Goal: Transaction & Acquisition: Purchase product/service

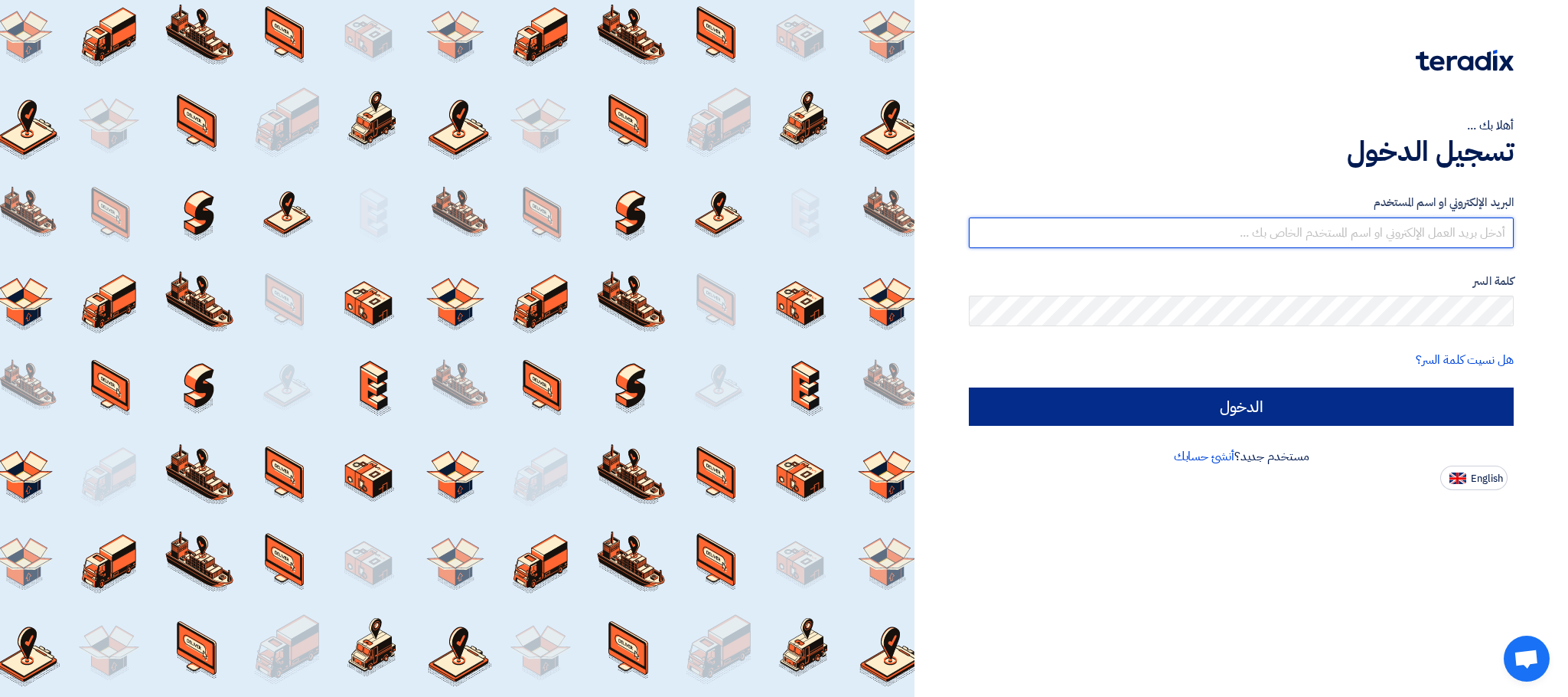
type input "[EMAIL_ADDRESS][DOMAIN_NAME]"
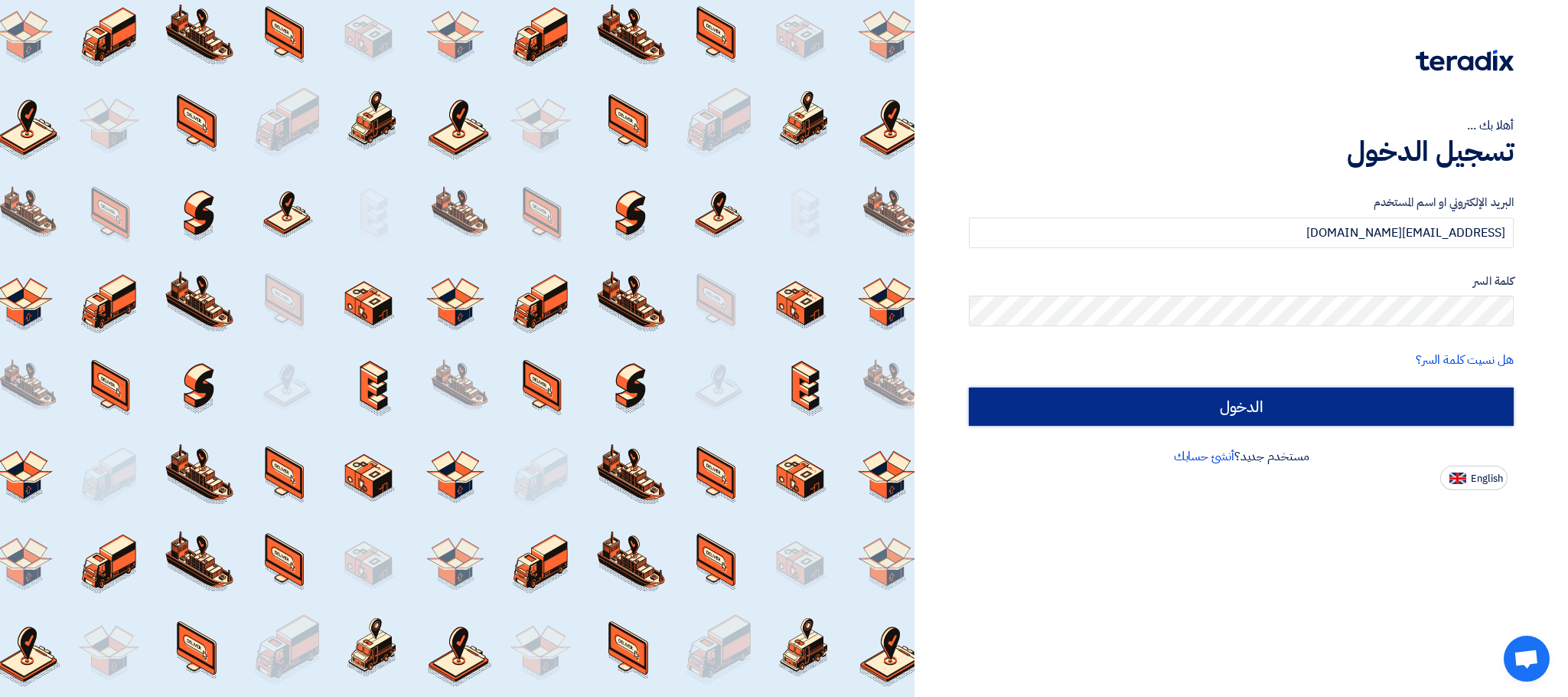
click at [1296, 409] on input "الدخول" at bounding box center [1241, 407] width 545 height 38
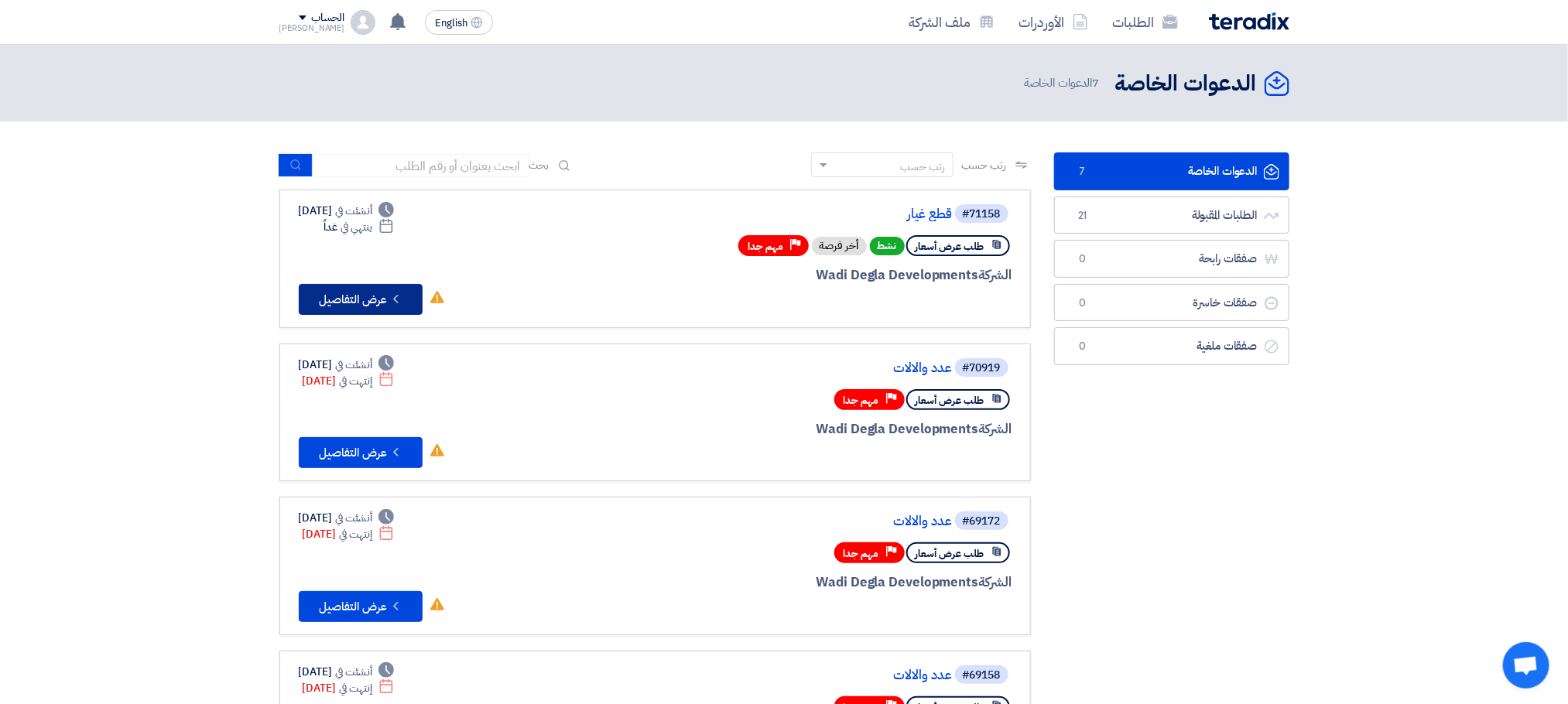
click at [363, 288] on button "Check details عرض التفاصيل" at bounding box center [360, 299] width 124 height 31
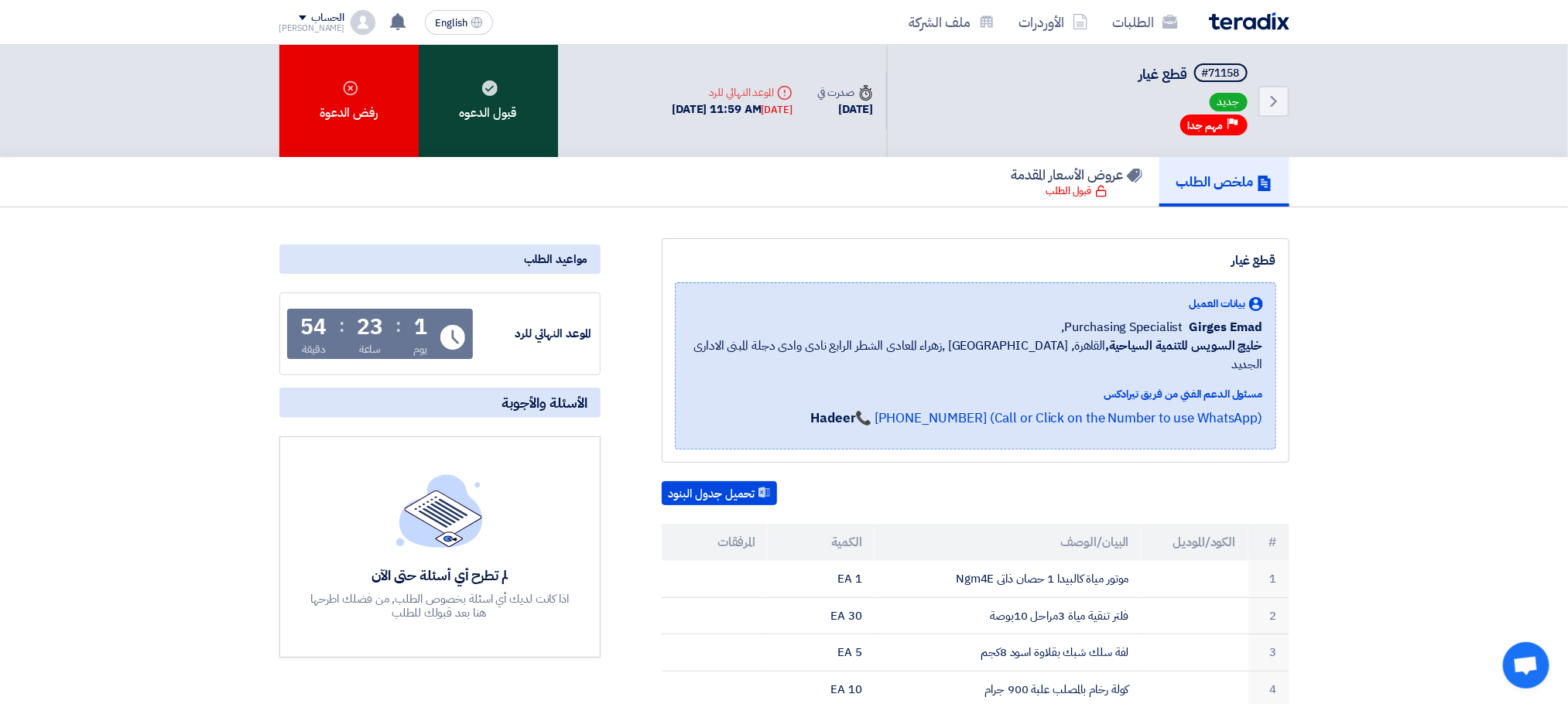
click at [504, 104] on div "قبول الدعوه" at bounding box center [488, 101] width 139 height 112
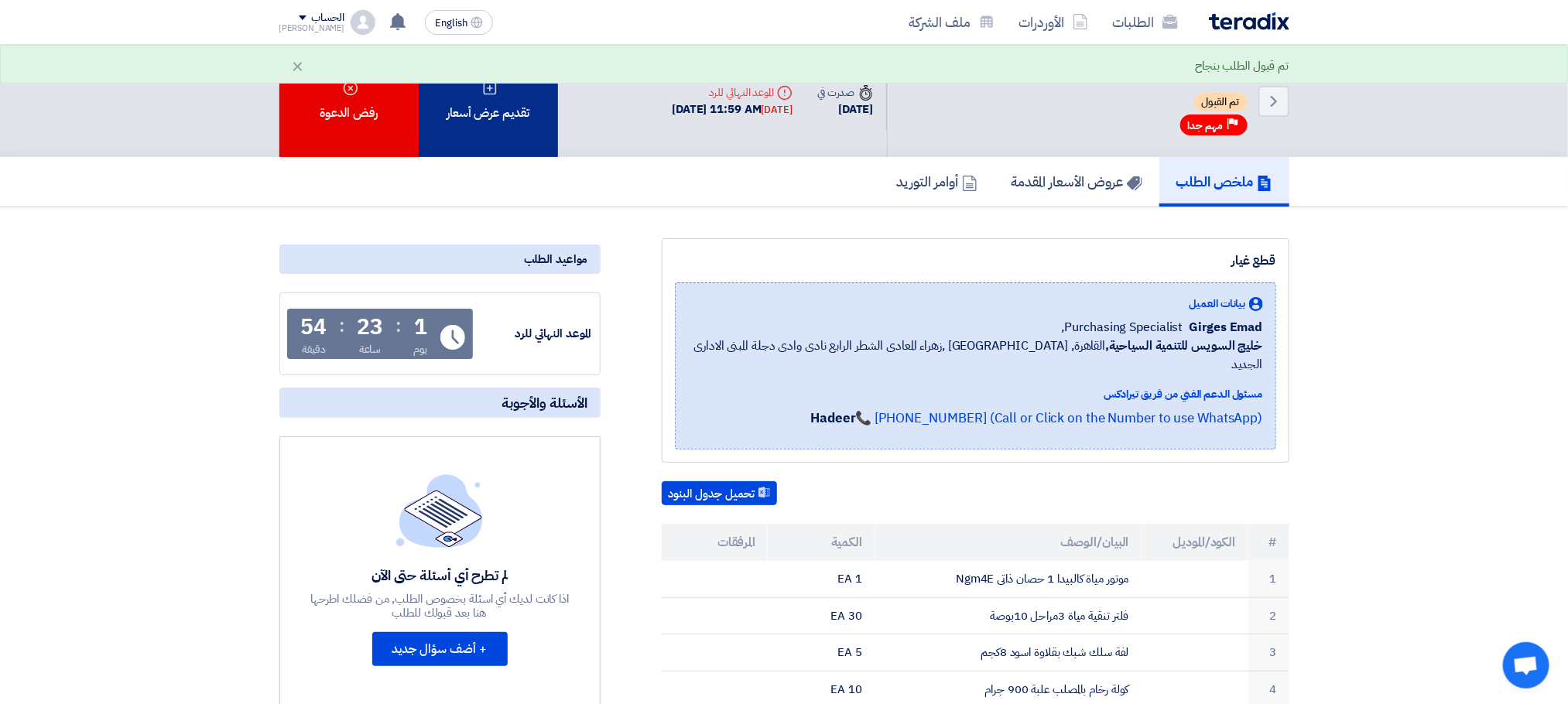
click at [514, 125] on div "تقديم عرض أسعار" at bounding box center [488, 101] width 139 height 112
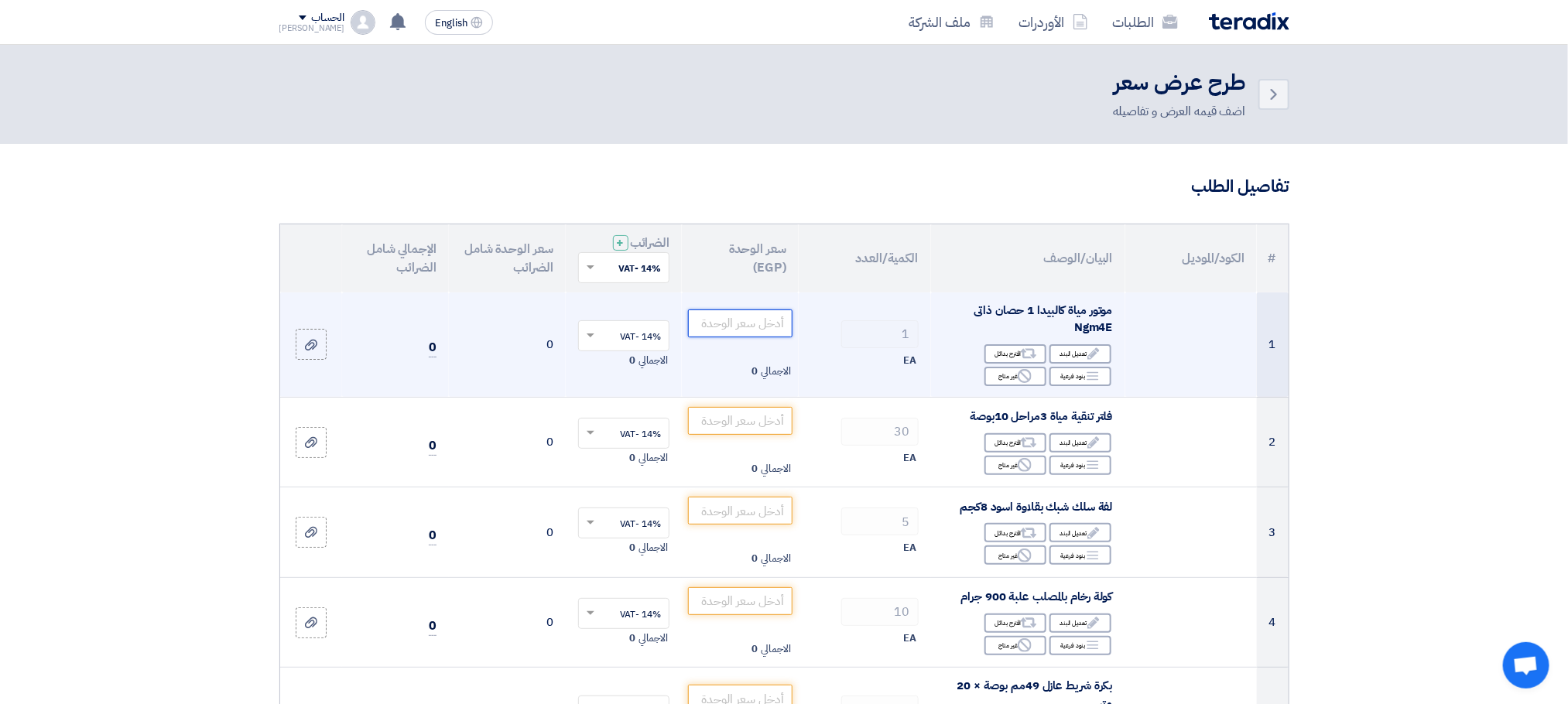
click at [741, 328] on input "number" at bounding box center [740, 323] width 104 height 28
click at [1084, 329] on span "موتور مياة كالبيدا 1 حصان ذاتى Ngm4E" at bounding box center [1043, 319] width 139 height 34
click at [1085, 329] on span "موتور مياة كالبيدا 1 حصان ذاتى Ngm4E" at bounding box center [1043, 319] width 139 height 34
click at [1096, 328] on span "موتور مياة كالبيدا 1 حصان ذاتى Ngm4E" at bounding box center [1043, 319] width 139 height 34
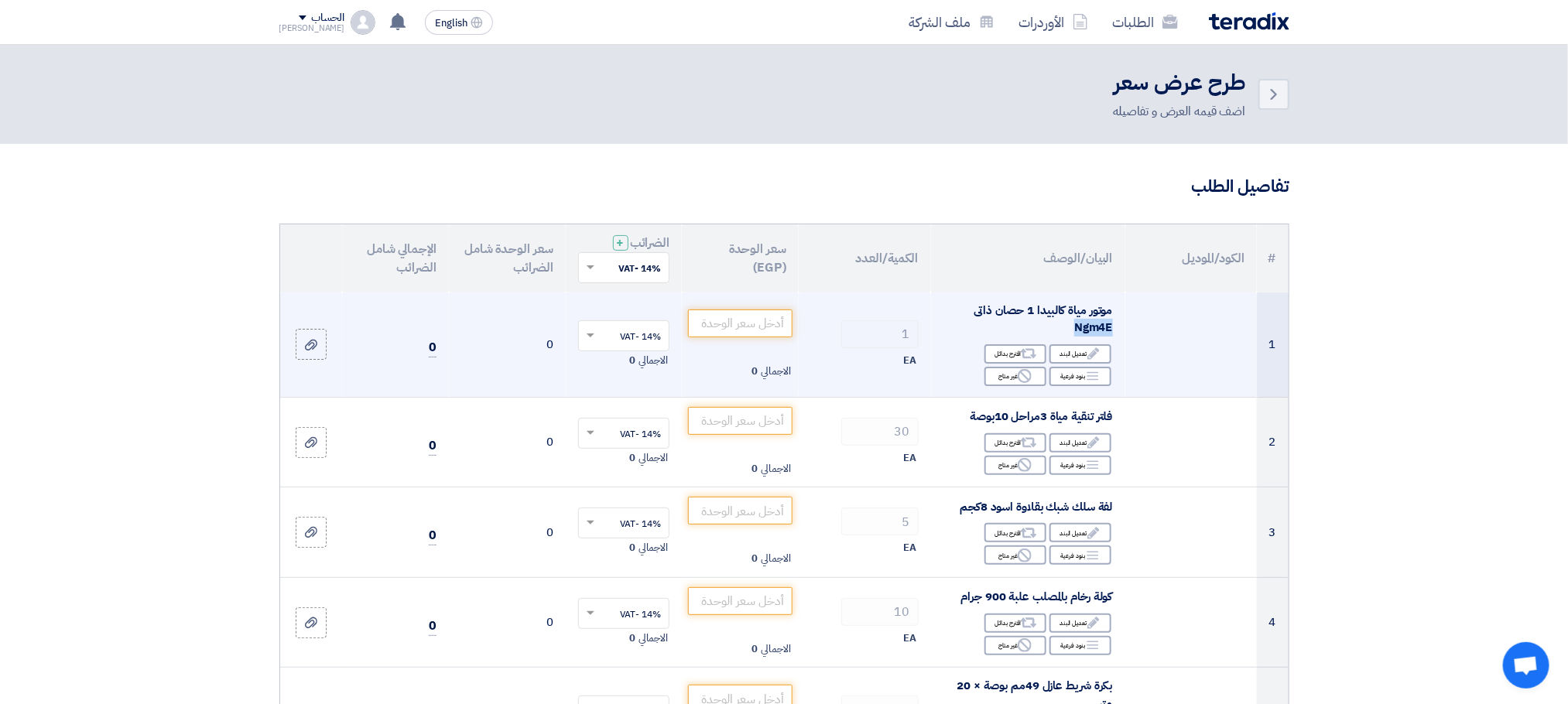
click at [1096, 328] on span "موتور مياة كالبيدا 1 حصان ذاتى Ngm4E" at bounding box center [1043, 319] width 139 height 34
click at [709, 357] on td "الاجمالي 0" at bounding box center [740, 345] width 117 height 105
click at [713, 346] on td "الاجمالي 0" at bounding box center [740, 345] width 117 height 105
click at [717, 328] on input "number" at bounding box center [740, 323] width 104 height 28
click at [716, 319] on input "number" at bounding box center [740, 323] width 104 height 28
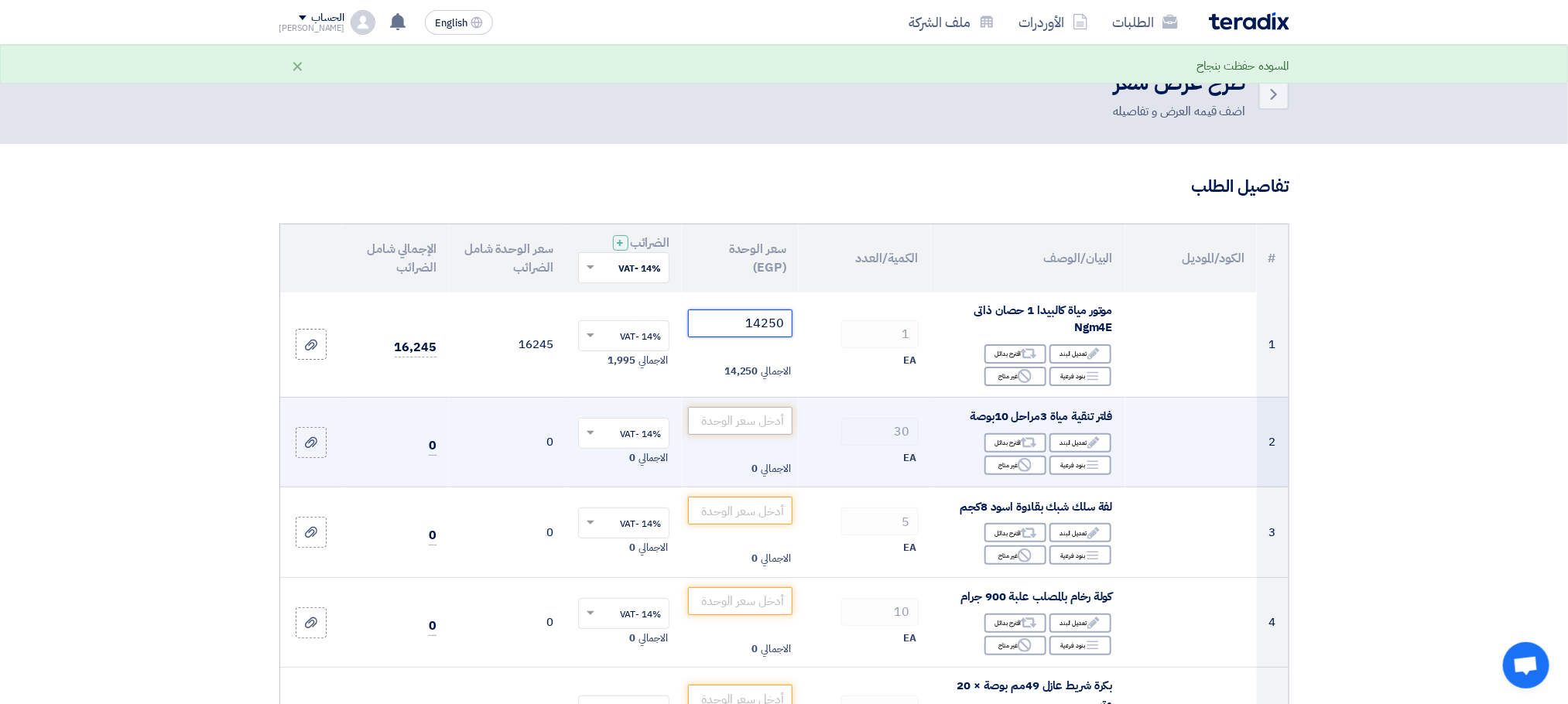
type input "14250"
click at [722, 420] on input "number" at bounding box center [740, 420] width 104 height 28
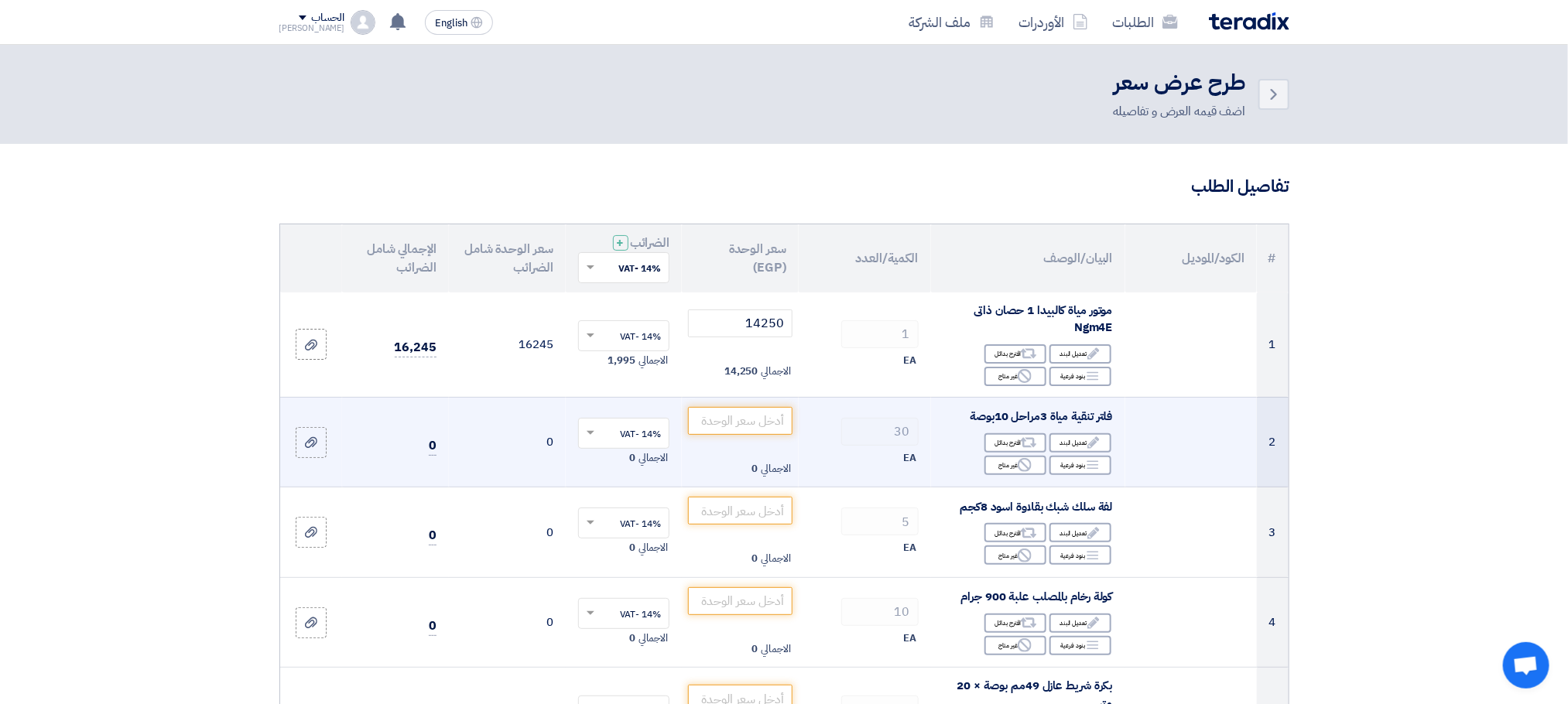
click at [987, 416] on span "فلتر تنقية مياة 3مراحل 10بوصة" at bounding box center [1041, 416] width 143 height 17
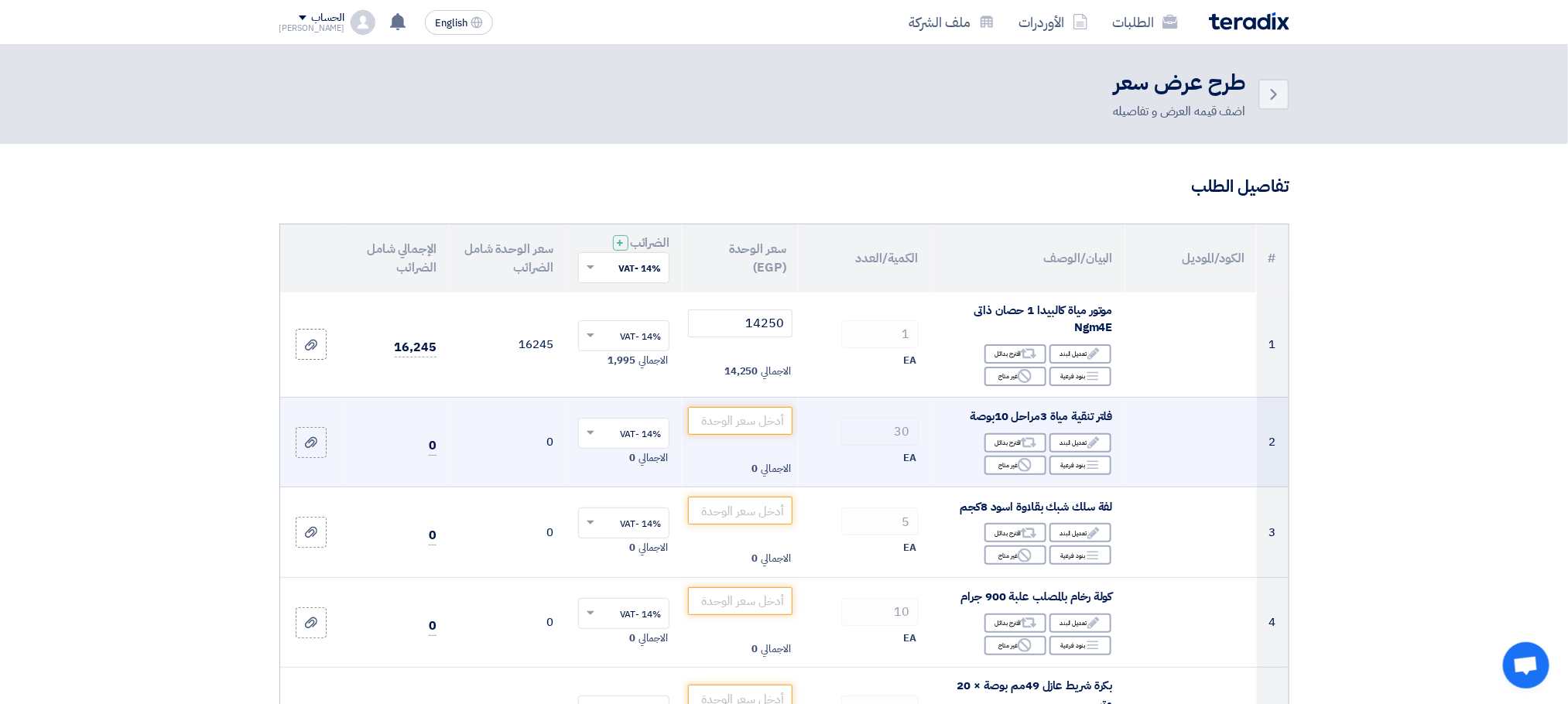
click at [1014, 416] on span "فلتر تنقية مياة 3مراحل 10بوصة" at bounding box center [1041, 416] width 143 height 17
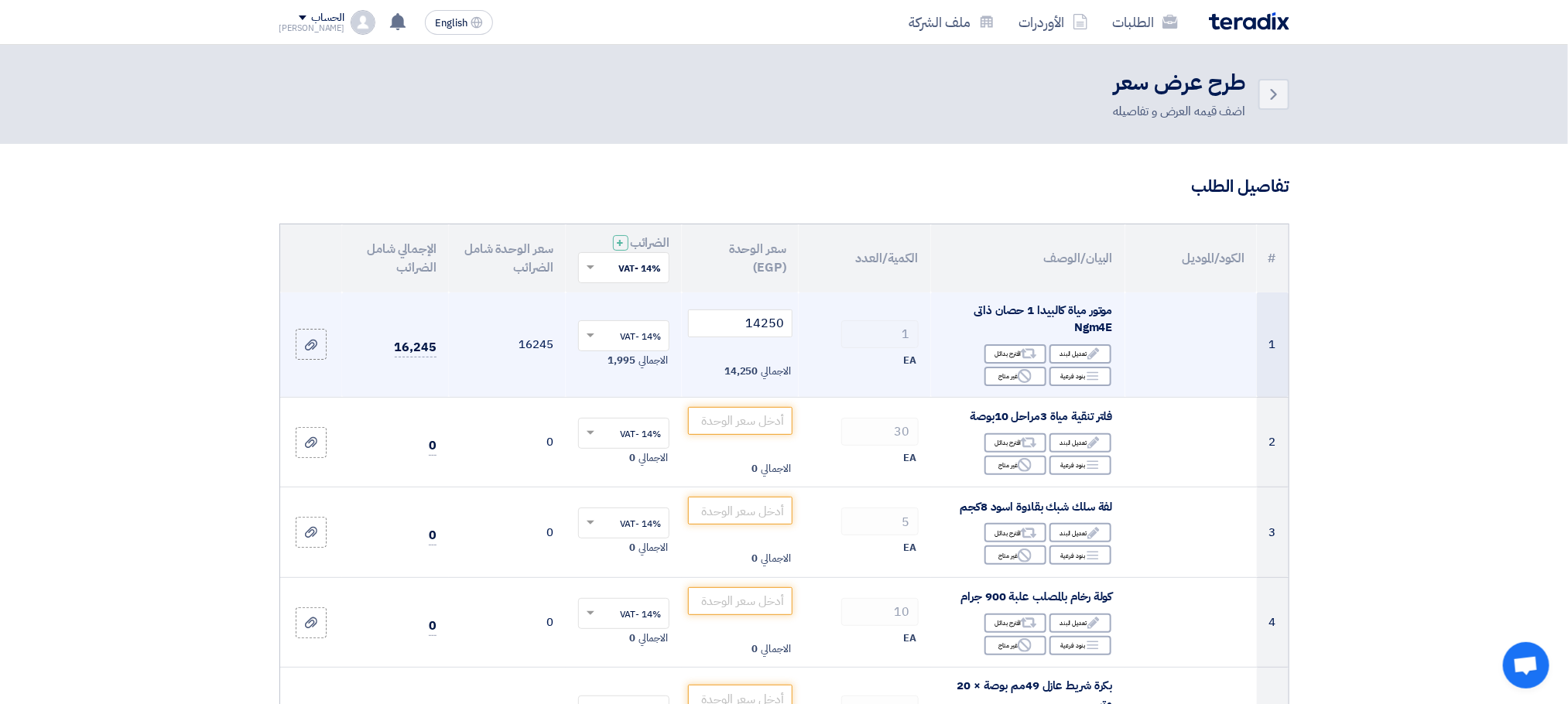
click at [1098, 328] on span "موتور مياة كالبيدا 1 حصان ذاتى Ngm4E" at bounding box center [1043, 319] width 139 height 34
click at [1095, 328] on span "موتور مياة كالبيدا 1 حصان ذاتى Ngm4E" at bounding box center [1043, 319] width 139 height 34
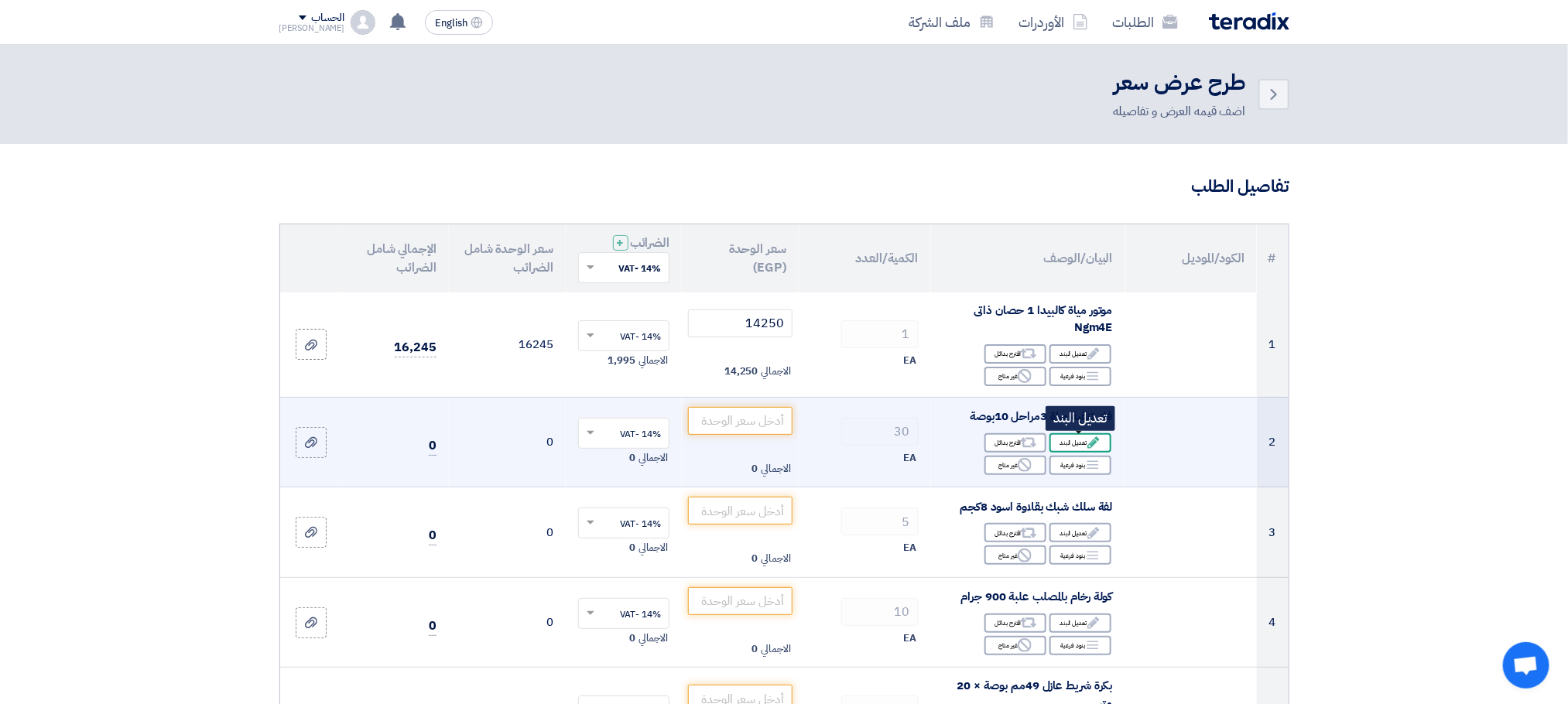
click at [1078, 435] on div "Edit تعديل البند" at bounding box center [1080, 443] width 62 height 19
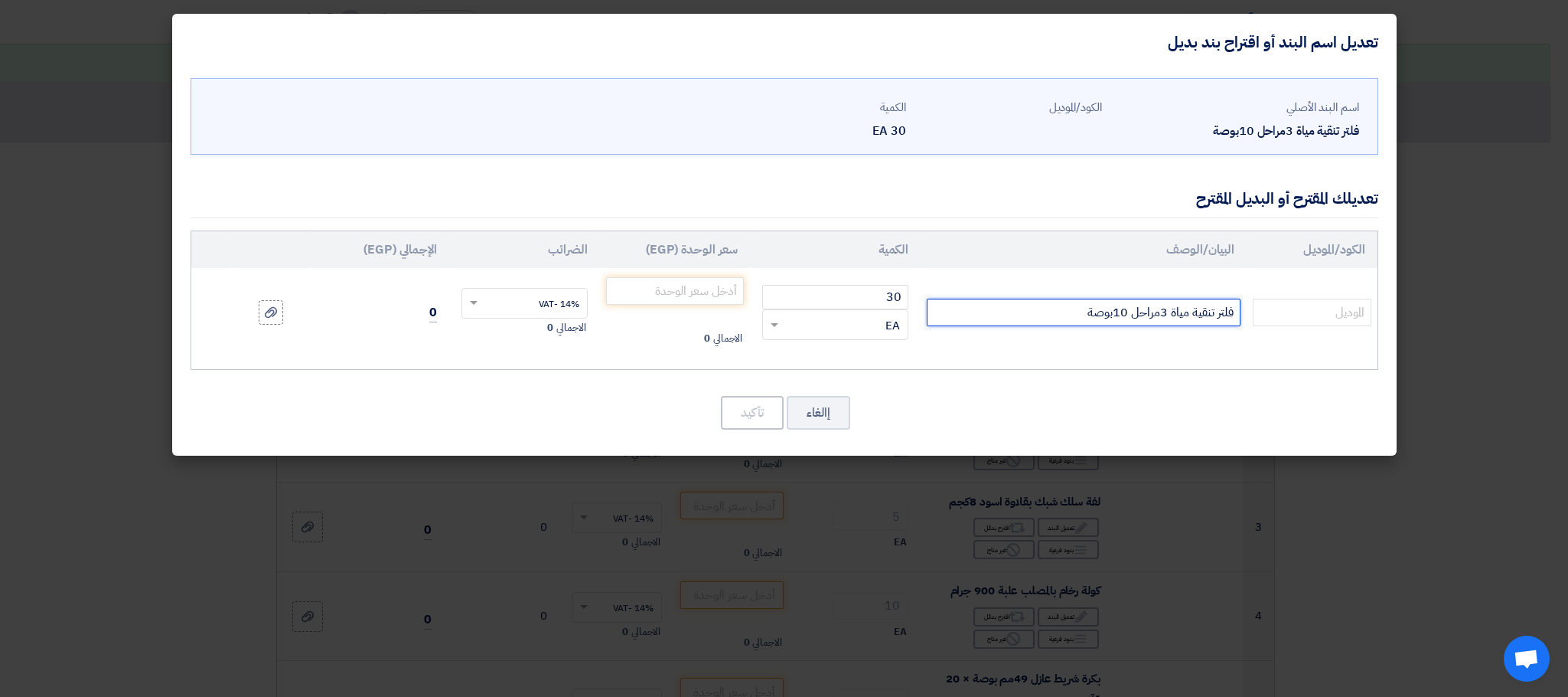
click at [1054, 302] on input "فلتر تنقية مياة 3مراحل 10بوصة" at bounding box center [1084, 312] width 314 height 28
type input "فلتر تنقية مياة 3مراحل 10بوصة- متاح فلتر تانك 3 مرحلة"
click at [689, 297] on input "number" at bounding box center [675, 290] width 138 height 28
click at [719, 297] on input "number" at bounding box center [675, 290] width 138 height 28
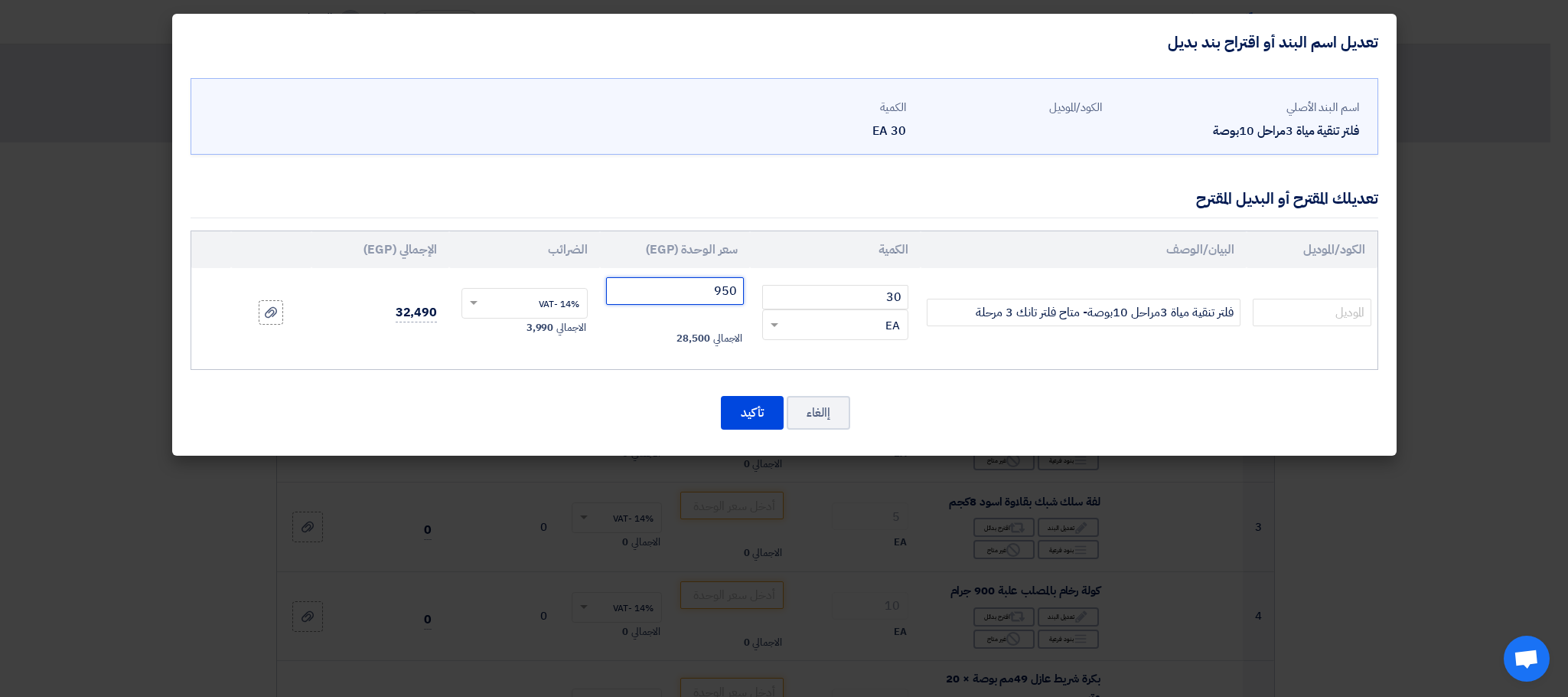
type input "950"
click at [822, 403] on button "إالغاء" at bounding box center [818, 413] width 64 height 34
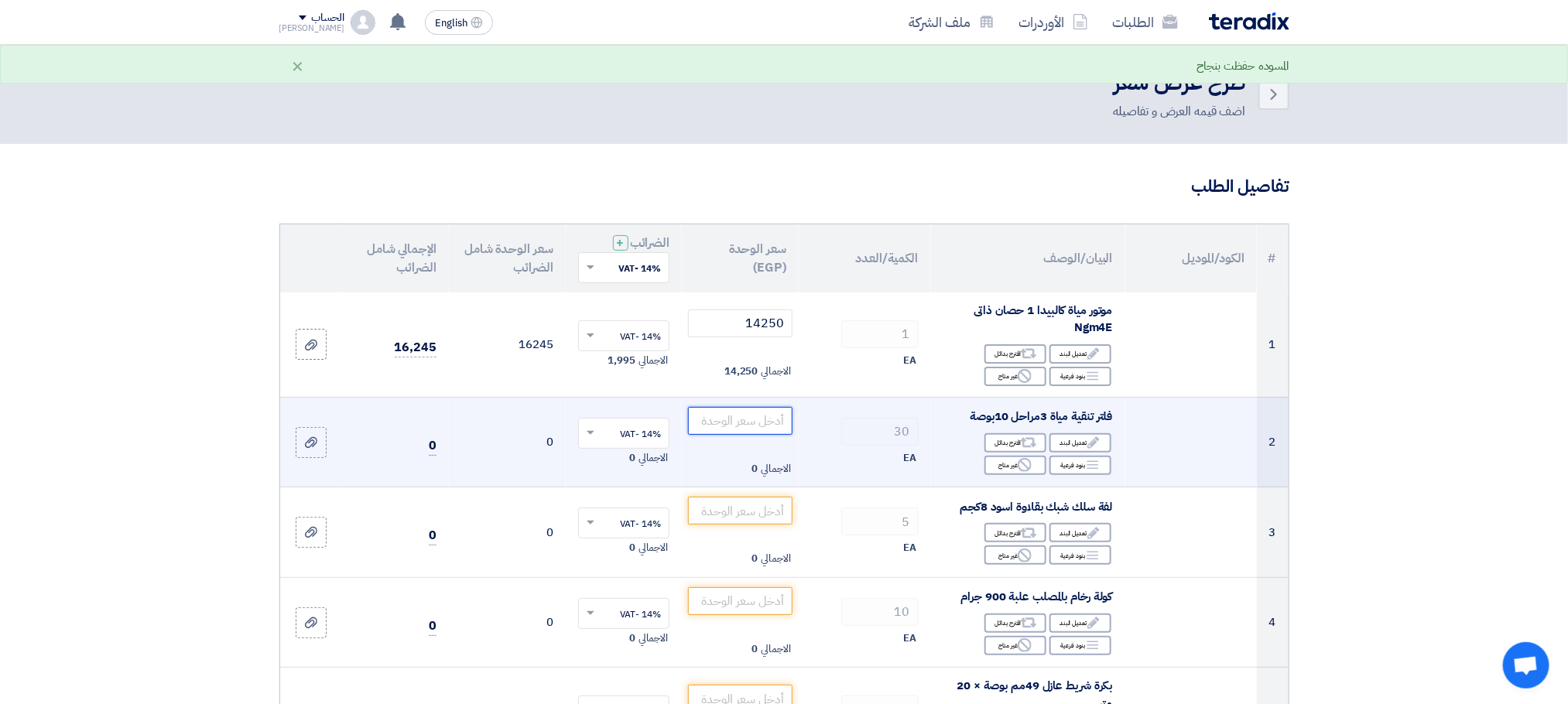
click at [711, 430] on input "number" at bounding box center [740, 420] width 104 height 28
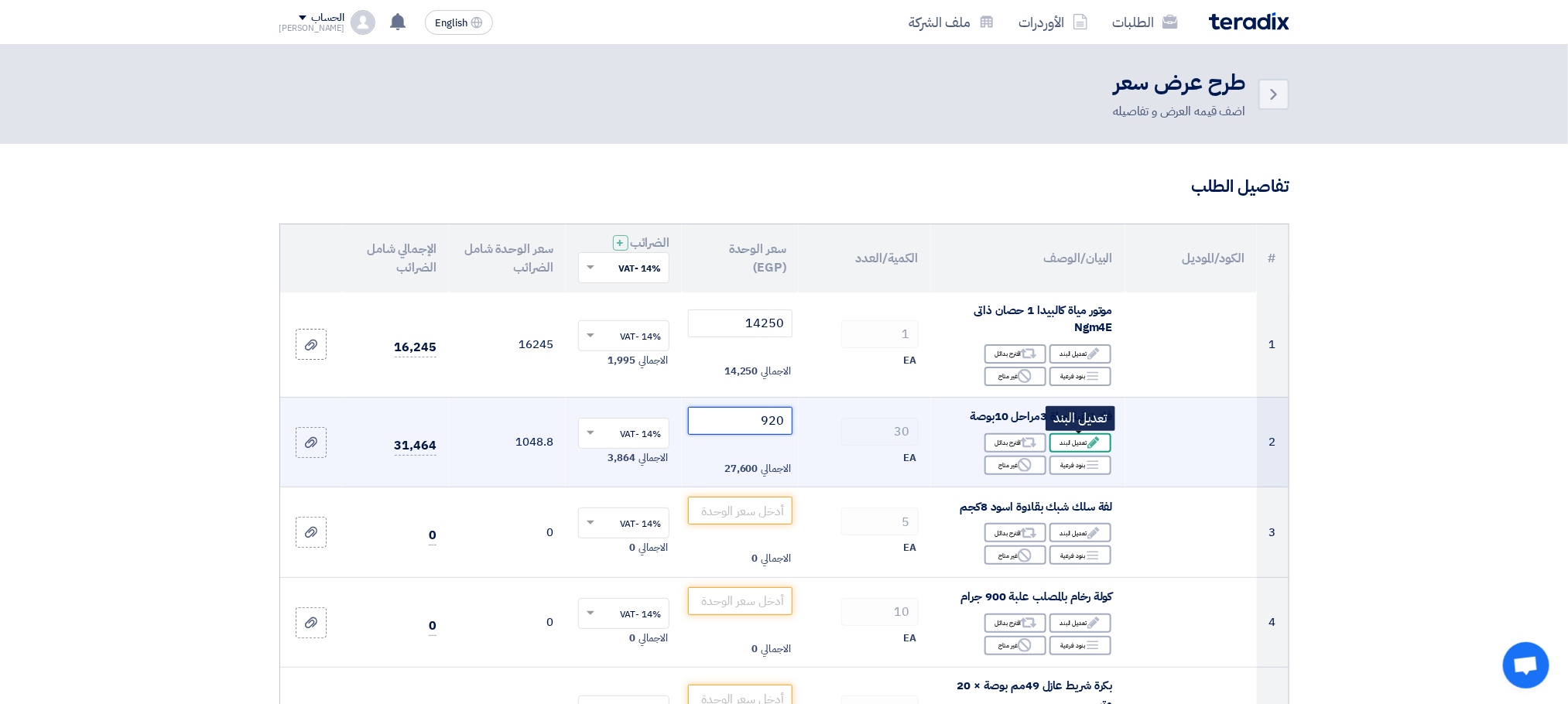
type input "920"
click at [1089, 441] on icon "Edit" at bounding box center [1094, 443] width 14 height 14
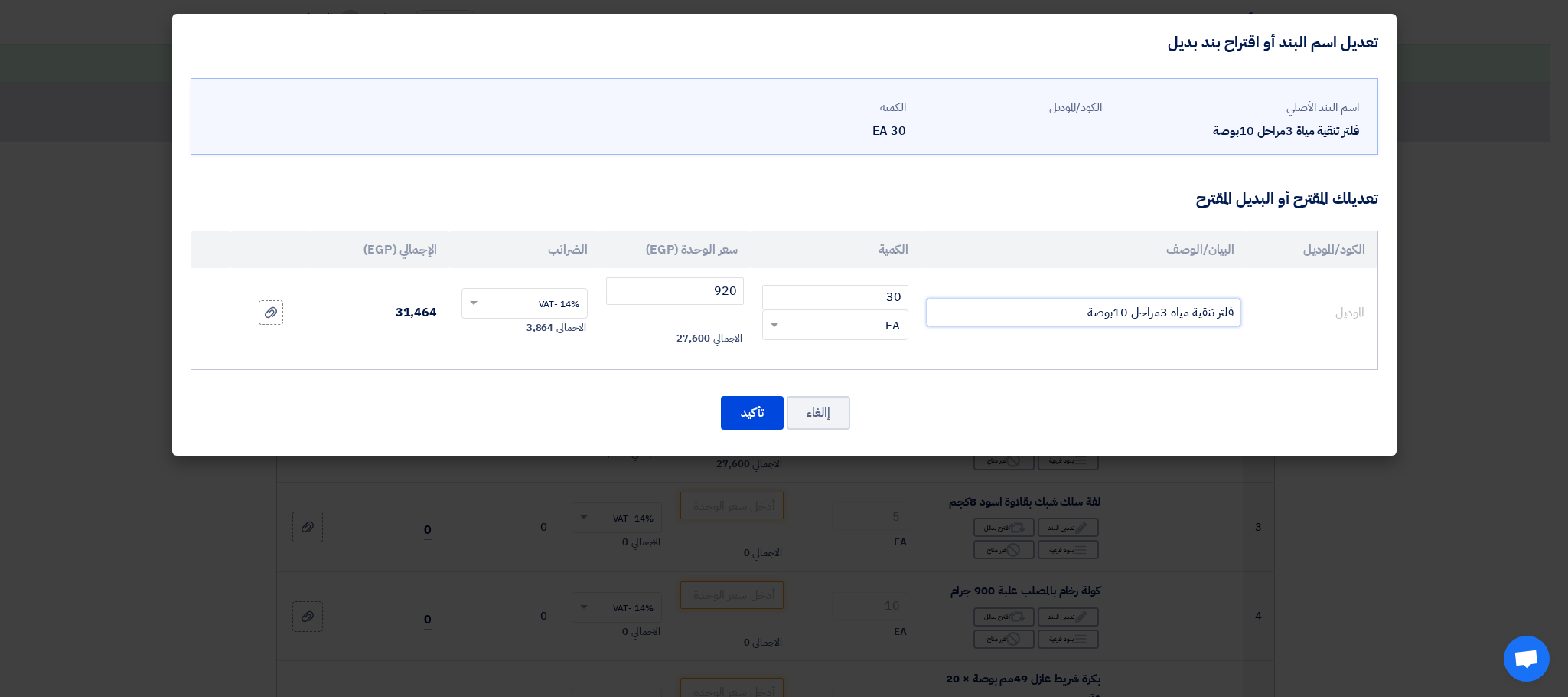
click at [1034, 311] on input "فلتر تنقية مياة 3مراحل 10بوصة" at bounding box center [1084, 312] width 314 height 28
click at [1075, 321] on input "فلتر تنقية مياة 3مراحل 10بوصة -()" at bounding box center [1084, 312] width 314 height 28
type input "فلتر تنقية مياة 3مراحل 10بوصة -(متاح فلتر تانك 3 مرحلة مخرج ربع بوصه )"
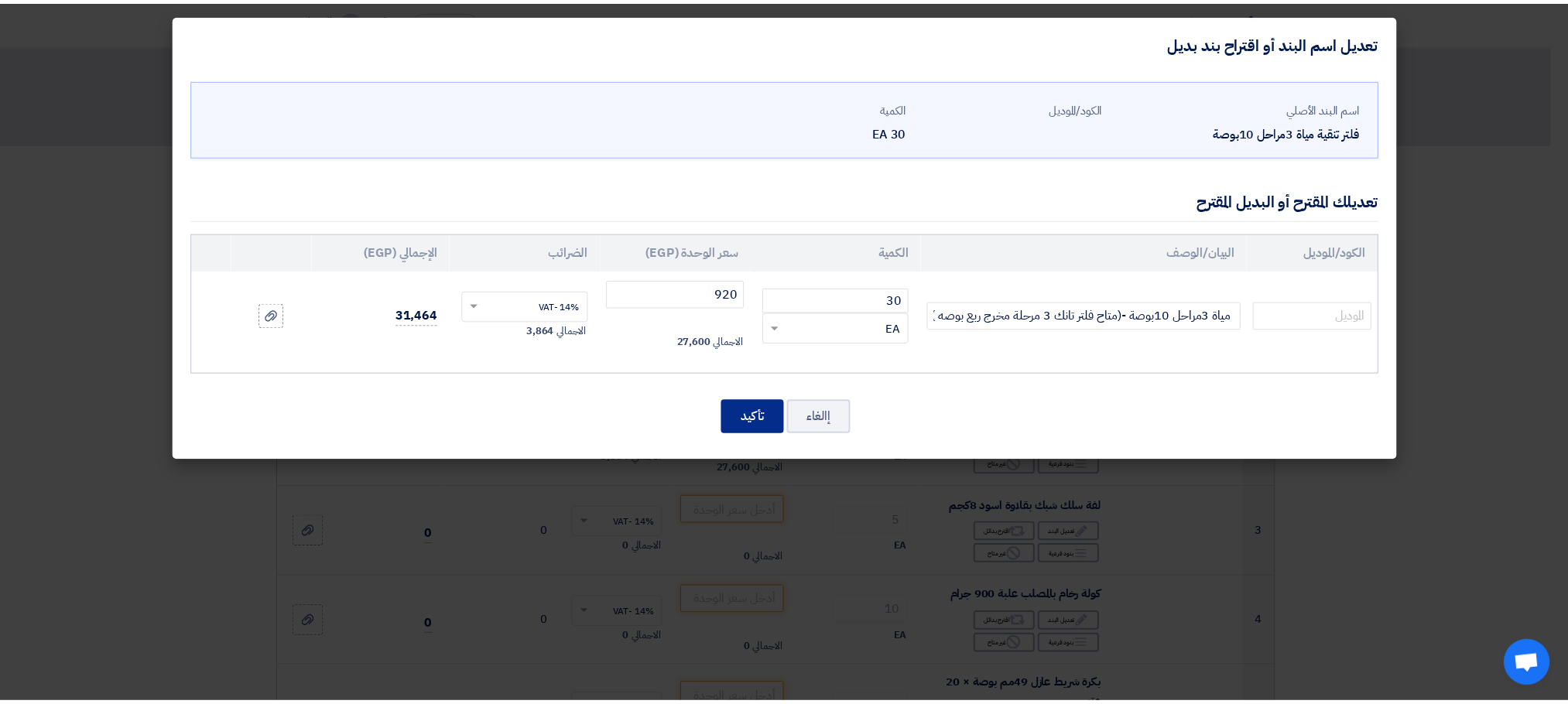
scroll to position [0, 0]
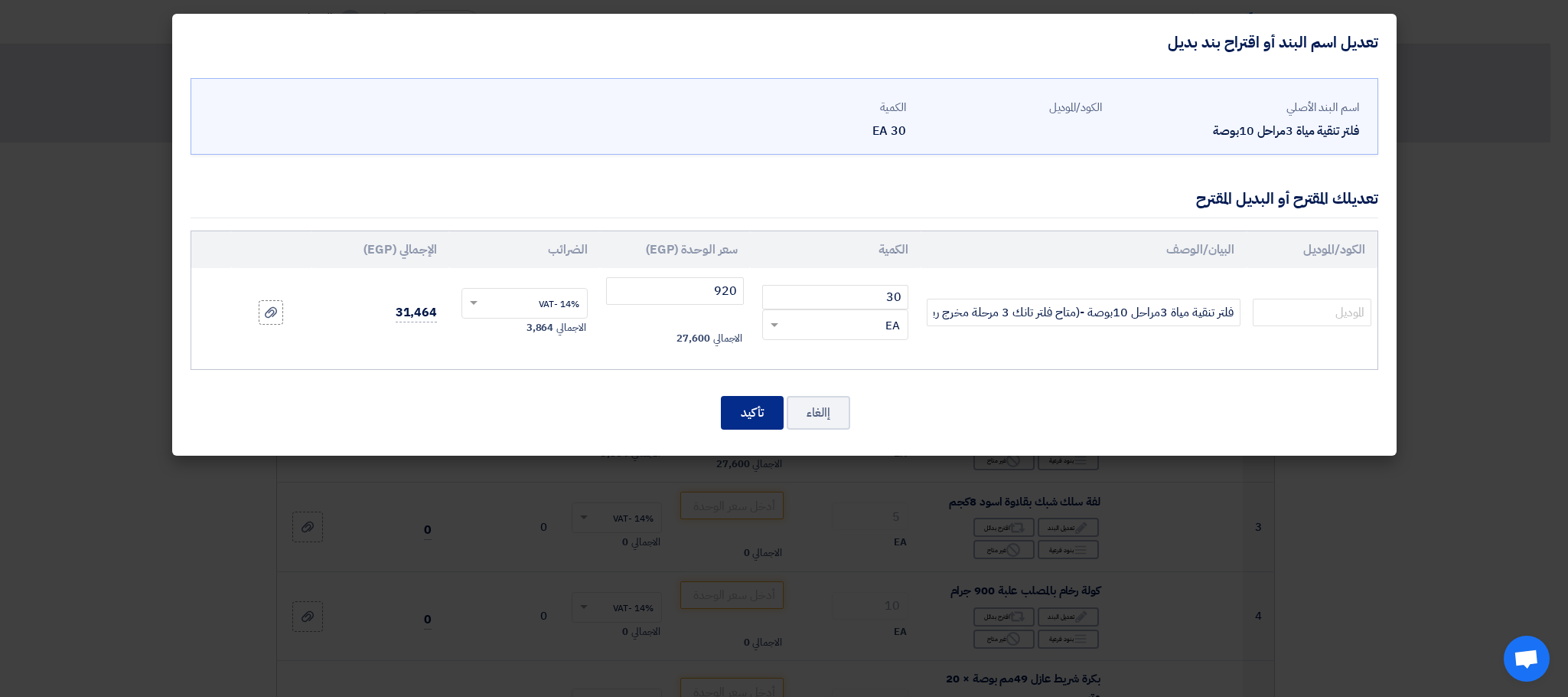
click at [735, 413] on button "تأكيد" at bounding box center [753, 413] width 63 height 34
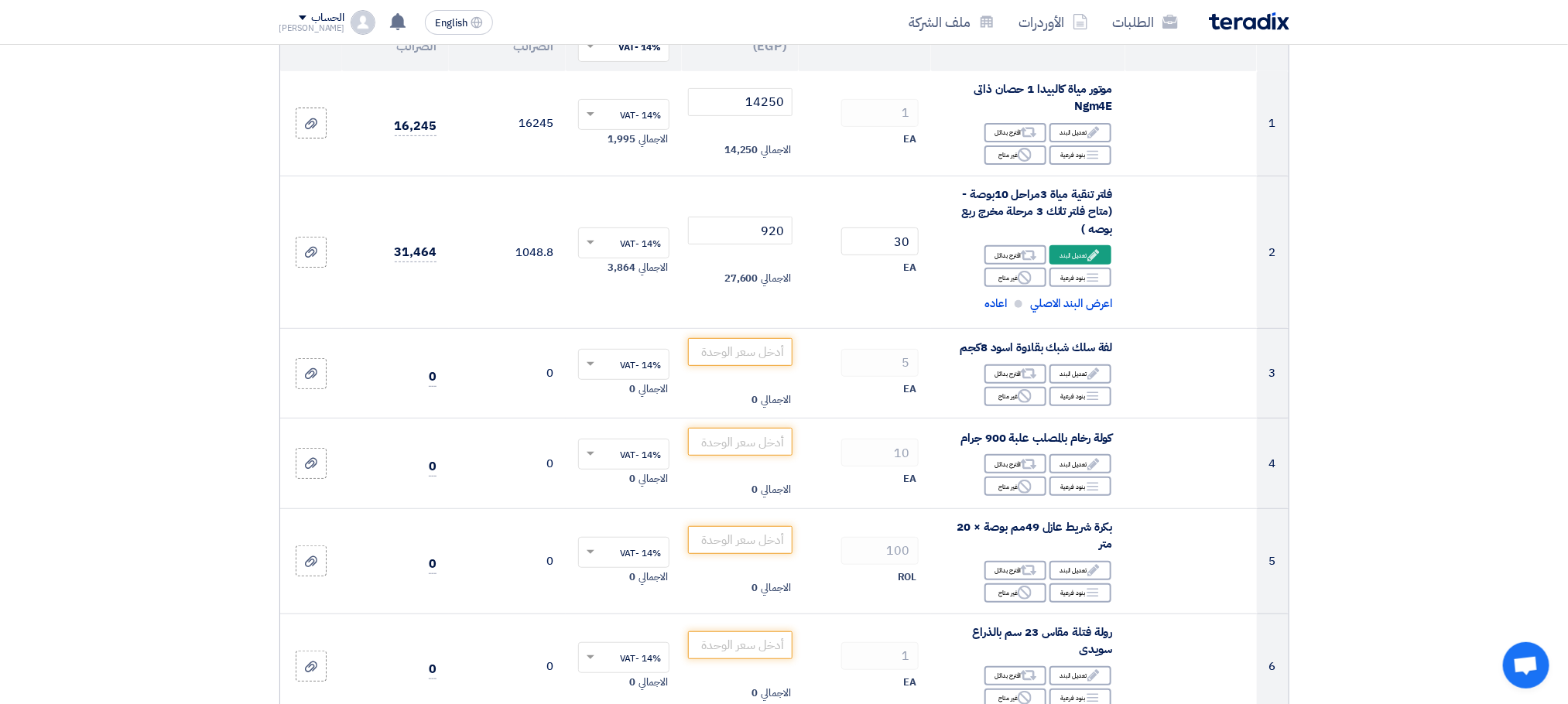
scroll to position [232, 0]
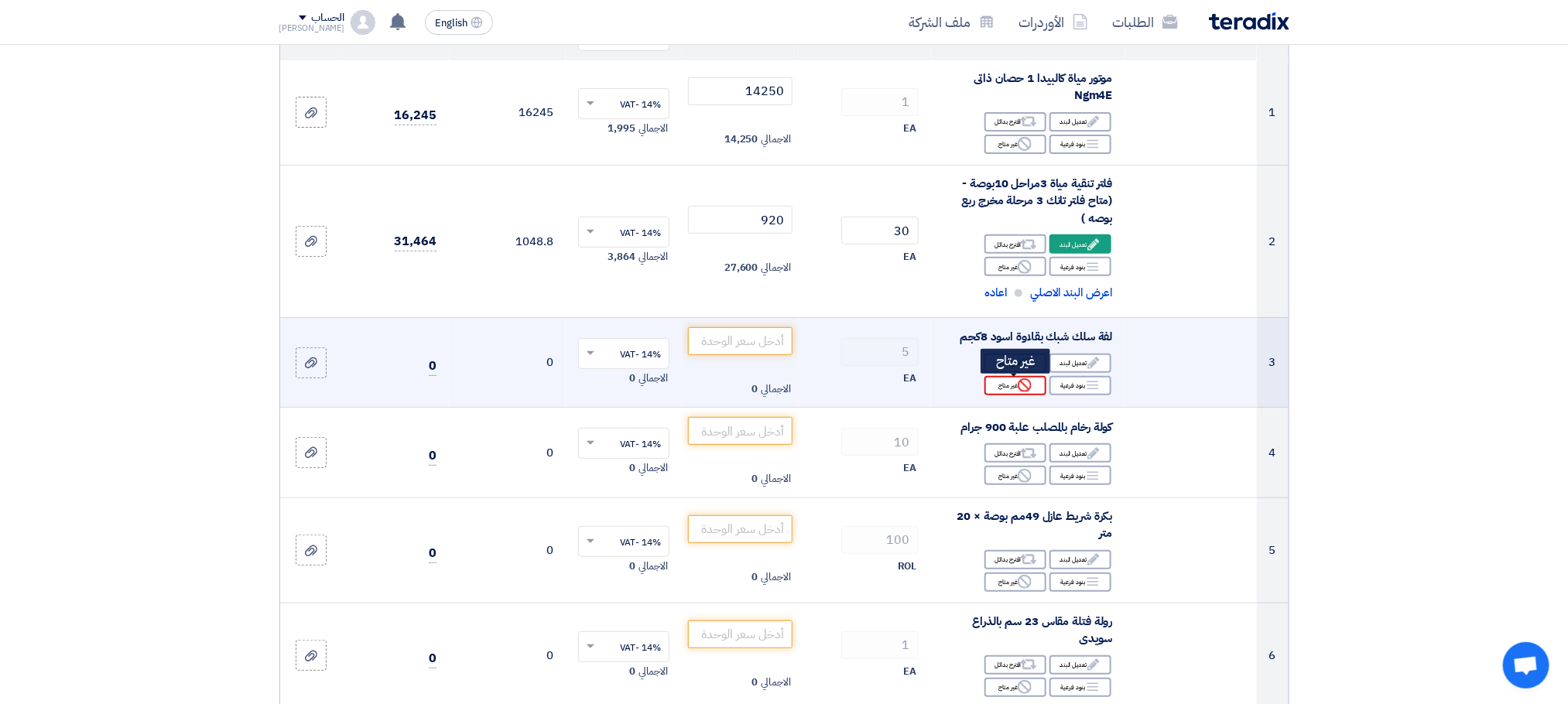
click at [1007, 390] on div "Reject غير متاح" at bounding box center [1015, 385] width 62 height 19
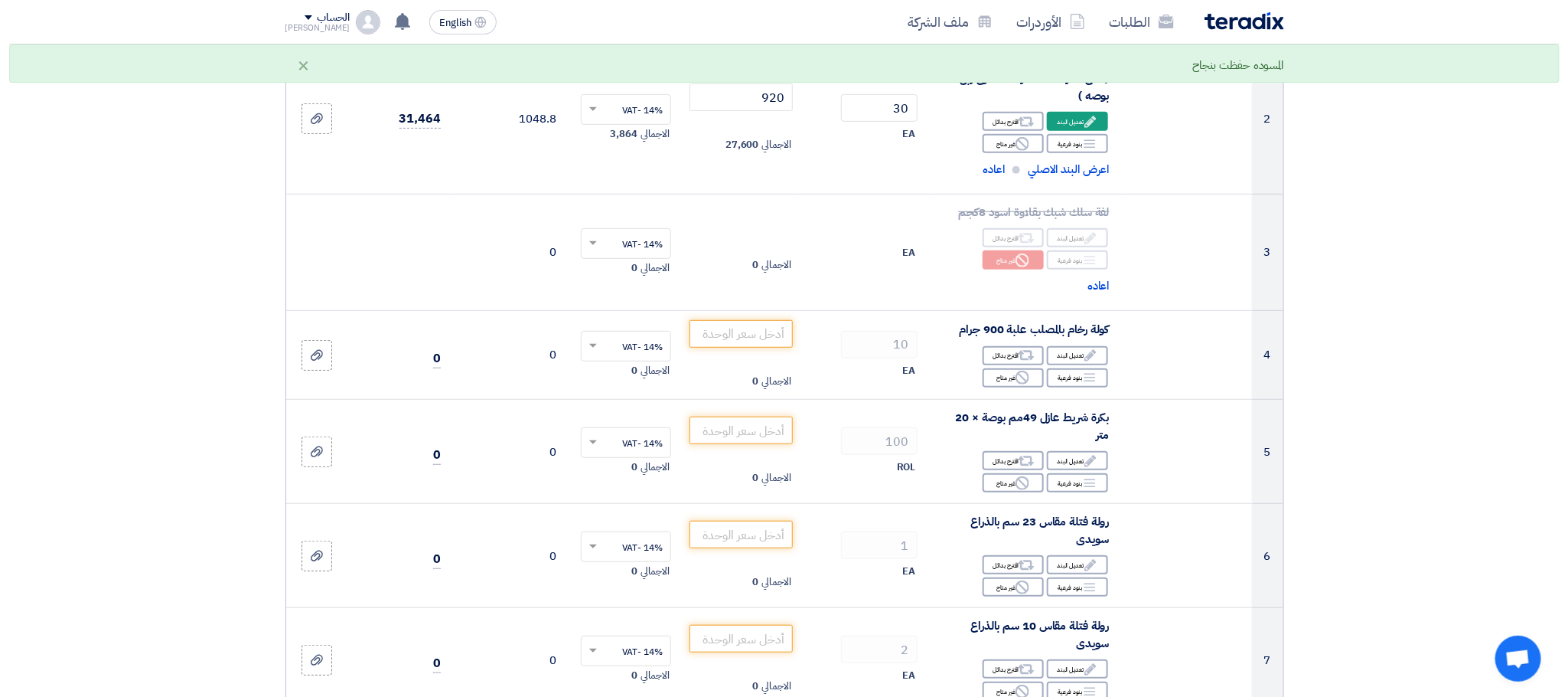
scroll to position [510, 0]
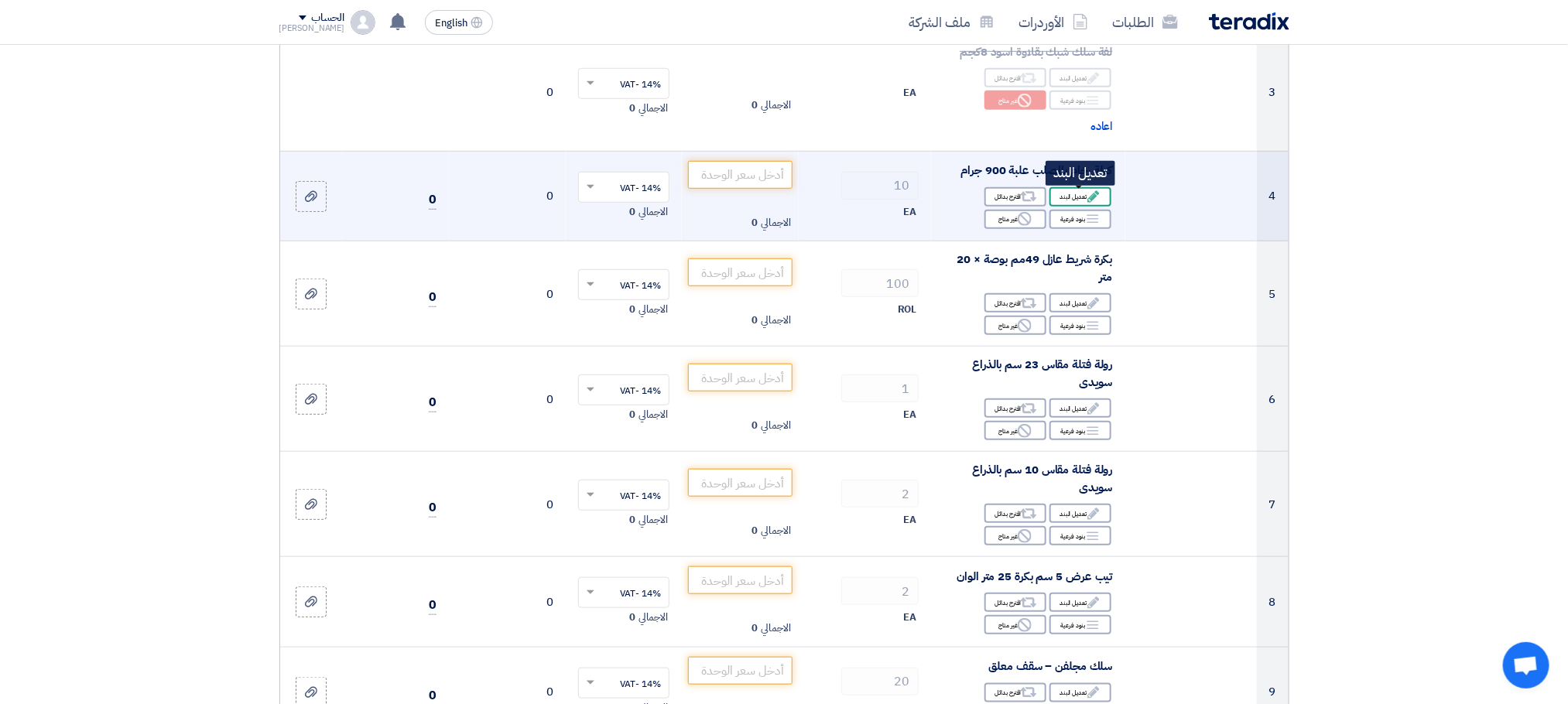
click at [1092, 200] on use at bounding box center [1093, 196] width 12 height 11
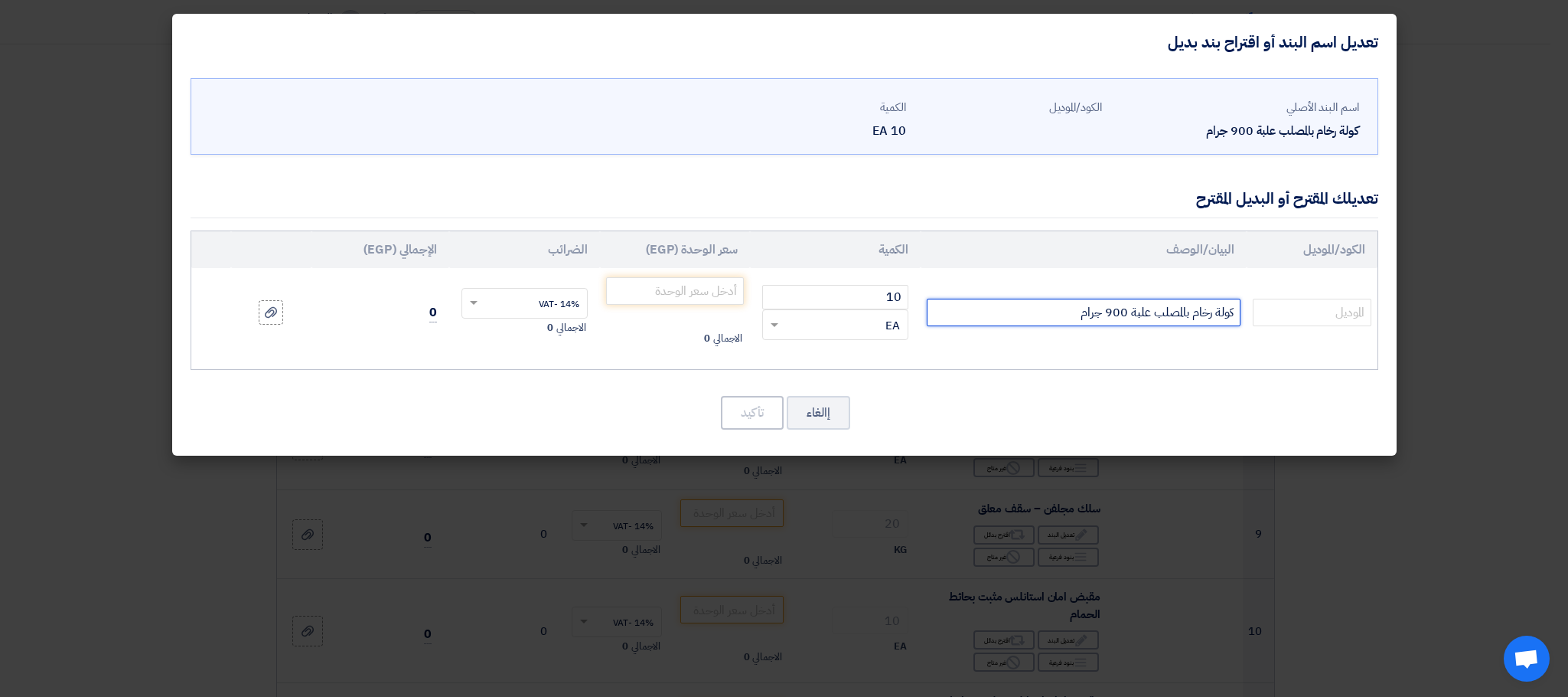
click at [1025, 315] on input "كولة رخام بالمصلب علبة 900 جرام" at bounding box center [1084, 312] width 314 height 28
drag, startPoint x: 953, startPoint y: 318, endPoint x: 1019, endPoint y: 340, distance: 69.6
click at [1019, 340] on td "كولة رخام بالمصلب علبة 900 جرام (متاح حجم 300 جرام )" at bounding box center [1084, 313] width 326 height 89
type input "كولة رخام بالمصلب علبة 900 جرام (متاح حجم 300 جرام )"
click at [643, 285] on input "number" at bounding box center [675, 290] width 138 height 28
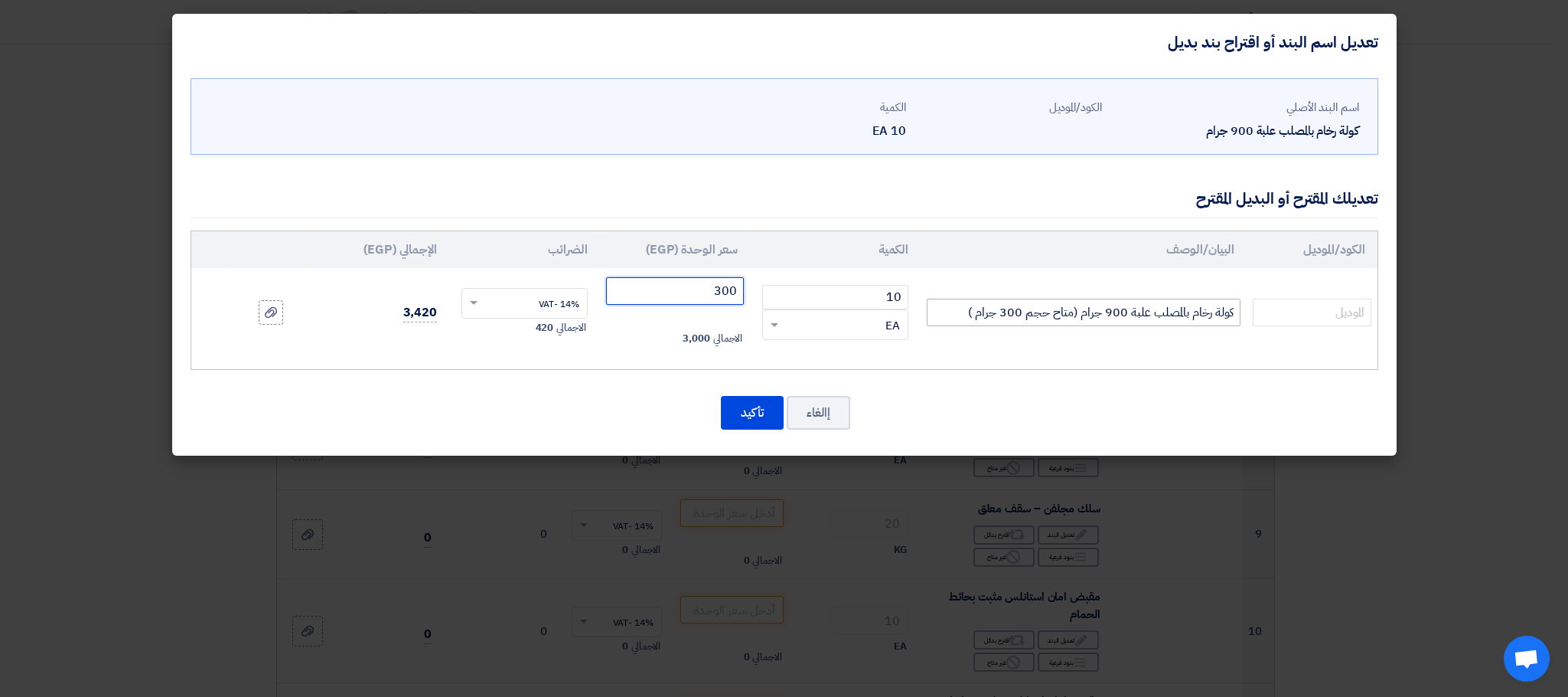
type input "300"
drag, startPoint x: 952, startPoint y: 310, endPoint x: 1075, endPoint y: 336, distance: 125.7
click at [1075, 336] on td "كولة رخام بالمصلب علبة 900 جرام (متاح حجم 300 جرام )" at bounding box center [1084, 313] width 326 height 89
type input "كولة رخام بالمصلب علبة 900 جرام"
click at [689, 290] on input "300" at bounding box center [675, 290] width 138 height 28
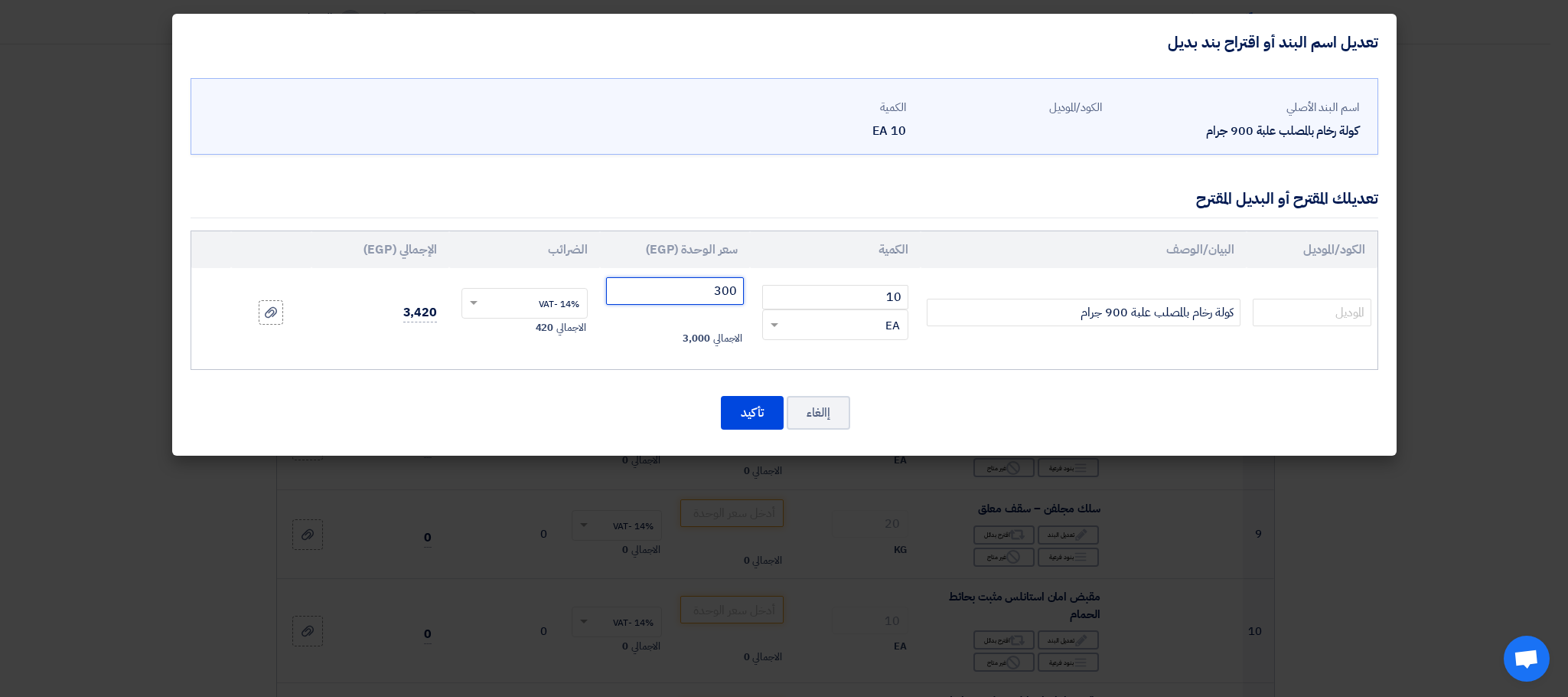
click at [689, 290] on input "300" at bounding box center [675, 290] width 138 height 28
click at [733, 420] on button "تأكيد" at bounding box center [753, 413] width 63 height 34
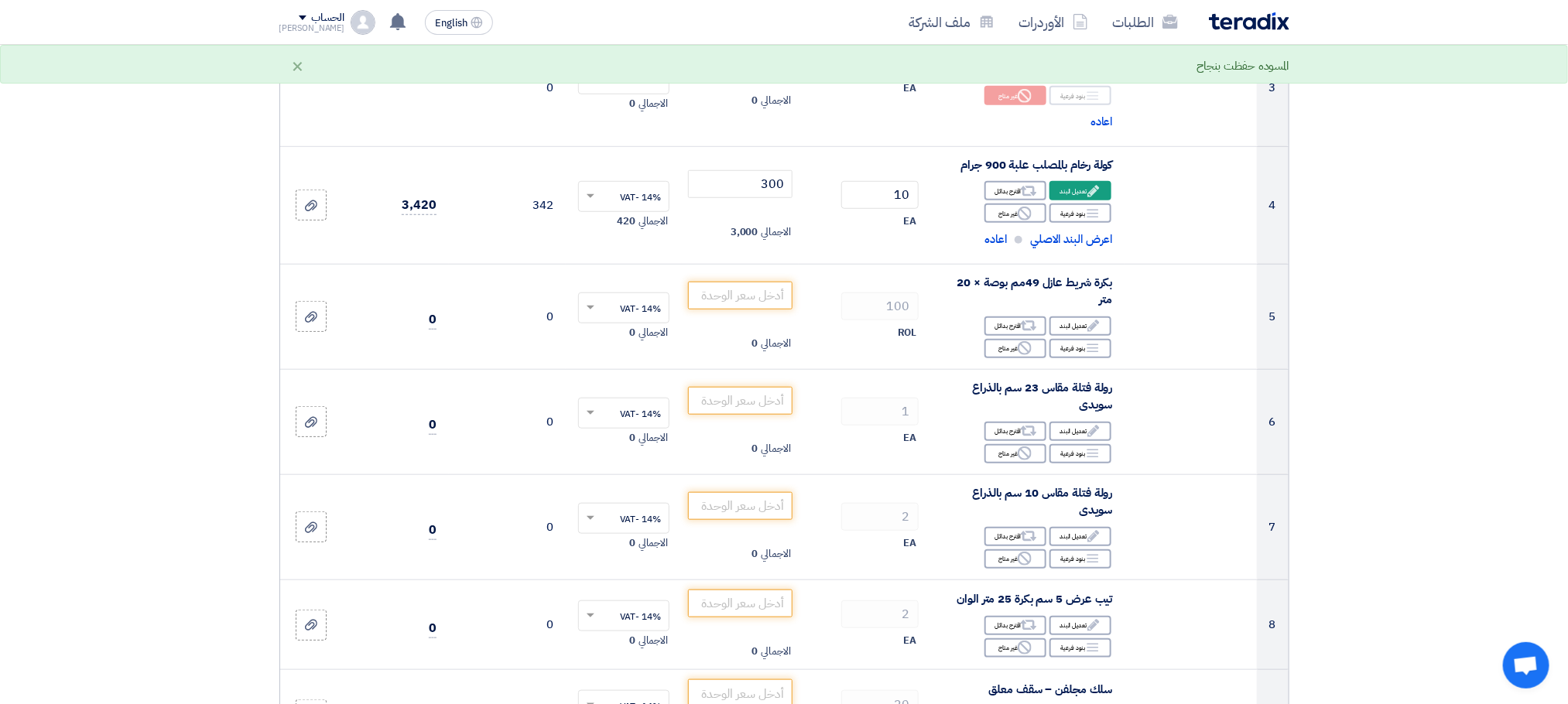
scroll to position [511, 0]
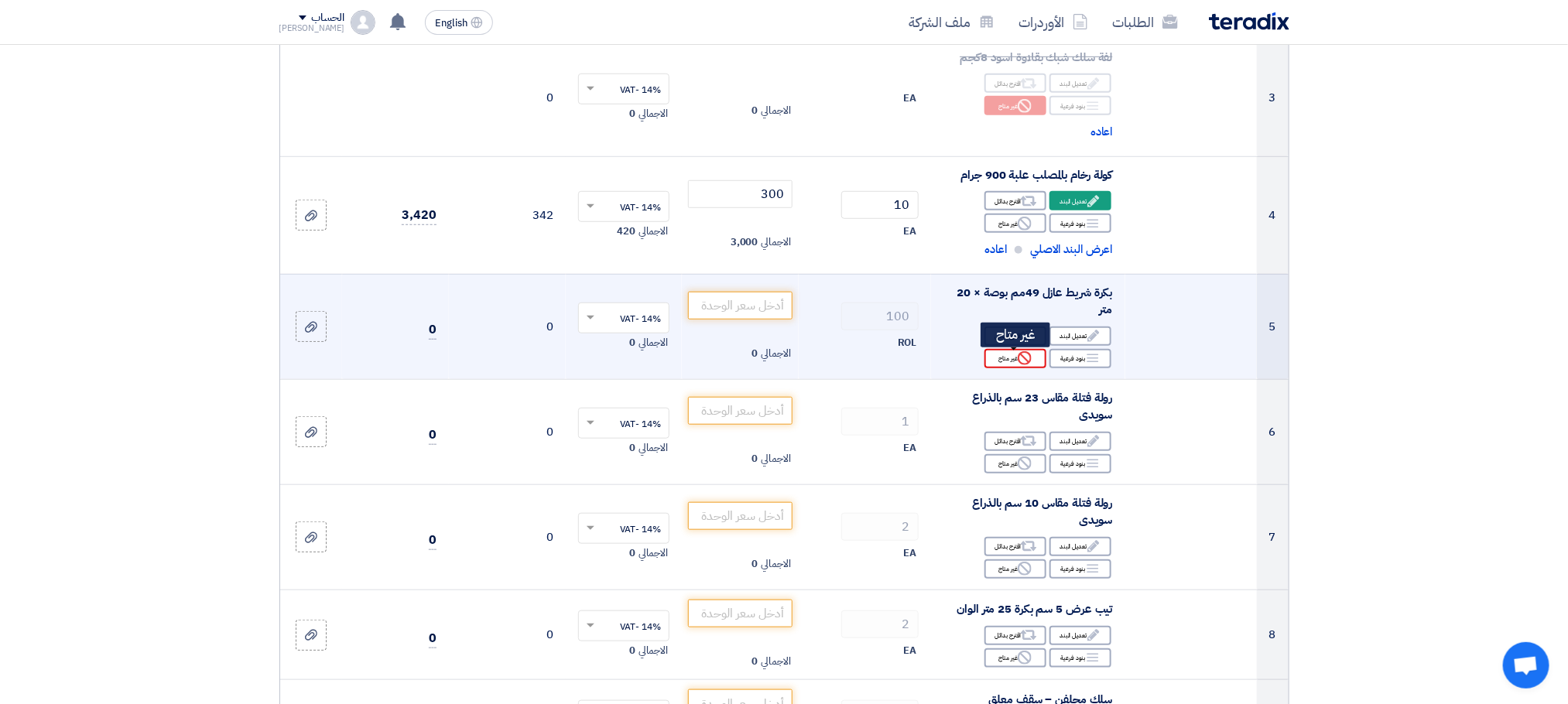
click at [1008, 360] on div "Reject غير متاح" at bounding box center [1015, 358] width 62 height 19
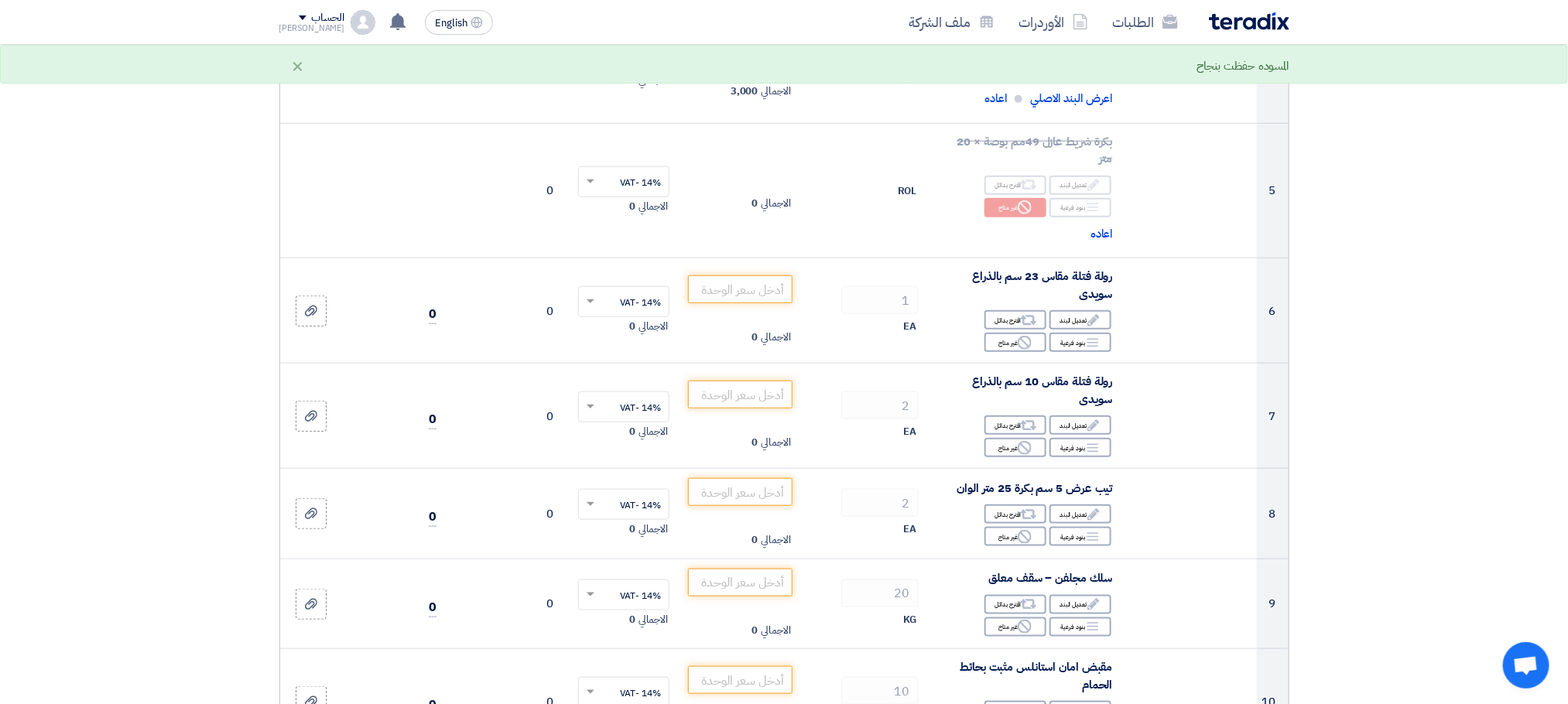
scroll to position [671, 0]
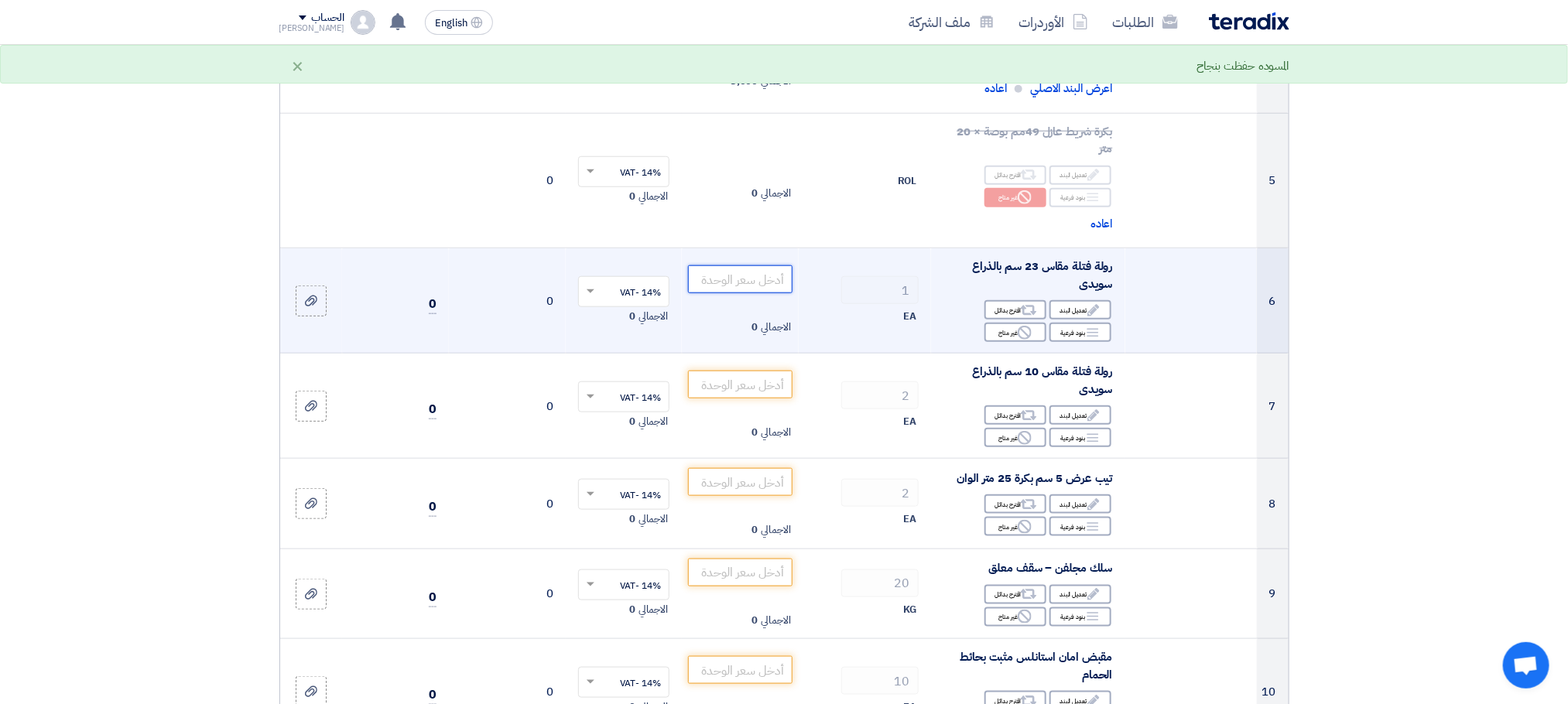
click at [759, 287] on input "number" at bounding box center [740, 279] width 104 height 28
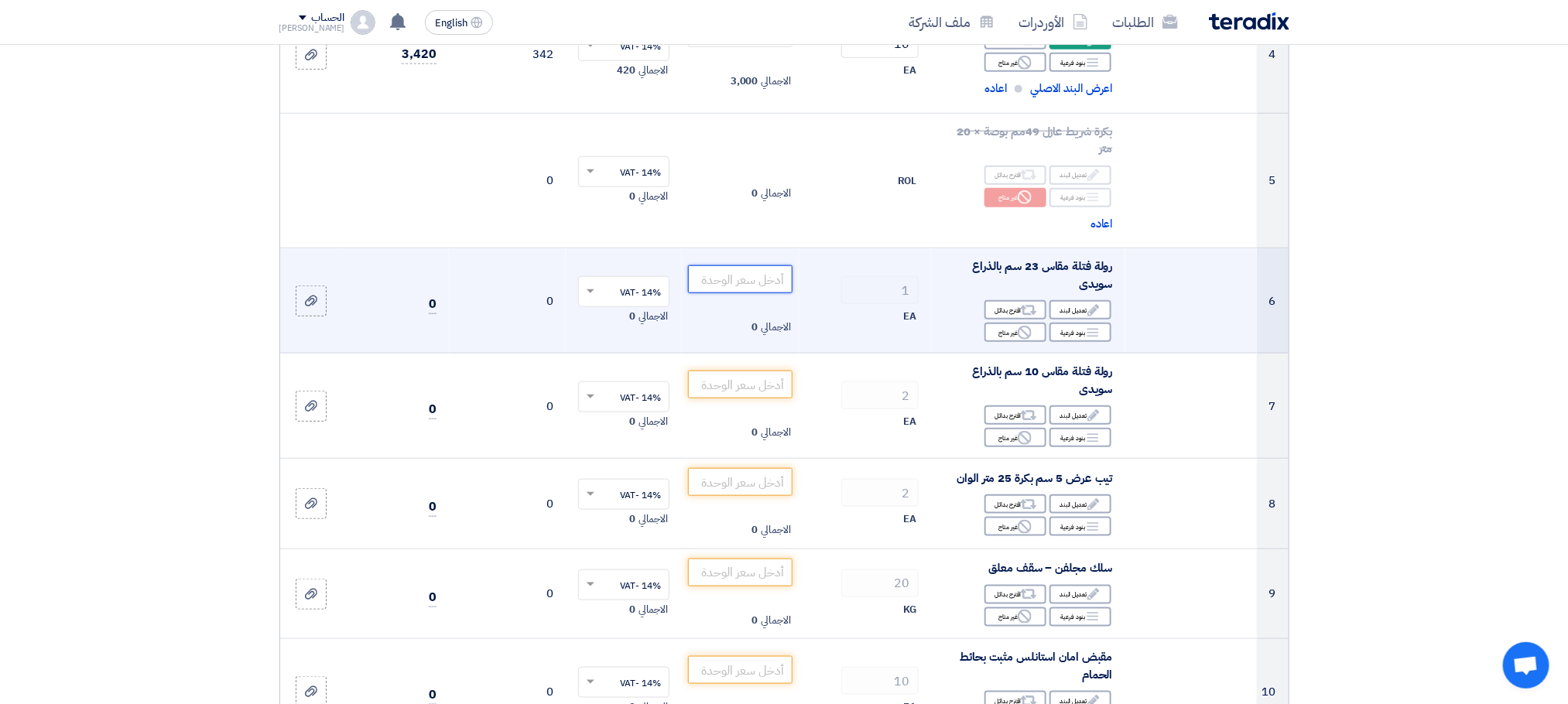
click at [725, 287] on input "number" at bounding box center [740, 279] width 104 height 28
click at [741, 277] on input "number" at bounding box center [740, 279] width 104 height 28
click at [749, 279] on input "number" at bounding box center [740, 279] width 104 height 28
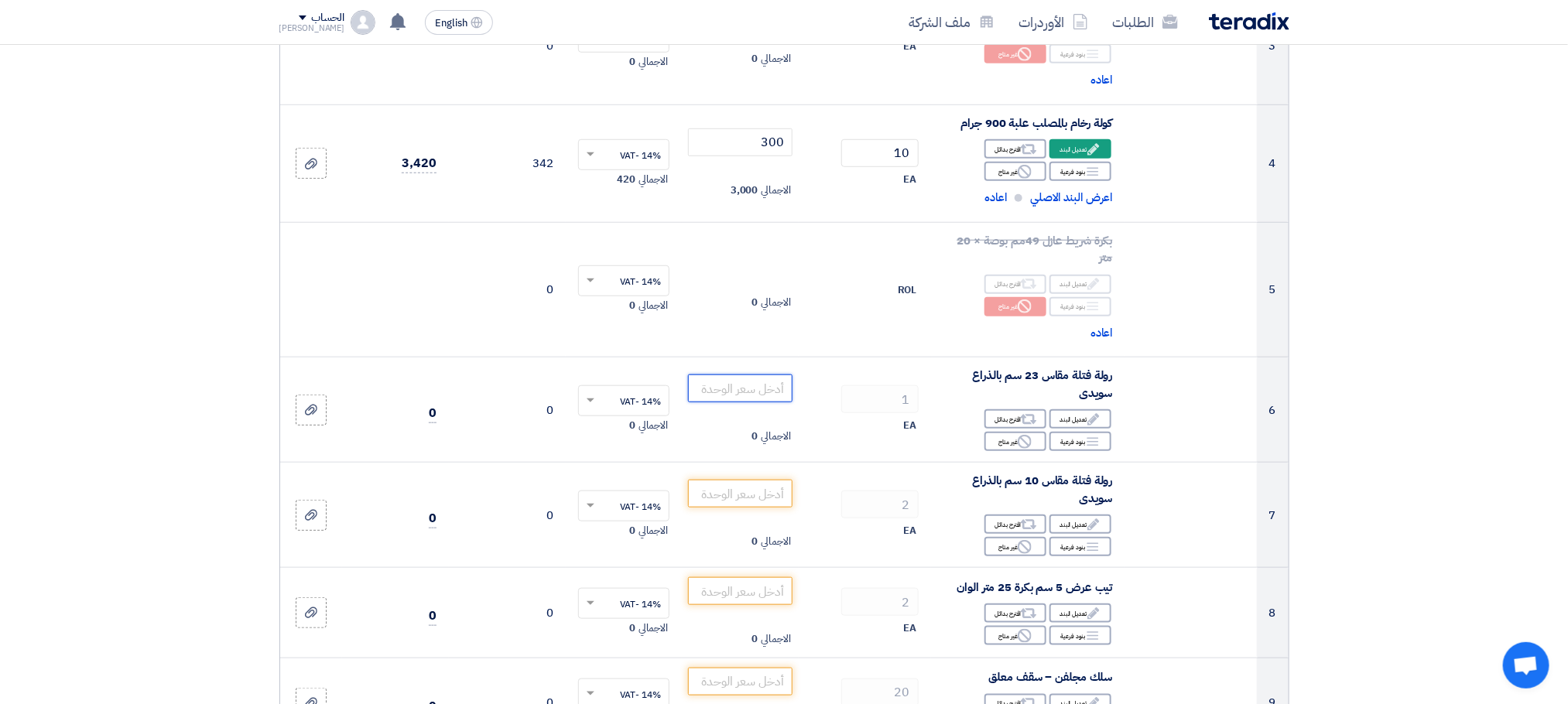
scroll to position [625, 0]
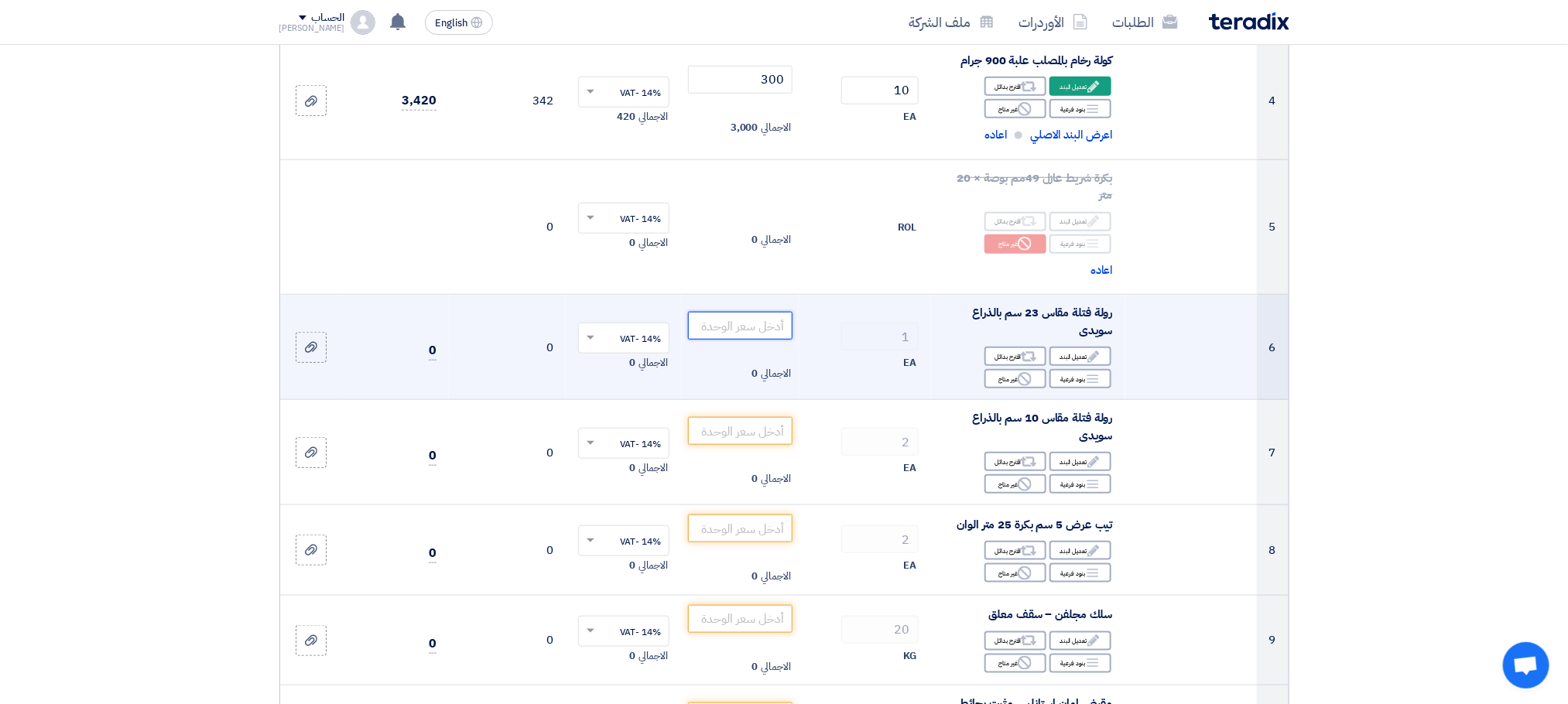
click at [738, 329] on input "number" at bounding box center [740, 325] width 104 height 28
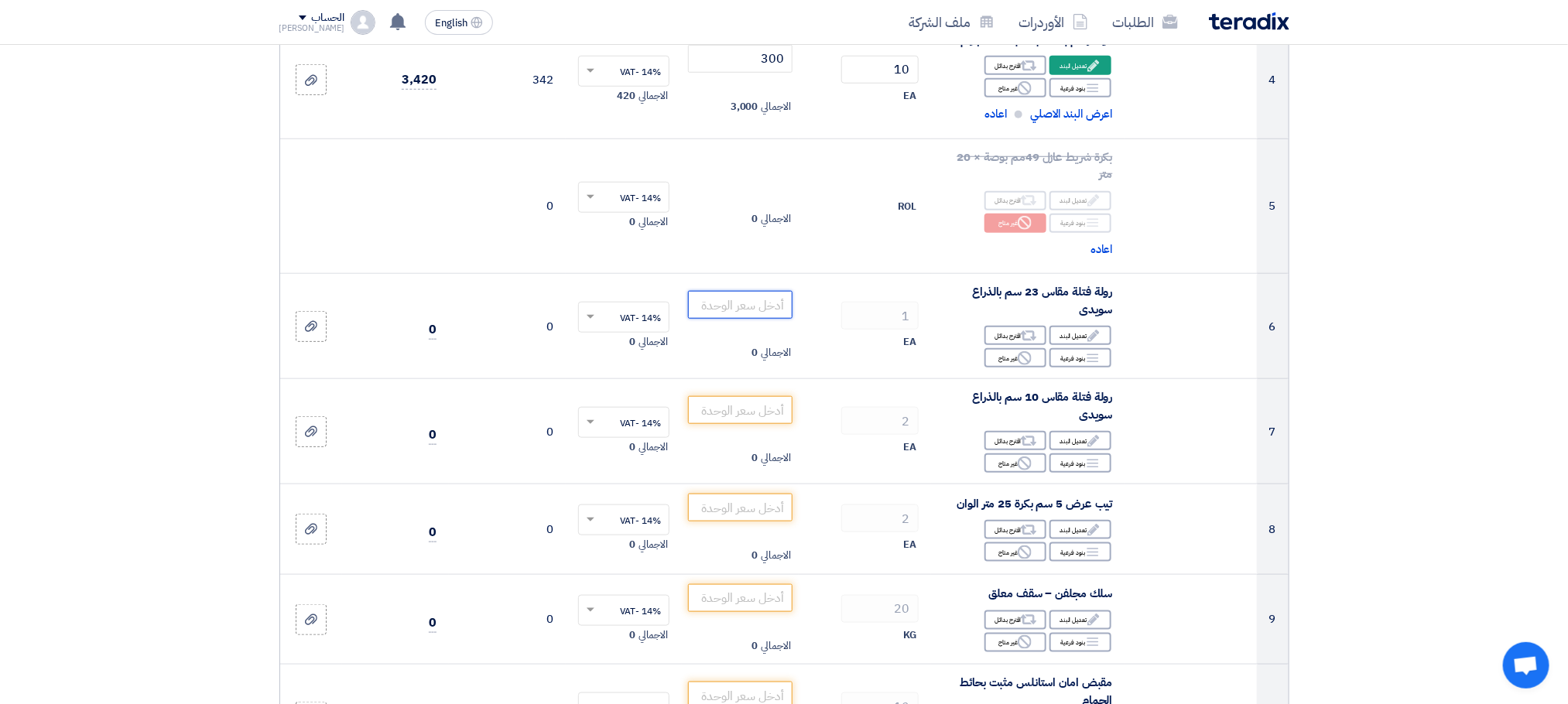
scroll to position [770, 0]
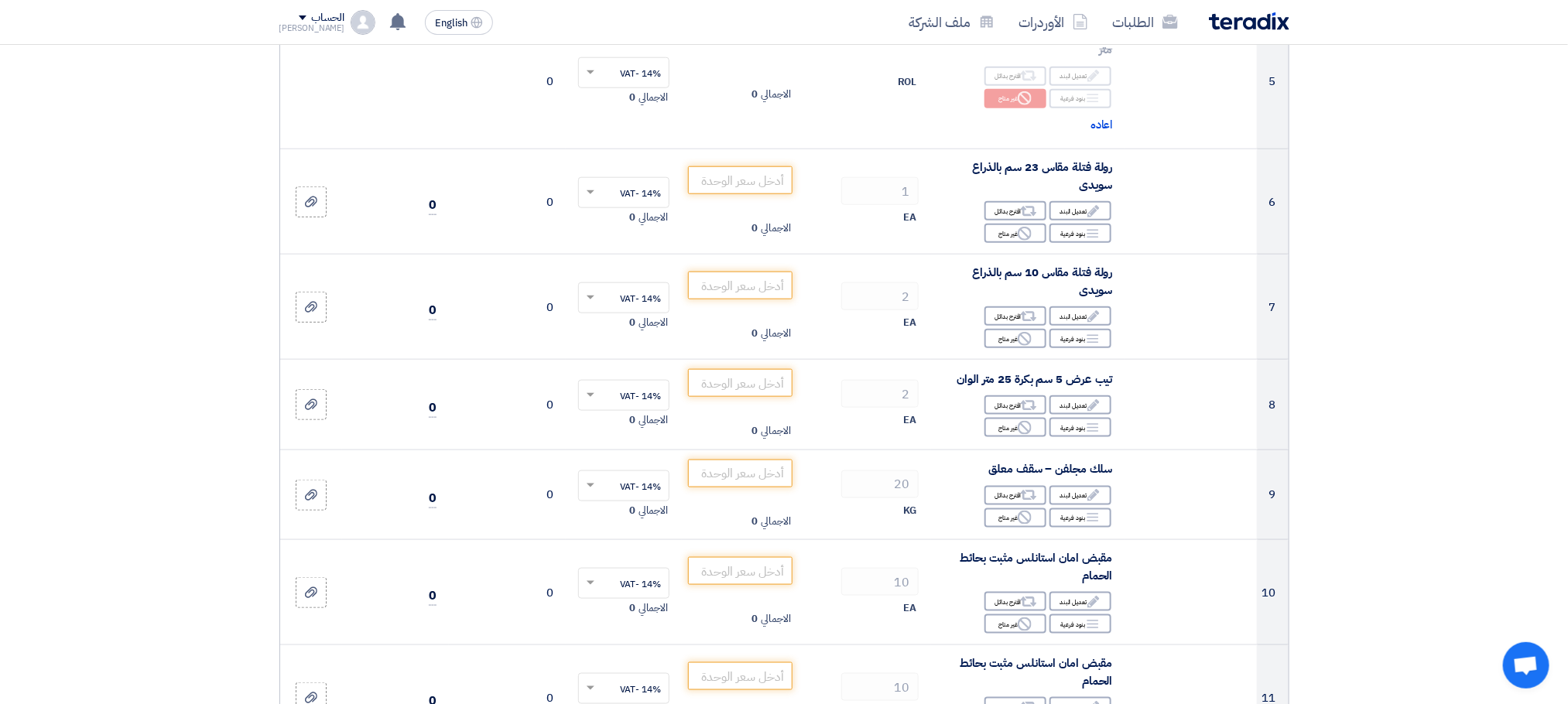
click at [0, 316] on section "تفاصيل الطلب # الكود/الموديل البيان/الوصف الكمية/العدد سعر الوحدة (EGP) الضرائب…" at bounding box center [784, 601] width 1568 height 2455
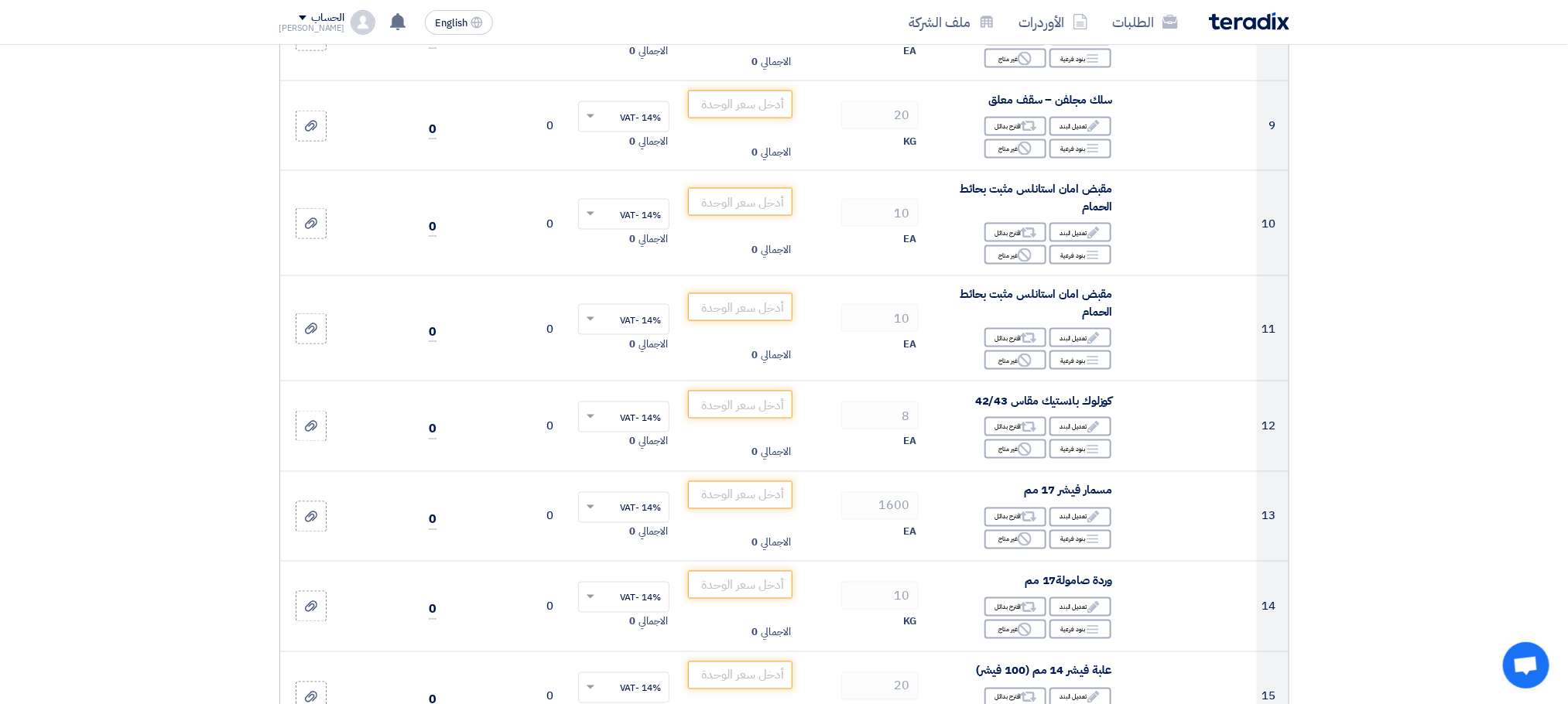
scroll to position [1408, 0]
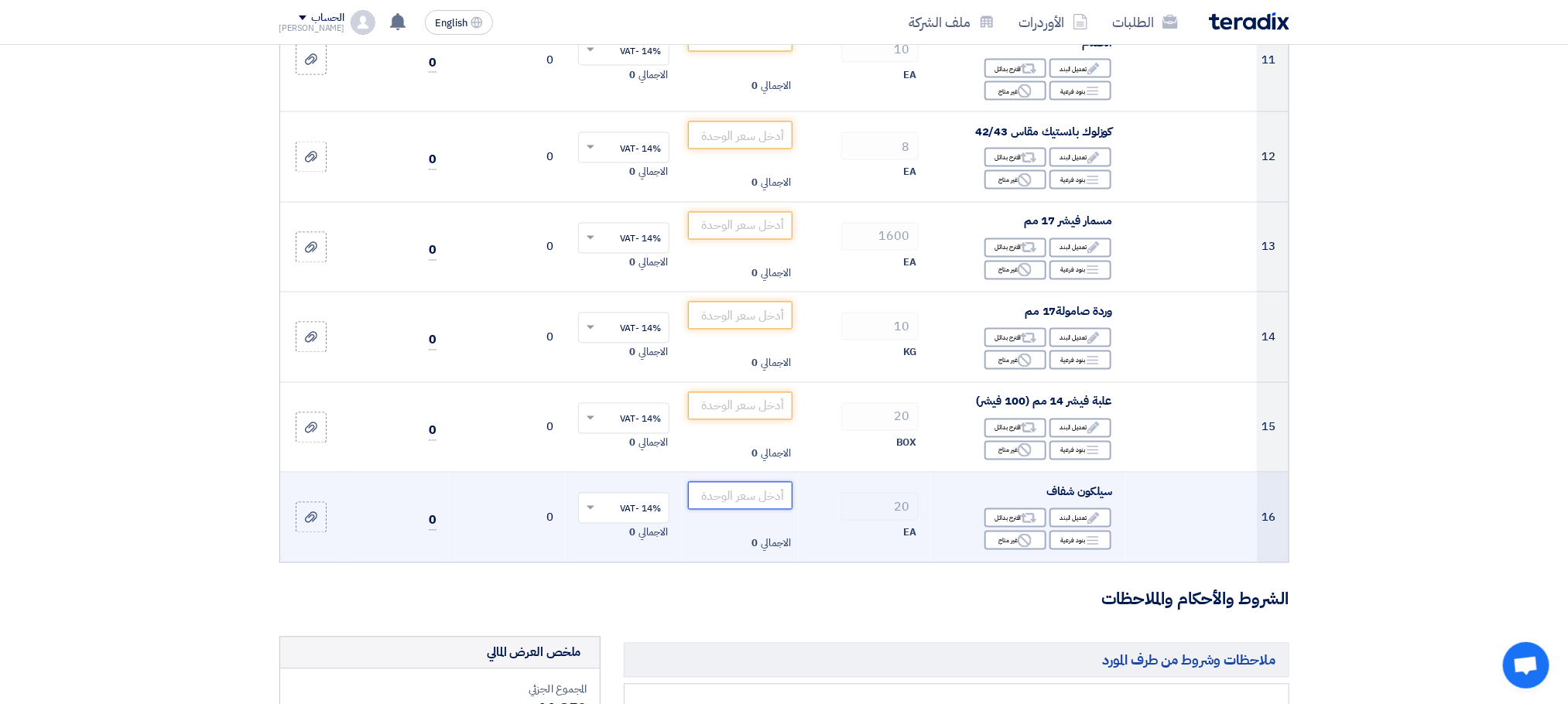
click at [734, 500] on input "number" at bounding box center [740, 495] width 104 height 28
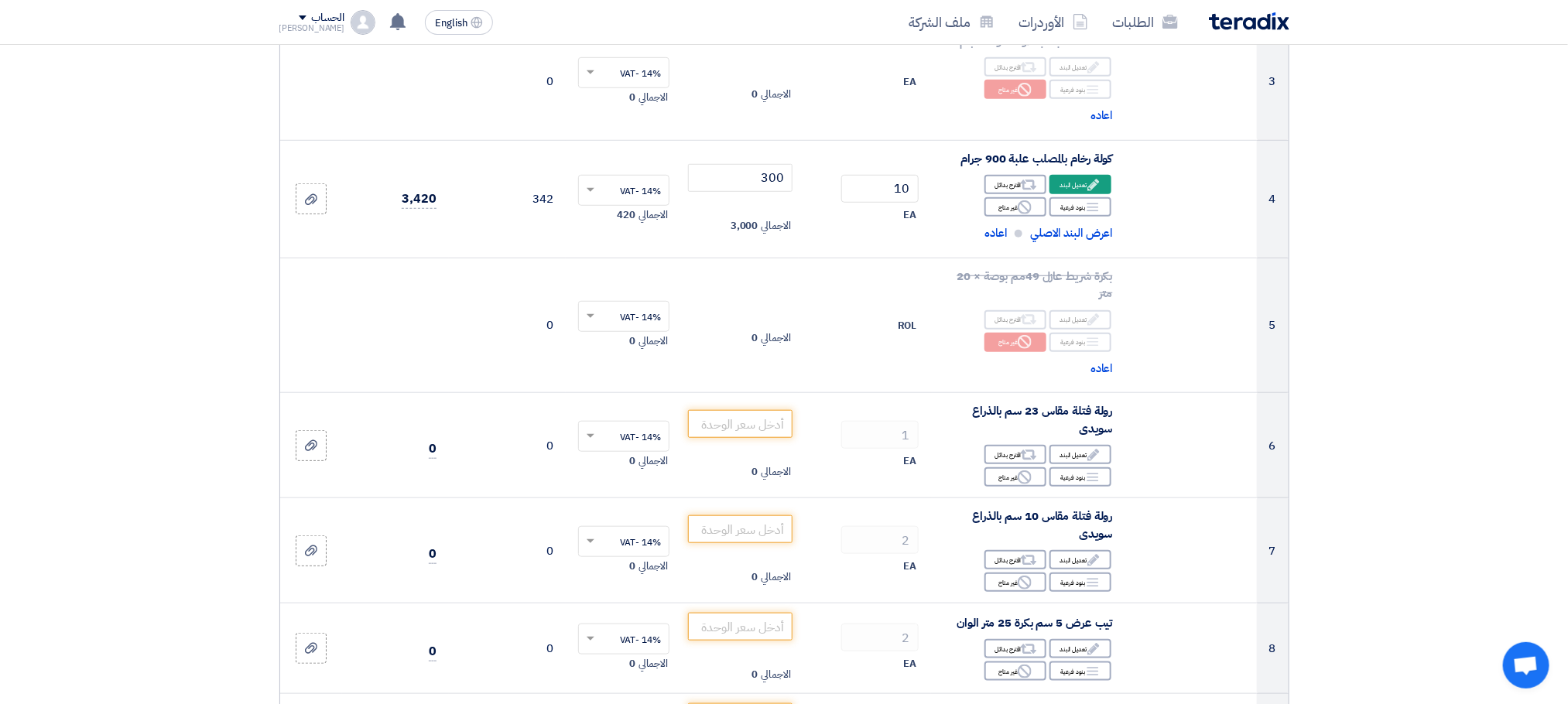
scroll to position [666, 0]
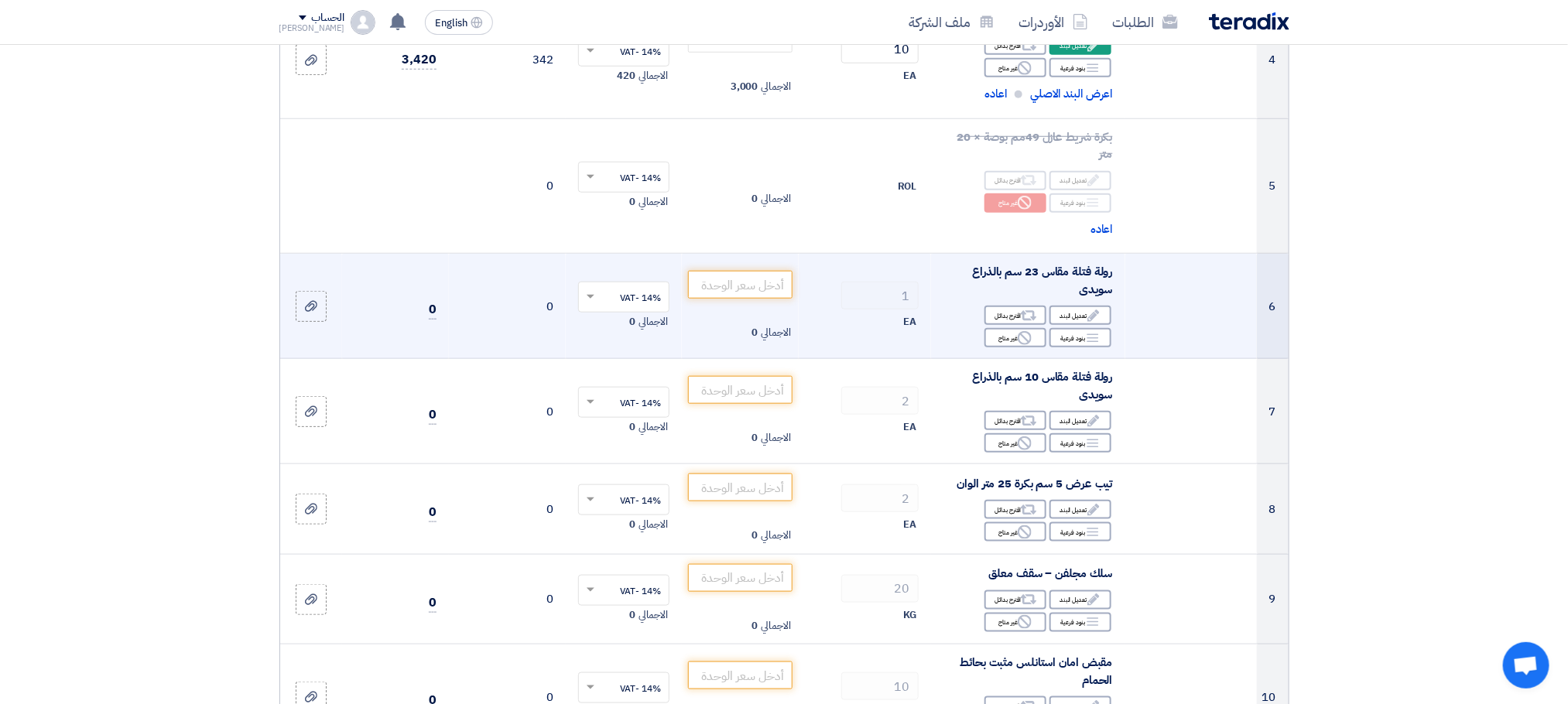
click at [687, 274] on td "الاجمالي 0" at bounding box center [740, 307] width 117 height 105
drag, startPoint x: 737, startPoint y: 277, endPoint x: 711, endPoint y: 303, distance: 36.8
click at [734, 279] on input "number" at bounding box center [740, 284] width 104 height 28
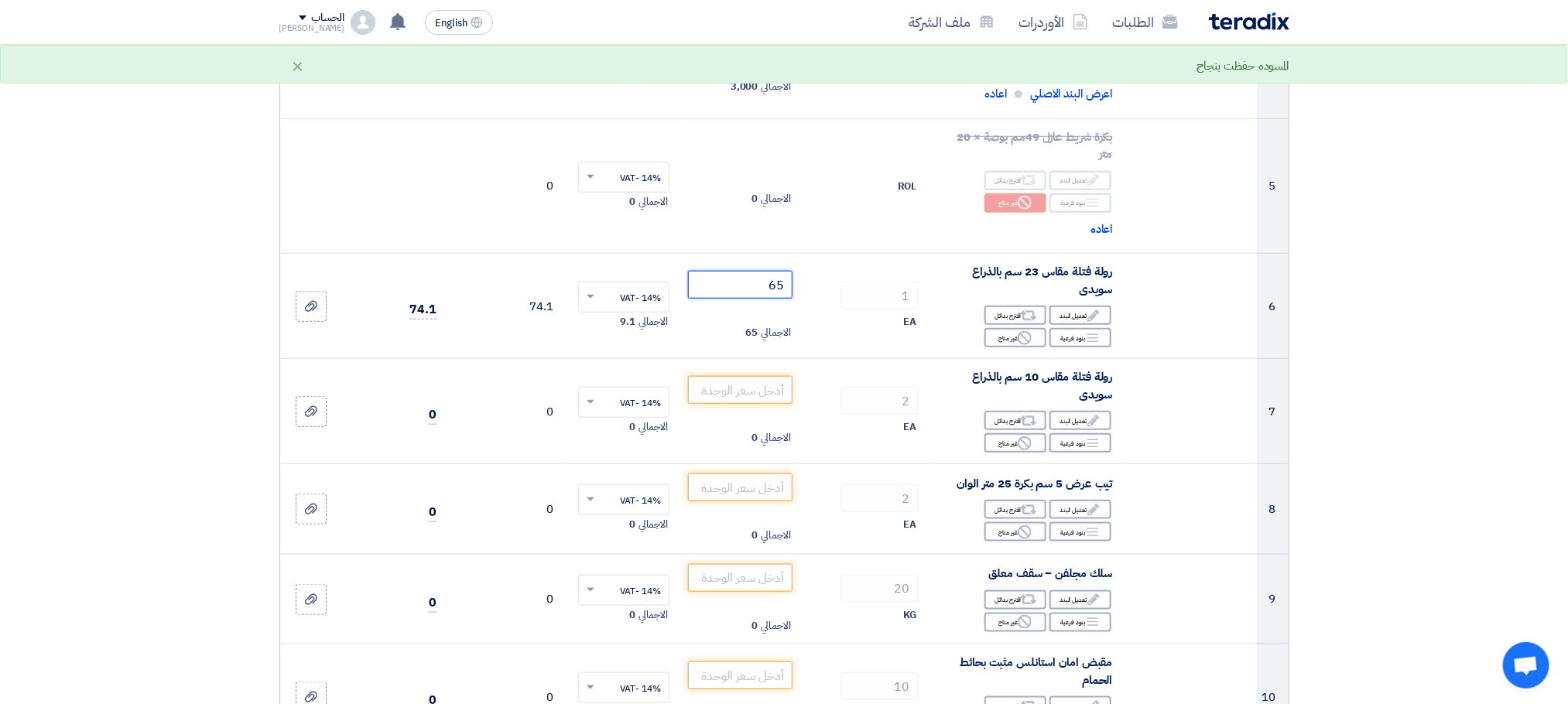
type input "65"
click at [1372, 344] on section "تفاصيل الطلب # الكود/الموديل البيان/الوصف الكمية/العدد سعر الوحدة (EGP) الضرائب…" at bounding box center [784, 705] width 1568 height 2455
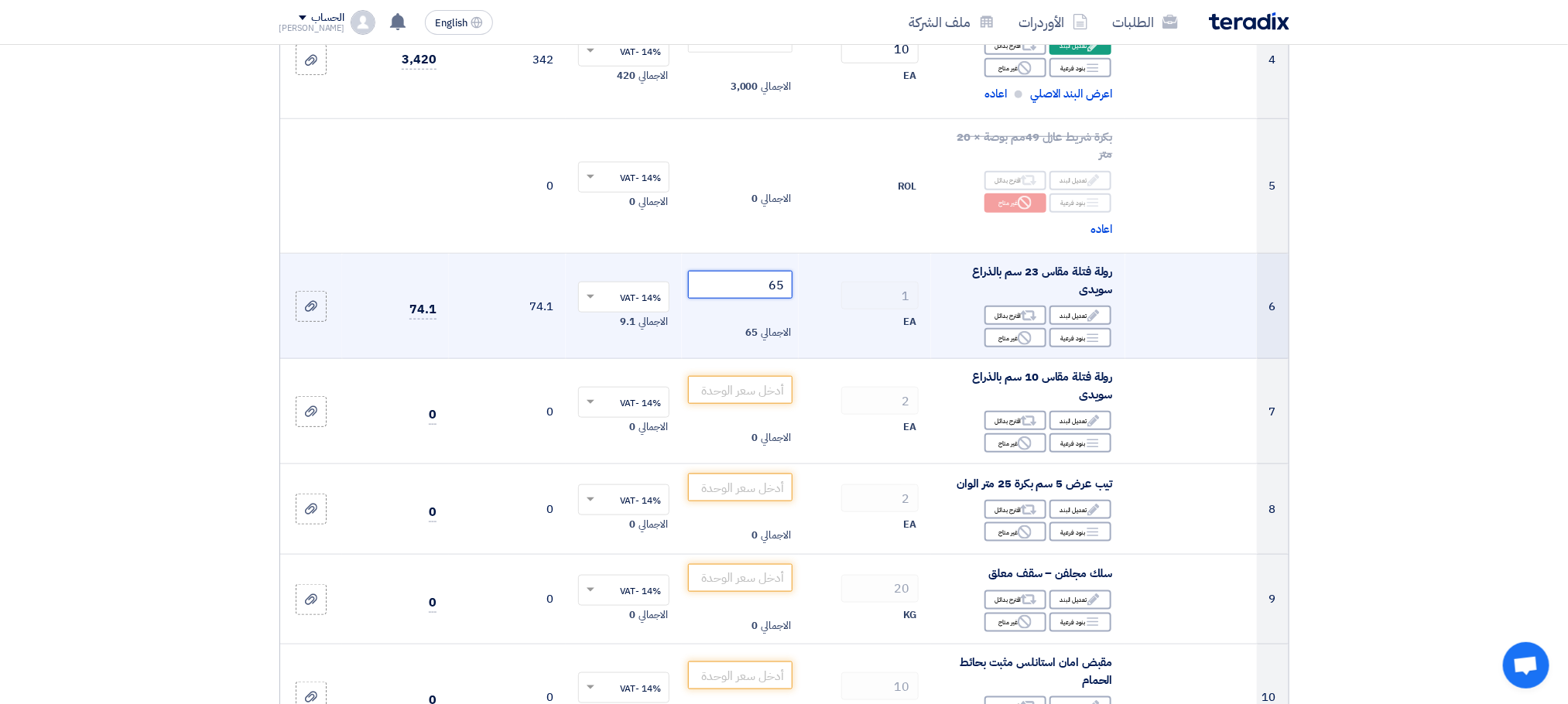
click at [750, 291] on input "65" at bounding box center [740, 284] width 104 height 28
click at [755, 291] on input "65" at bounding box center [740, 284] width 104 height 28
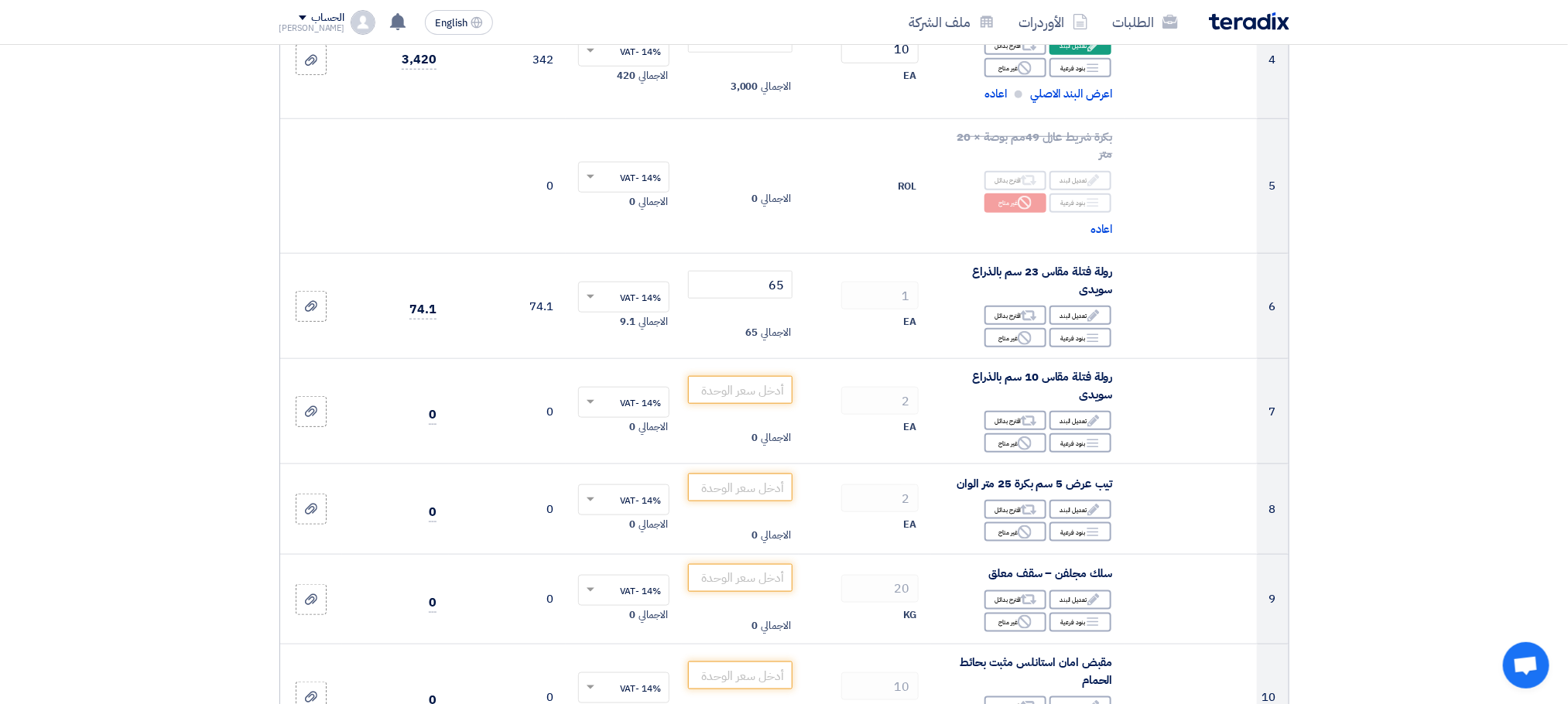
click at [1449, 380] on section "تفاصيل الطلب # الكود/الموديل البيان/الوصف الكمية/العدد سعر الوحدة (EGP) الضرائب…" at bounding box center [784, 705] width 1568 height 2455
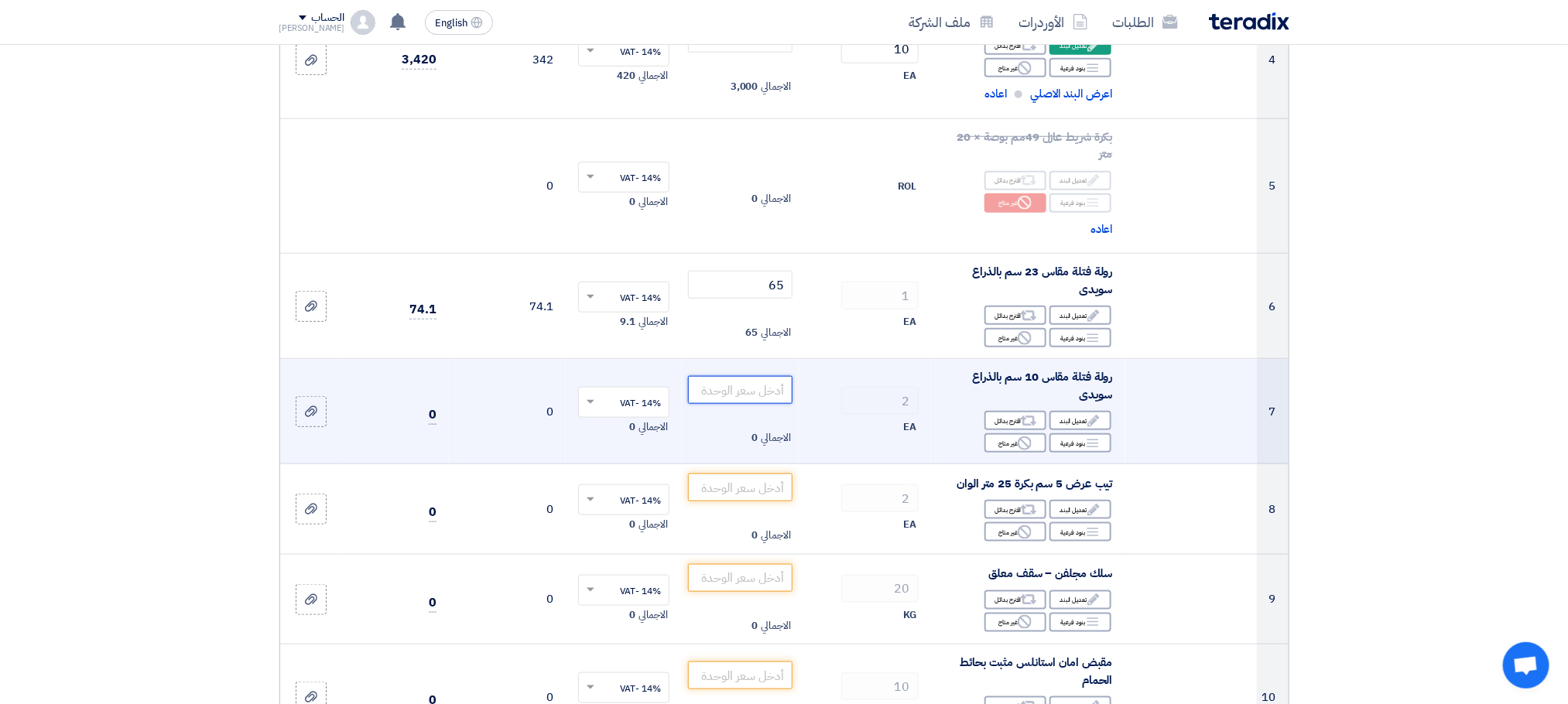
click at [744, 399] on input "number" at bounding box center [740, 389] width 104 height 28
click at [720, 393] on input "number" at bounding box center [740, 389] width 104 height 28
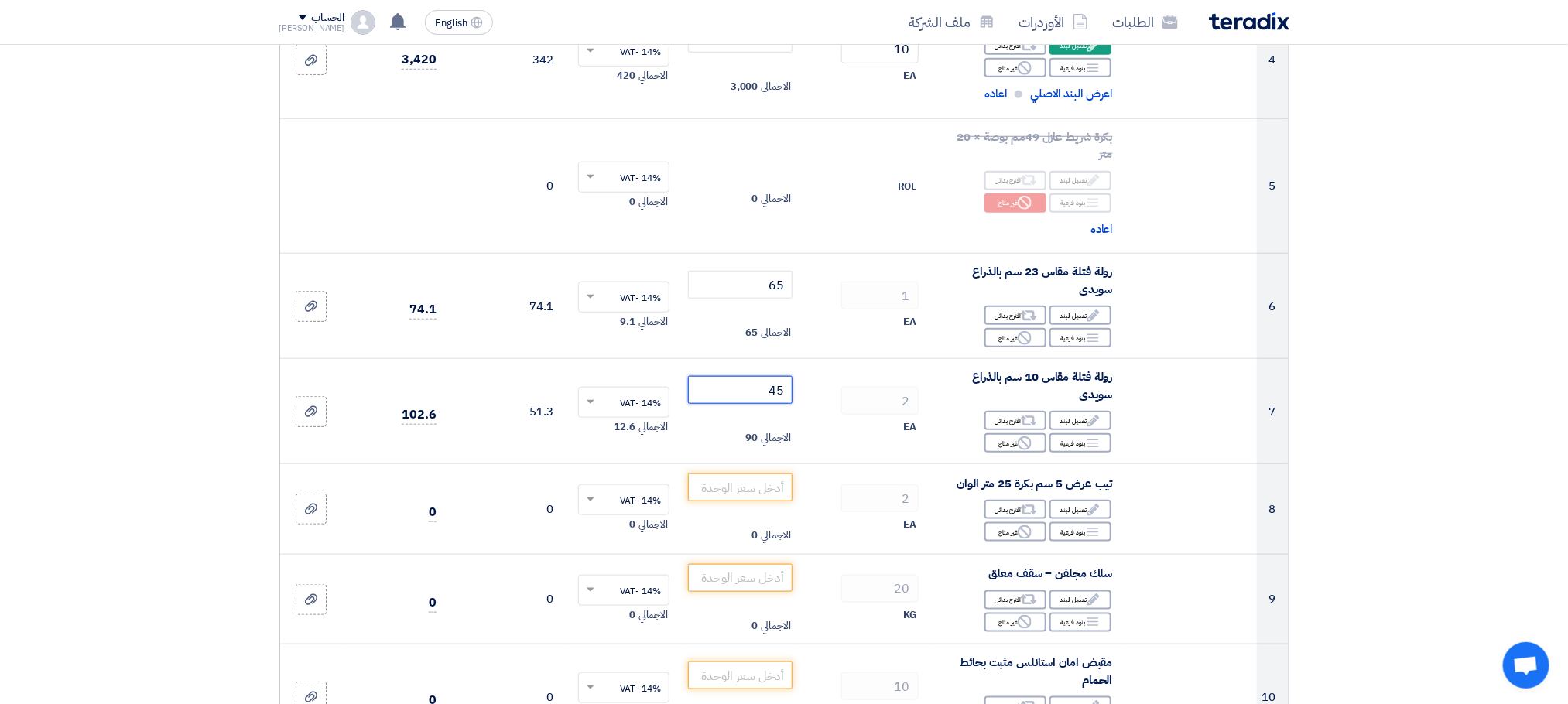
type input "45"
click at [1394, 483] on section "تفاصيل الطلب # الكود/الموديل البيان/الوصف الكمية/العدد سعر الوحدة (EGP) الضرائب…" at bounding box center [784, 705] width 1568 height 2455
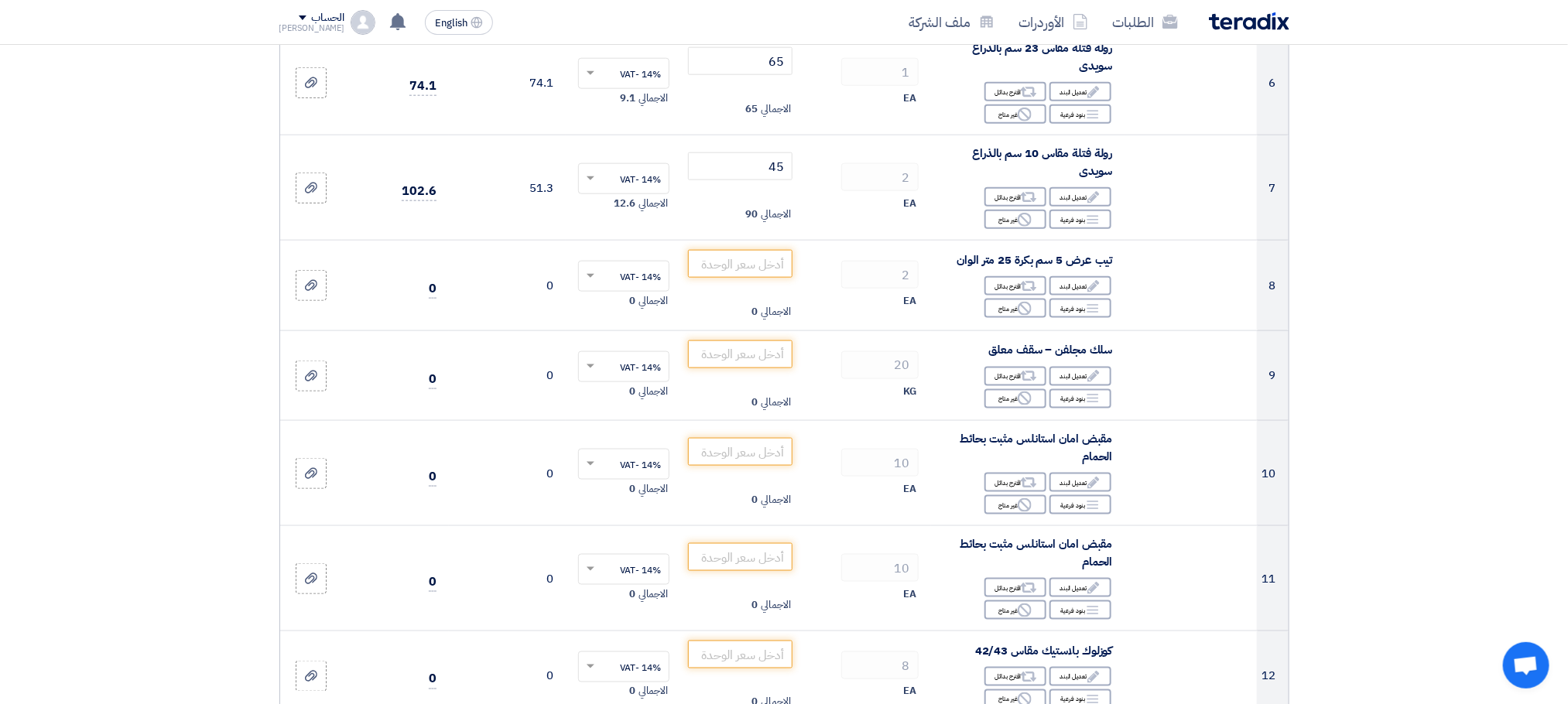
scroll to position [894, 0]
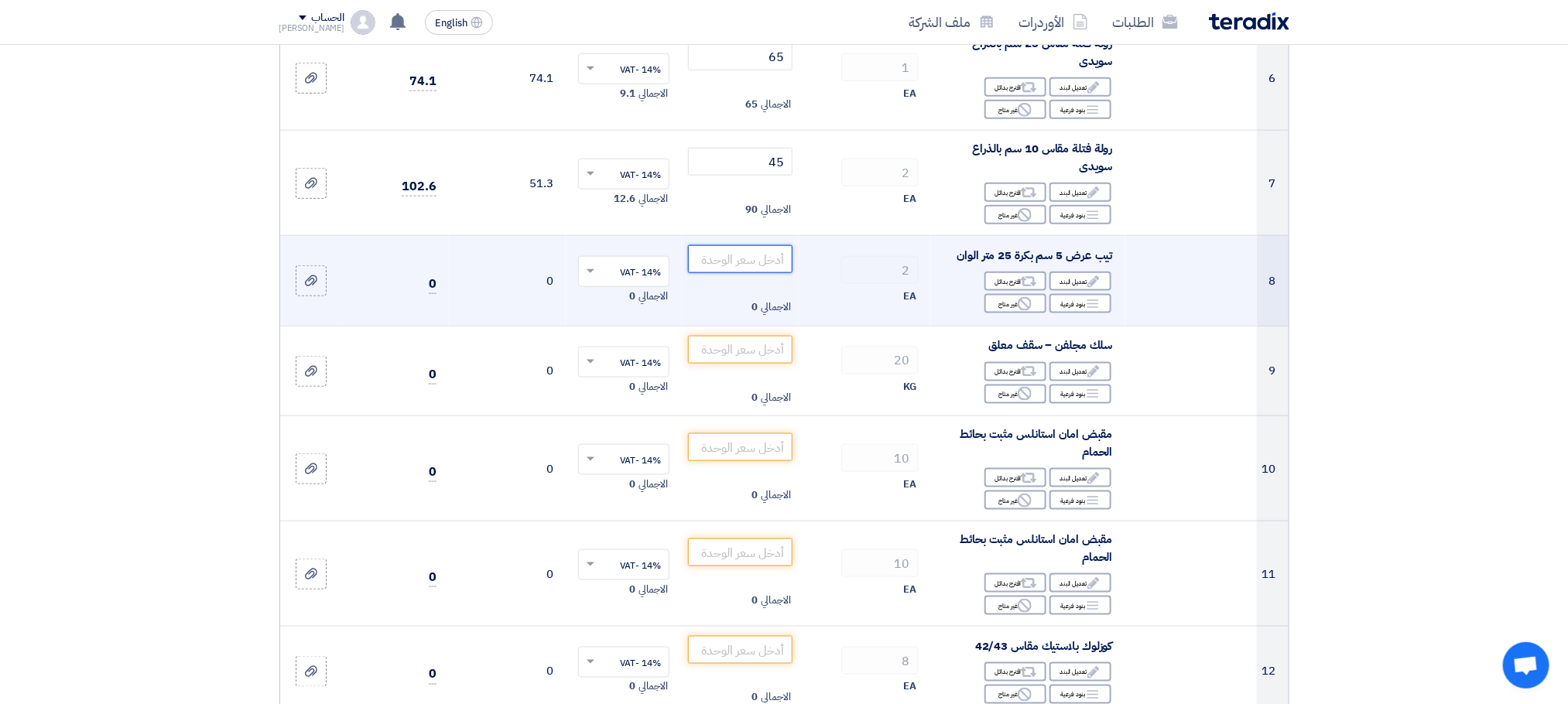
click at [761, 269] on input "number" at bounding box center [740, 259] width 104 height 28
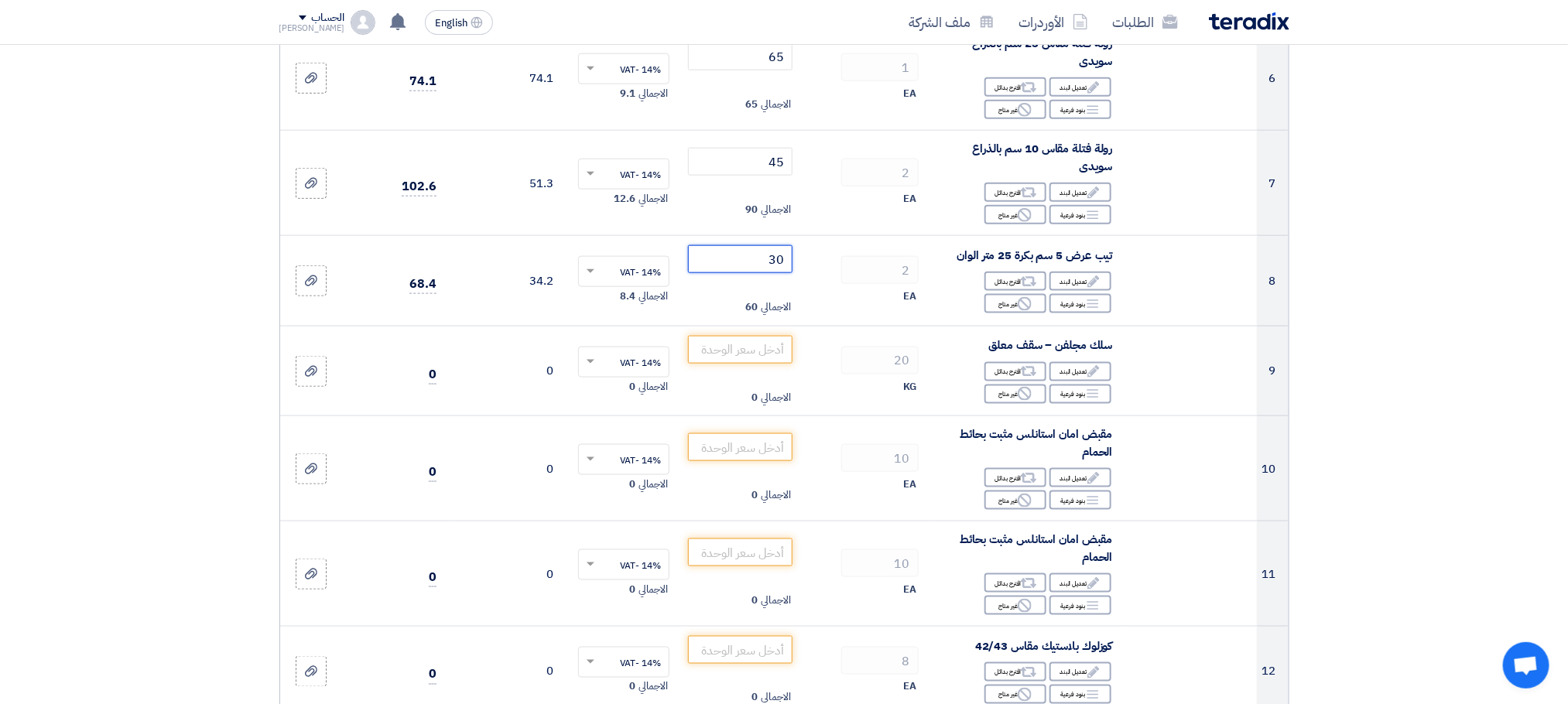
type input "30"
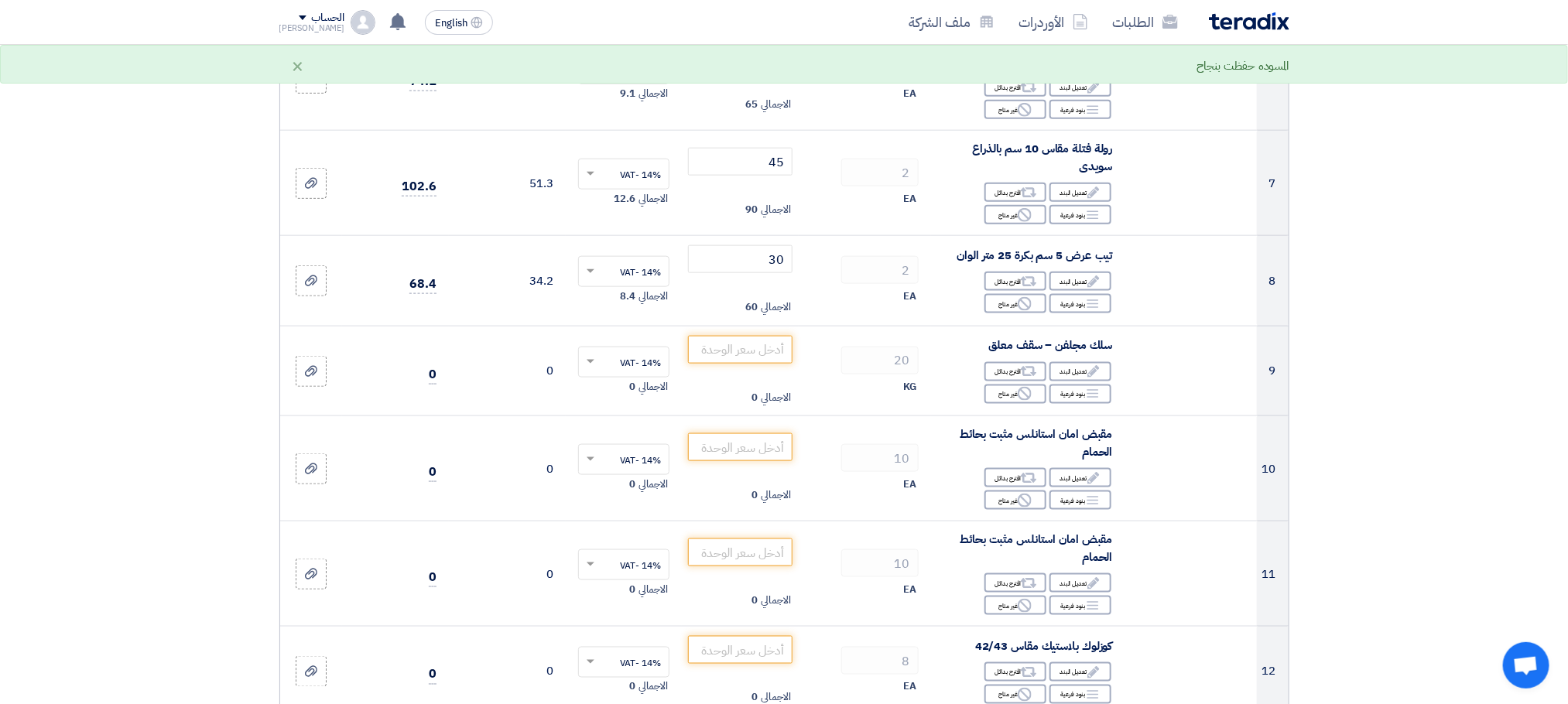
click at [1379, 232] on section "تفاصيل الطلب # الكود/الموديل البيان/الوصف الكمية/العدد سعر الوحدة (EGP) الضرائب…" at bounding box center [784, 477] width 1568 height 2455
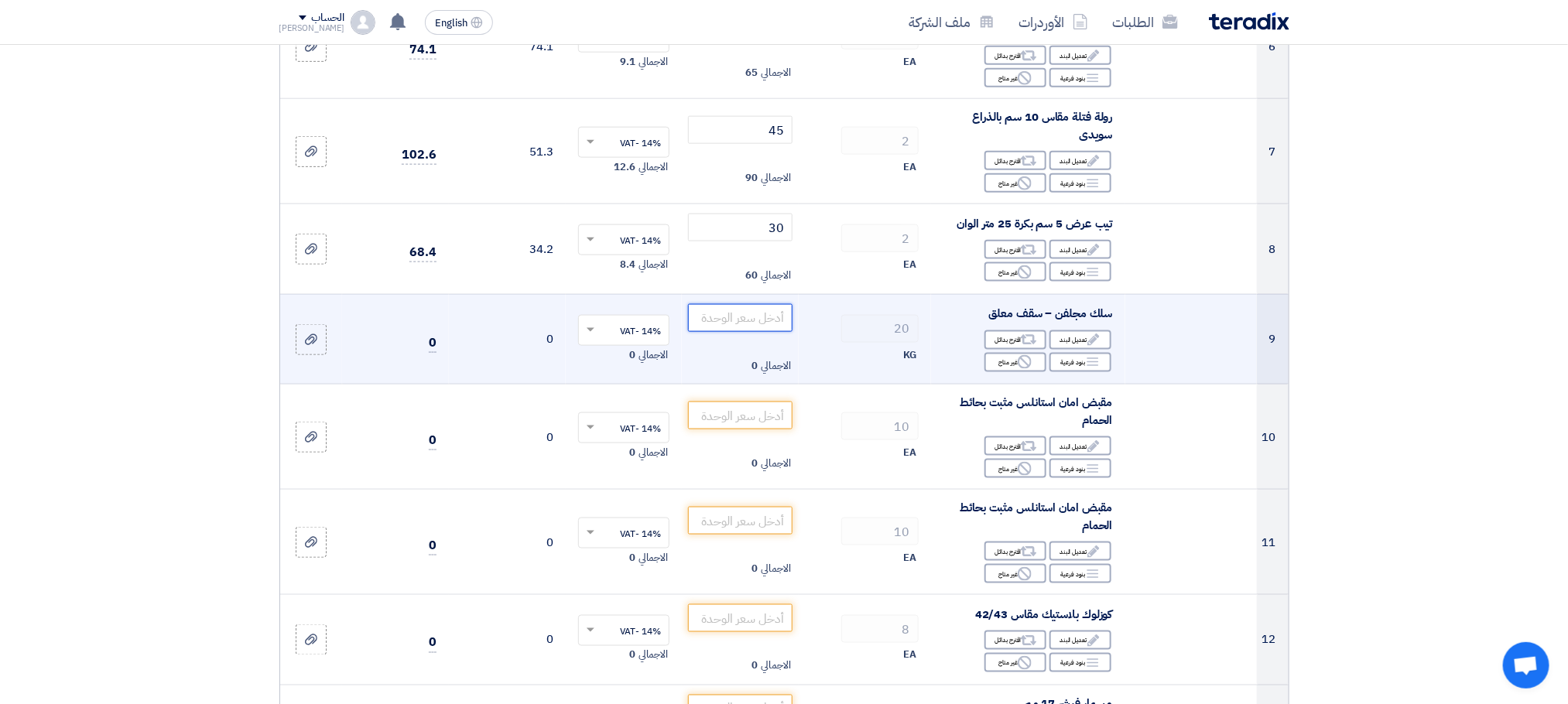
click at [713, 325] on input "number" at bounding box center [740, 317] width 104 height 28
click at [1092, 342] on icon "Edit" at bounding box center [1094, 339] width 14 height 14
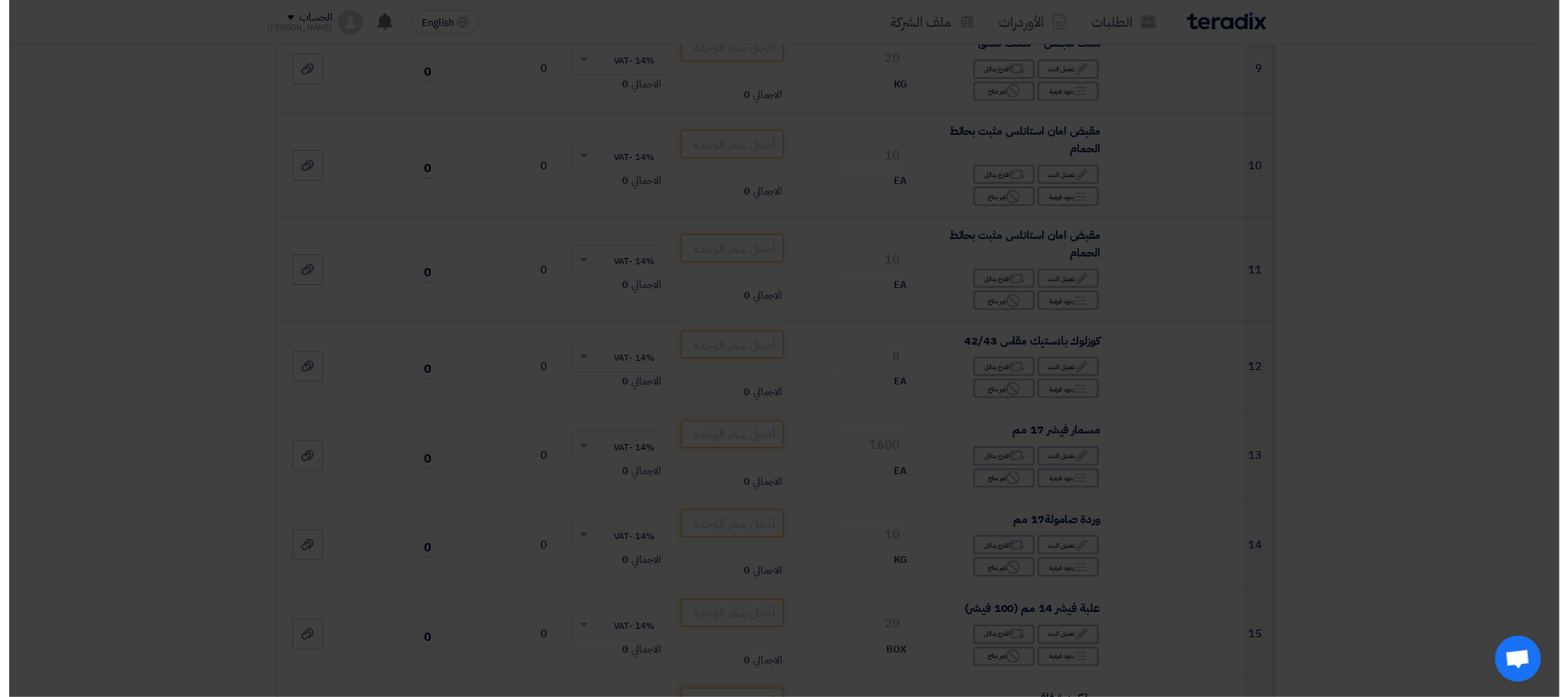
scroll to position [649, 0]
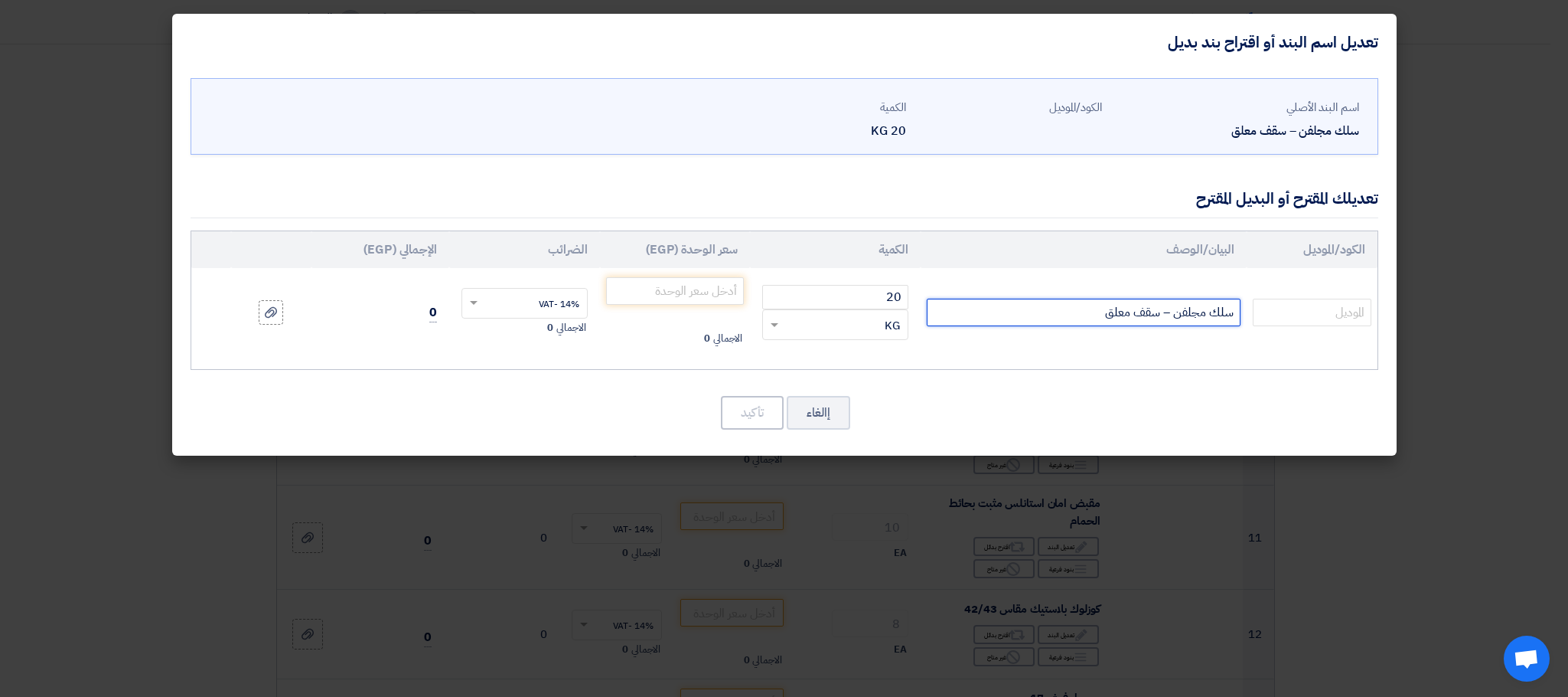
click at [1033, 308] on input "سلك مجلفن – سقف معلق" at bounding box center [1084, 312] width 314 height 28
type input "سلك مجلفن – سقف معلق اللفه وزنها 10 كيلو"
click at [705, 290] on input "number" at bounding box center [675, 290] width 138 height 28
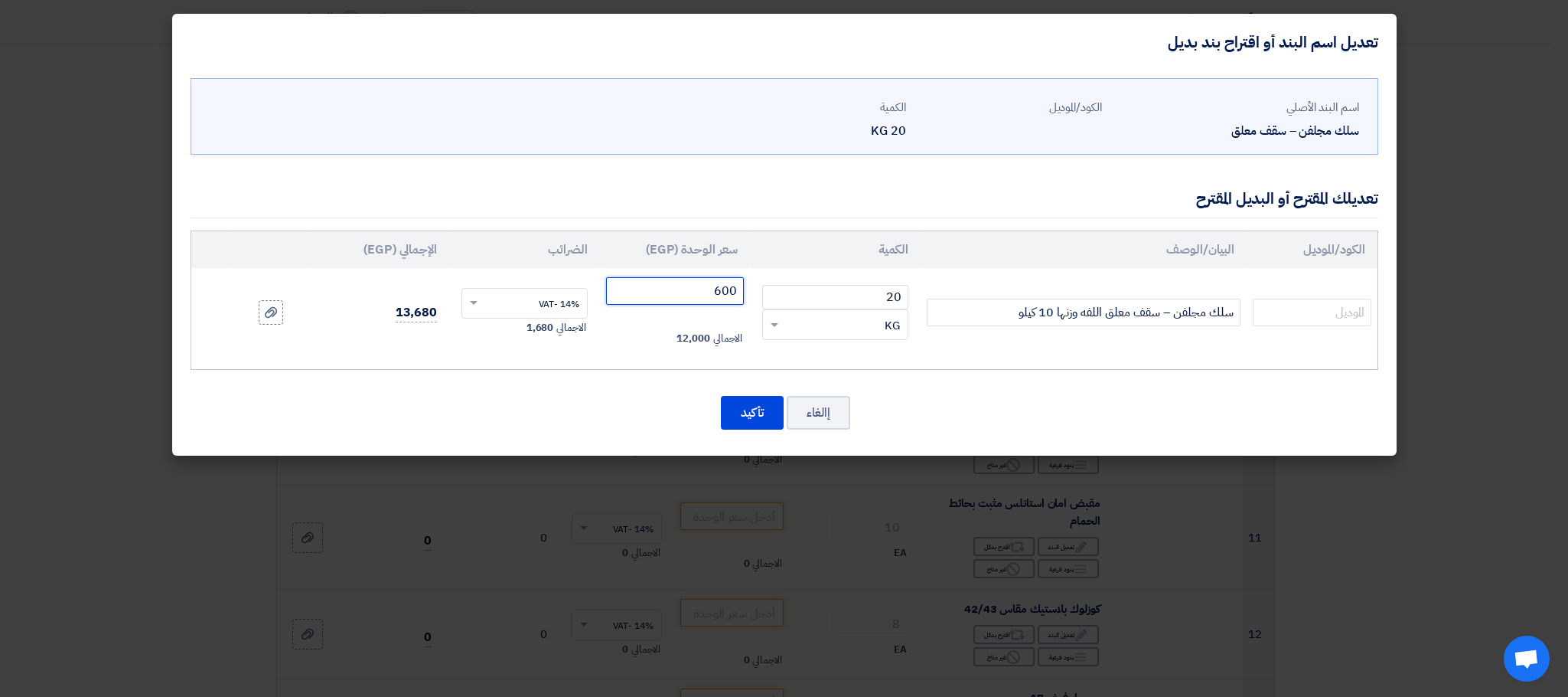
click at [696, 292] on input "600" at bounding box center [675, 290] width 138 height 28
click at [708, 283] on input "600" at bounding box center [675, 290] width 138 height 28
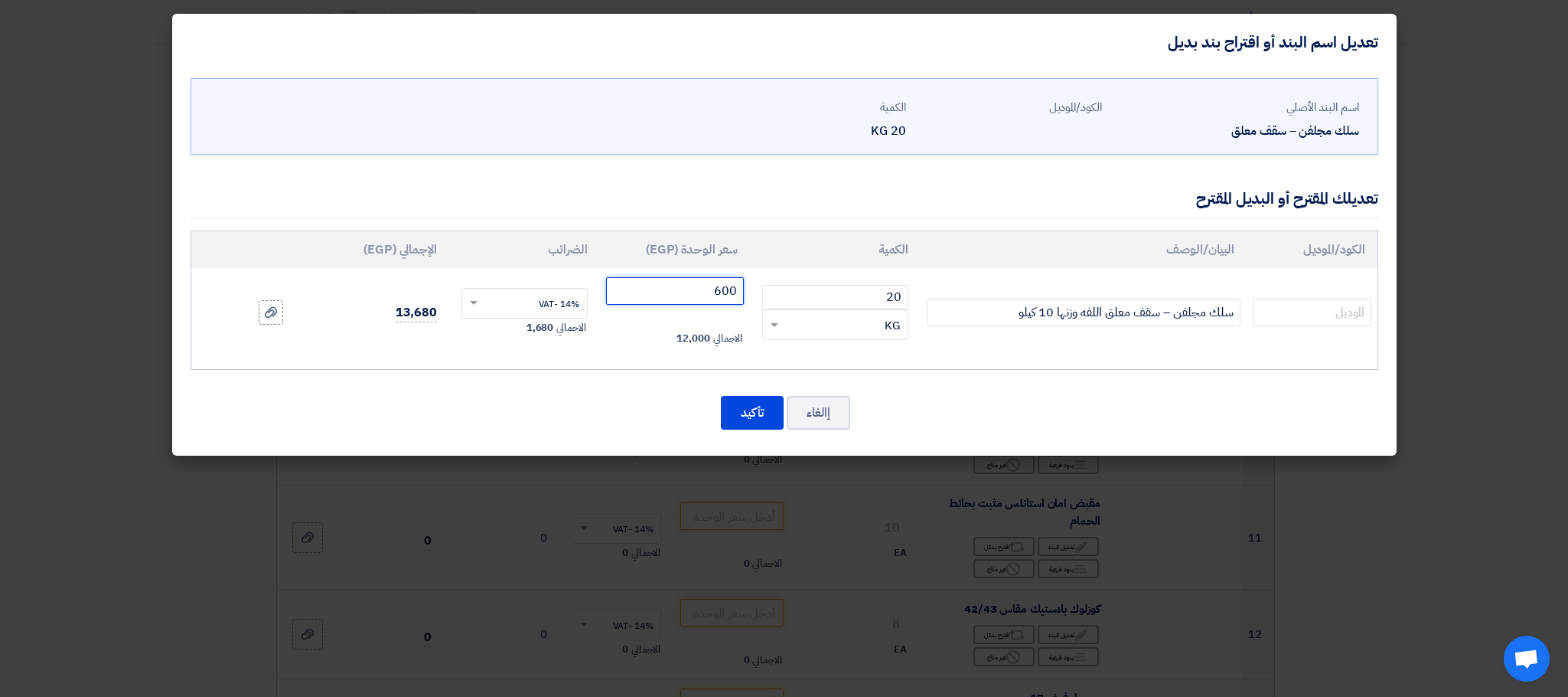
click at [708, 283] on input "600" at bounding box center [675, 290] width 138 height 28
type input "60"
click at [594, 386] on div "اسم البند الأصلي سلك مجلفن – سقف معلق الكود/الموديل الكمية 20 KG 20" at bounding box center [785, 263] width 1225 height 385
click at [749, 407] on button "تأكيد" at bounding box center [753, 413] width 63 height 34
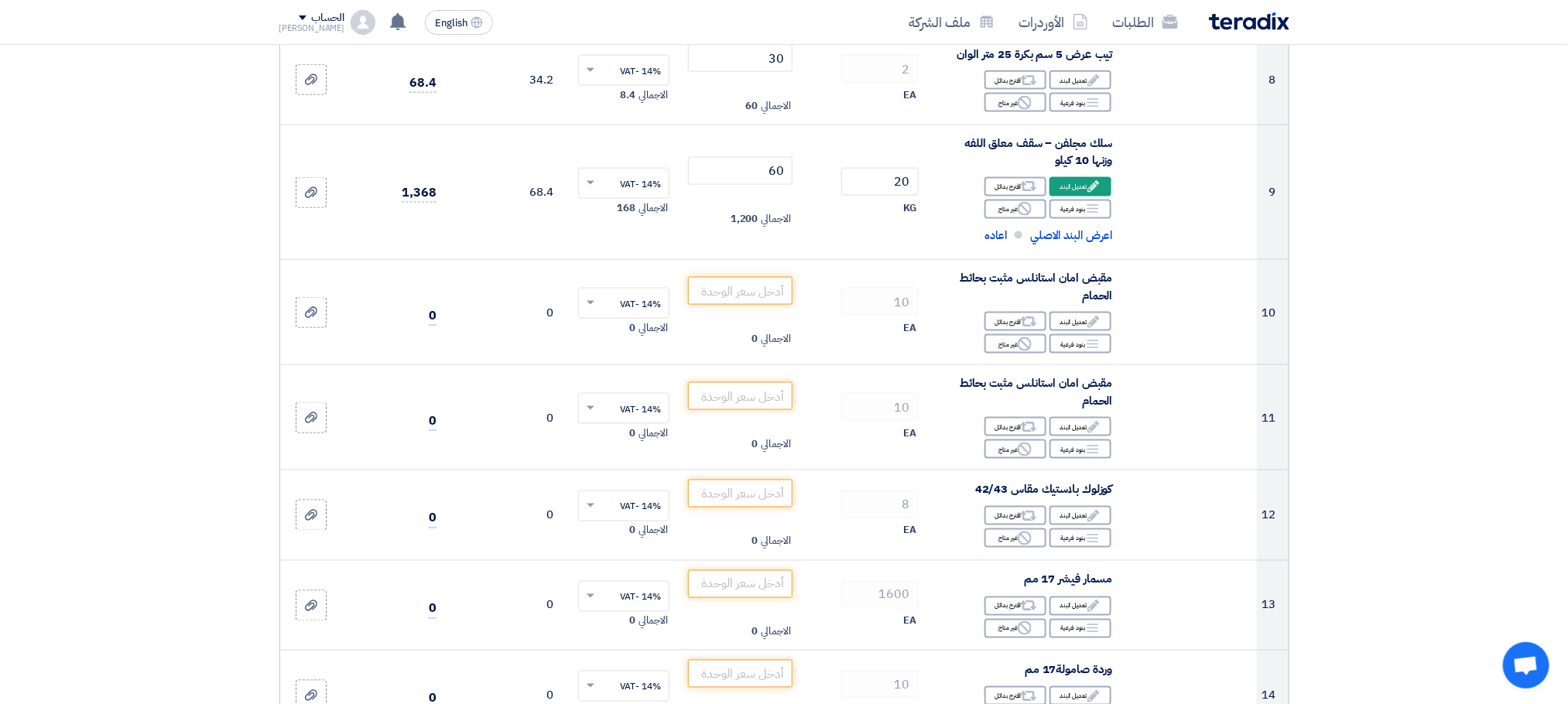
scroll to position [1237, 0]
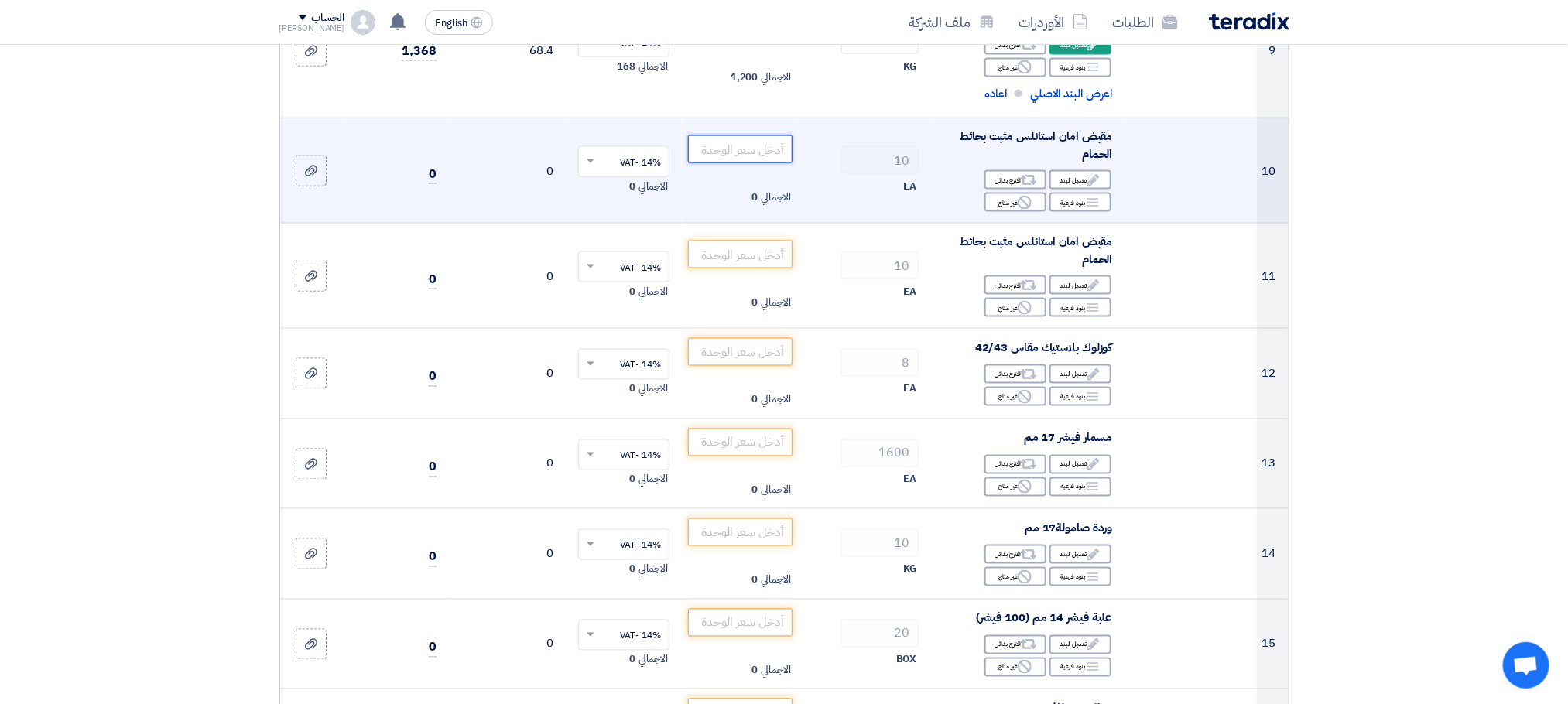
click at [734, 154] on input "number" at bounding box center [740, 148] width 104 height 28
click at [705, 138] on input "number" at bounding box center [740, 148] width 104 height 28
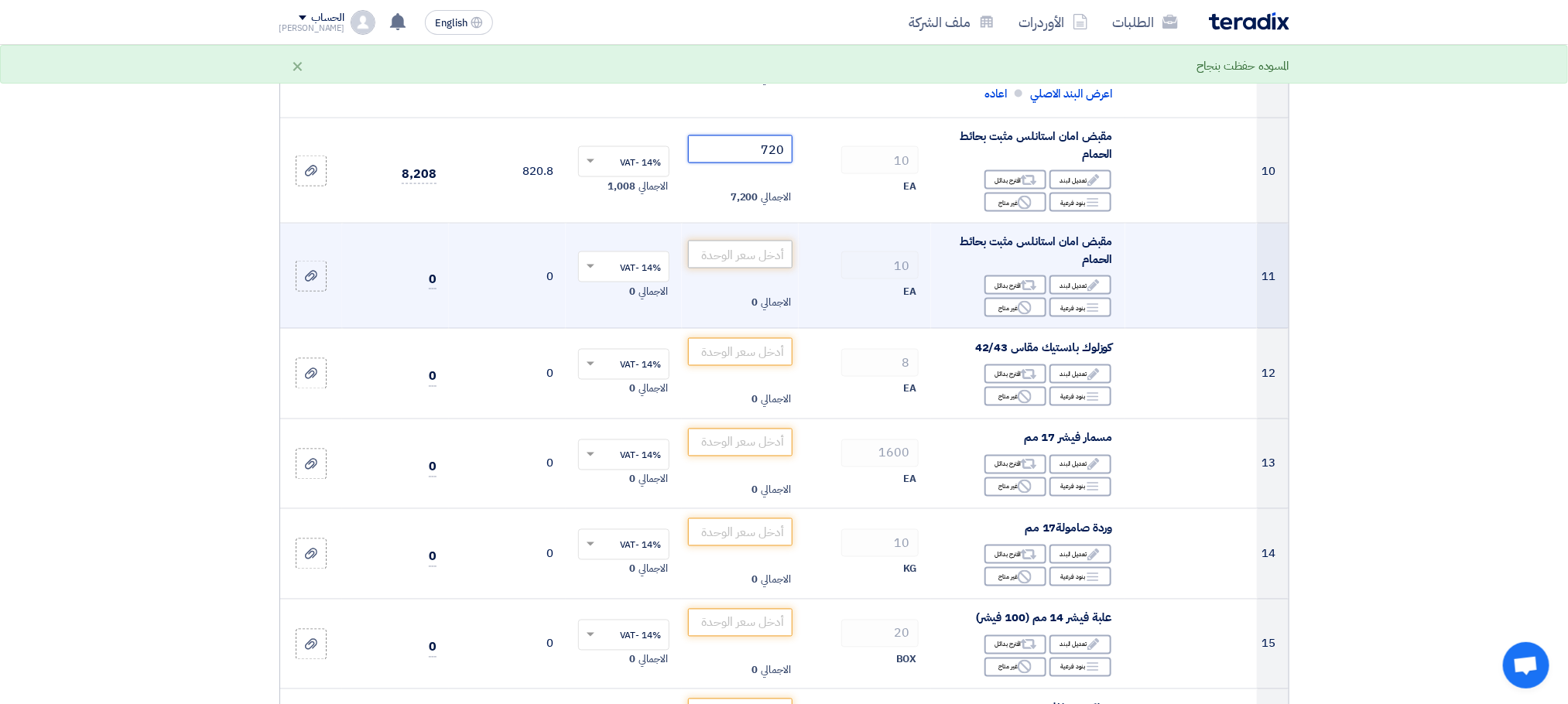
type input "720"
click at [757, 262] on input "number" at bounding box center [740, 254] width 104 height 28
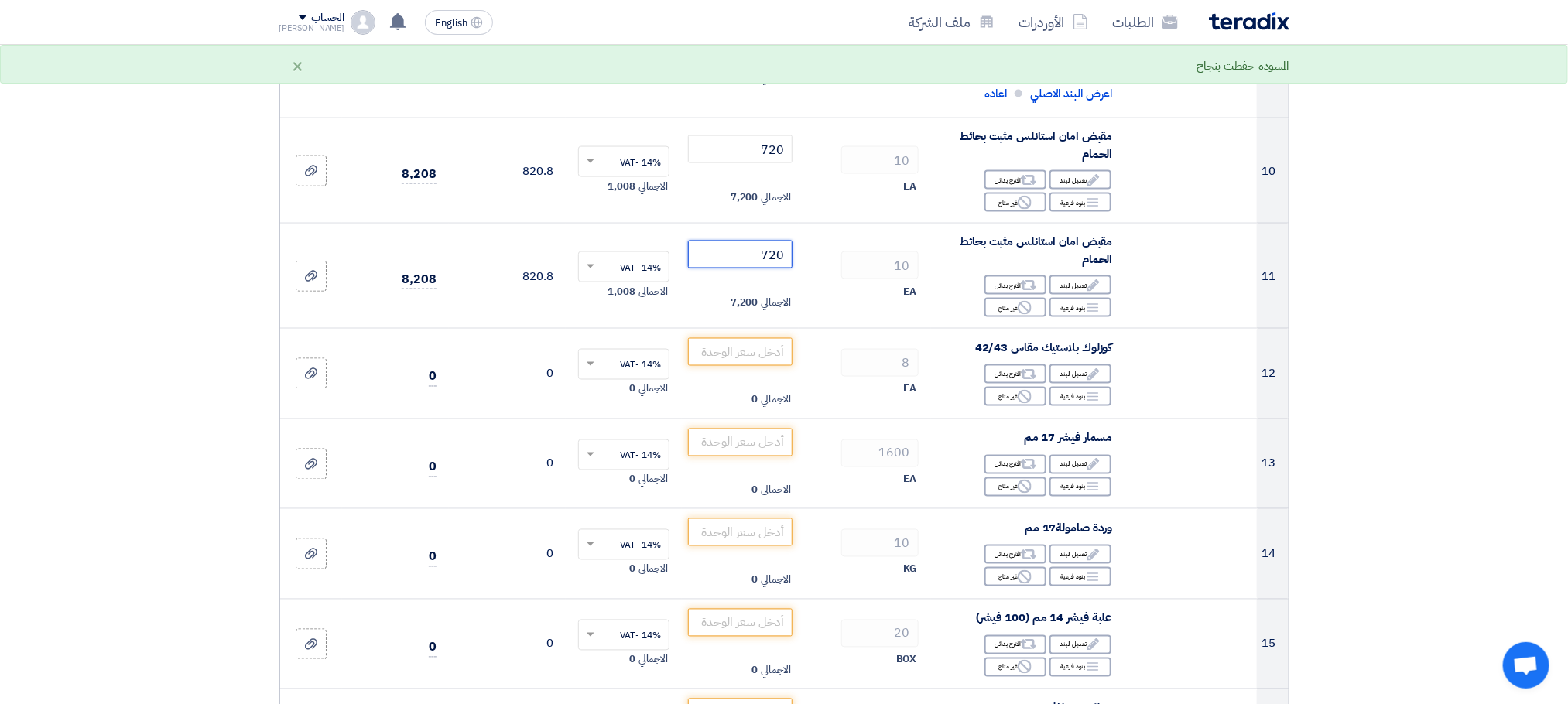
type input "720"
click at [1544, 253] on section "تفاصيل الطلب # الكود/الموديل البيان/الوصف الكمية/العدد سعر الوحدة (EGP) الضرائب…" at bounding box center [784, 156] width 1568 height 2499
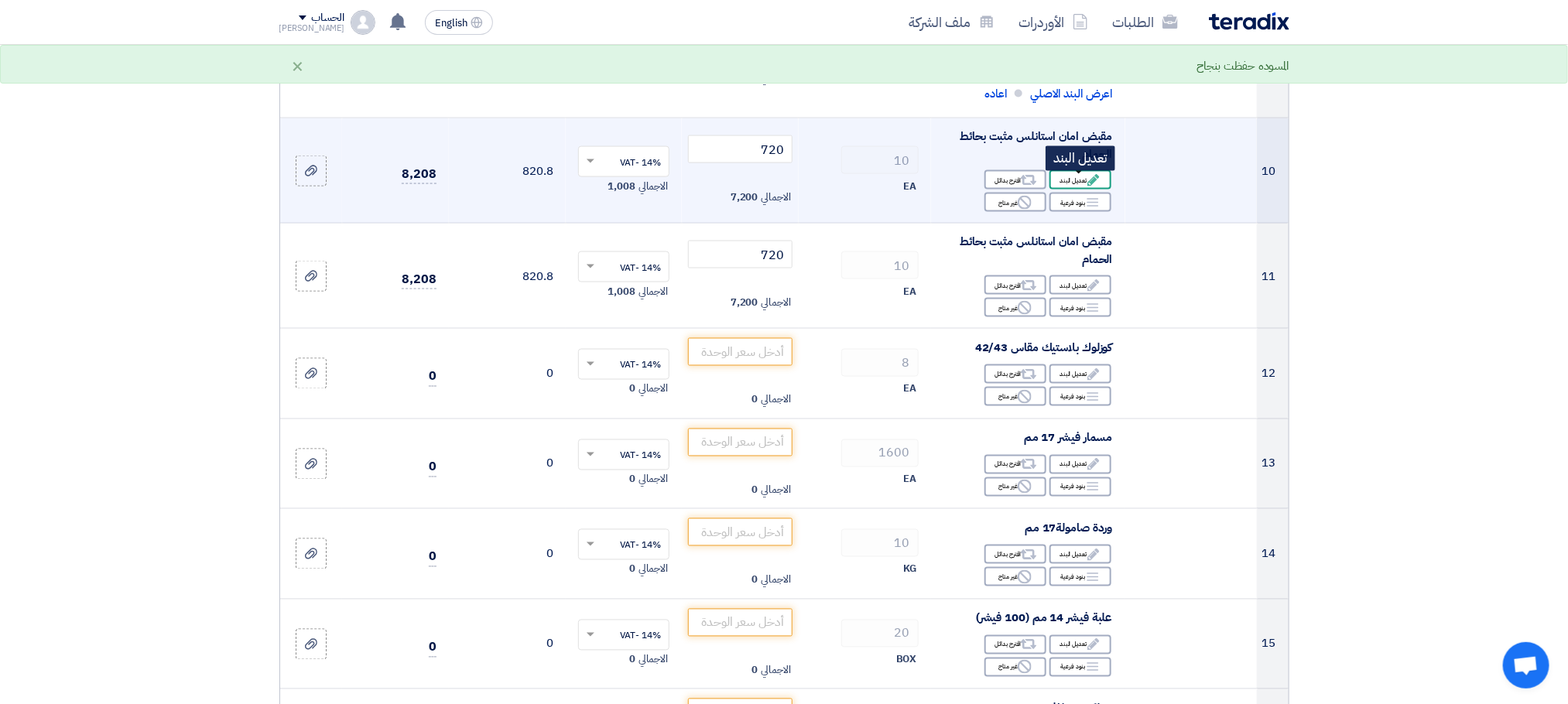
click at [1087, 182] on icon "Edit" at bounding box center [1094, 180] width 14 height 14
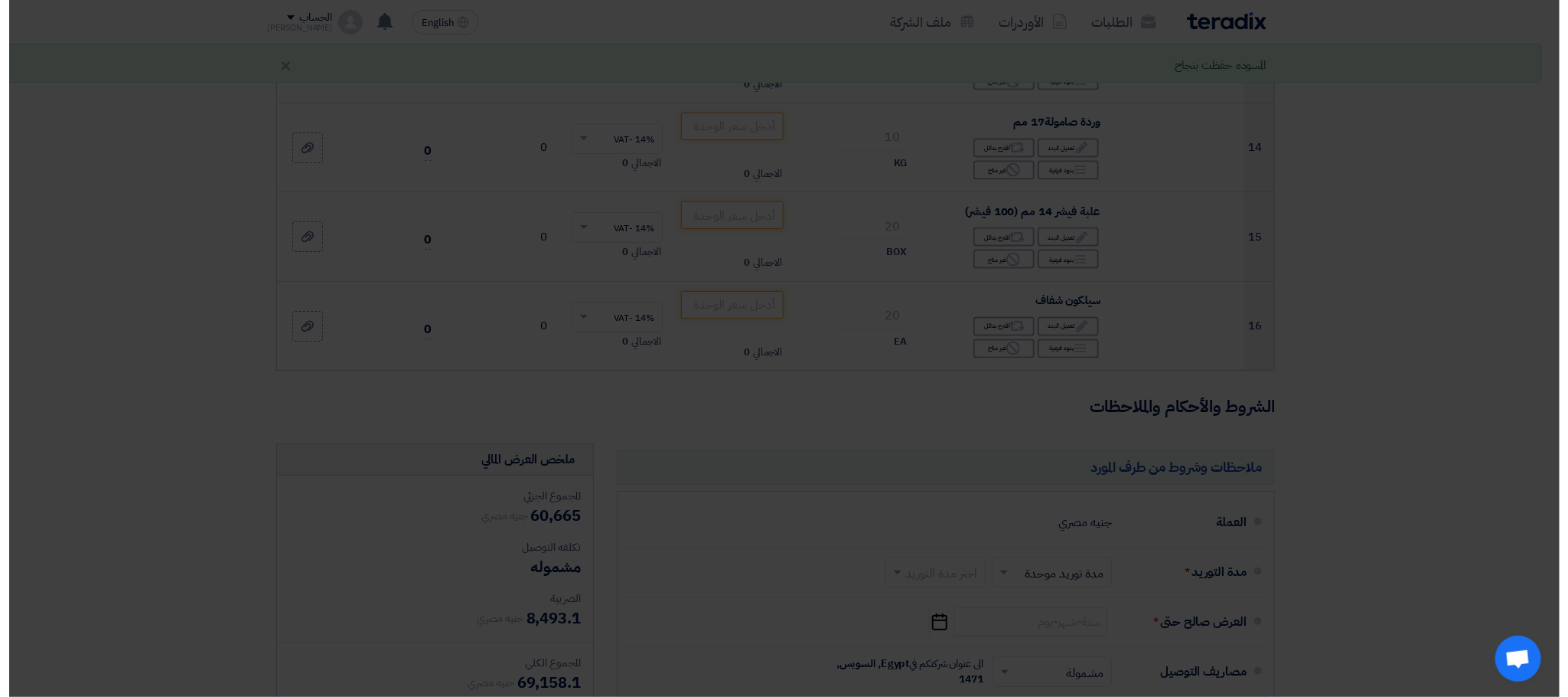
scroll to position [956, 0]
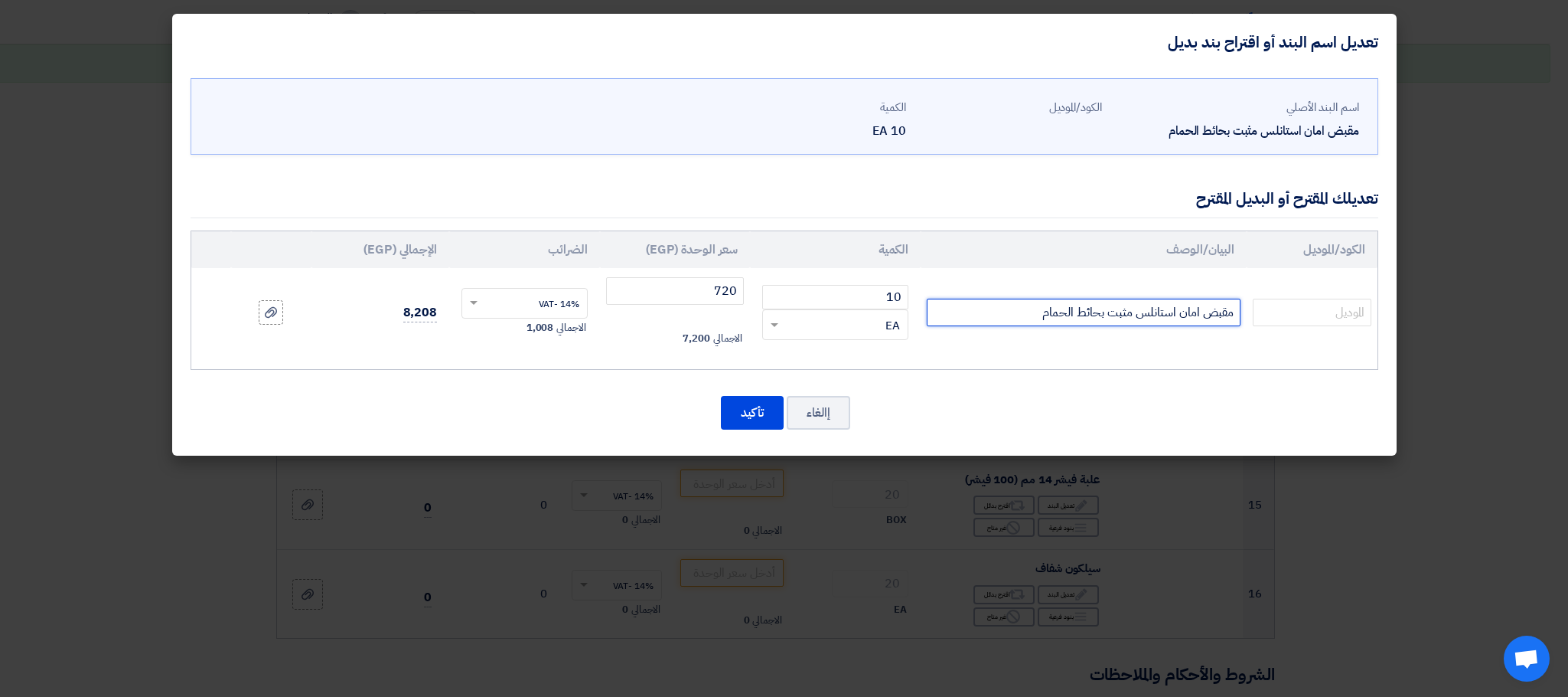
click at [1007, 320] on input "مقبض امان استانلس مثبت بحائط الحمام" at bounding box center [1084, 312] width 314 height 28
click at [985, 316] on input "مقبض امان استانلس مثبت بحائط الحمام" at bounding box center [1084, 312] width 314 height 28
type input "مقبض امان استانلس مثبت بحائط الحمام متاح تركى"
drag, startPoint x: 728, startPoint y: 409, endPoint x: 781, endPoint y: 363, distance: 70.2
click at [726, 409] on button "تأكيد" at bounding box center [753, 413] width 63 height 34
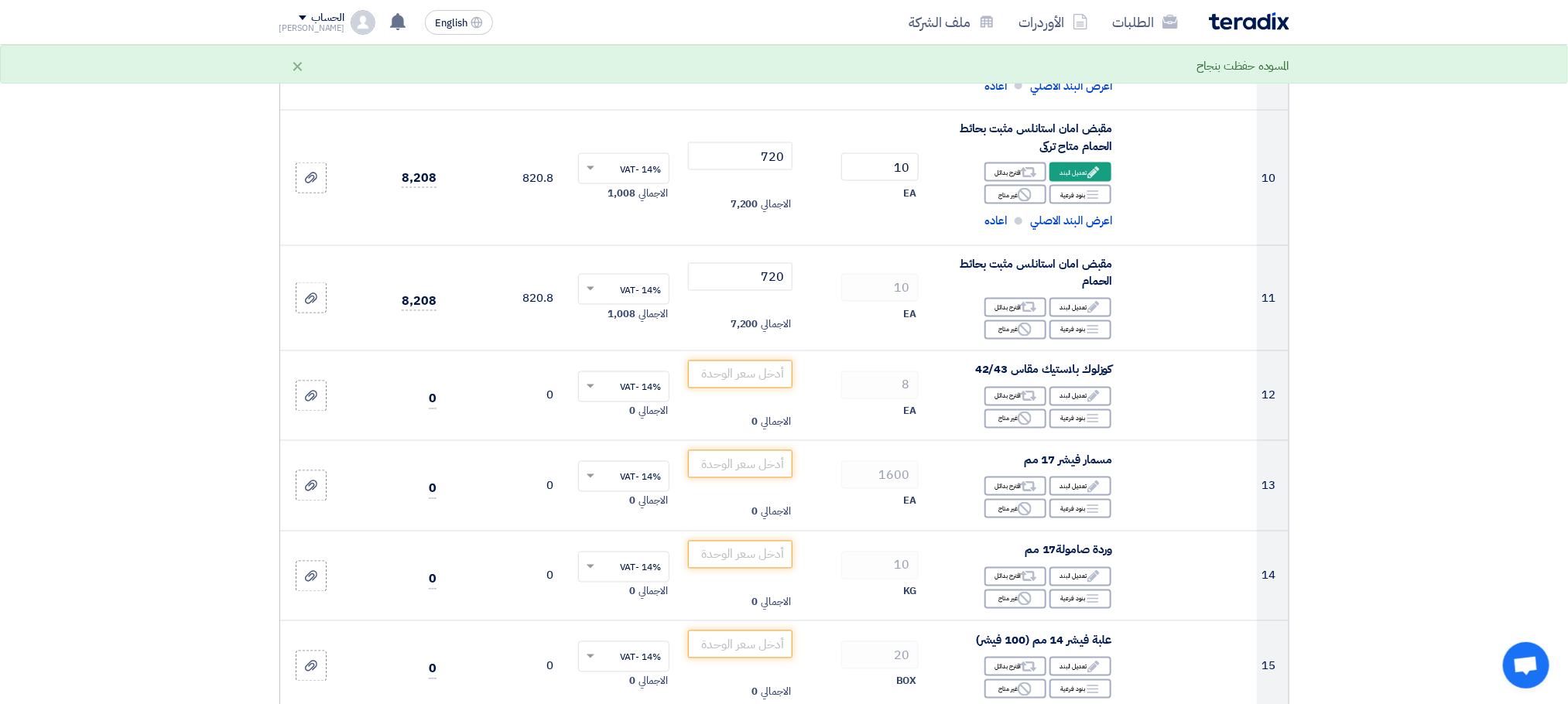
scroll to position [1239, 0]
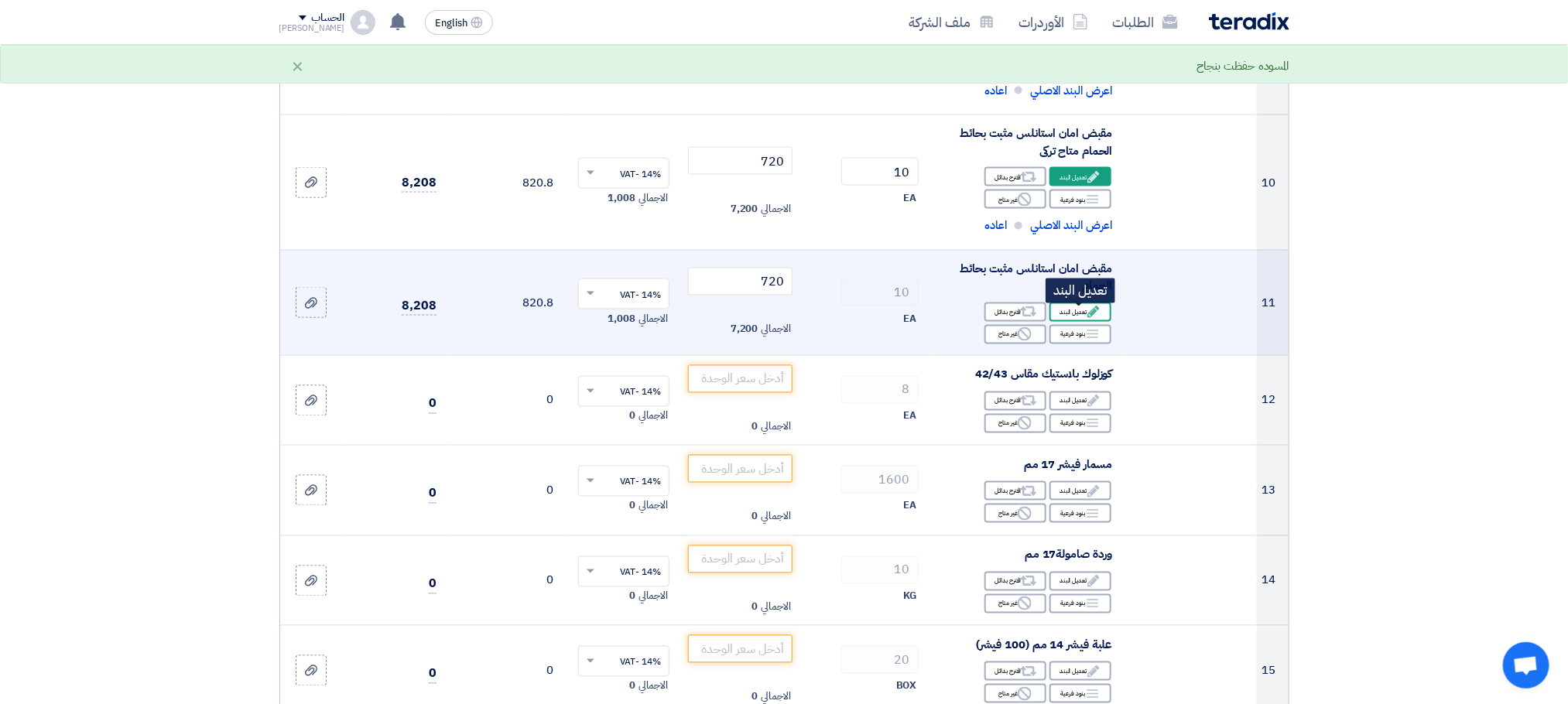
click at [1080, 314] on div "Edit تعديل البند" at bounding box center [1080, 312] width 62 height 19
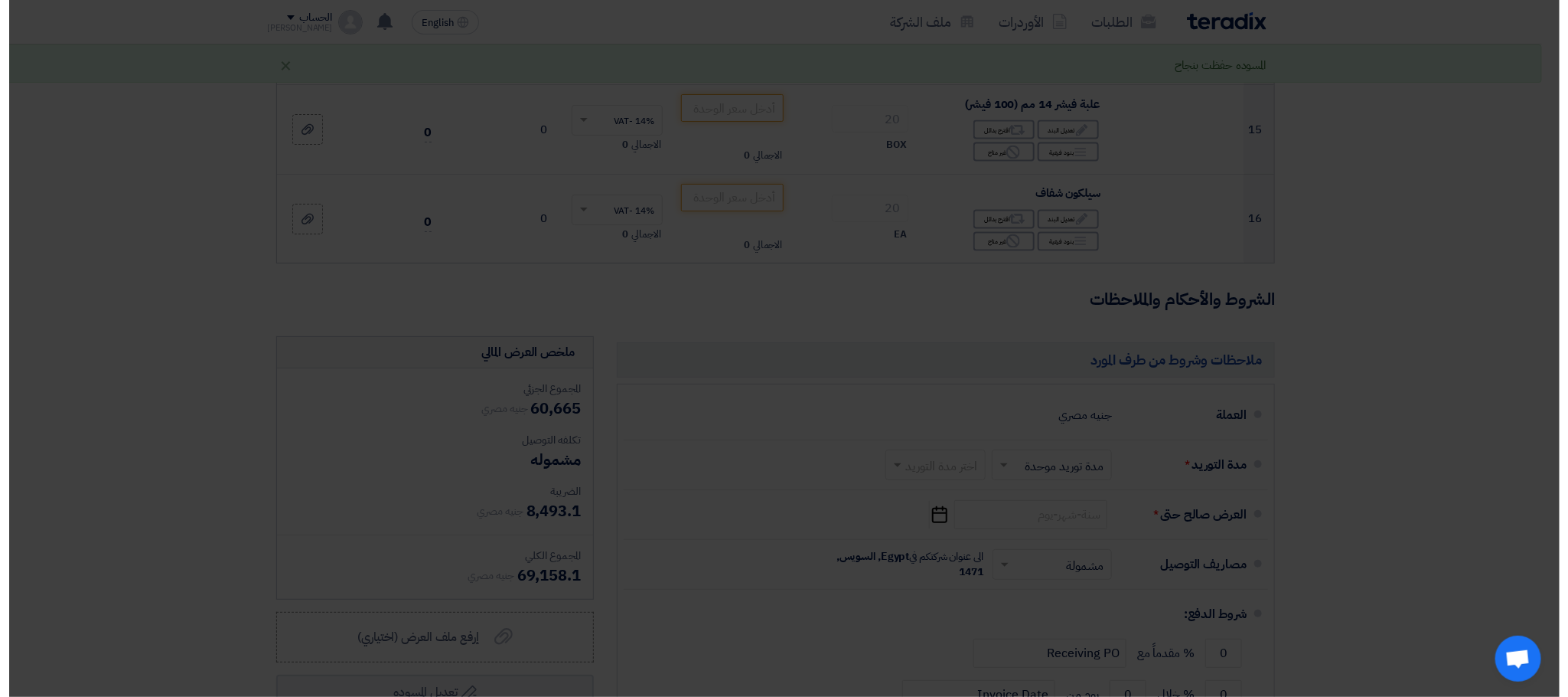
scroll to position [960, 0]
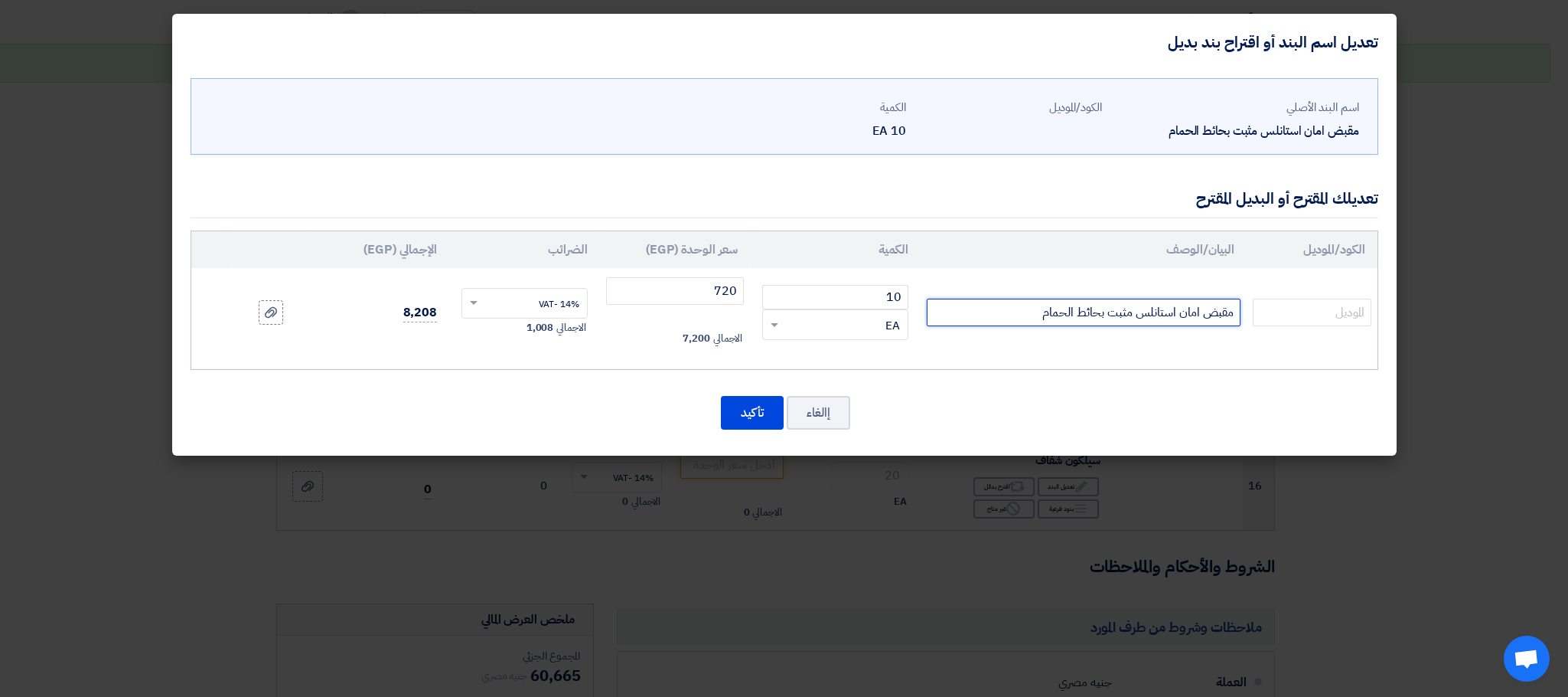
click at [993, 317] on input "مقبض امان استانلس مثبت بحائط الحمام" at bounding box center [1084, 312] width 314 height 28
type input "مقبض امان استانلس مثبت بحائط الحمام متاح تركى"
click at [735, 400] on button "تأكيد" at bounding box center [753, 413] width 63 height 34
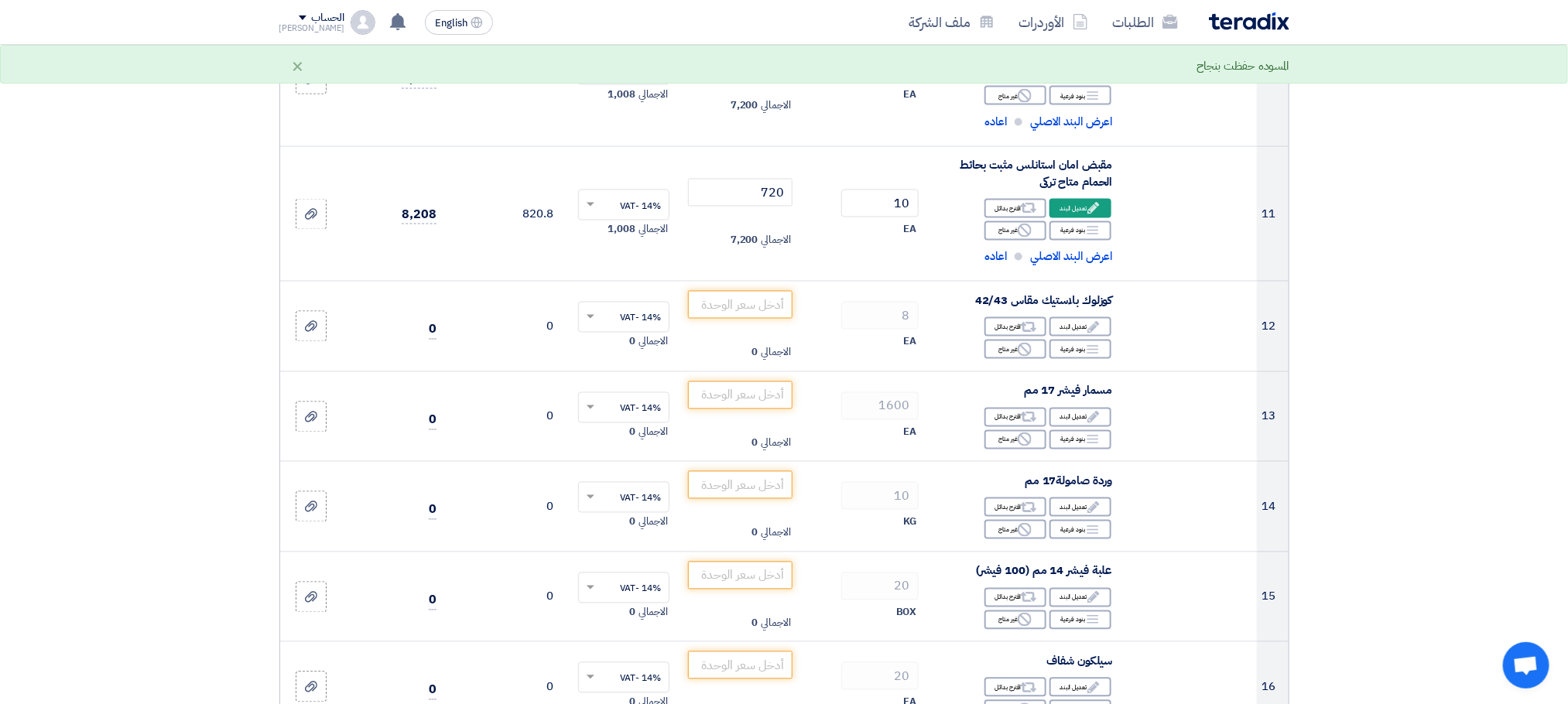
scroll to position [1290, 0]
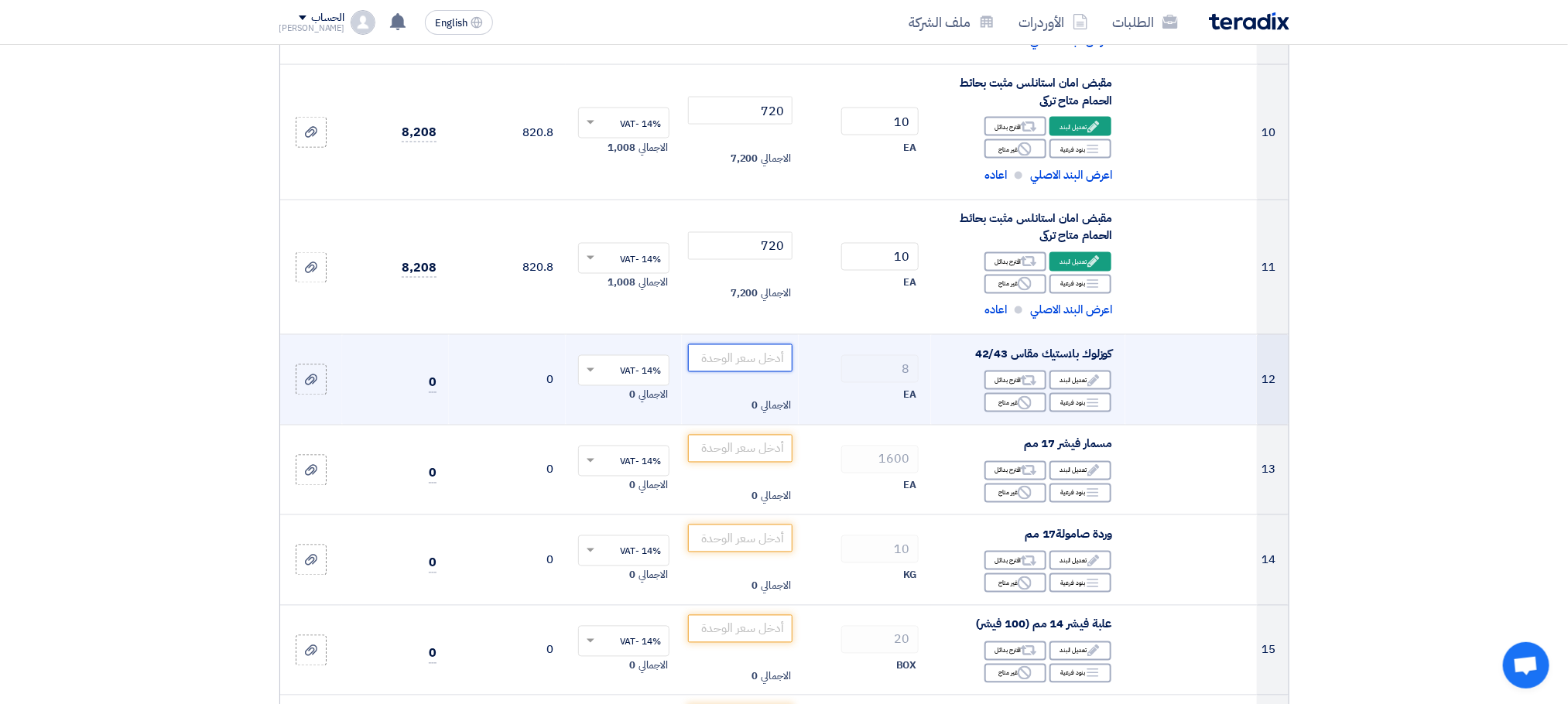
click at [701, 370] on input "number" at bounding box center [740, 357] width 104 height 28
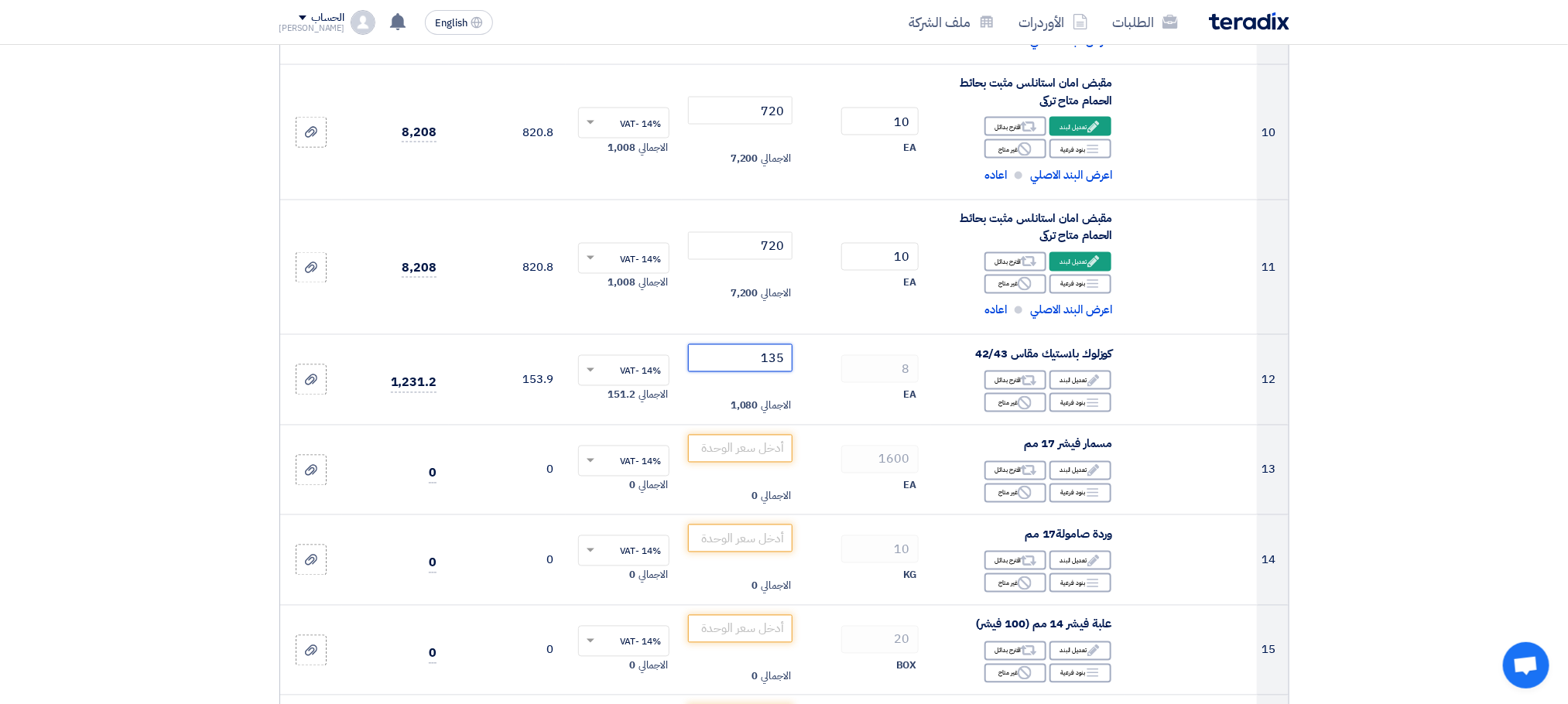
type input "135"
click at [1447, 362] on section "تفاصيل الطلب # الكود/الموديل البيان/الوصف الكمية/العدد سعر الوحدة (EGP) الضرائب…" at bounding box center [784, 133] width 1568 height 2558
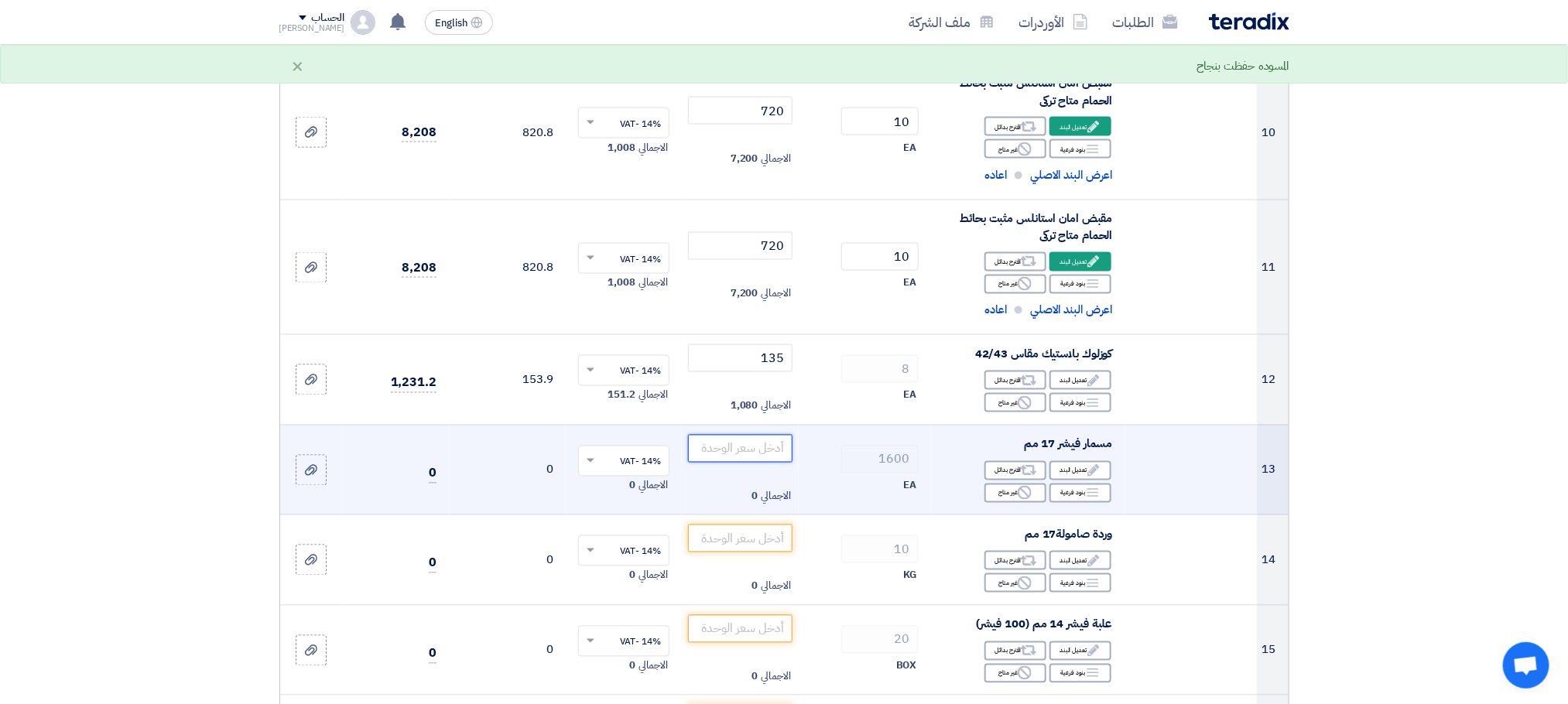
click at [761, 456] on input "number" at bounding box center [740, 448] width 104 height 28
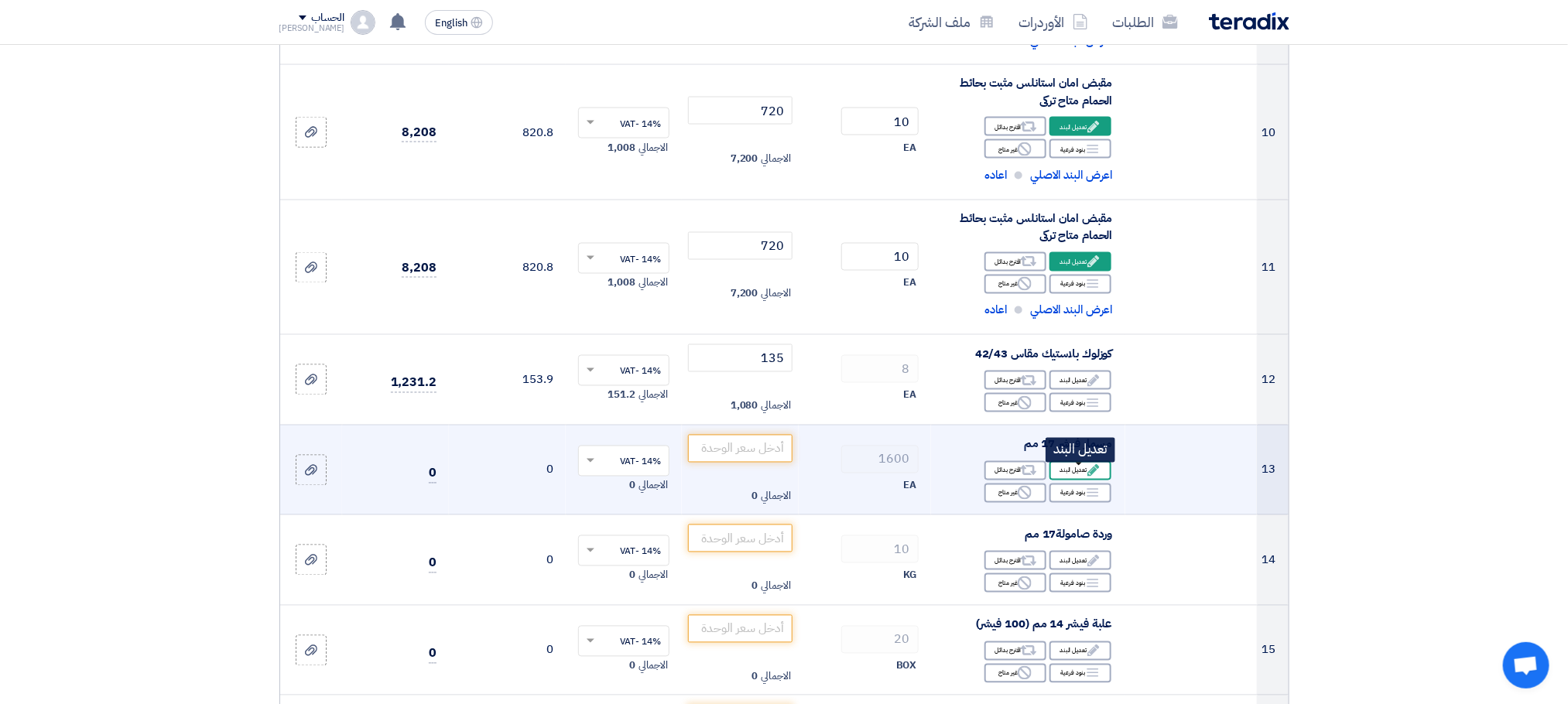
click at [1089, 474] on icon "Edit" at bounding box center [1094, 470] width 14 height 14
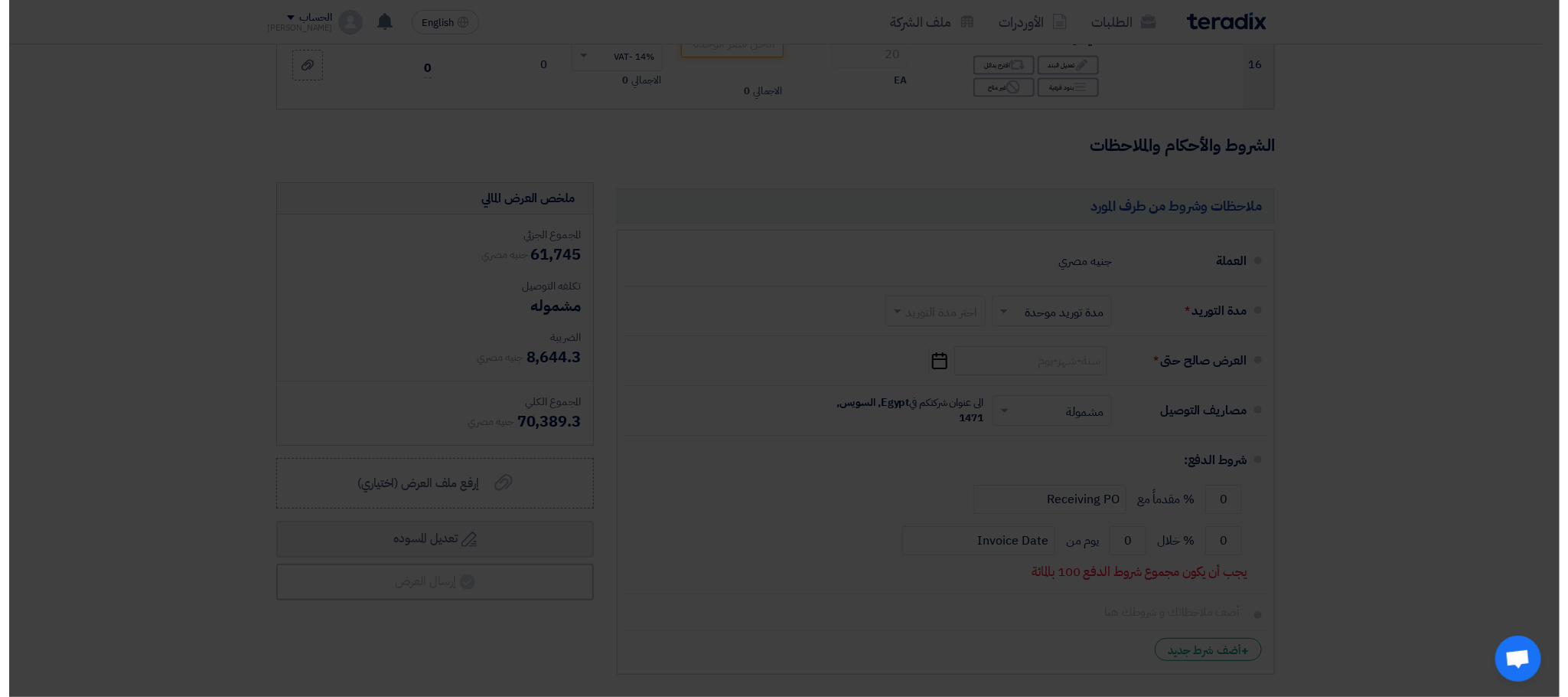
scroll to position [1009, 0]
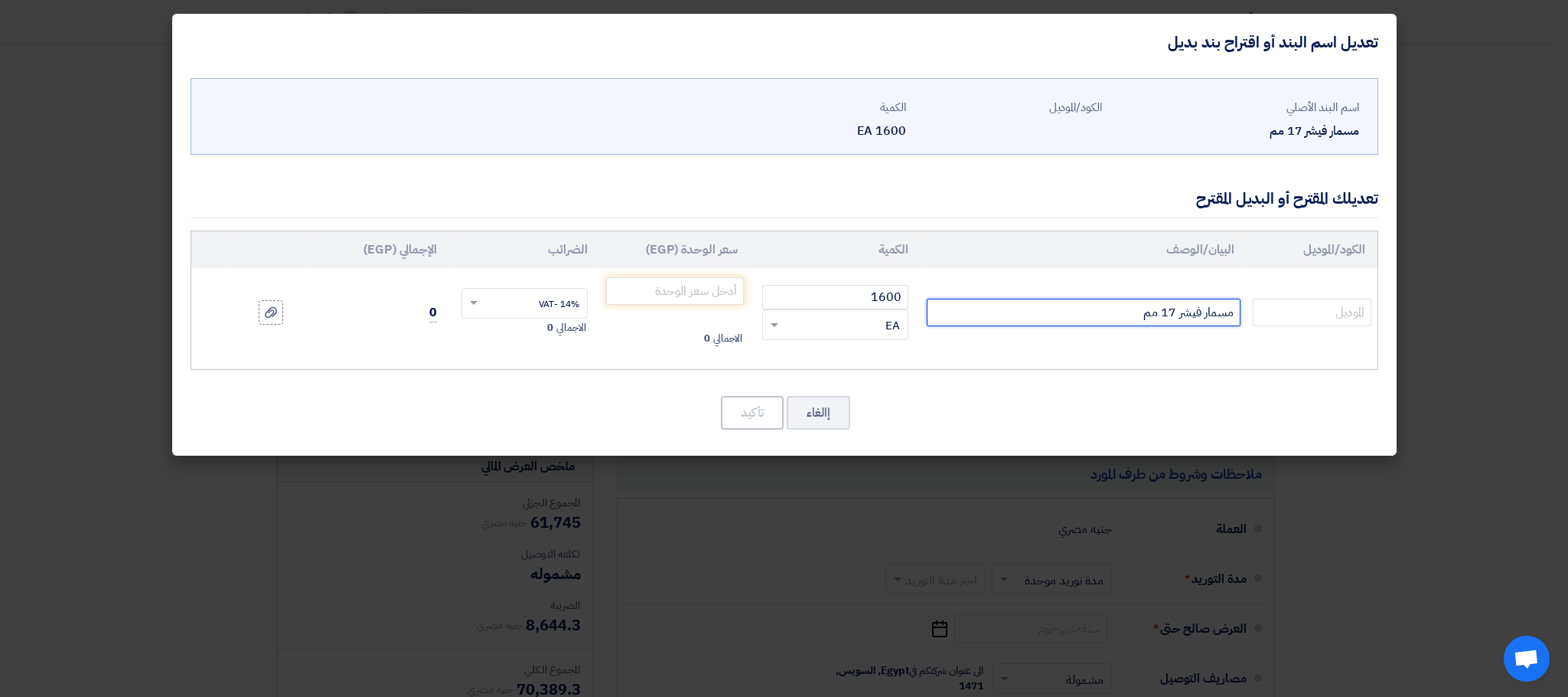
click at [1050, 324] on input "مسمار فيشر 17 مم" at bounding box center [1084, 312] width 314 height 28
type input "مسمار فيشر 17 مم (مسمار تيلفون 10 ملى * 8 سم )"
click at [664, 289] on input "number" at bounding box center [675, 290] width 138 height 28
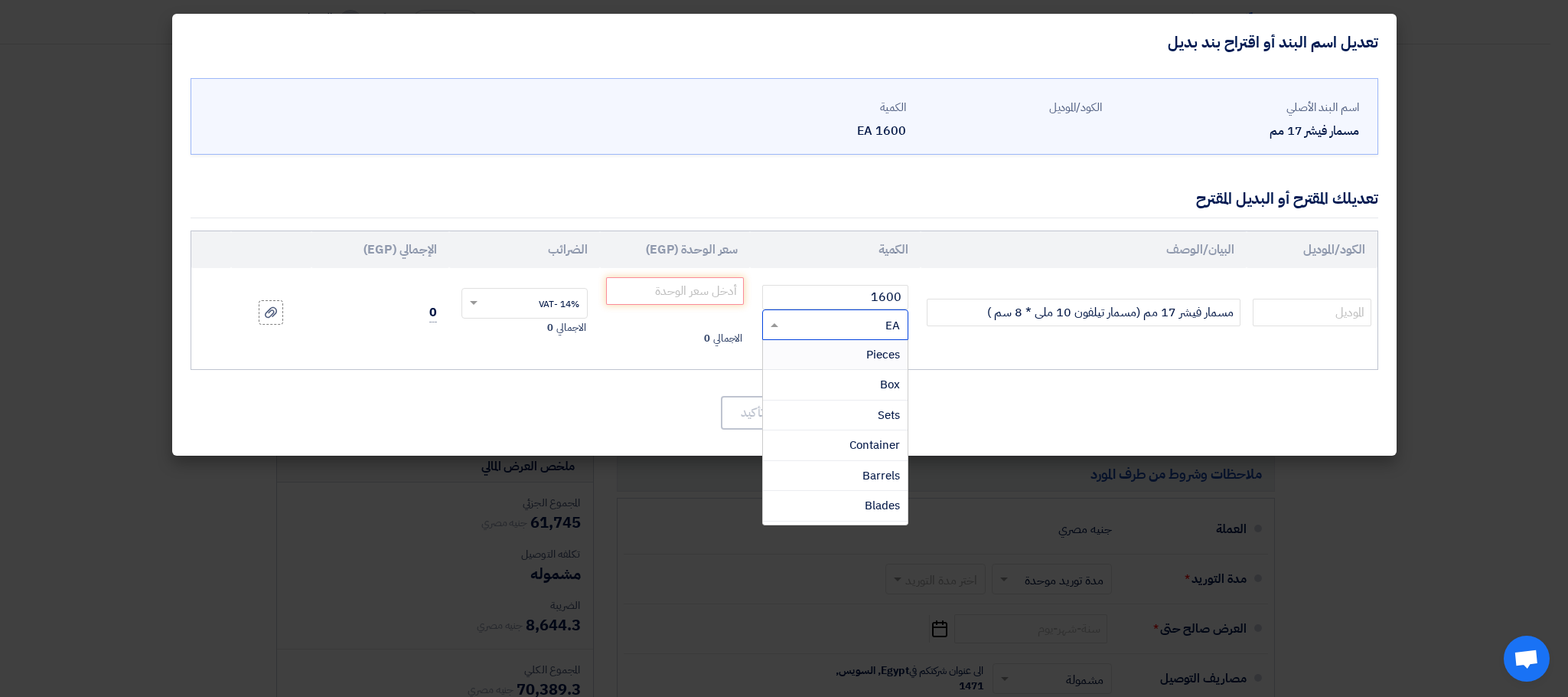
click at [791, 318] on div "RFQ_STEP1.ITEMS.2.TYPE_PLACEHOLDER × EA" at bounding box center [845, 324] width 125 height 18
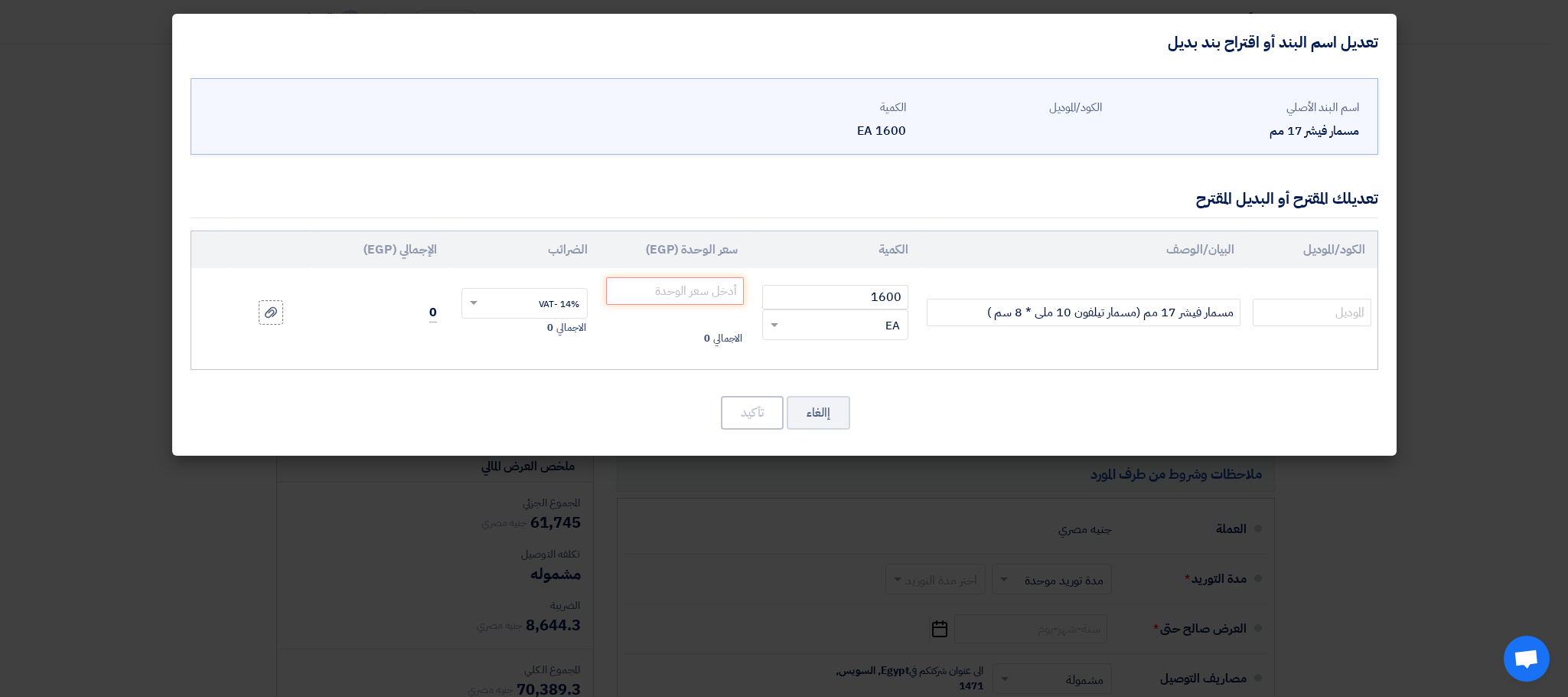
click at [610, 358] on div "الكود/الموديل البيان/الوصف الكمية سعر الوحدة (EGP) الضرائب الإجمالي (EGP) 1600 ×" at bounding box center [784, 300] width 1188 height 139
drag, startPoint x: 1135, startPoint y: 312, endPoint x: 994, endPoint y: 324, distance: 141.5
click at [994, 324] on input "مسمار فيشر 17 مم (مسمار تيلفون 10 ملى * 8 سم )" at bounding box center [1084, 312] width 314 height 28
drag, startPoint x: 1142, startPoint y: 317, endPoint x: 1236, endPoint y: 316, distance: 94.0
click at [1236, 316] on input "مسمار فيشر 17 مم (مسمار تيلفون 10 ملى * 8 سم )" at bounding box center [1084, 312] width 314 height 28
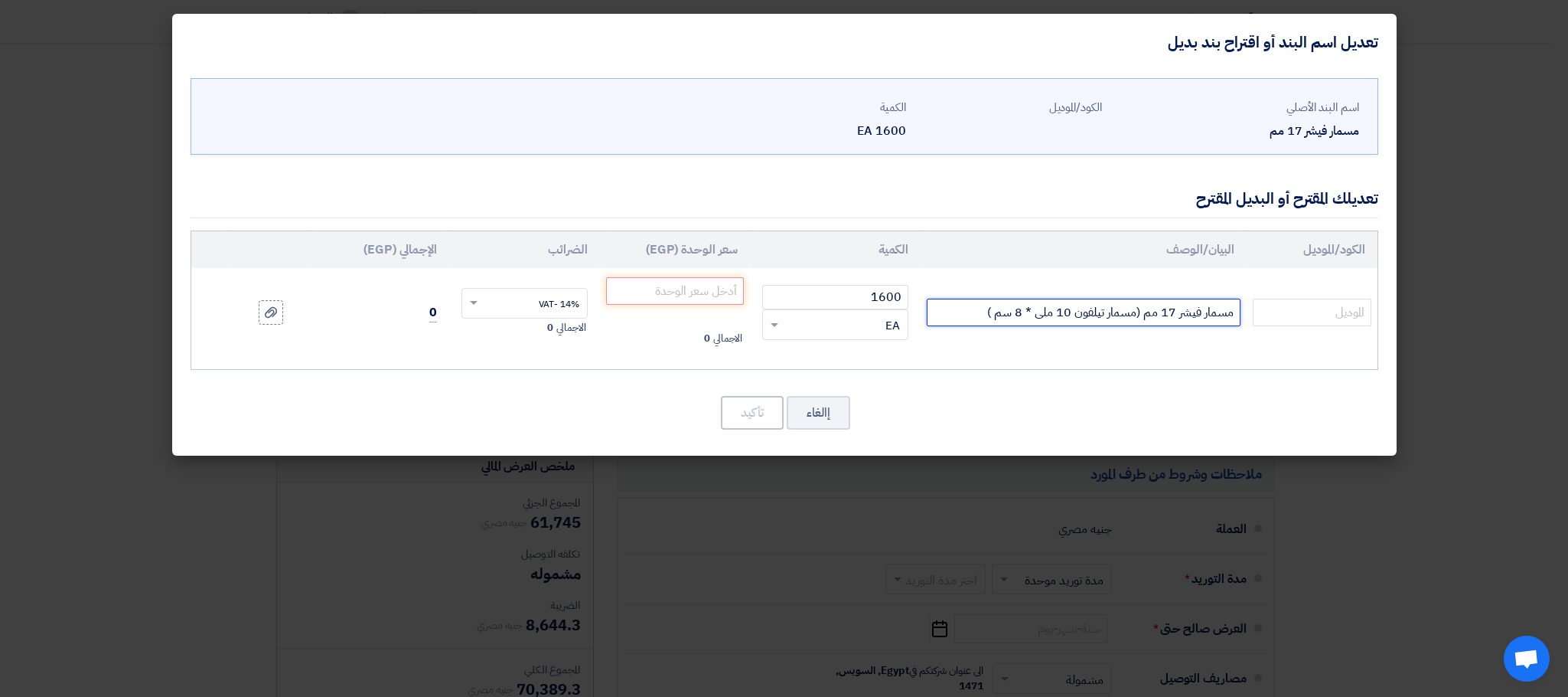
click at [954, 313] on input "مسمار فيشر 17 مم (مسمار تيلفون 10 ملى * 8 سم )" at bounding box center [1084, 312] width 314 height 28
click at [830, 418] on button "إالغاء" at bounding box center [818, 413] width 64 height 34
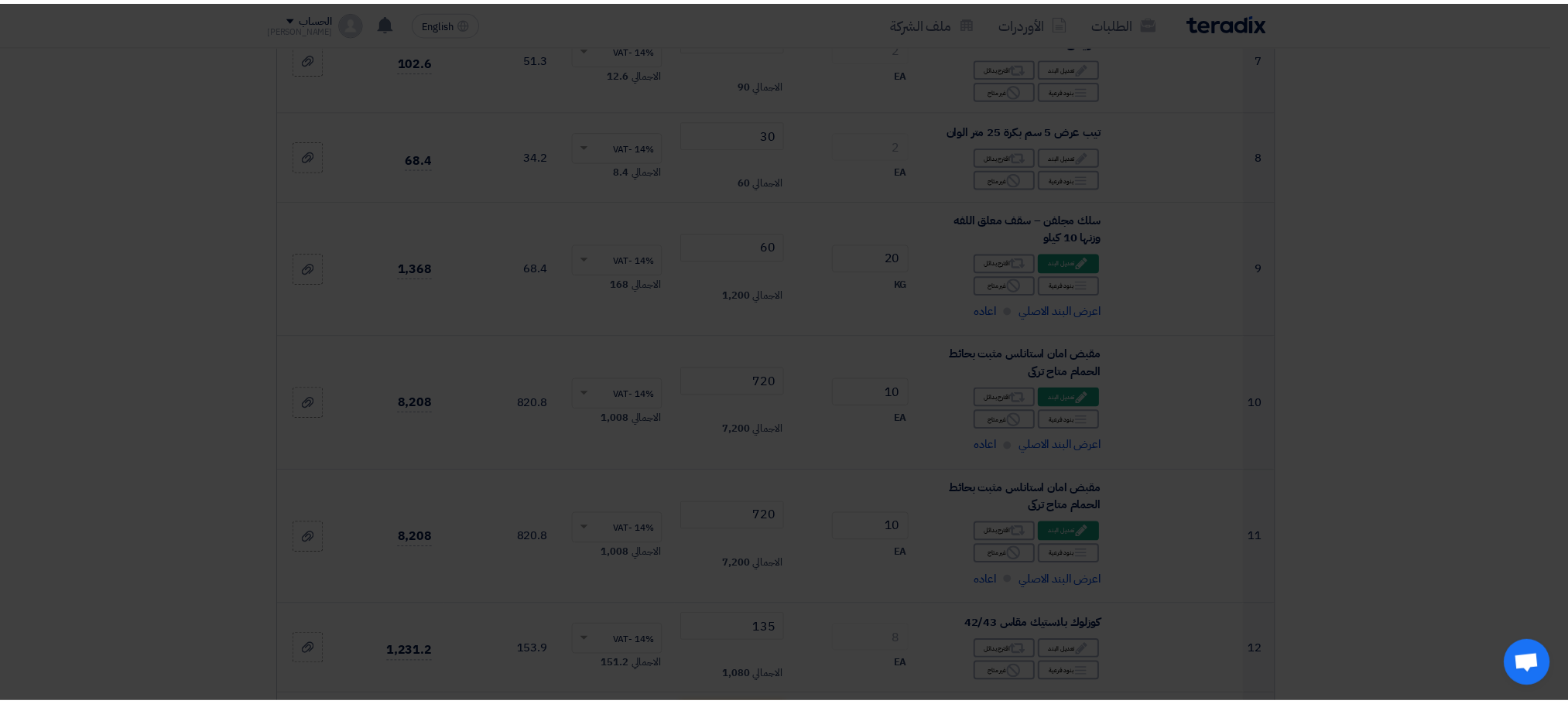
scroll to position [1695, 0]
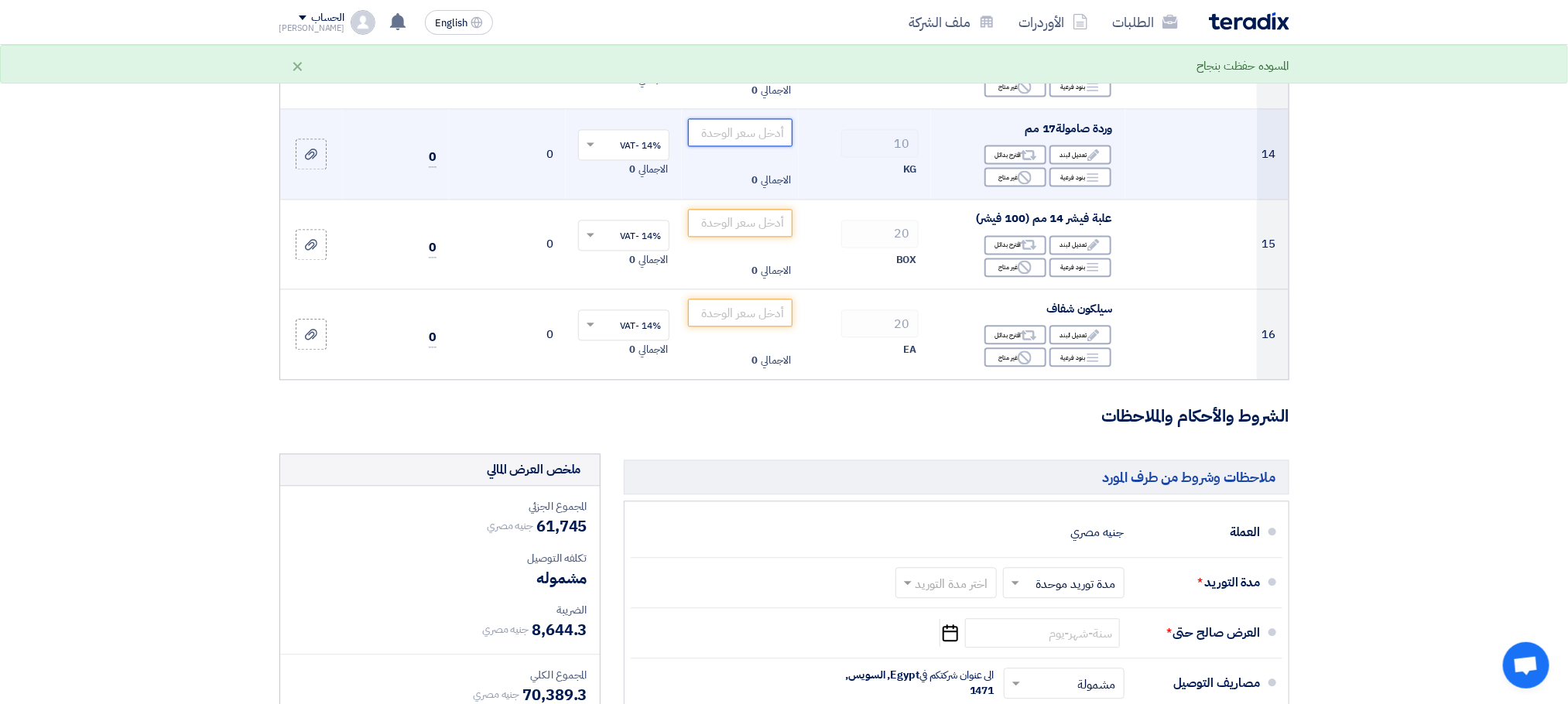
click at [725, 138] on input "number" at bounding box center [740, 132] width 104 height 28
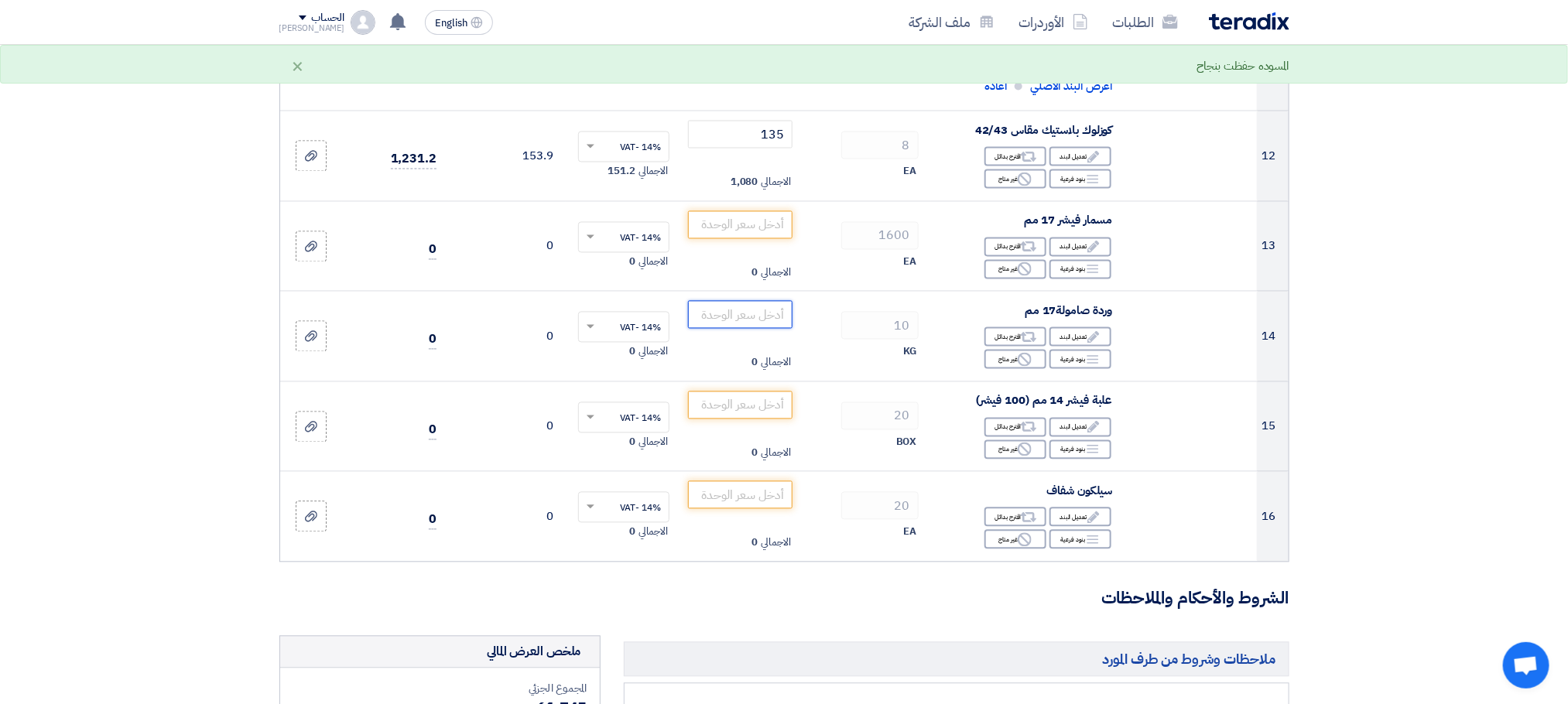
scroll to position [1508, 0]
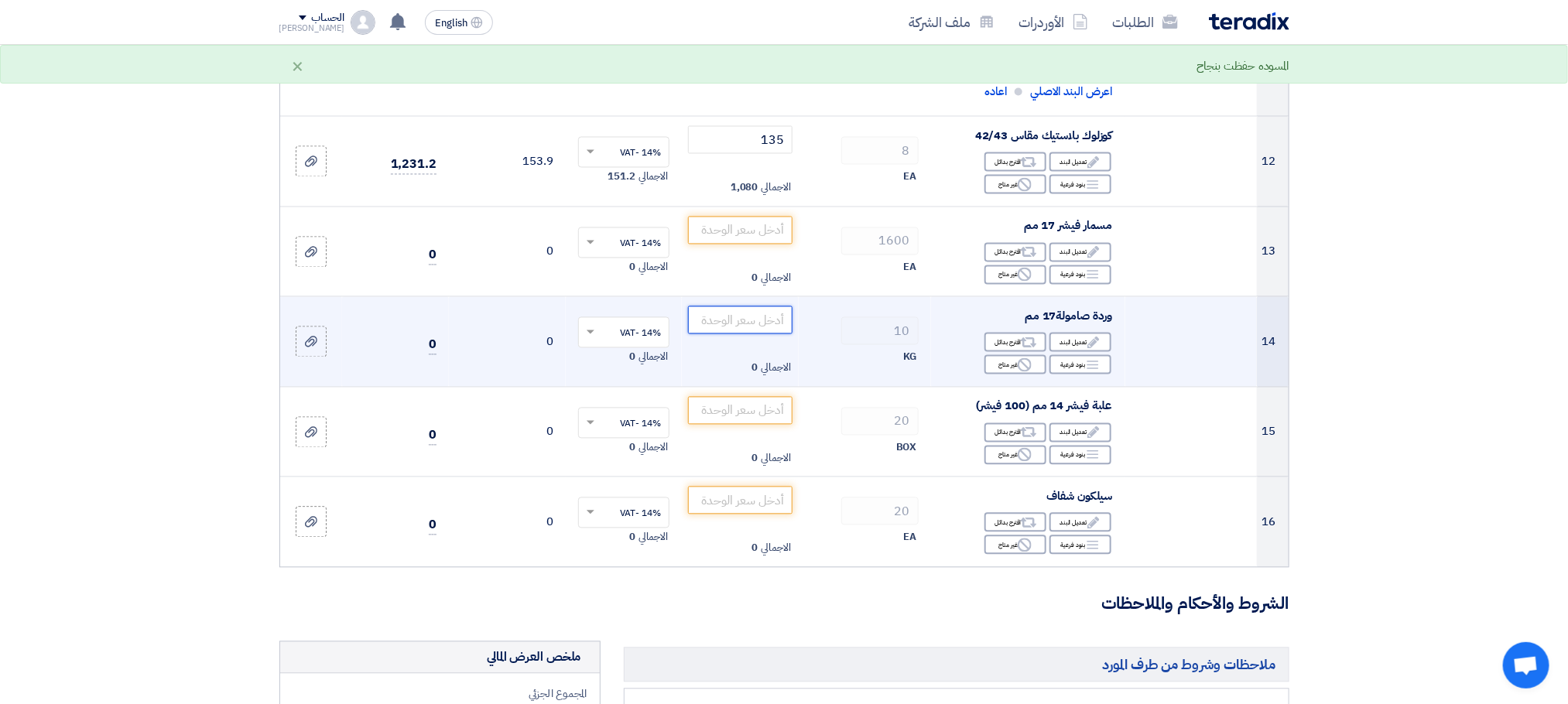
click at [753, 318] on input "number" at bounding box center [740, 320] width 104 height 28
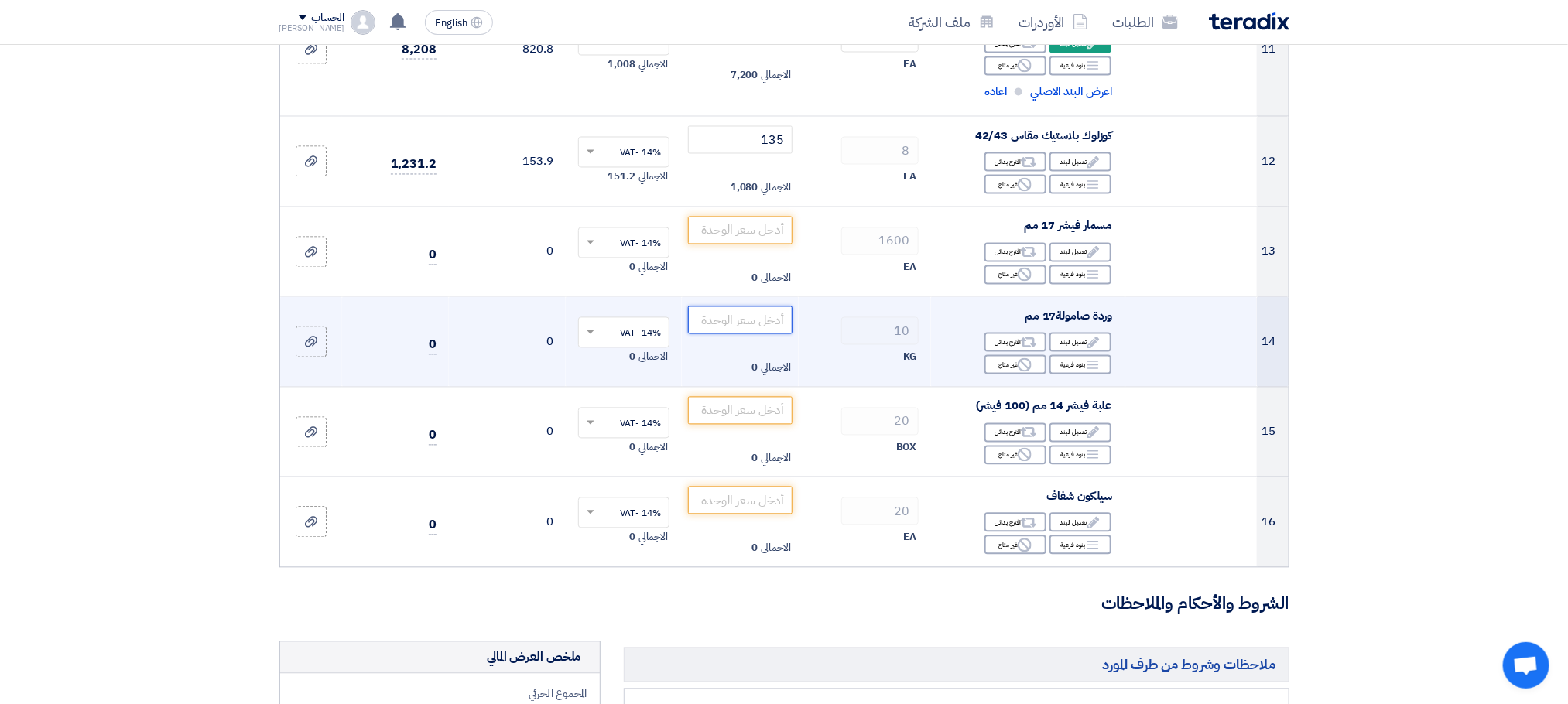
click at [743, 326] on input "number" at bounding box center [740, 320] width 104 height 28
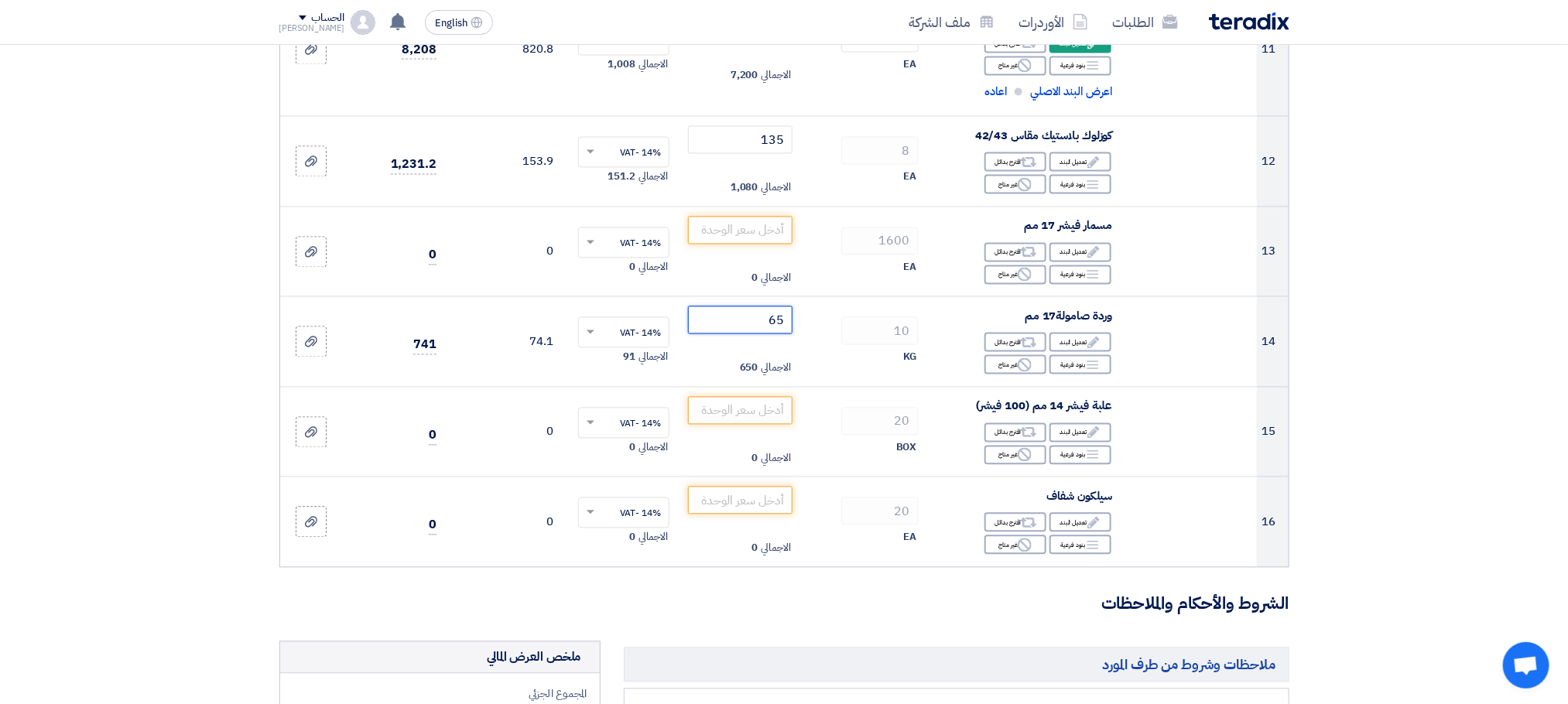
type input "65"
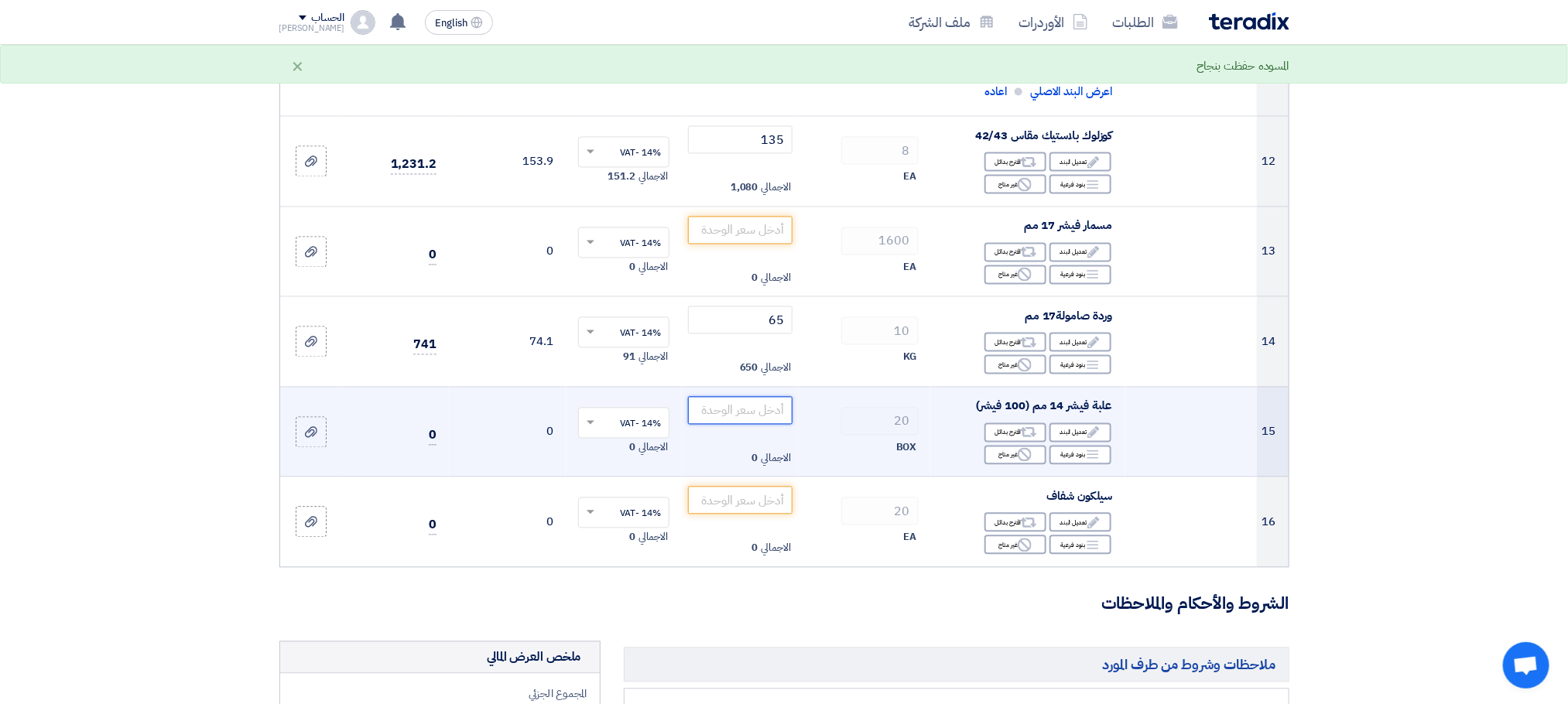
click at [749, 408] on input "number" at bounding box center [740, 410] width 104 height 28
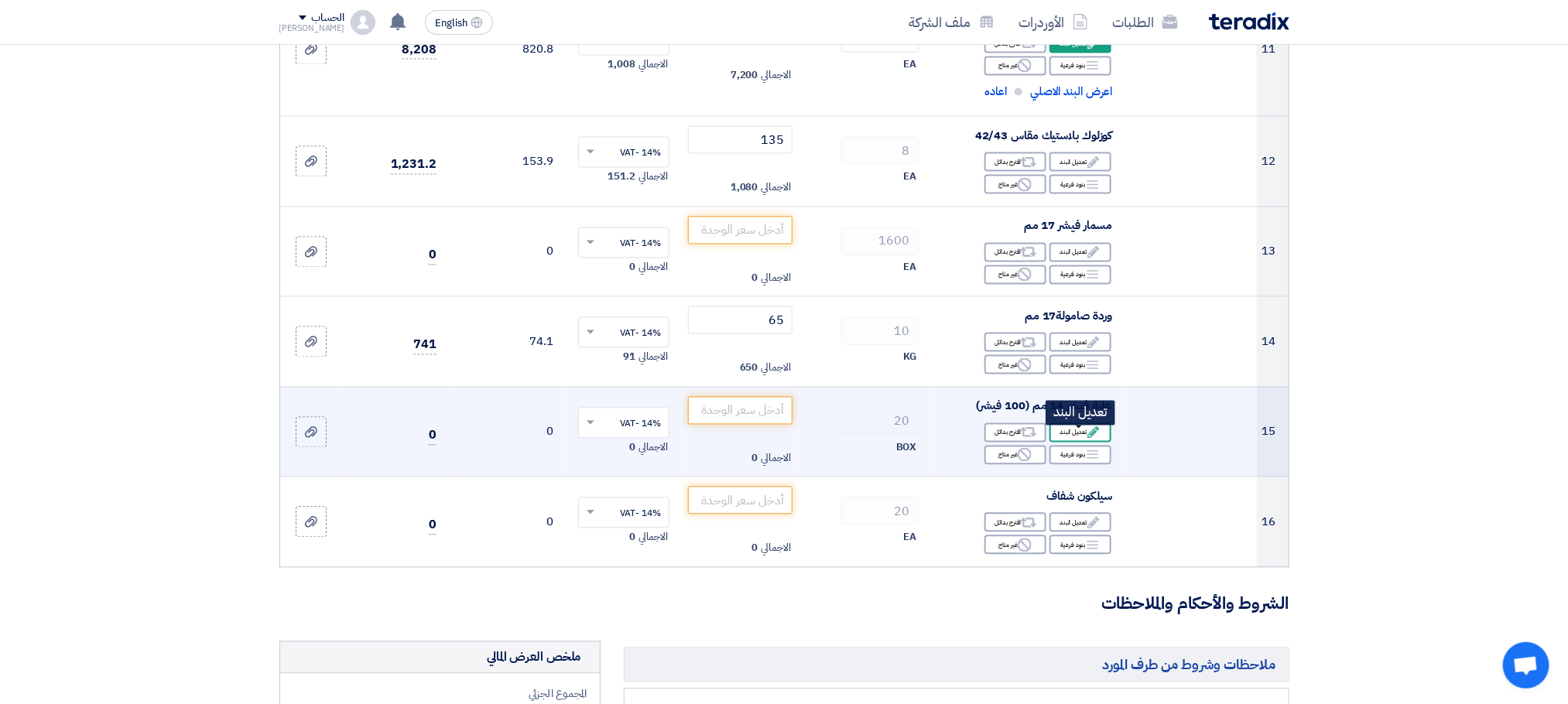
click at [1087, 436] on icon "Edit" at bounding box center [1094, 432] width 14 height 14
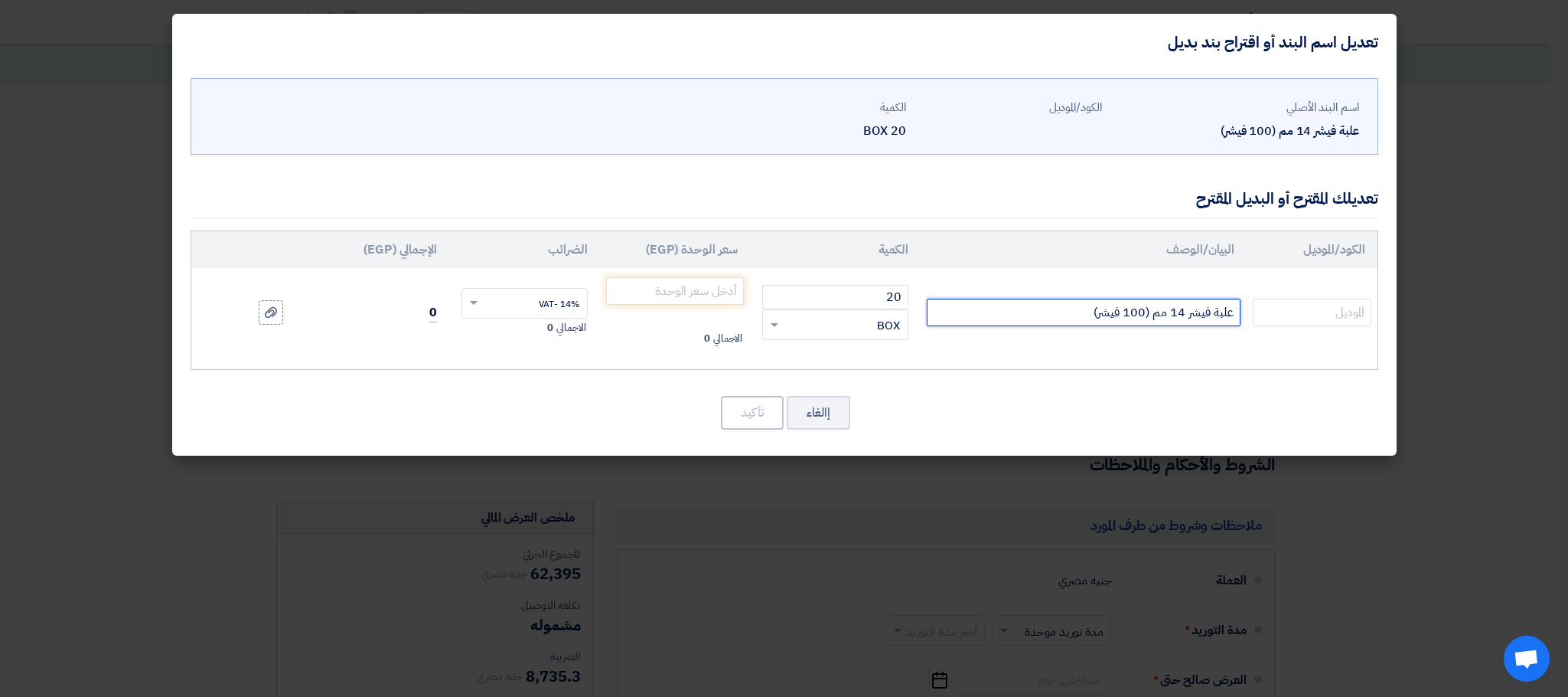
click at [1048, 317] on input "علبة فيشر 14 مم (100 فيشر)" at bounding box center [1084, 312] width 314 height 28
click at [1019, 318] on input "علبة فيشر 14 مم (100 فيشر)" at bounding box center [1084, 312] width 314 height 28
click at [1043, 305] on input "علبة فيشر 14 مم (100 فيشر)" at bounding box center [1084, 312] width 314 height 28
click at [1039, 311] on input "علبة فيشر 14 مم (100 فيشر)" at bounding box center [1084, 312] width 314 height 28
click at [1052, 326] on input "علبة فيشر 14 مم (100 فيشر)" at bounding box center [1084, 312] width 314 height 28
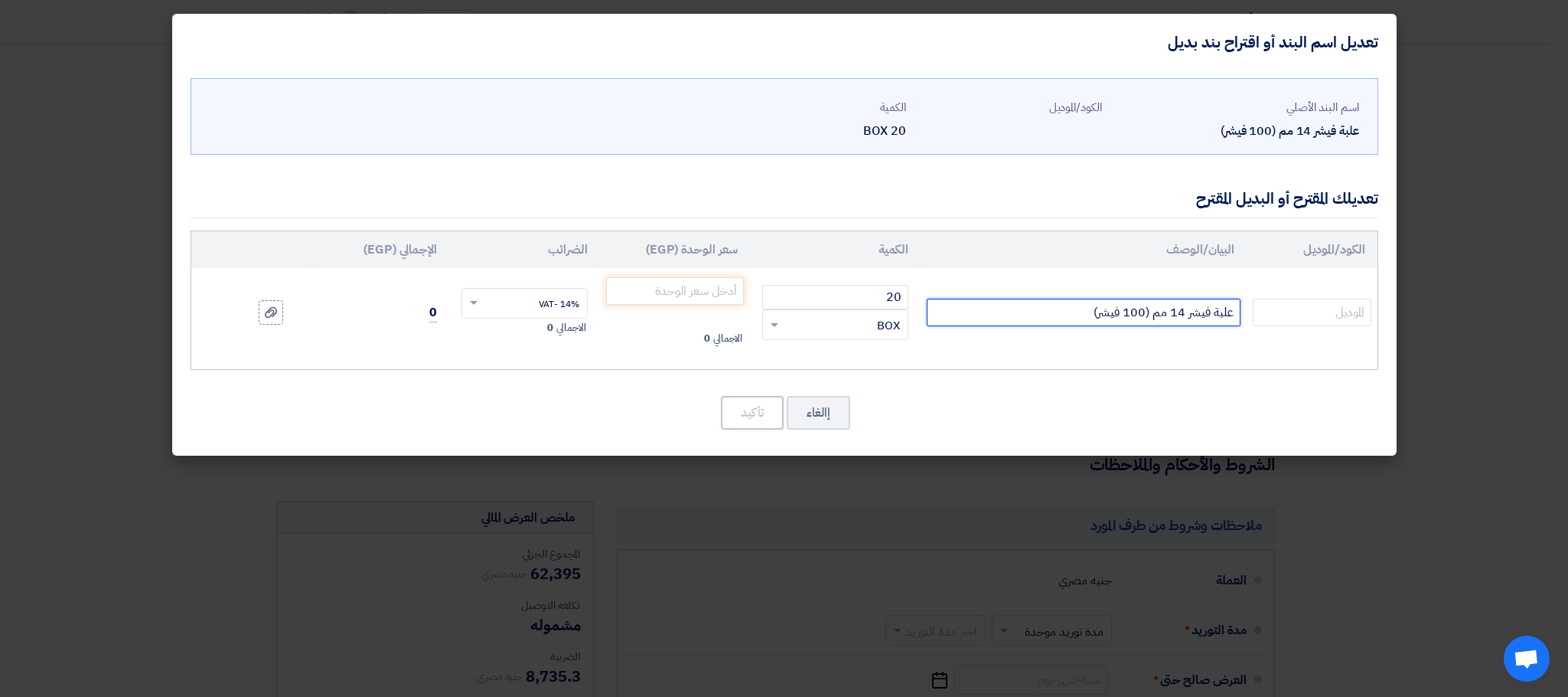
click at [1023, 321] on input "علبة فيشر 14 مم (100 فيشر)" at bounding box center [1084, 312] width 314 height 28
type input "علبة فيشر 14 مم (100 فيشر)"
click at [809, 419] on button "إالغاء" at bounding box center [818, 413] width 64 height 34
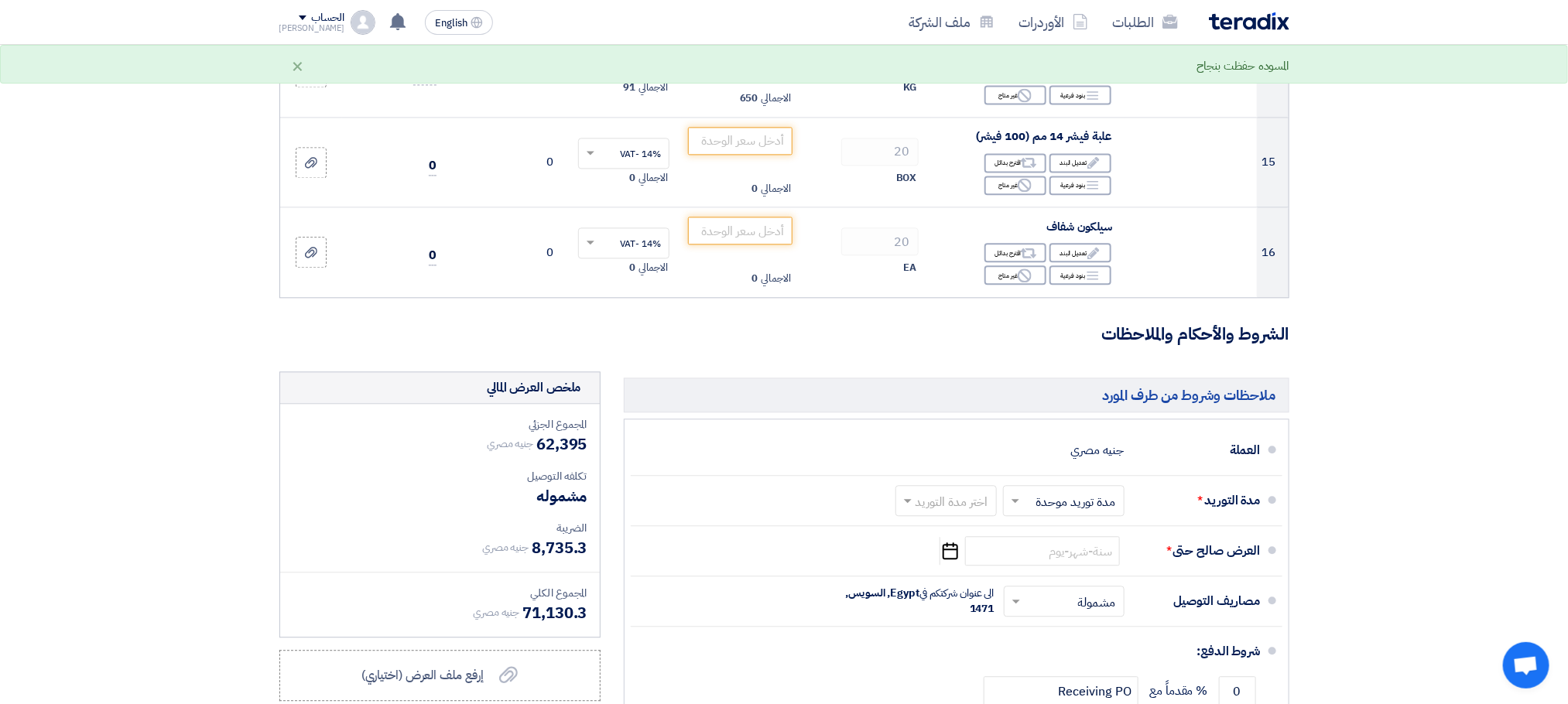
scroll to position [1783, 0]
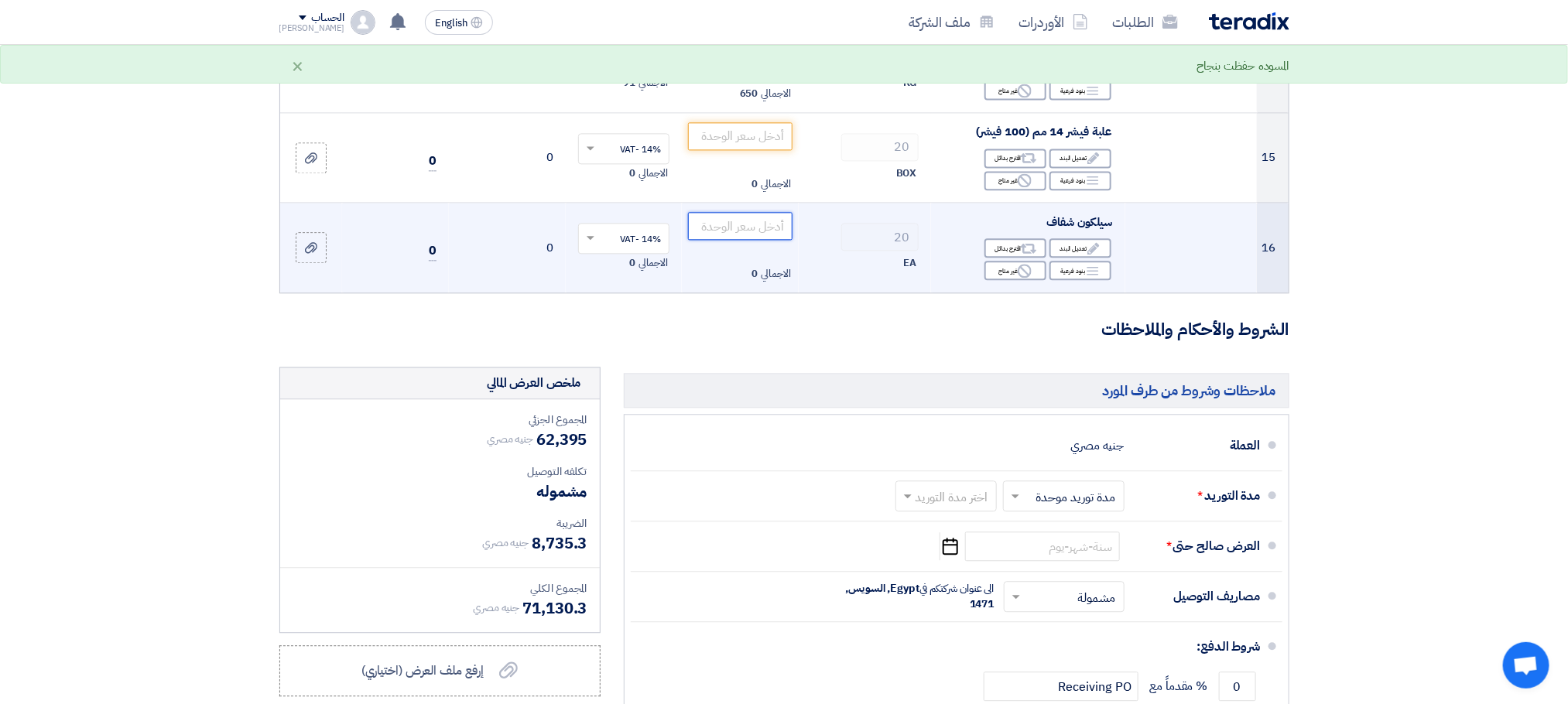
click at [716, 226] on input "number" at bounding box center [740, 225] width 104 height 28
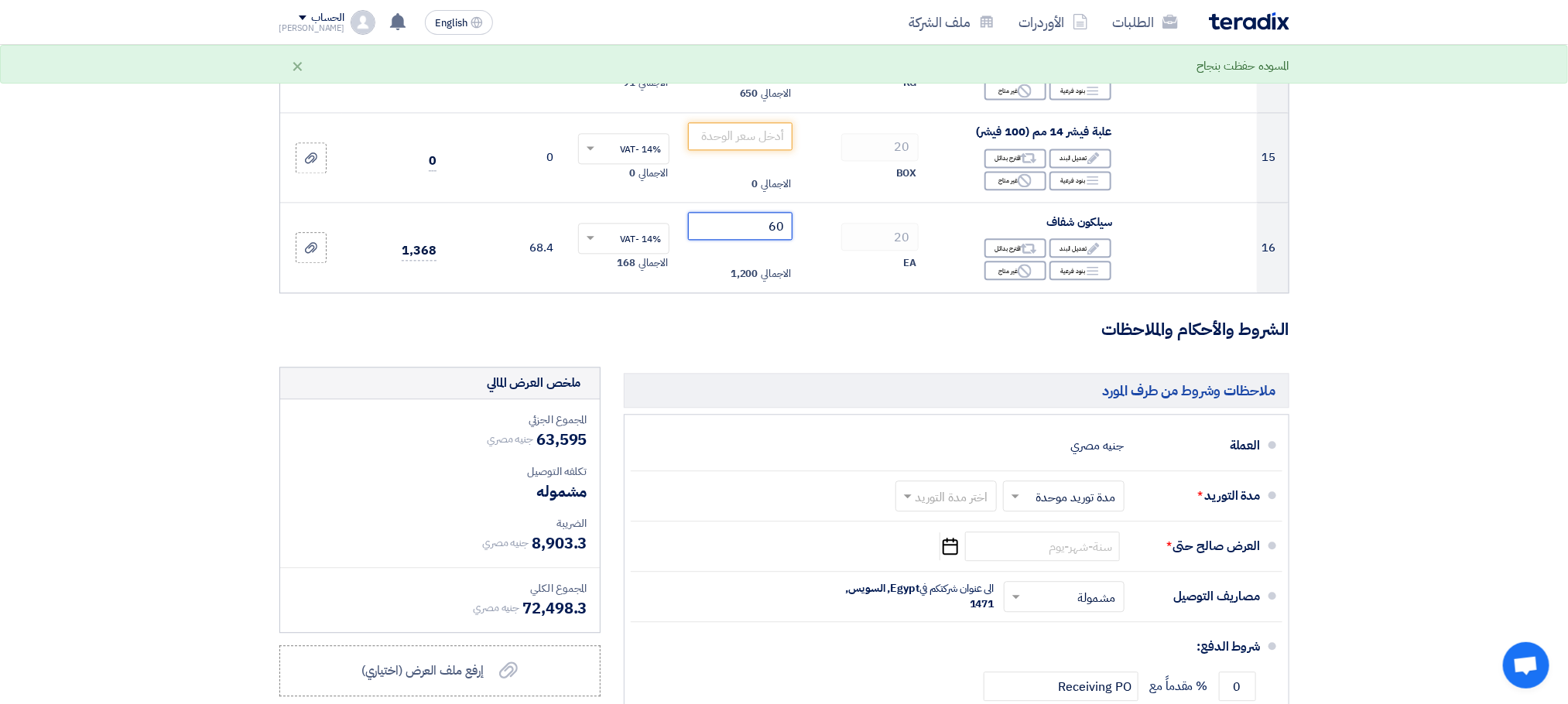
type input "60"
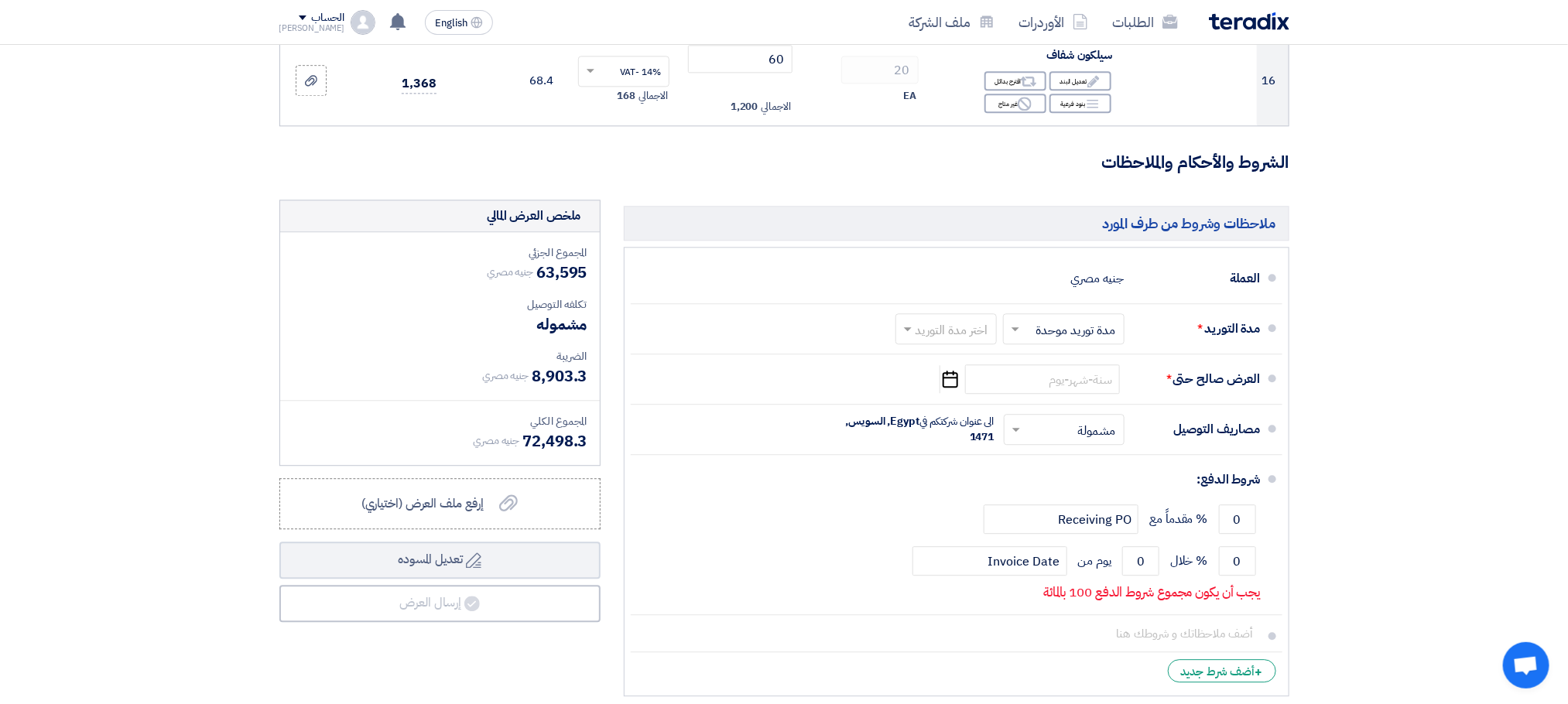
scroll to position [1961, 0]
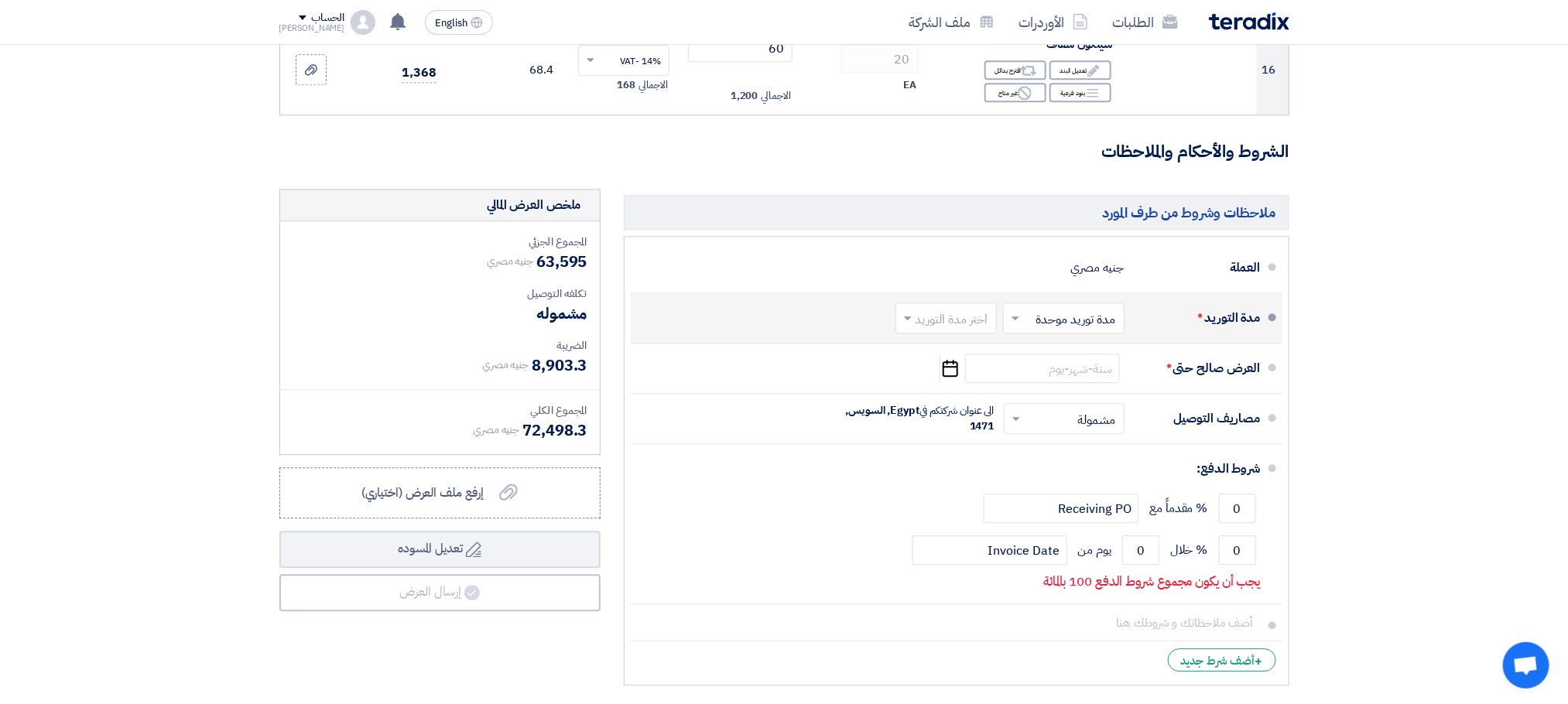
click at [1078, 320] on input "text" at bounding box center [1060, 319] width 114 height 22
click at [1052, 336] on div "اختر مدة التوريد × مدة توريد موحدة ×" at bounding box center [1062, 317] width 125 height 37
click at [1054, 329] on input "text" at bounding box center [1060, 319] width 114 height 22
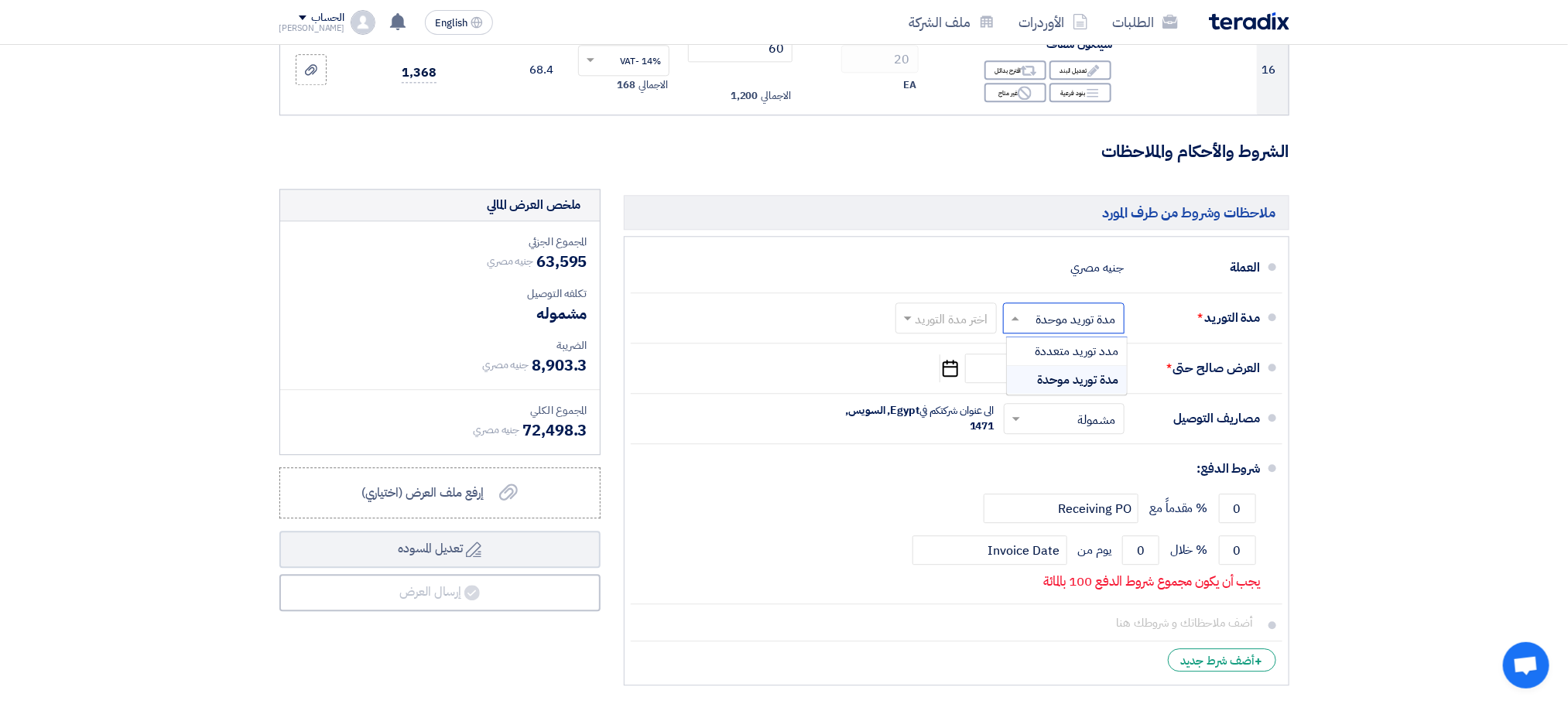
click at [1046, 331] on input "text" at bounding box center [1060, 319] width 114 height 22
click at [1079, 389] on span "مدة توريد موحدة" at bounding box center [1078, 379] width 81 height 18
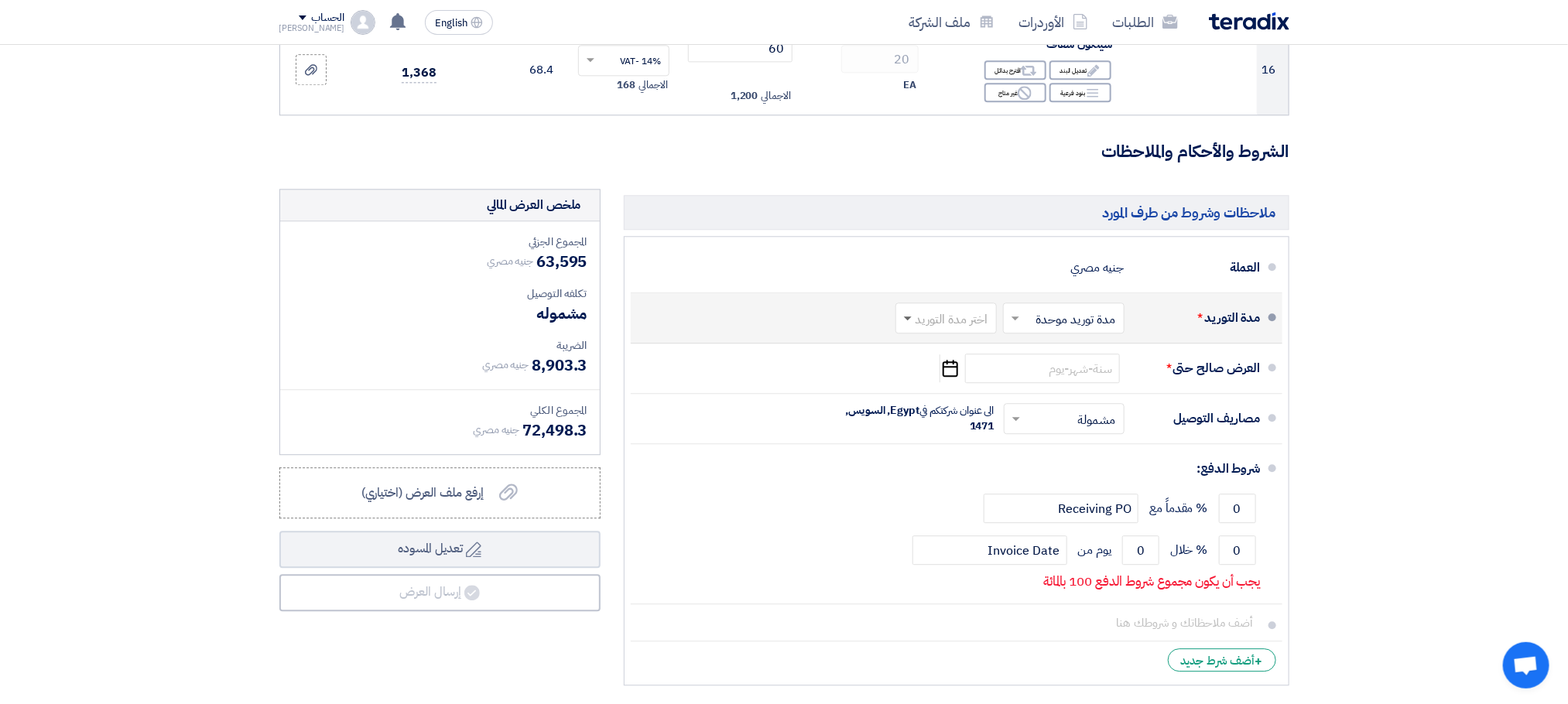
click at [906, 326] on span at bounding box center [906, 318] width 19 height 15
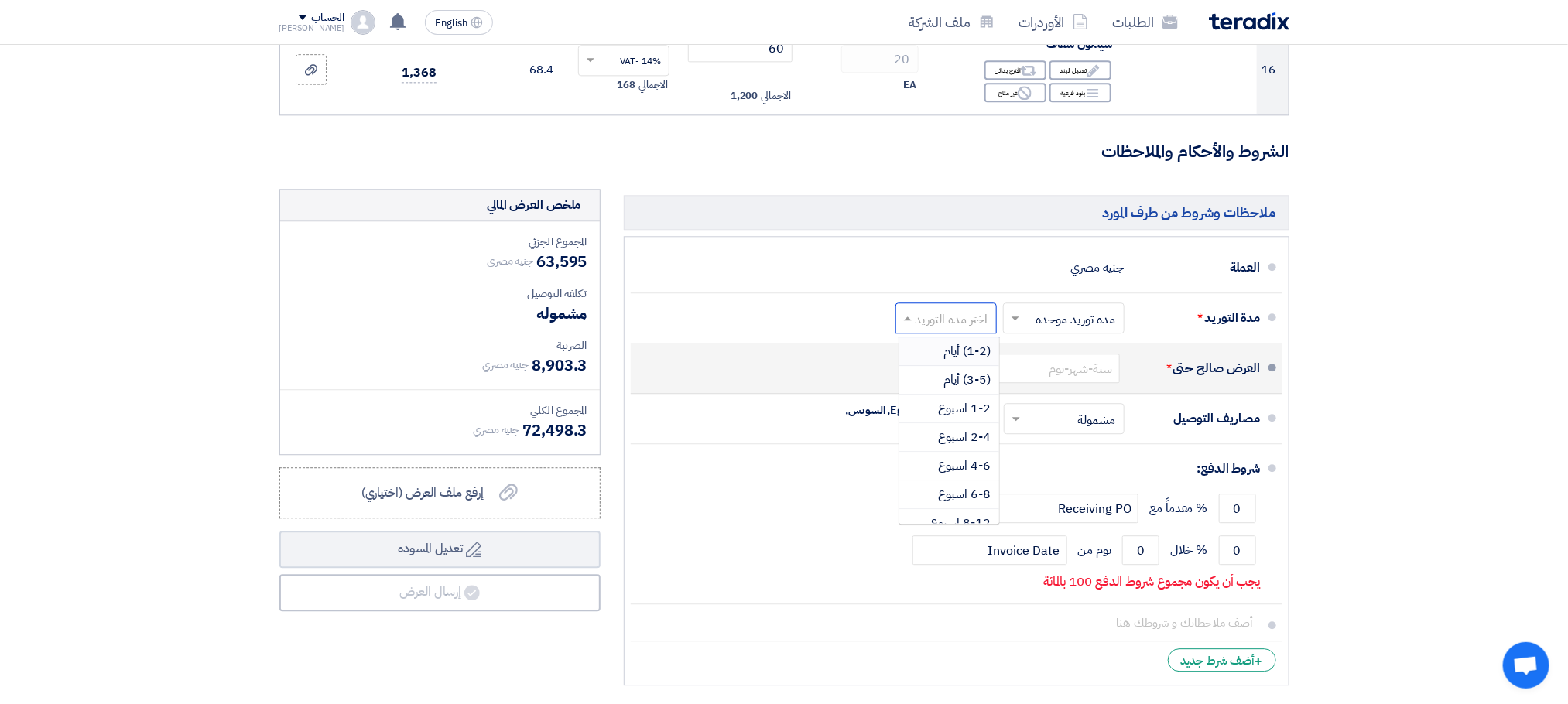
click at [927, 364] on div "(1-2) أيام" at bounding box center [949, 352] width 100 height 29
click at [1048, 383] on input at bounding box center [1042, 368] width 154 height 30
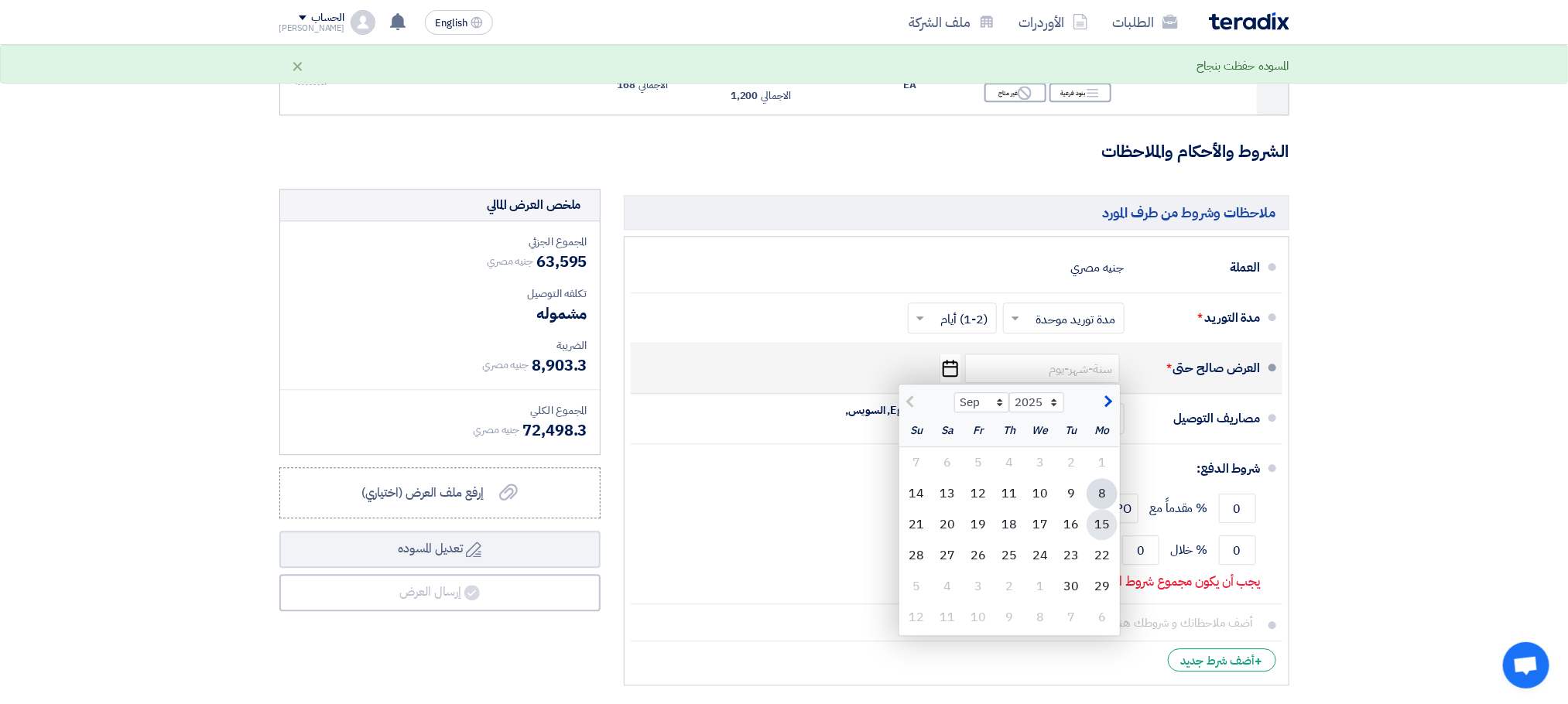
click at [1098, 532] on div "15" at bounding box center [1102, 524] width 31 height 31
type input "[DATE]"
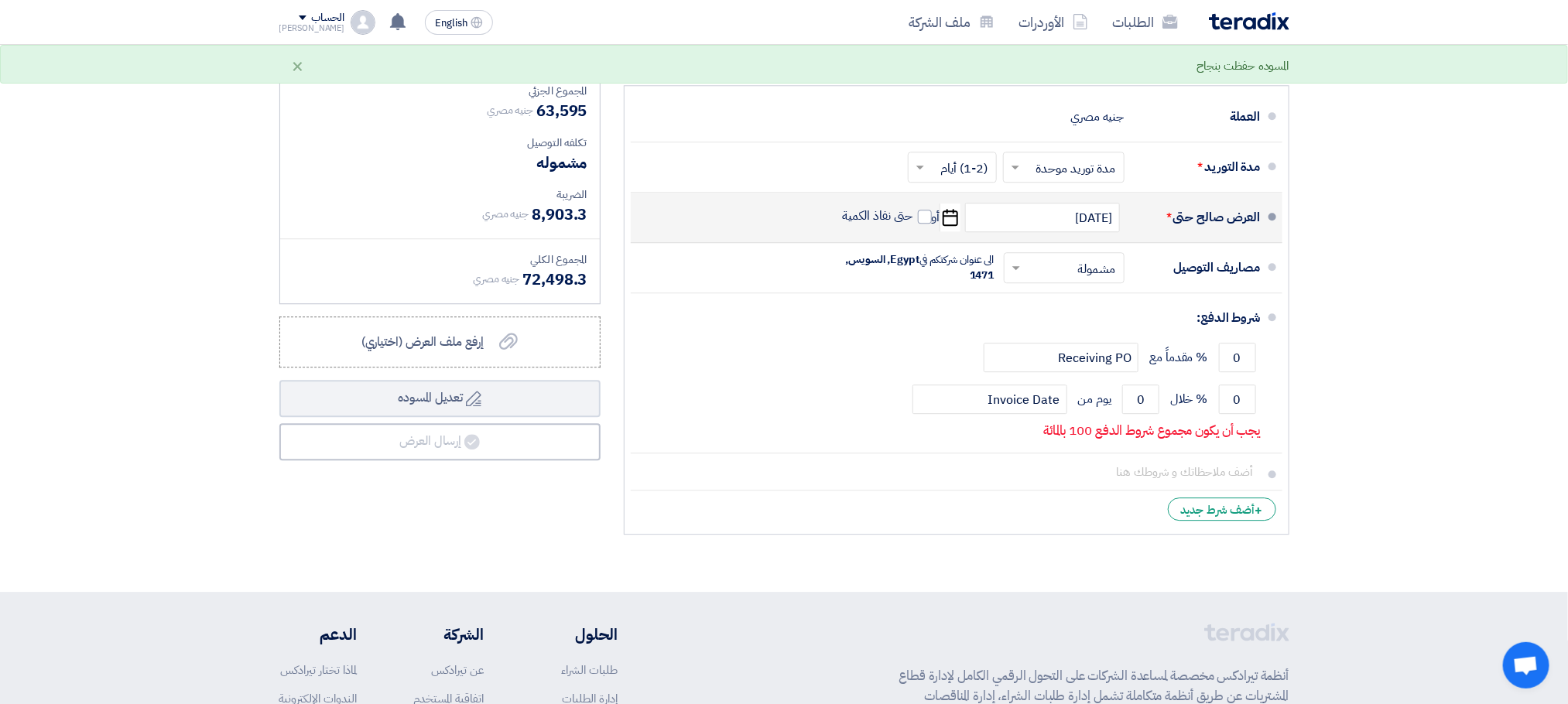
scroll to position [2132, 0]
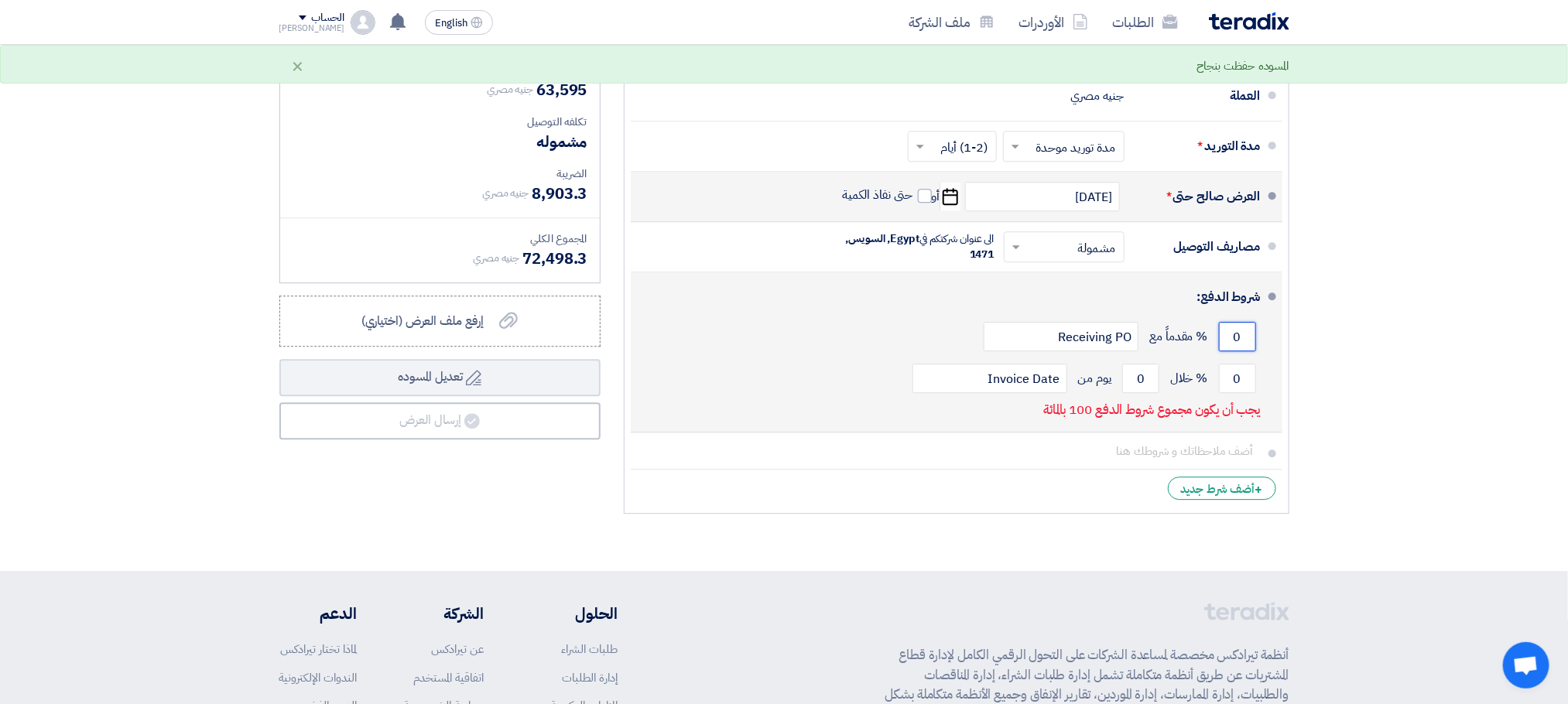
click at [1231, 342] on input "0" at bounding box center [1237, 336] width 37 height 30
click at [1231, 343] on input "0" at bounding box center [1237, 336] width 37 height 30
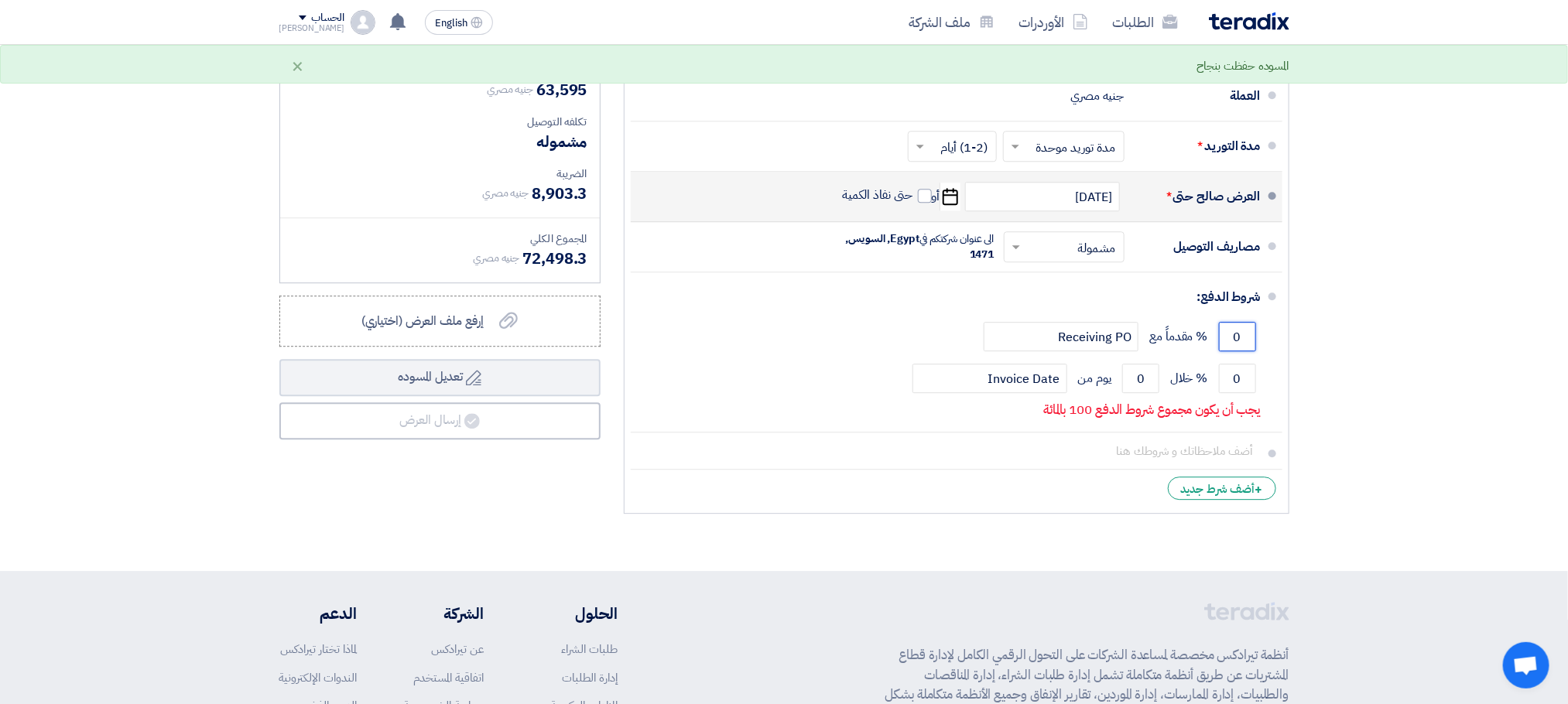
drag, startPoint x: 1224, startPoint y: 343, endPoint x: 1300, endPoint y: 349, distance: 76.2
click at [1300, 349] on div "ملاحظات وشروط من طرف المورد العملة جنيه مصري مدة التوريد * اختر مدة التوريد × ×" at bounding box center [957, 269] width 689 height 504
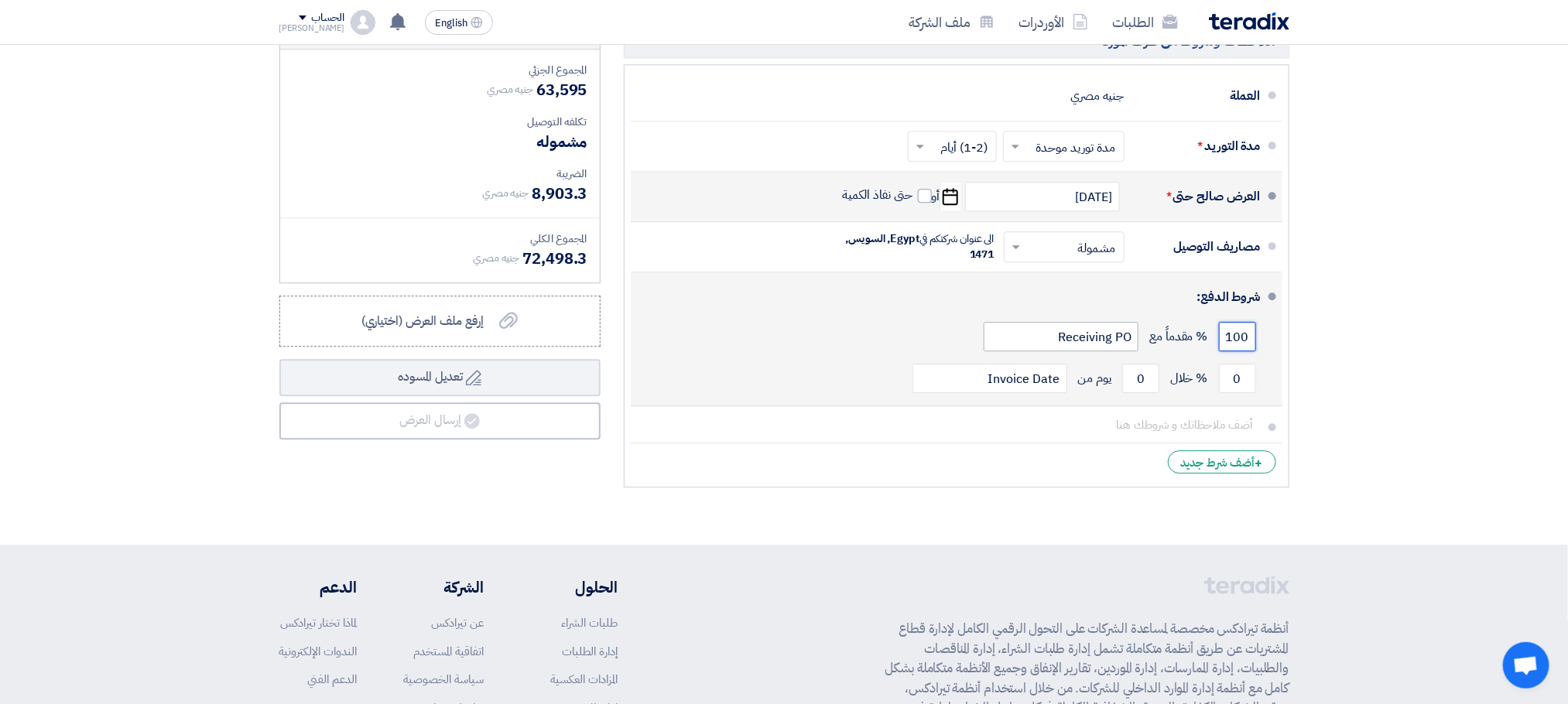
type input "100"
click at [1106, 352] on input "Receiving PO" at bounding box center [1060, 336] width 154 height 30
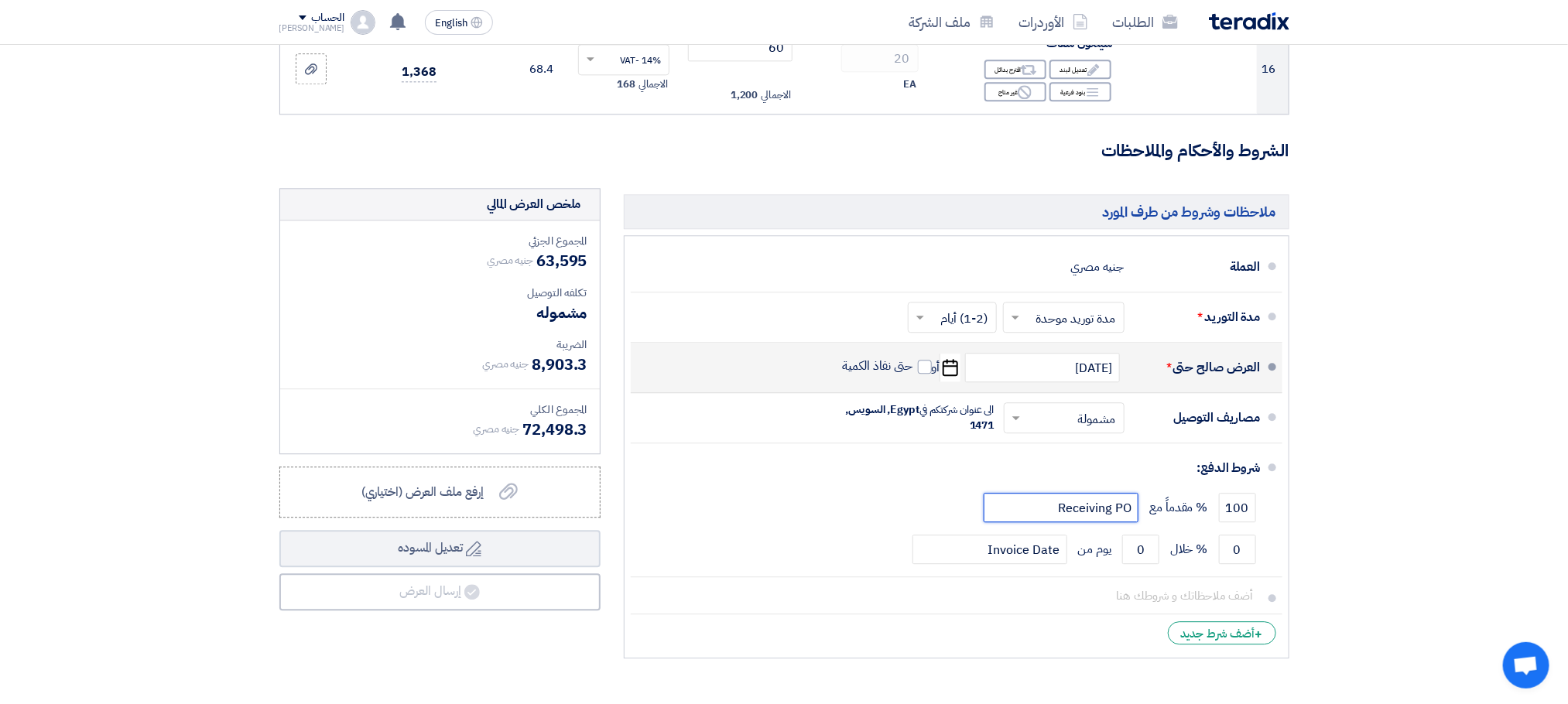
scroll to position [1977, 0]
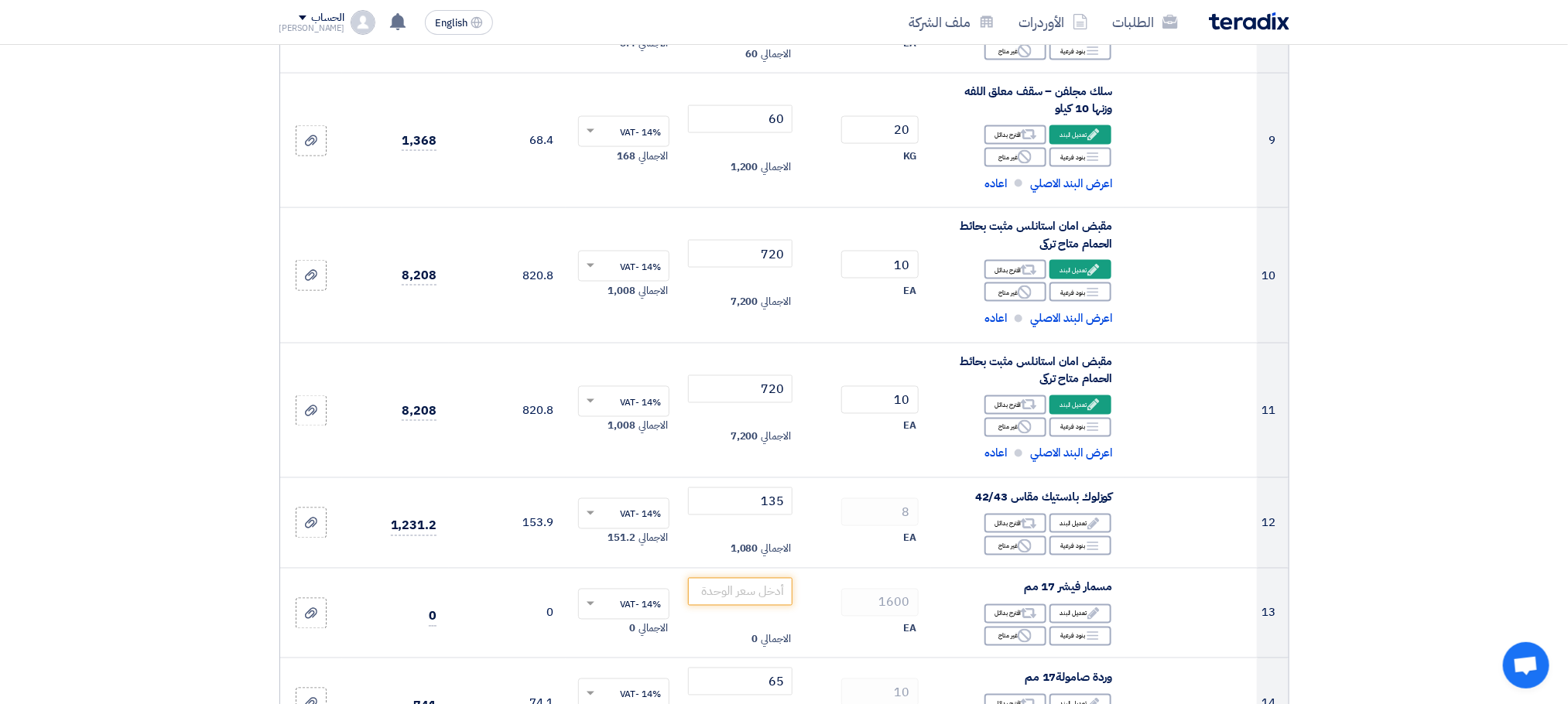
scroll to position [1110, 0]
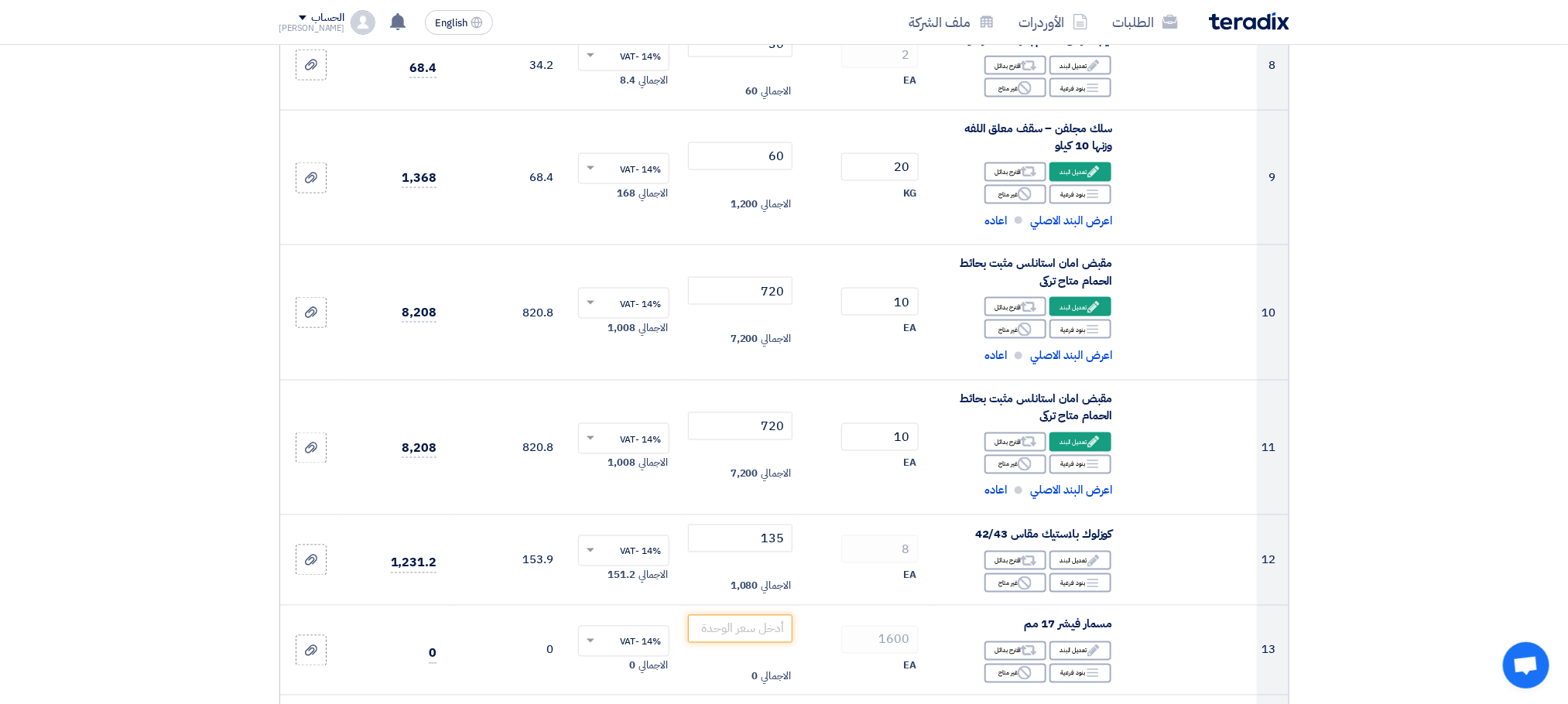
click at [1511, 351] on section "تفاصيل الطلب # الكود/الموديل البيان/الوصف الكمية/العدد سعر الوحدة (EGP) الضرائب…" at bounding box center [784, 301] width 1568 height 2532
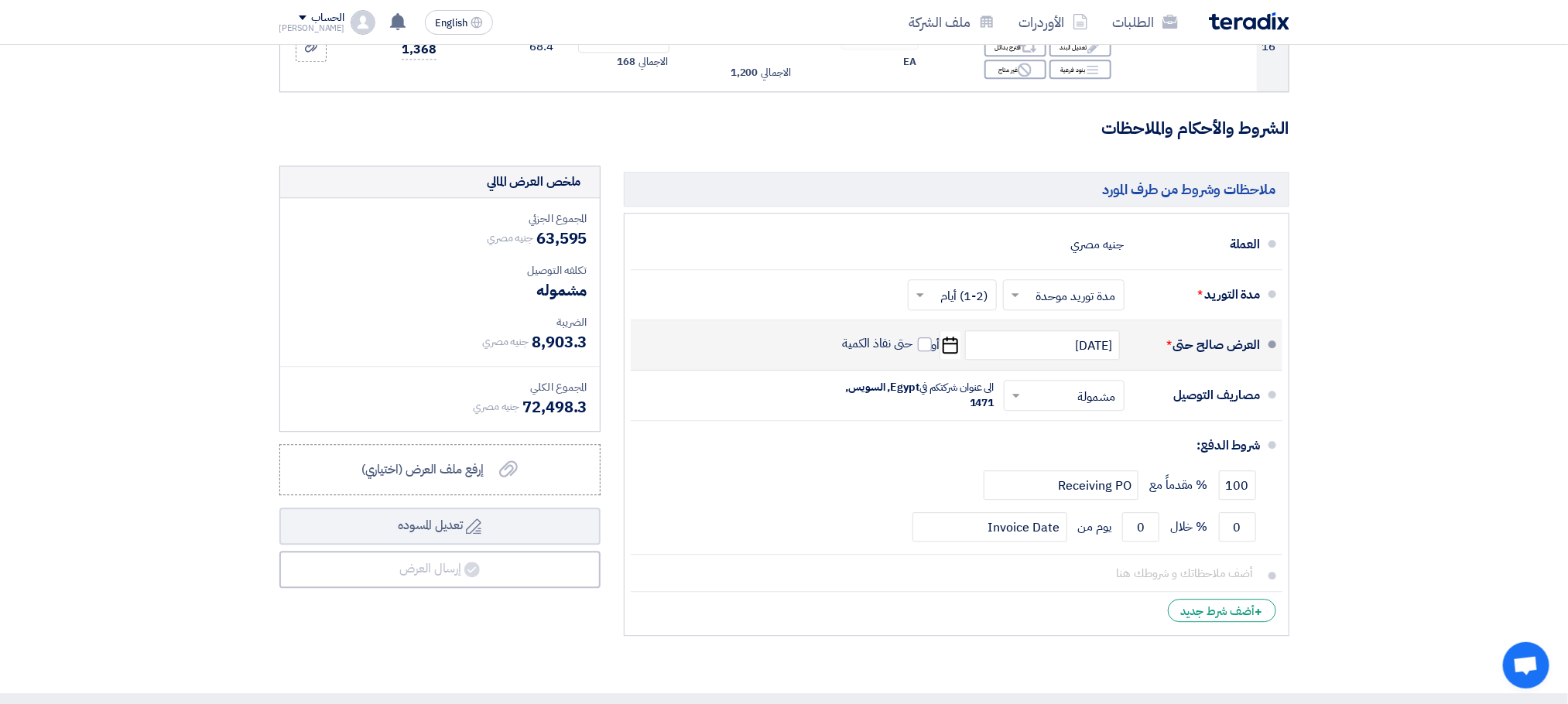
scroll to position [1972, 0]
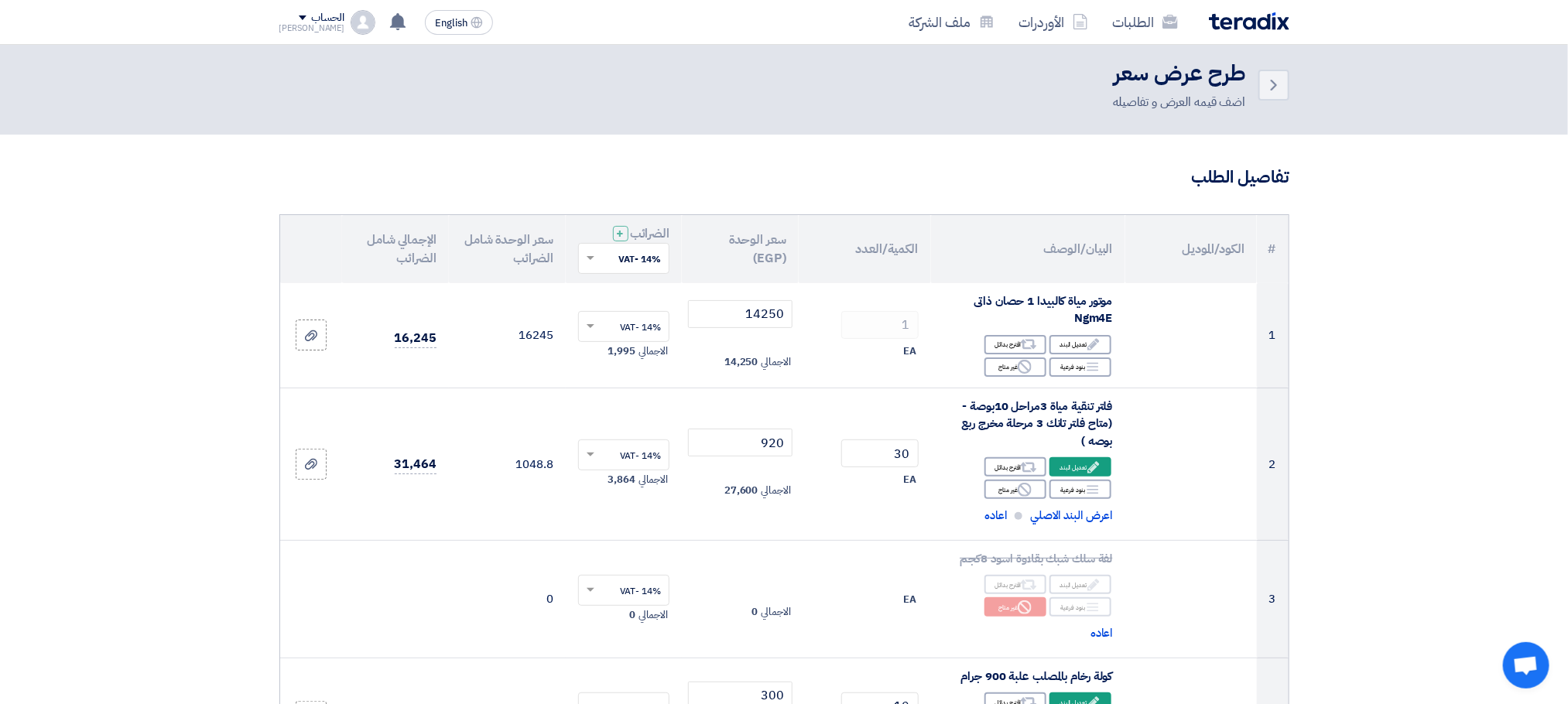
scroll to position [0, 0]
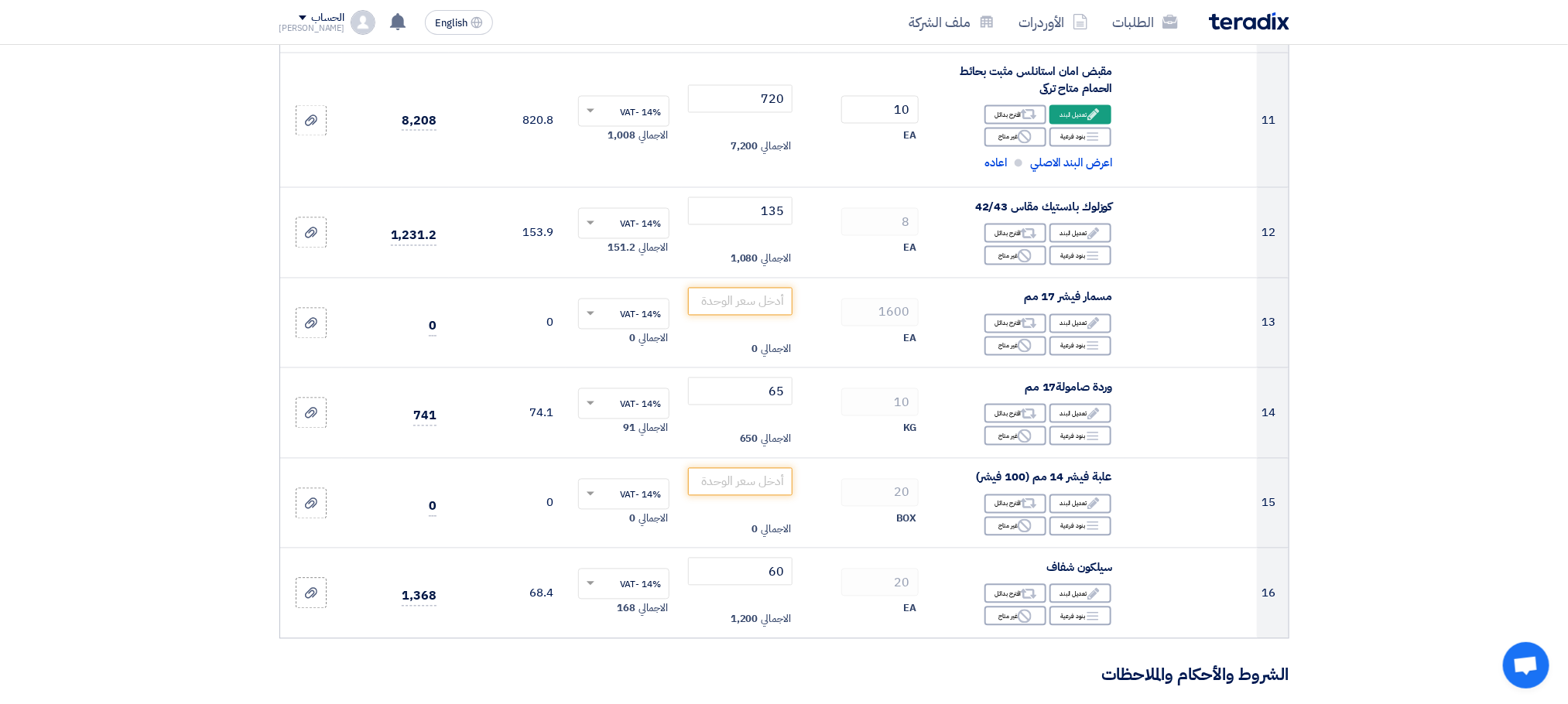
scroll to position [1736, 0]
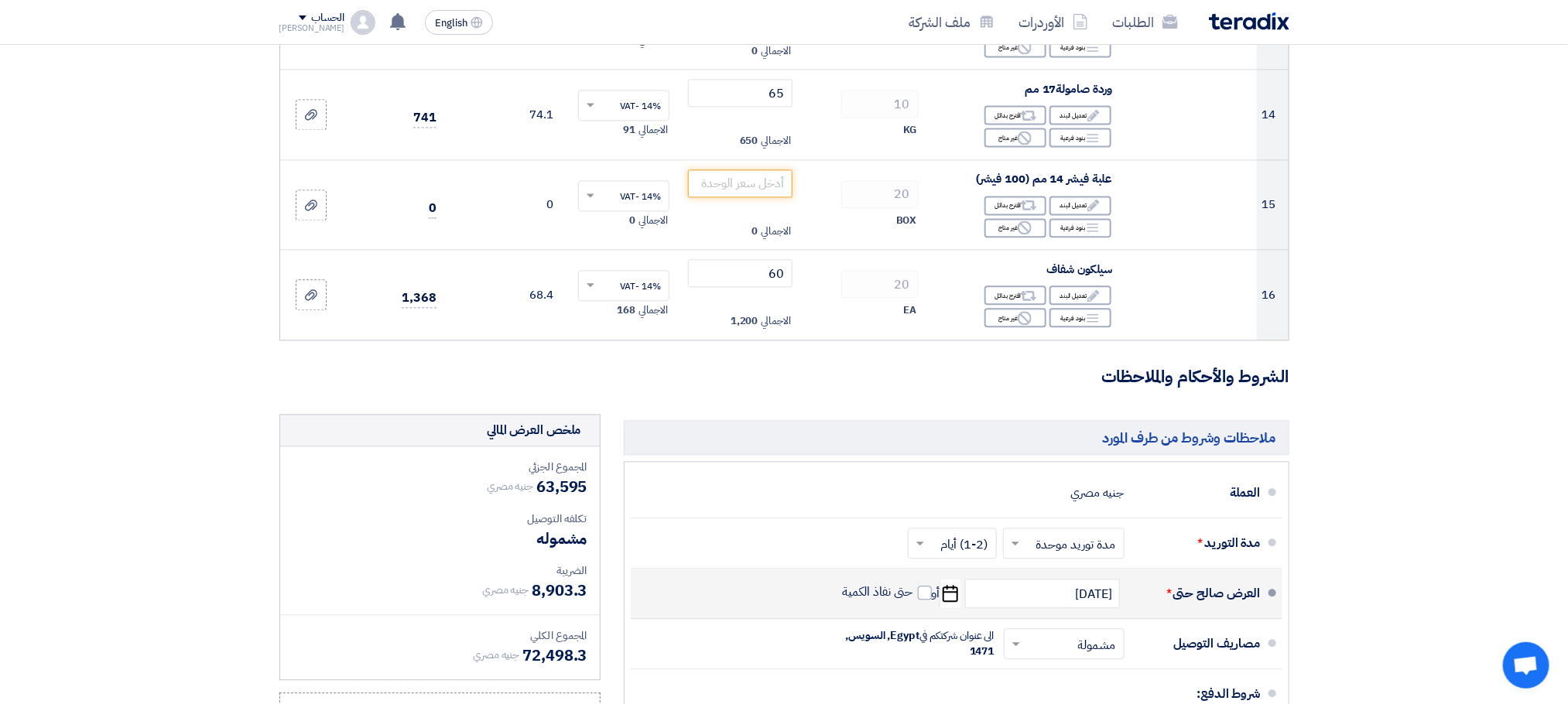
drag, startPoint x: 18, startPoint y: 351, endPoint x: 26, endPoint y: 347, distance: 8.9
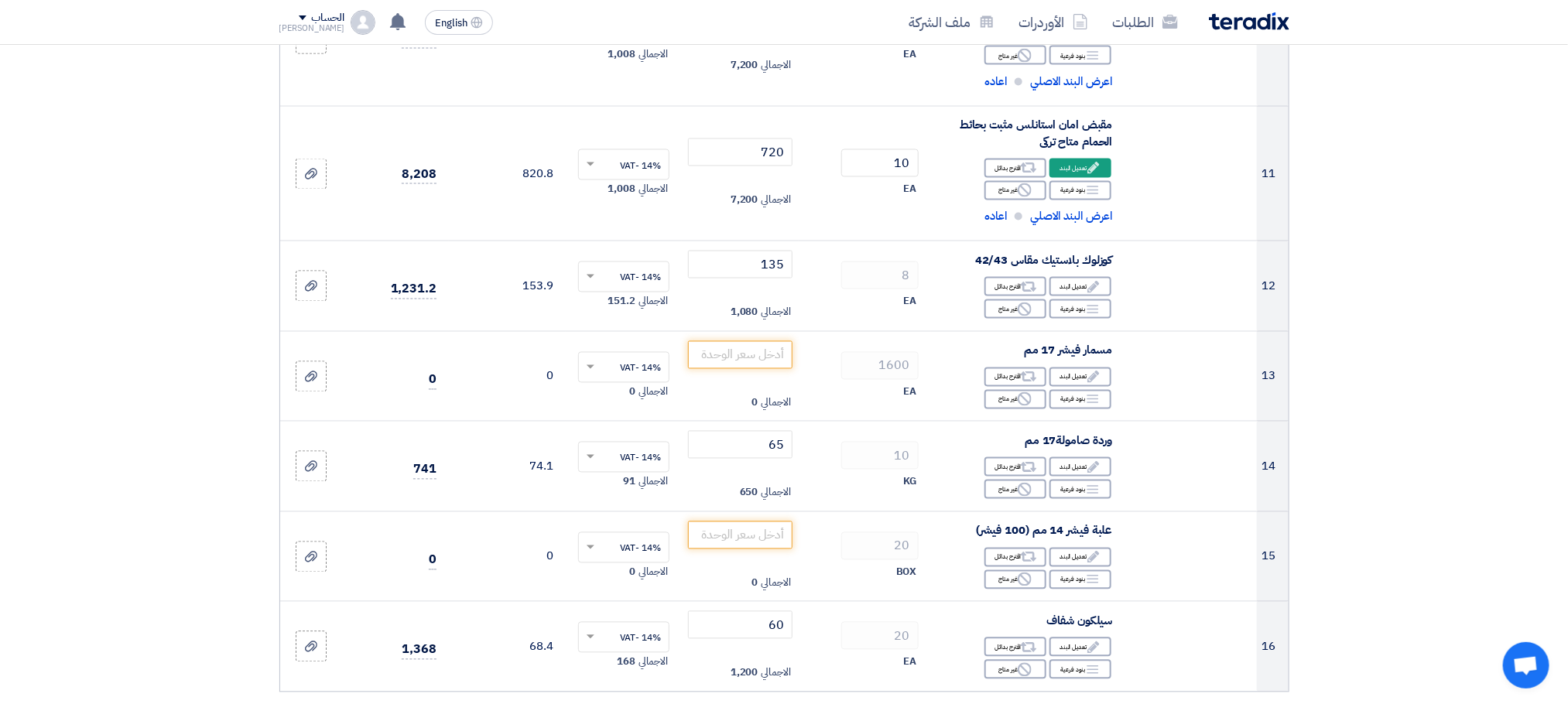
scroll to position [1378, 0]
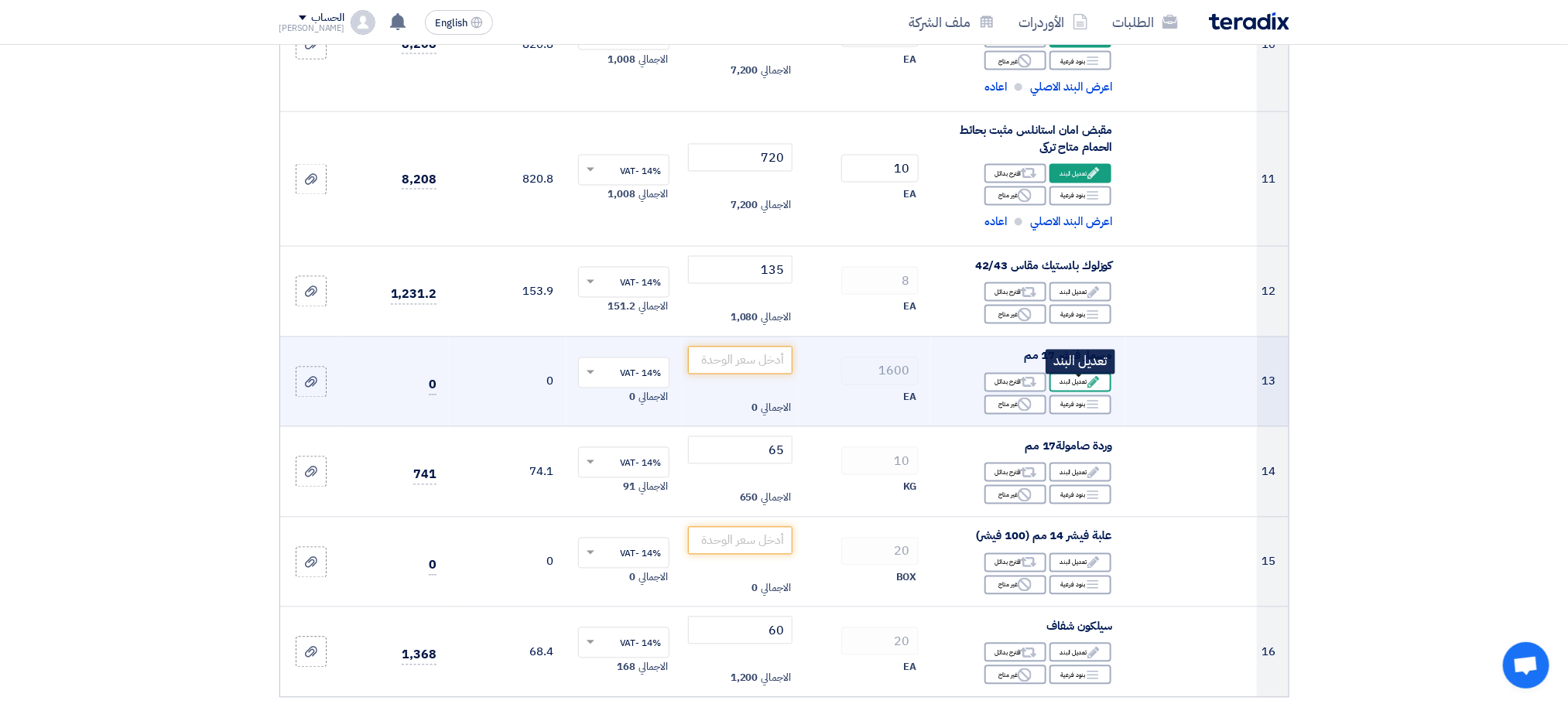
click at [1090, 389] on icon "Edit" at bounding box center [1094, 382] width 14 height 14
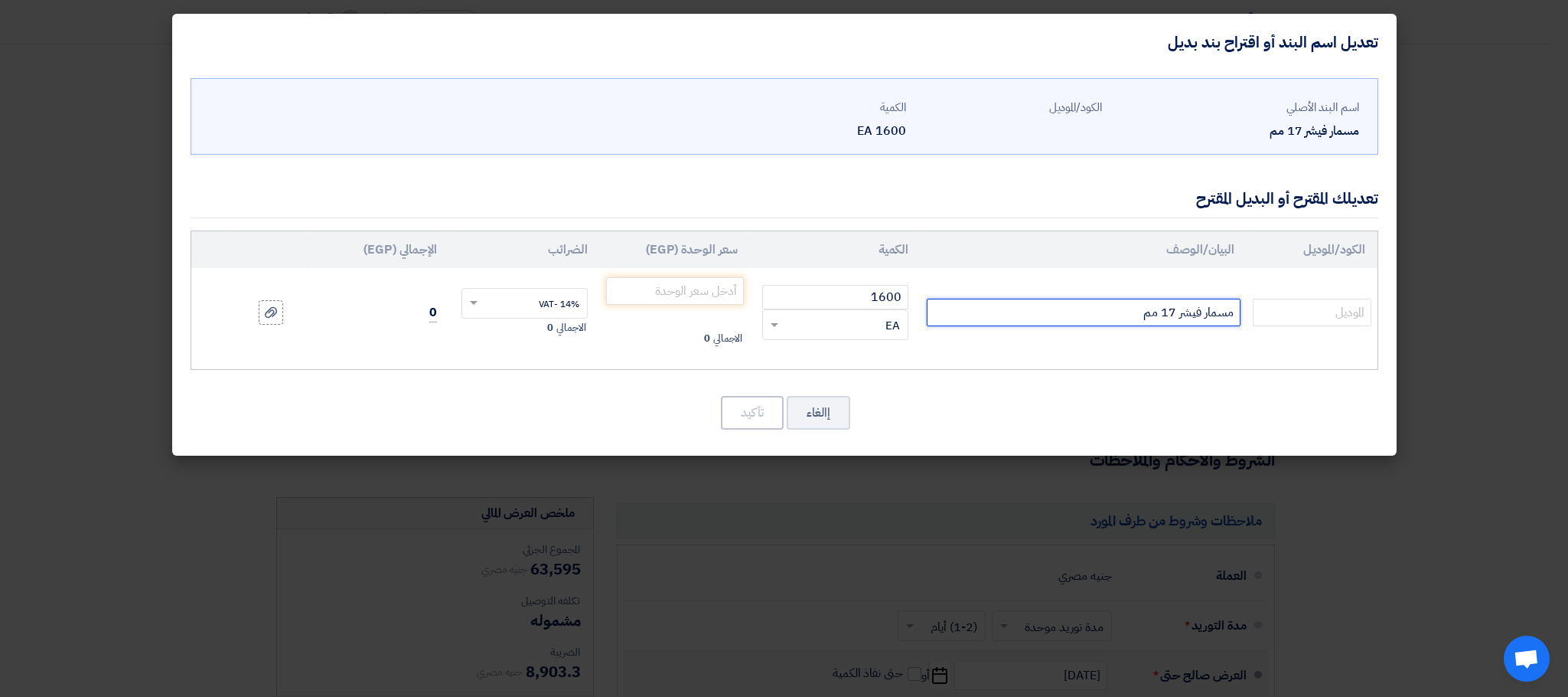
click at [1024, 305] on input "مسمار فيشر 17 مم" at bounding box center [1084, 312] width 314 height 28
type input "مسمار فيشر 17 مم متاح مسمار تيلفون 10مم * طول 8سم مستورد"
click at [707, 258] on th "سعر الوحدة (EGP)" at bounding box center [675, 249] width 151 height 37
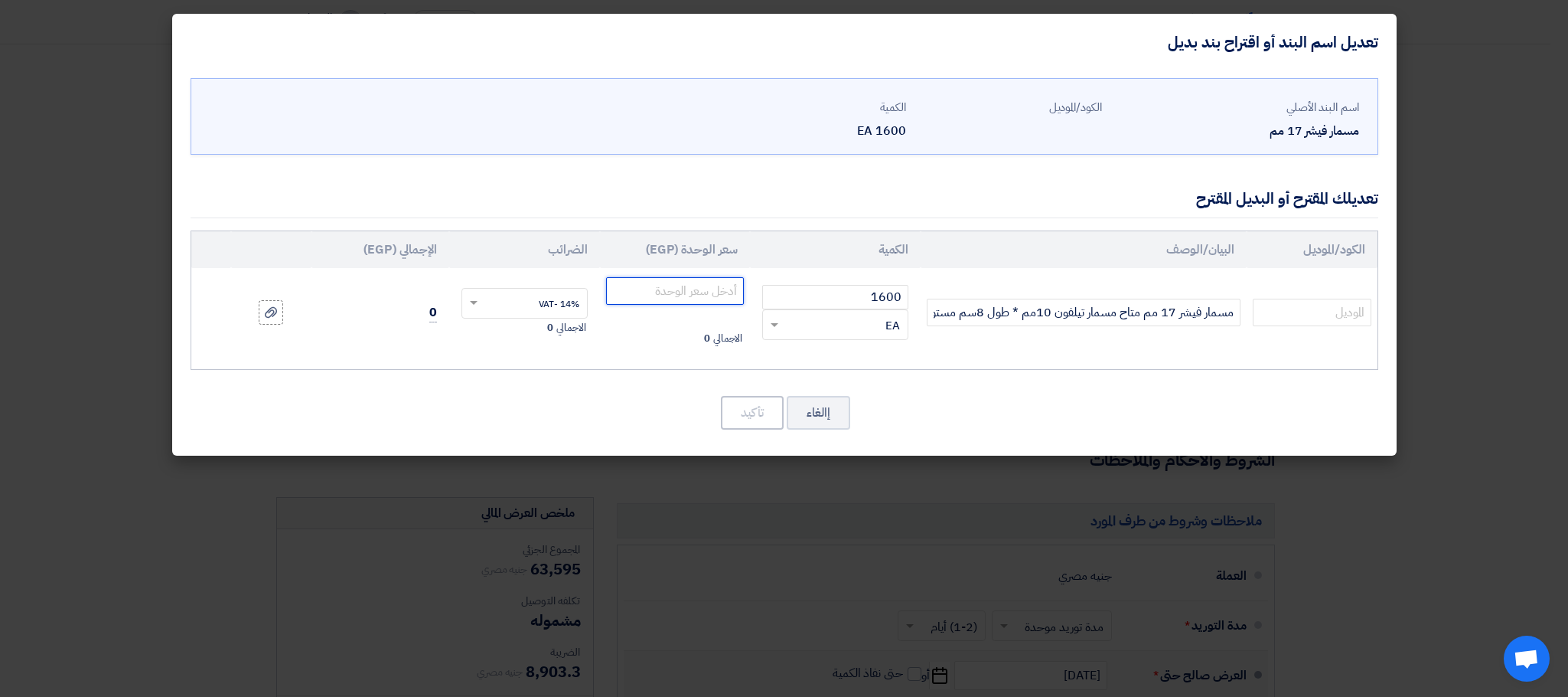
click at [707, 300] on input "number" at bounding box center [675, 290] width 138 height 28
type input "5"
click at [611, 387] on div "اسم البند الأصلي مسمار فيشر 17 مم الكود/الموديل الكمية 1600 EA" at bounding box center [785, 263] width 1225 height 385
click at [739, 402] on button "تأكيد" at bounding box center [753, 413] width 63 height 34
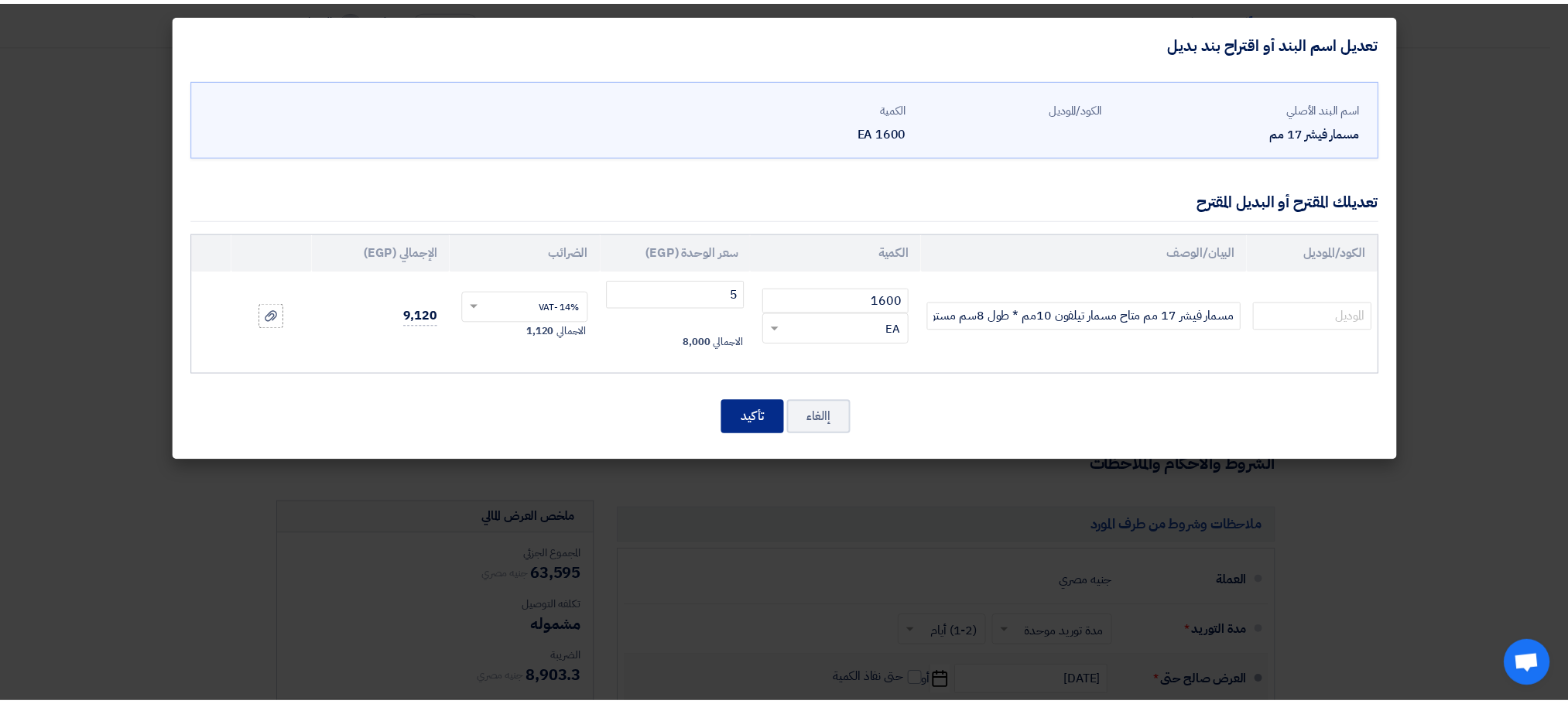
scroll to position [1647, 0]
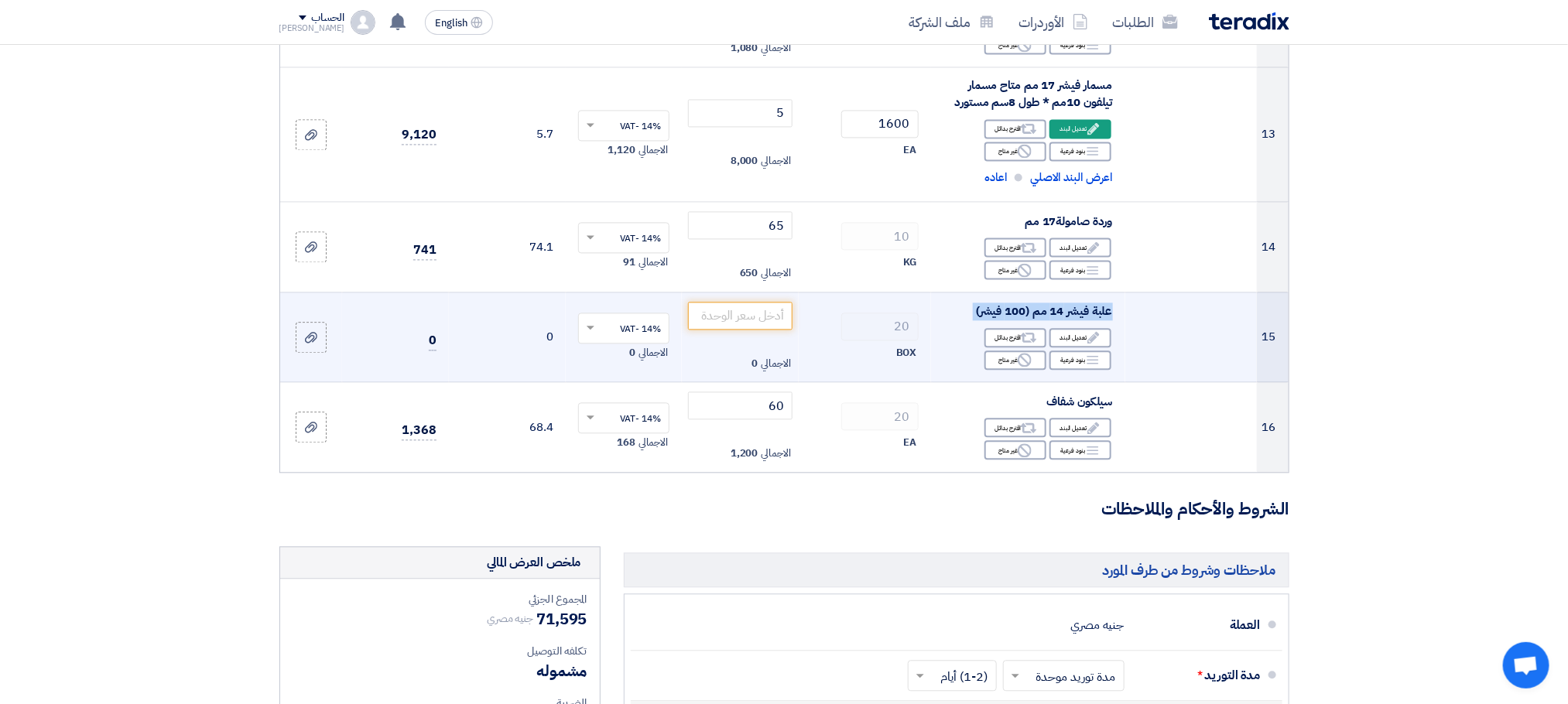
drag, startPoint x: 1098, startPoint y: 341, endPoint x: 1182, endPoint y: 341, distance: 84.0
click at [1182, 341] on tr "15 علبة فيشر 14 مم (100 فيشر) Edit تعديل البند Alternative اقترح بدائل Breakdow…" at bounding box center [784, 336] width 1008 height 90
click at [1178, 342] on td at bounding box center [1191, 336] width 132 height 90
click at [1098, 335] on icon "Edit" at bounding box center [1094, 337] width 14 height 14
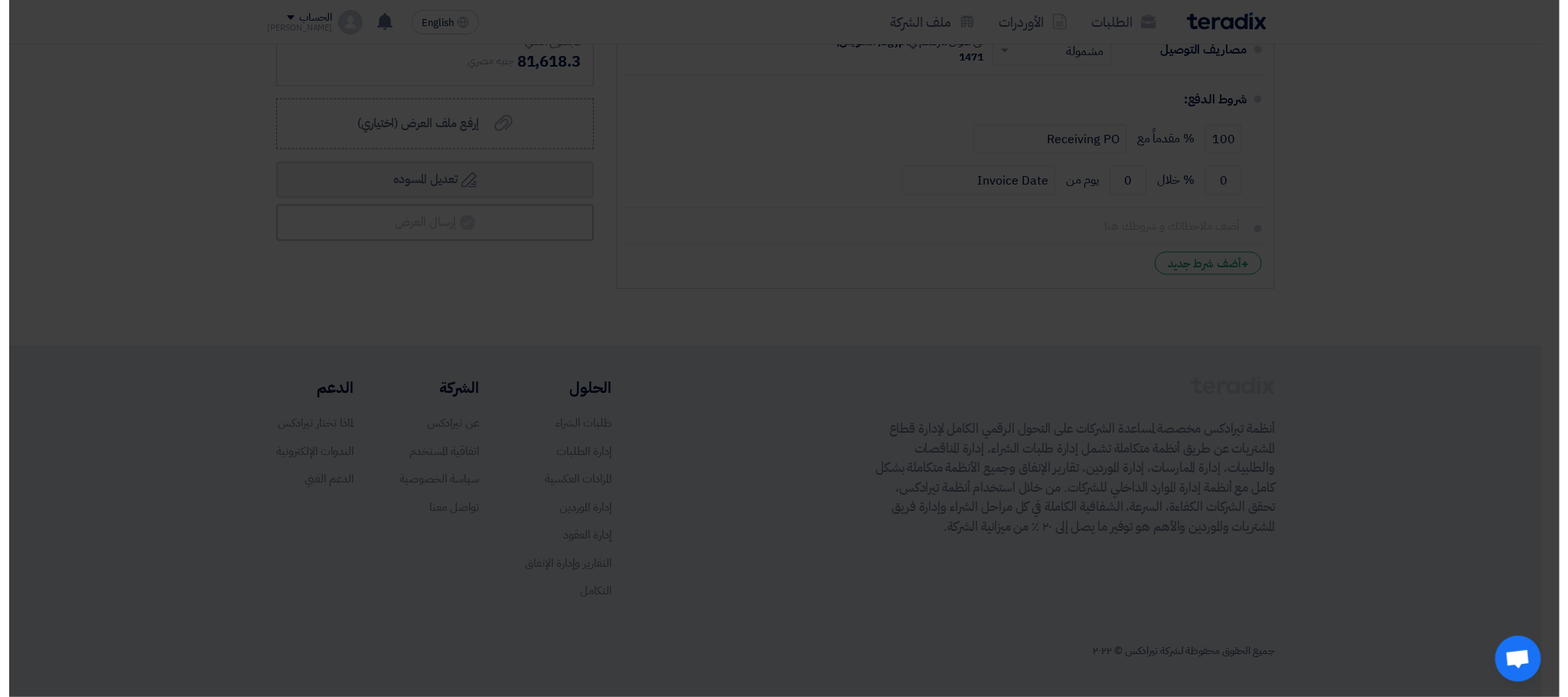
scroll to position [963, 0]
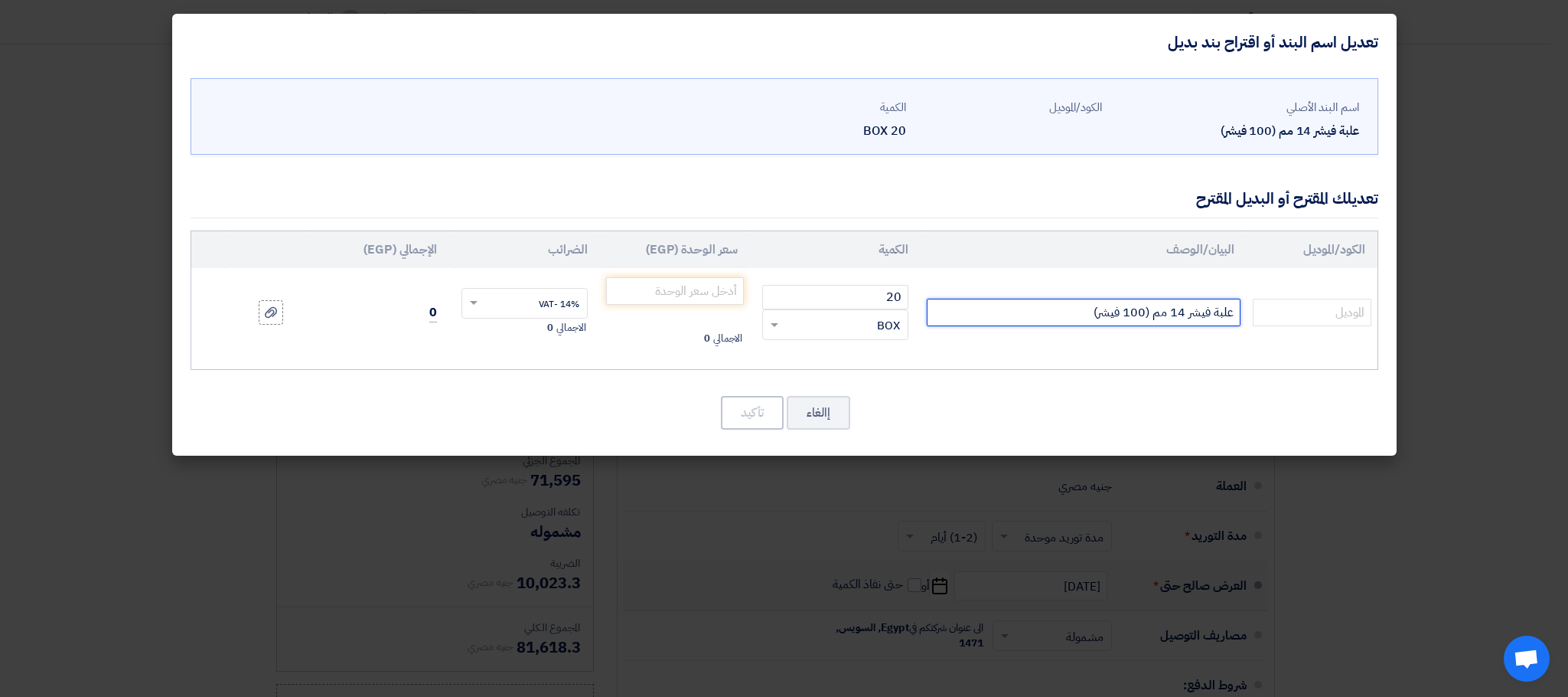
click at [1059, 326] on input "علبة فيشر 14 مم (100 فيشر)" at bounding box center [1084, 312] width 314 height 28
type input "علبة فيشر 14 مم (100 فيشر) متاح كيس"
click at [694, 310] on td "الاجمالي 0" at bounding box center [675, 313] width 151 height 89
click at [684, 284] on input "number" at bounding box center [675, 290] width 138 height 28
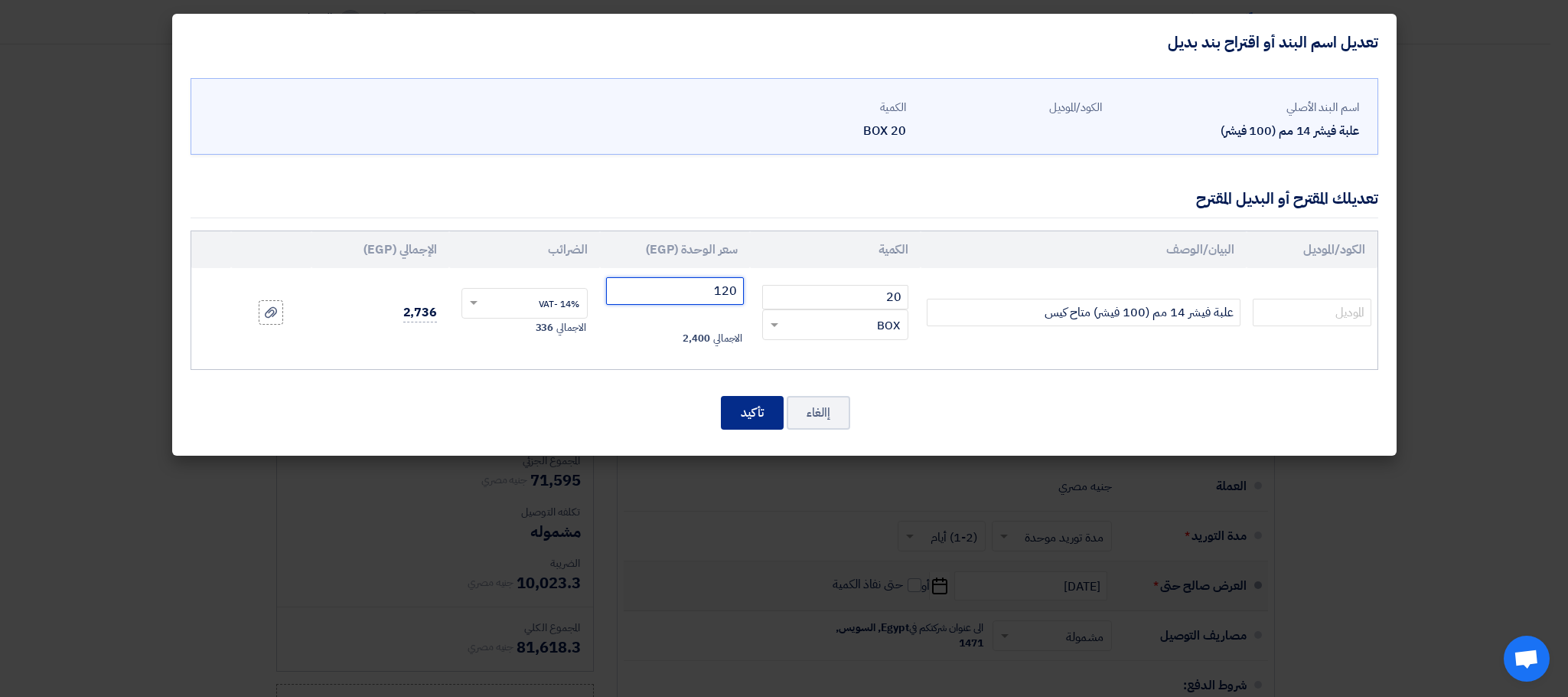
type input "120"
drag, startPoint x: 729, startPoint y: 399, endPoint x: 721, endPoint y: 382, distance: 18.8
click at [728, 383] on div "اسم البند الأصلي علبة فيشر 14 مم (100 فيشر) الكود/الموديل الكمية 20 BOX 20 × BOX" at bounding box center [785, 263] width 1225 height 385
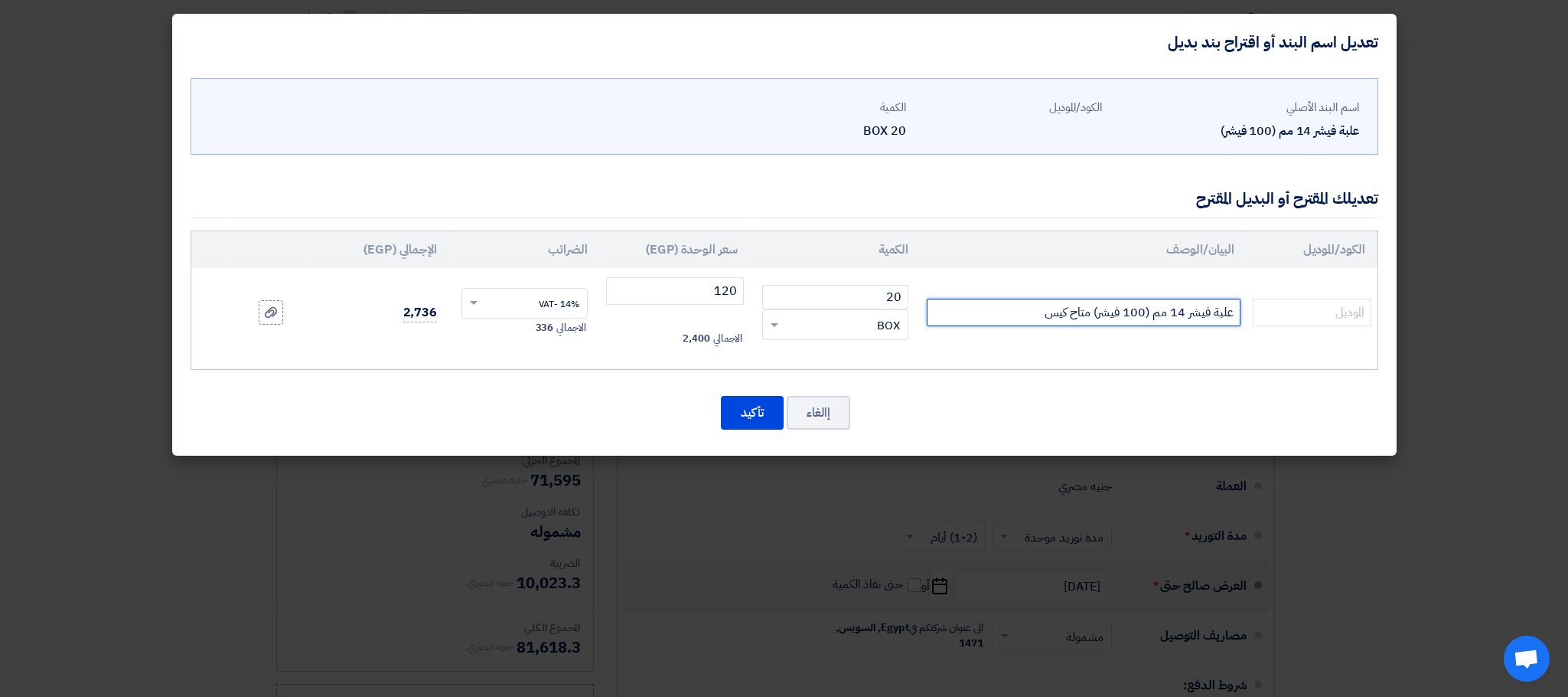
click at [1013, 300] on input "علبة فيشر 14 مم (100 فيشر) متاح كيس" at bounding box center [1084, 312] width 314 height 28
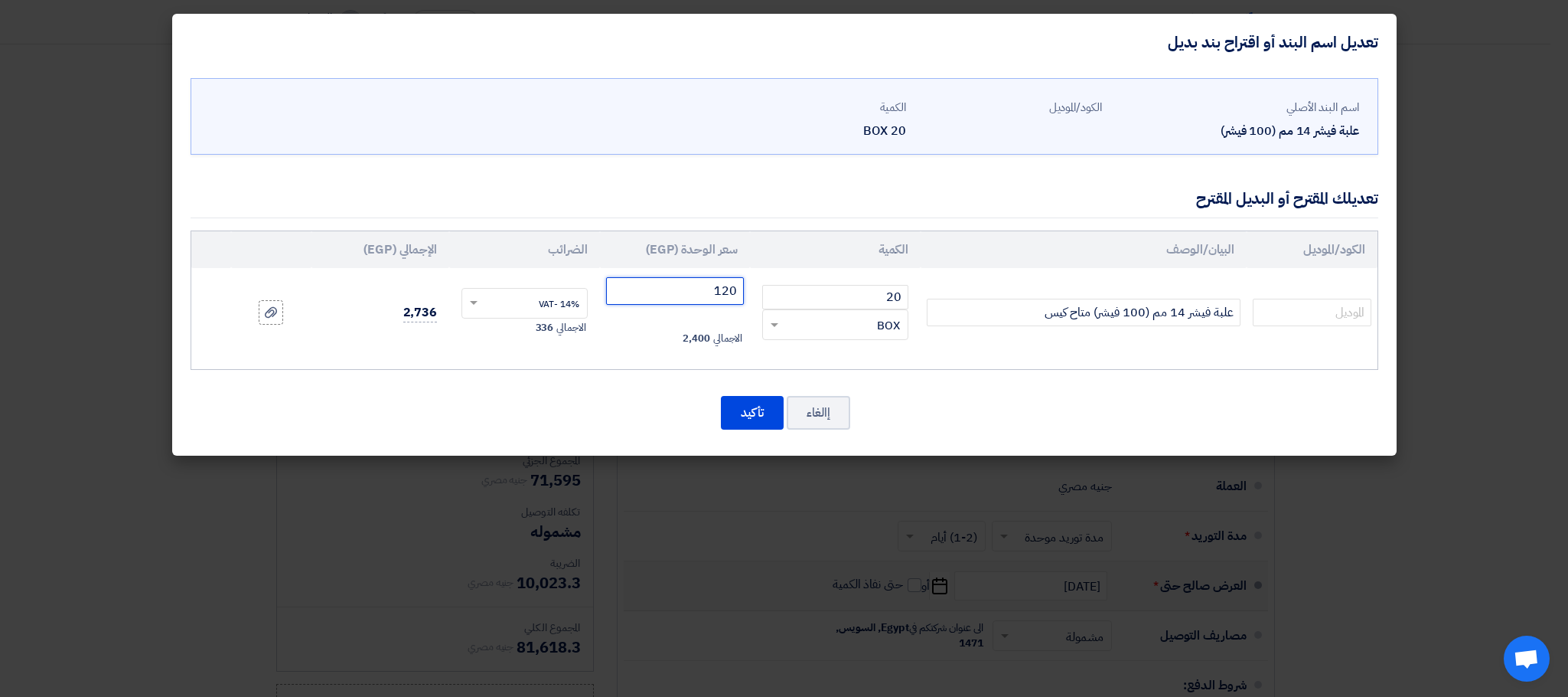
drag, startPoint x: 719, startPoint y: 294, endPoint x: 735, endPoint y: 308, distance: 21.3
click at [735, 308] on td "120 الاجمالي 2,400" at bounding box center [675, 313] width 151 height 89
click at [586, 415] on div "إالغاء تأكيد" at bounding box center [784, 413] width 1188 height 37
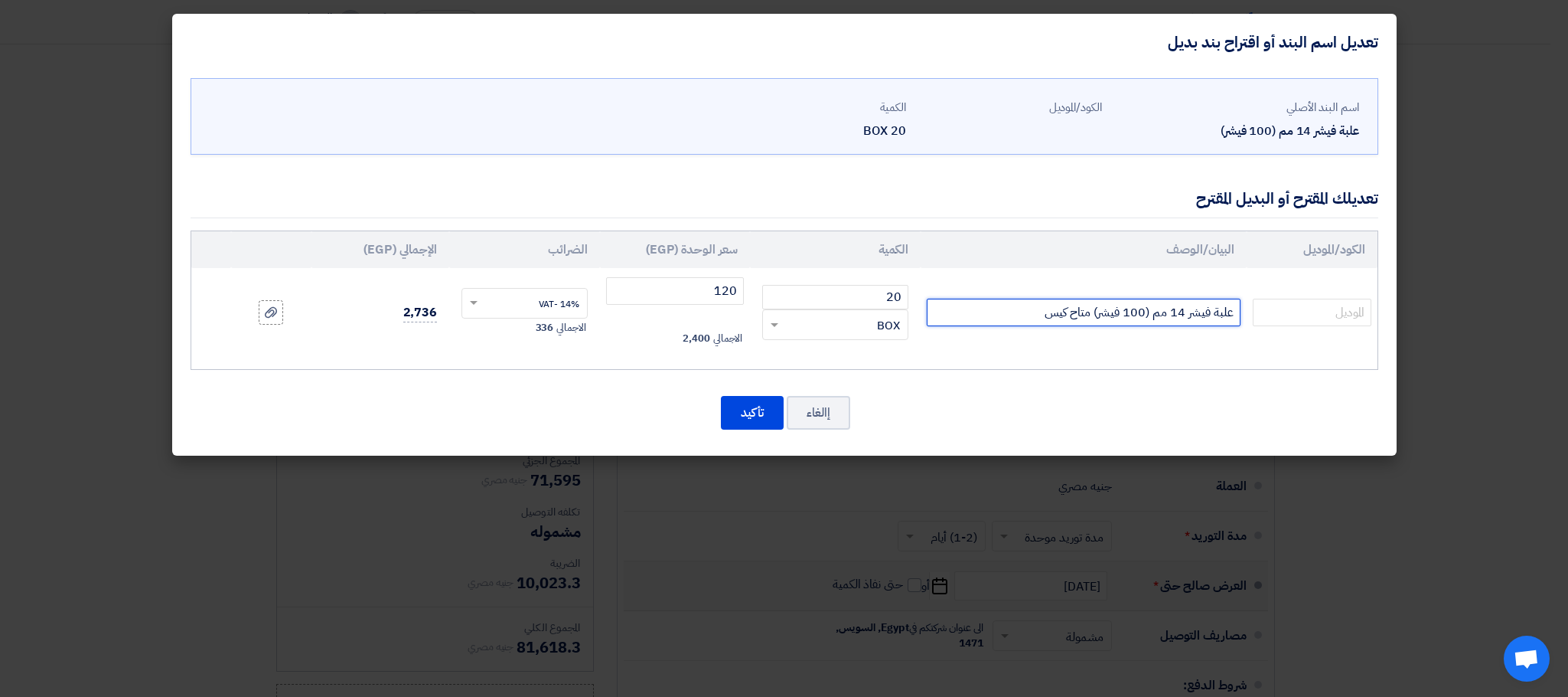
click at [996, 313] on input "علبة فيشر 14 مم (100 فيشر) متاح كيس" at bounding box center [1084, 312] width 314 height 28
type input "علبة فيشر 14 مم (100 فيشر) متاح كيس"
click at [733, 414] on button "تأكيد" at bounding box center [753, 413] width 63 height 34
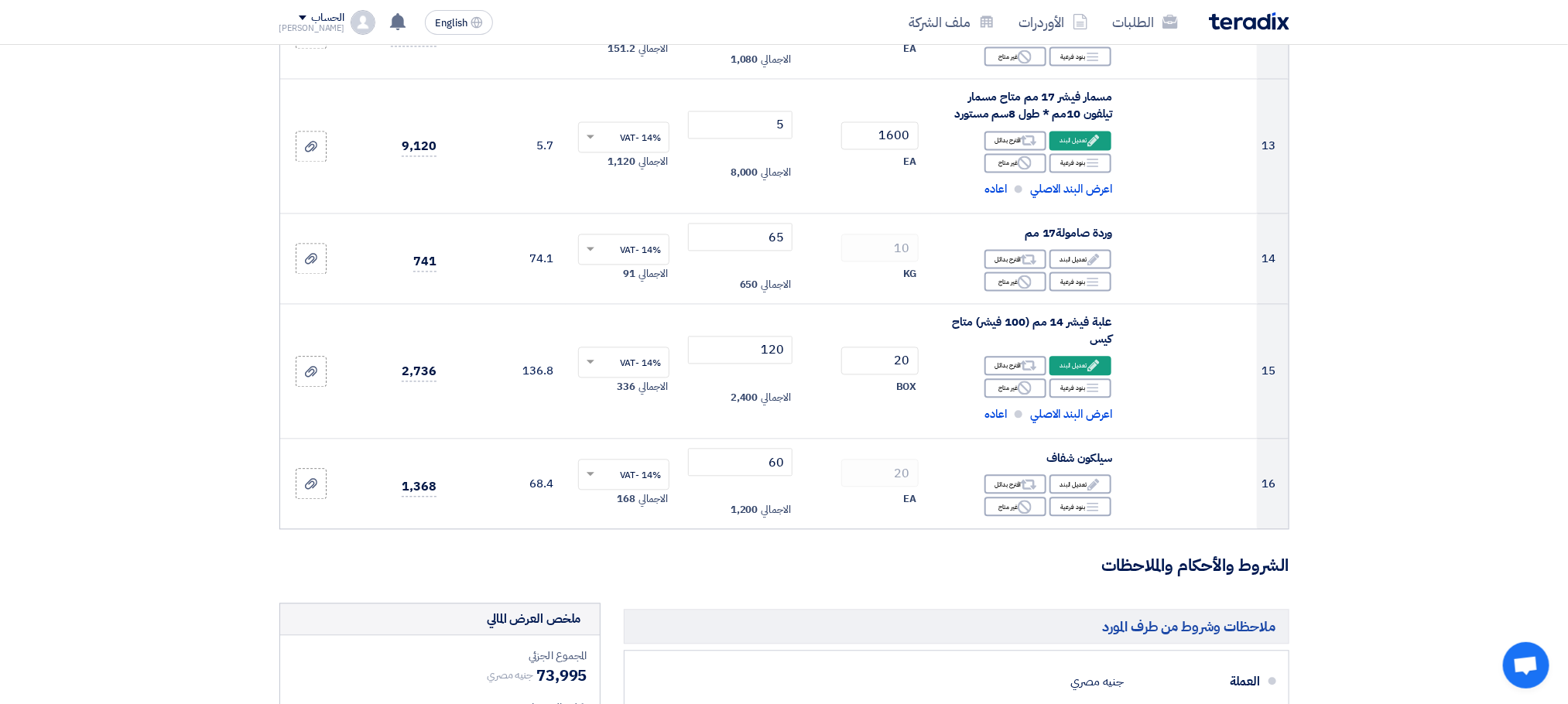
scroll to position [1647, 0]
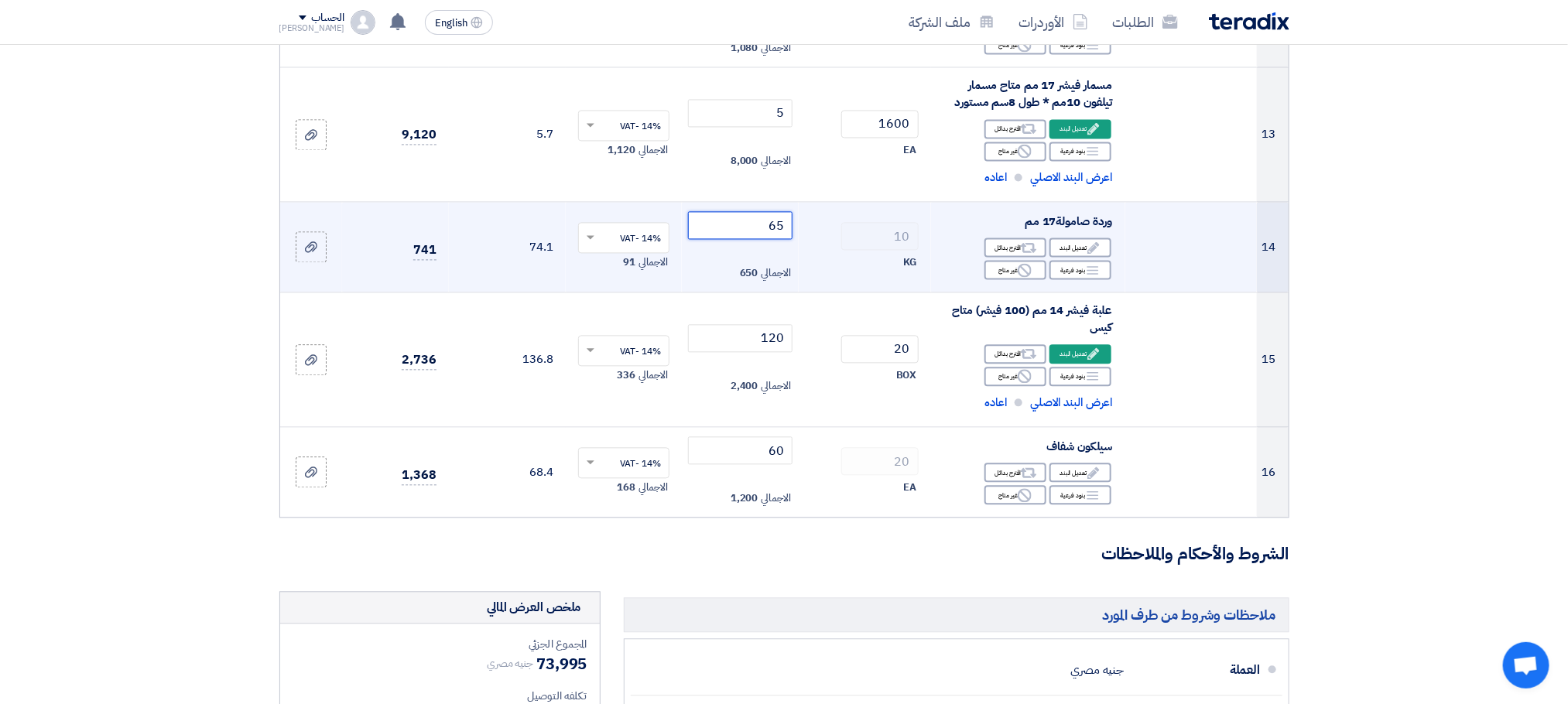
click at [750, 230] on input "65" at bounding box center [740, 224] width 104 height 28
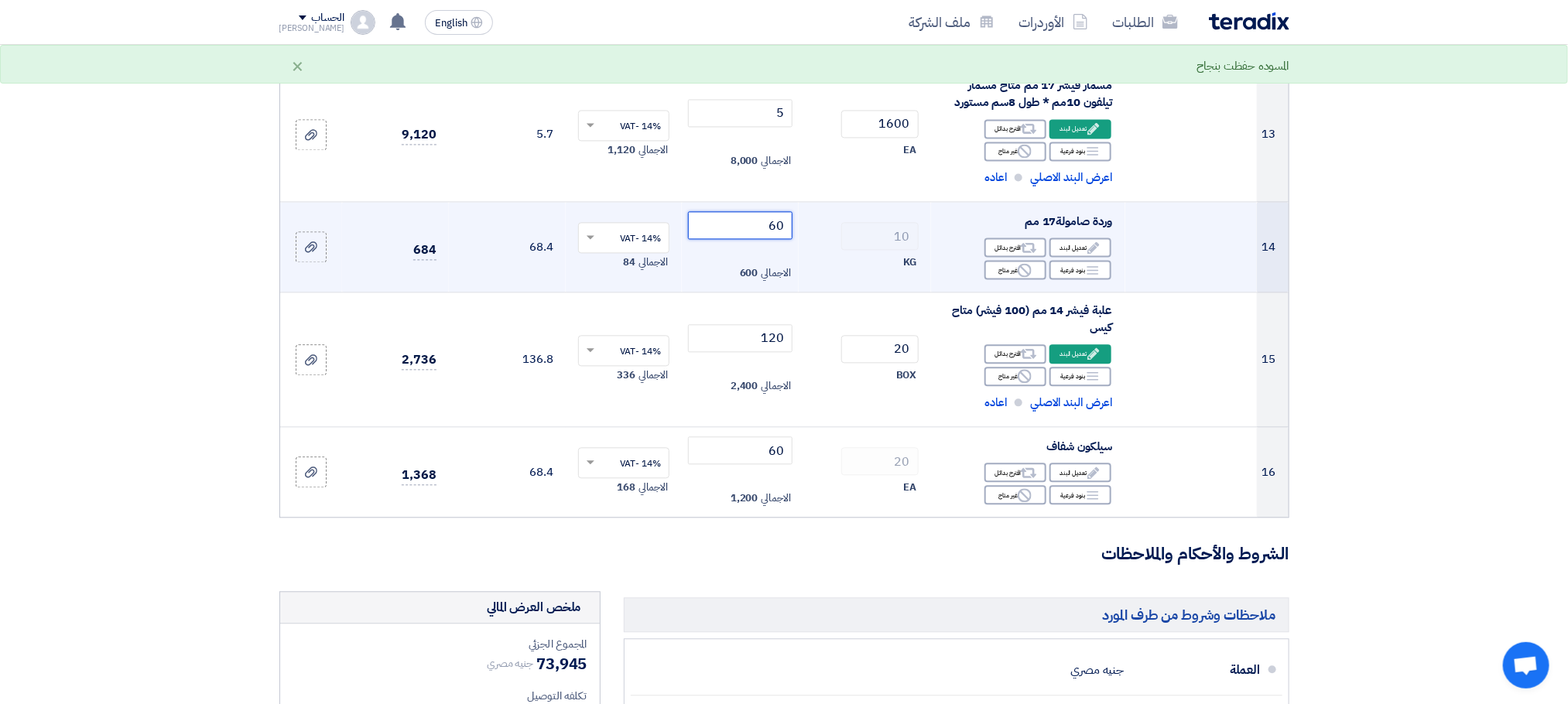
click at [757, 223] on input "60" at bounding box center [740, 224] width 104 height 28
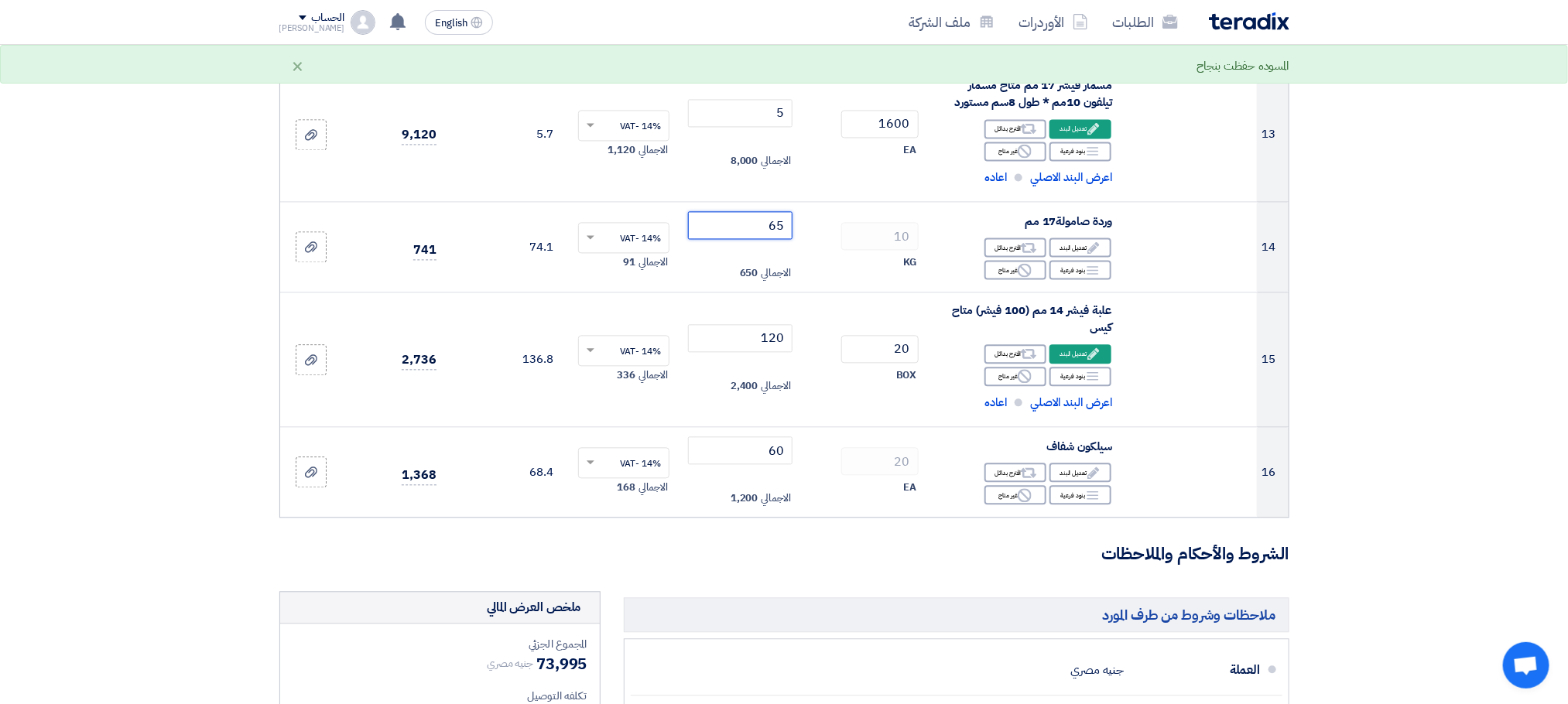
type input "65"
drag, startPoint x: 1475, startPoint y: 342, endPoint x: 1488, endPoint y: 348, distance: 14.3
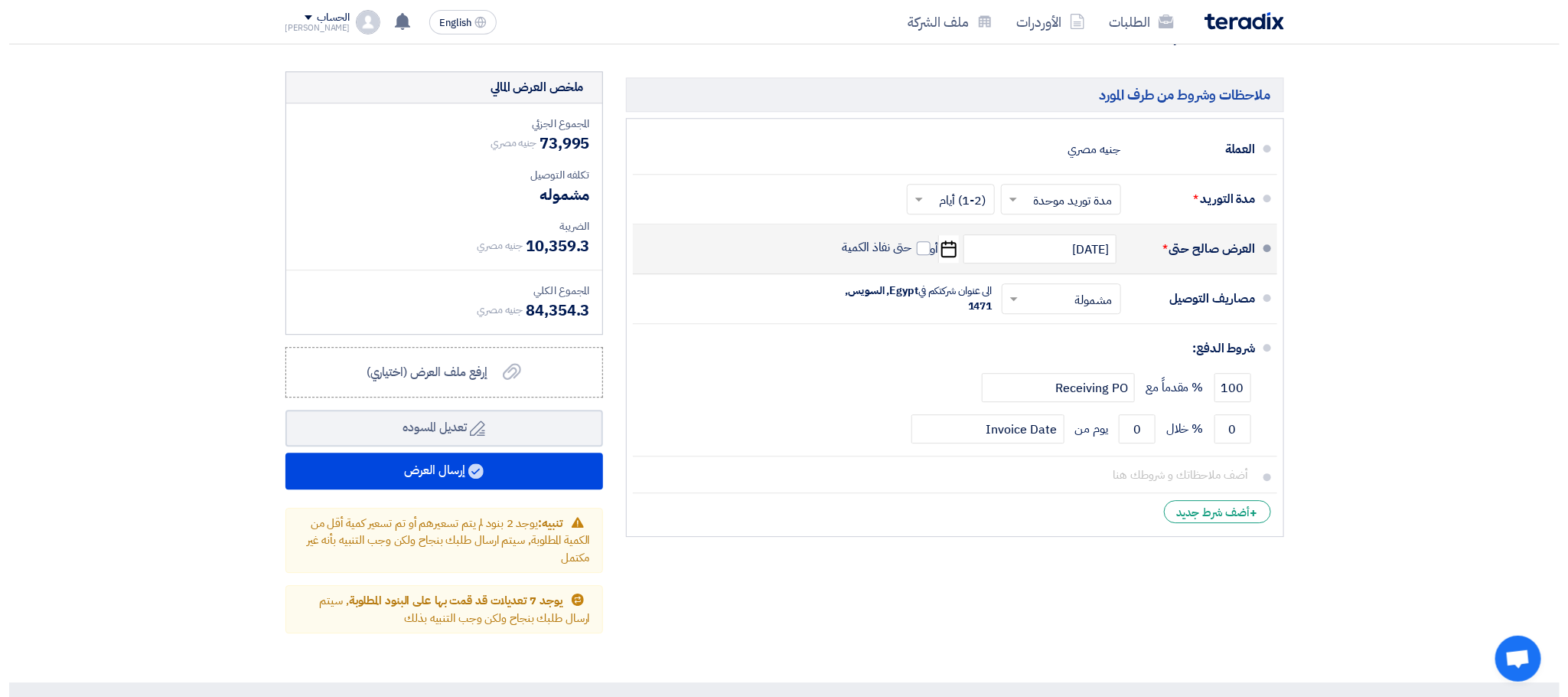
scroll to position [2217, 0]
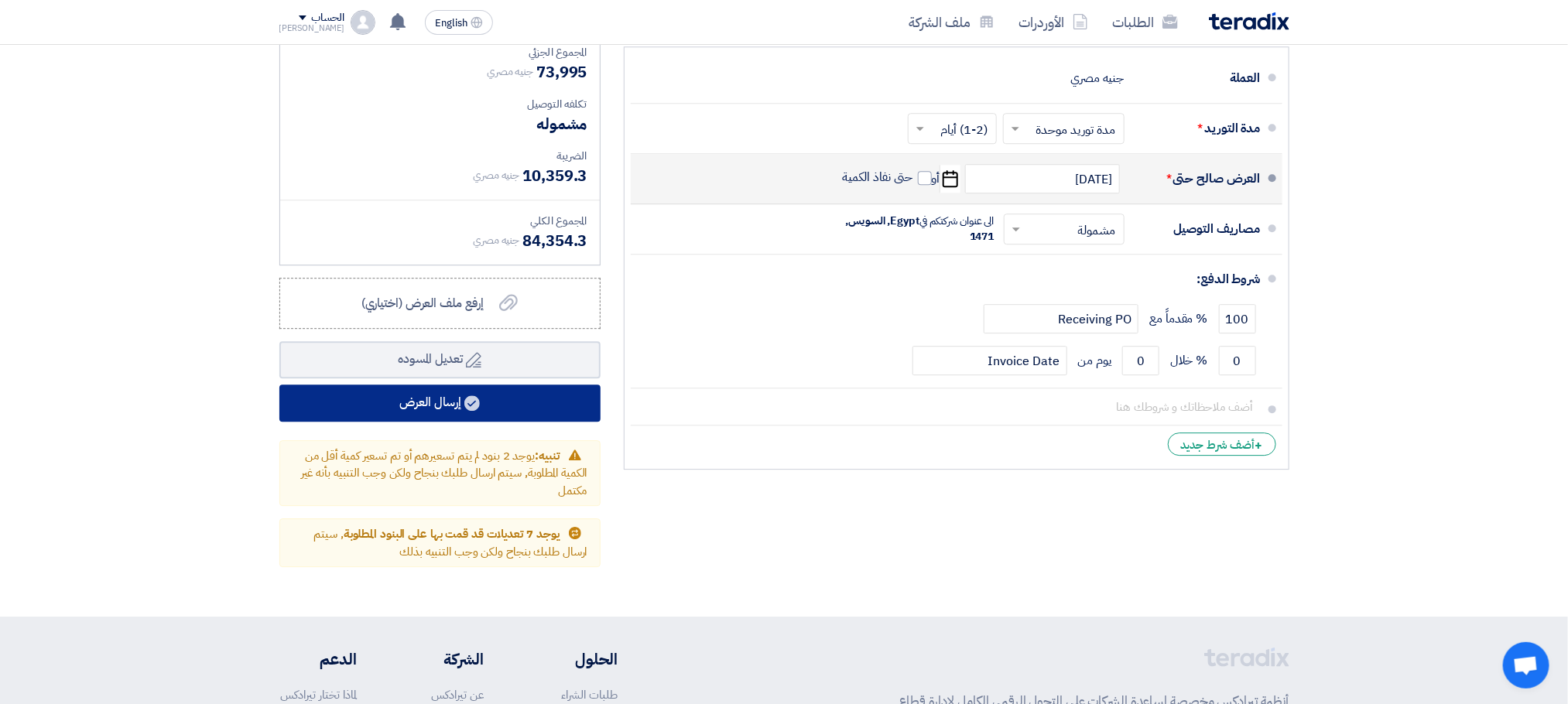
click at [404, 407] on button "إرسال العرض" at bounding box center [439, 402] width 321 height 37
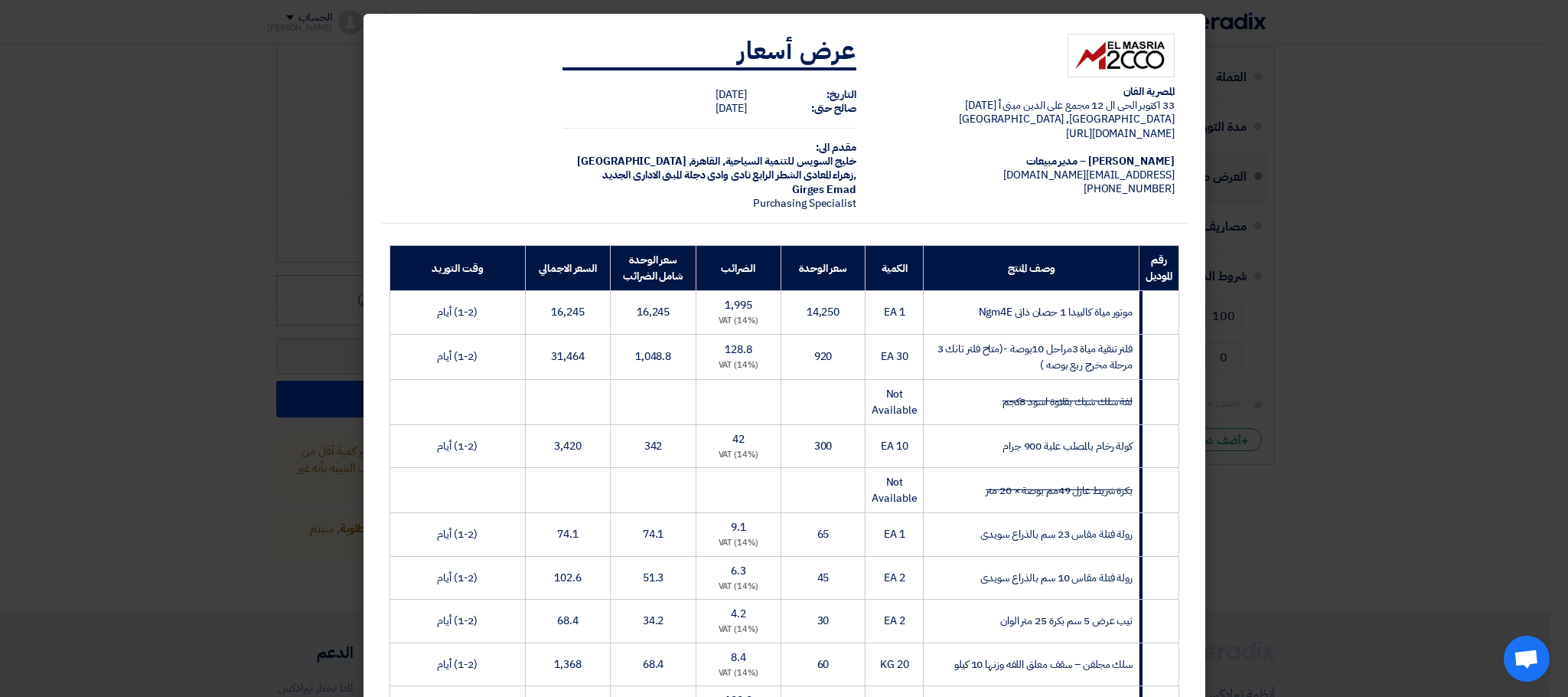
scroll to position [644, 0]
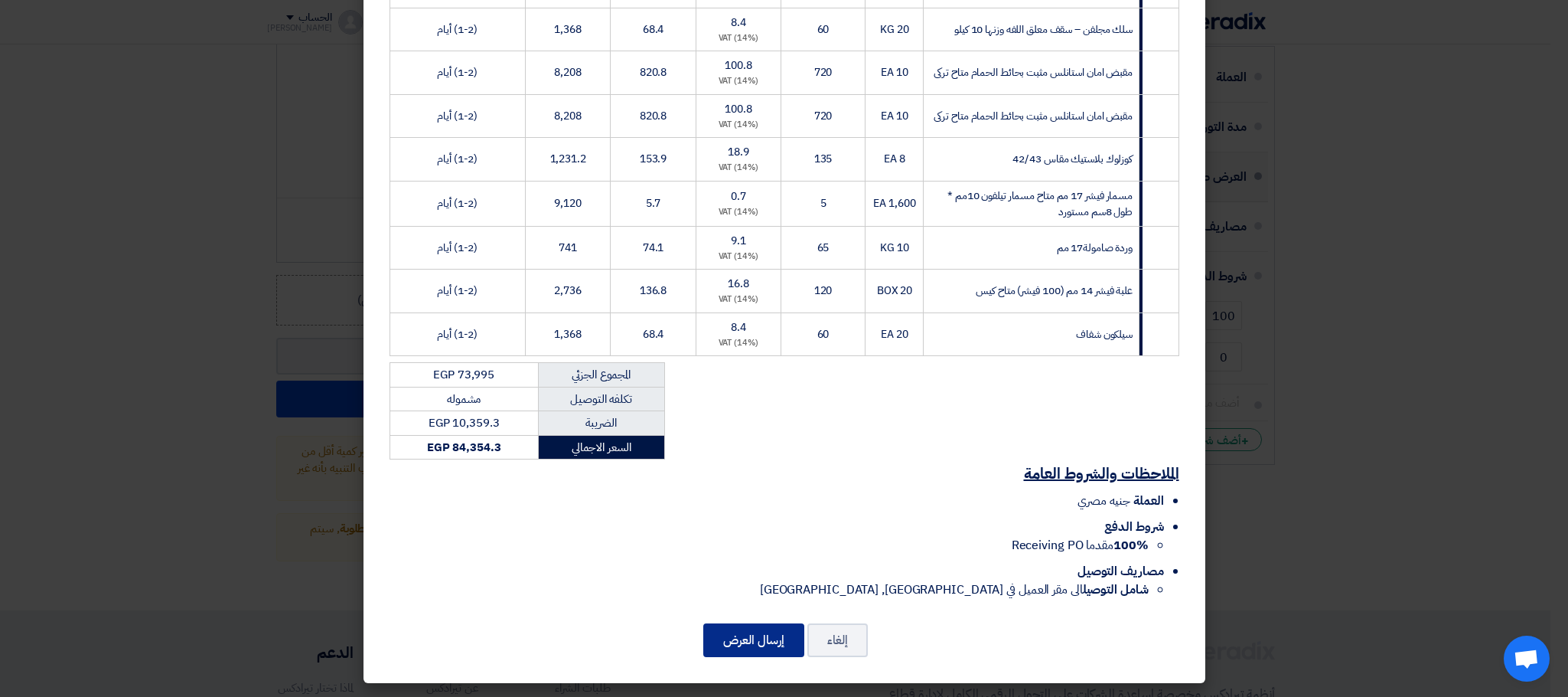
drag, startPoint x: 744, startPoint y: 646, endPoint x: 754, endPoint y: 649, distance: 10.4
click at [745, 646] on button "إرسال العرض" at bounding box center [754, 640] width 101 height 34
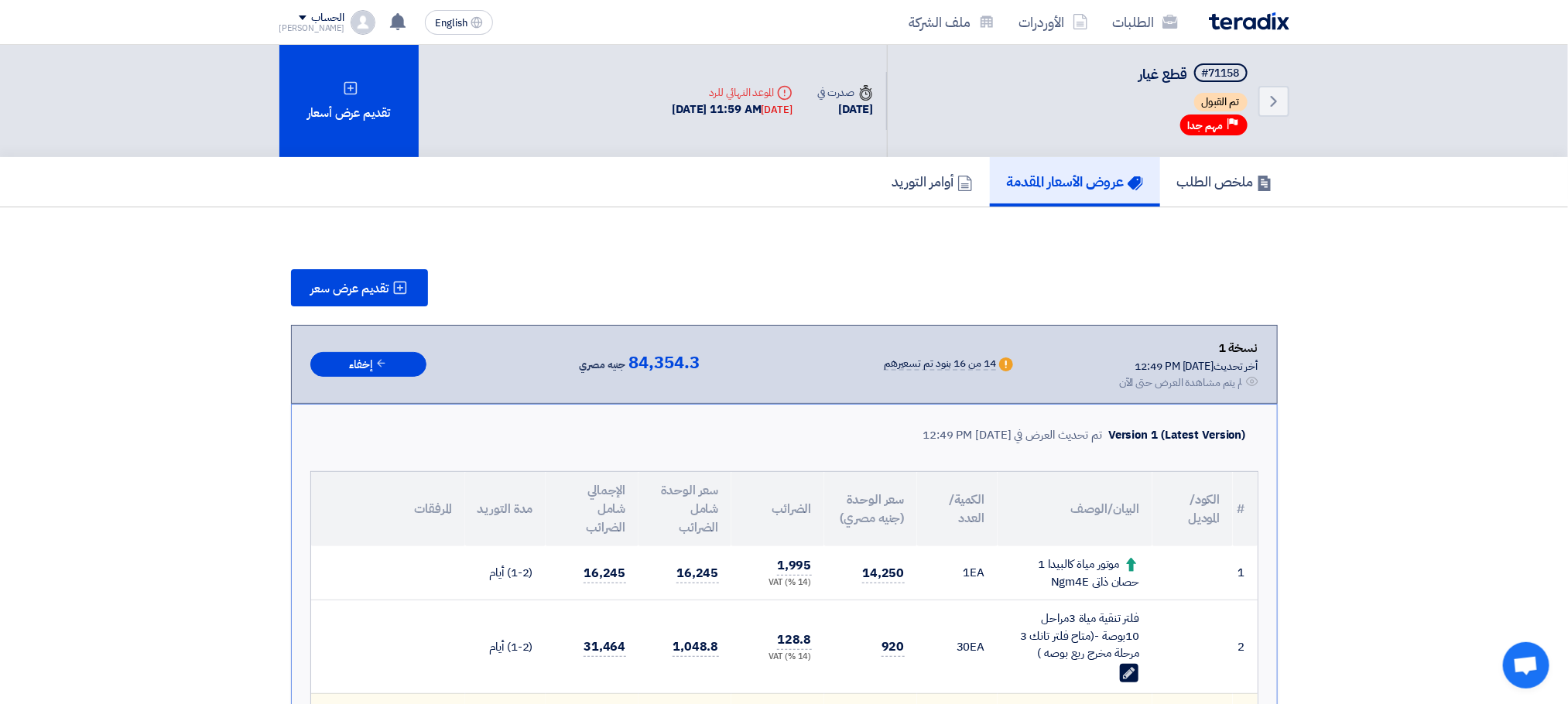
scroll to position [1781, 0]
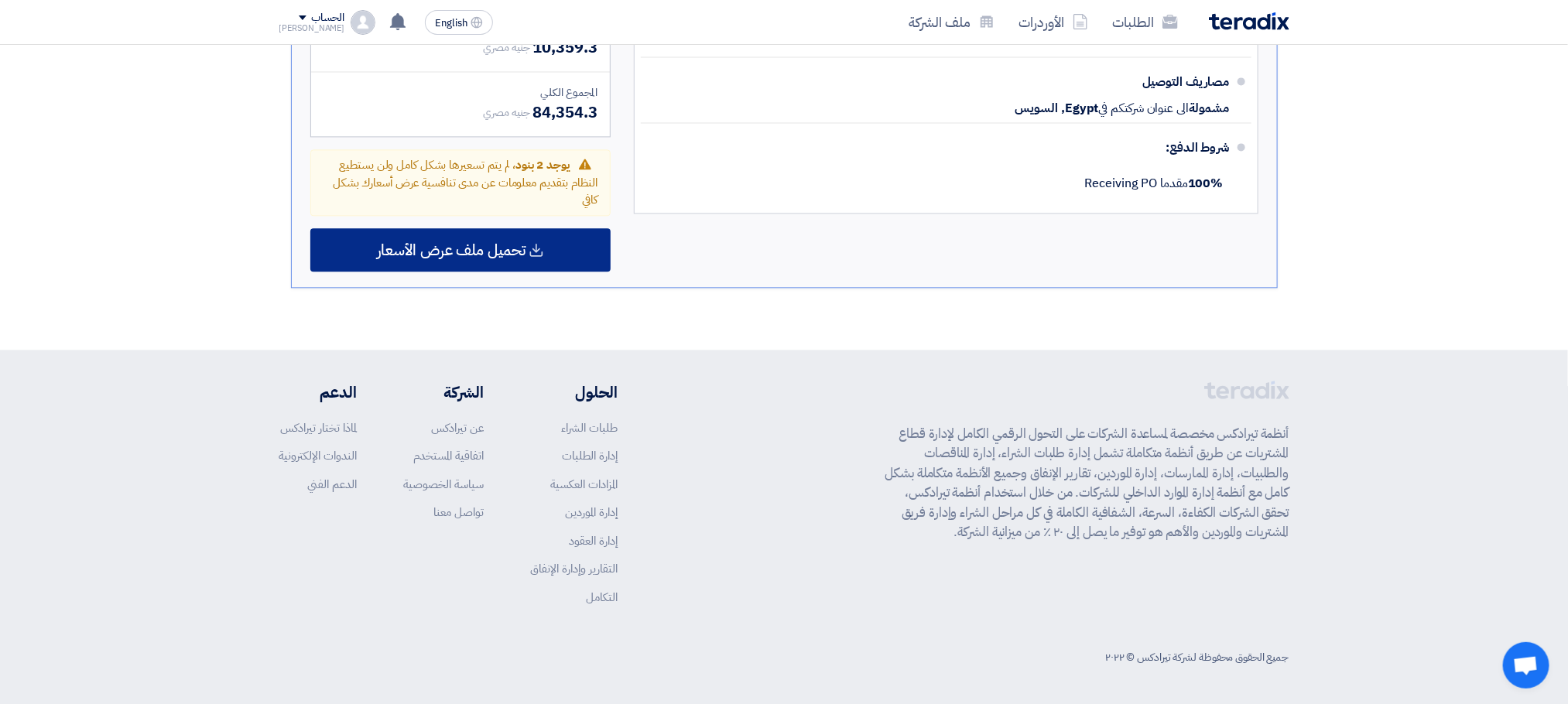
click at [502, 257] on span "تحميل ملف عرض الأسعار" at bounding box center [450, 250] width 149 height 14
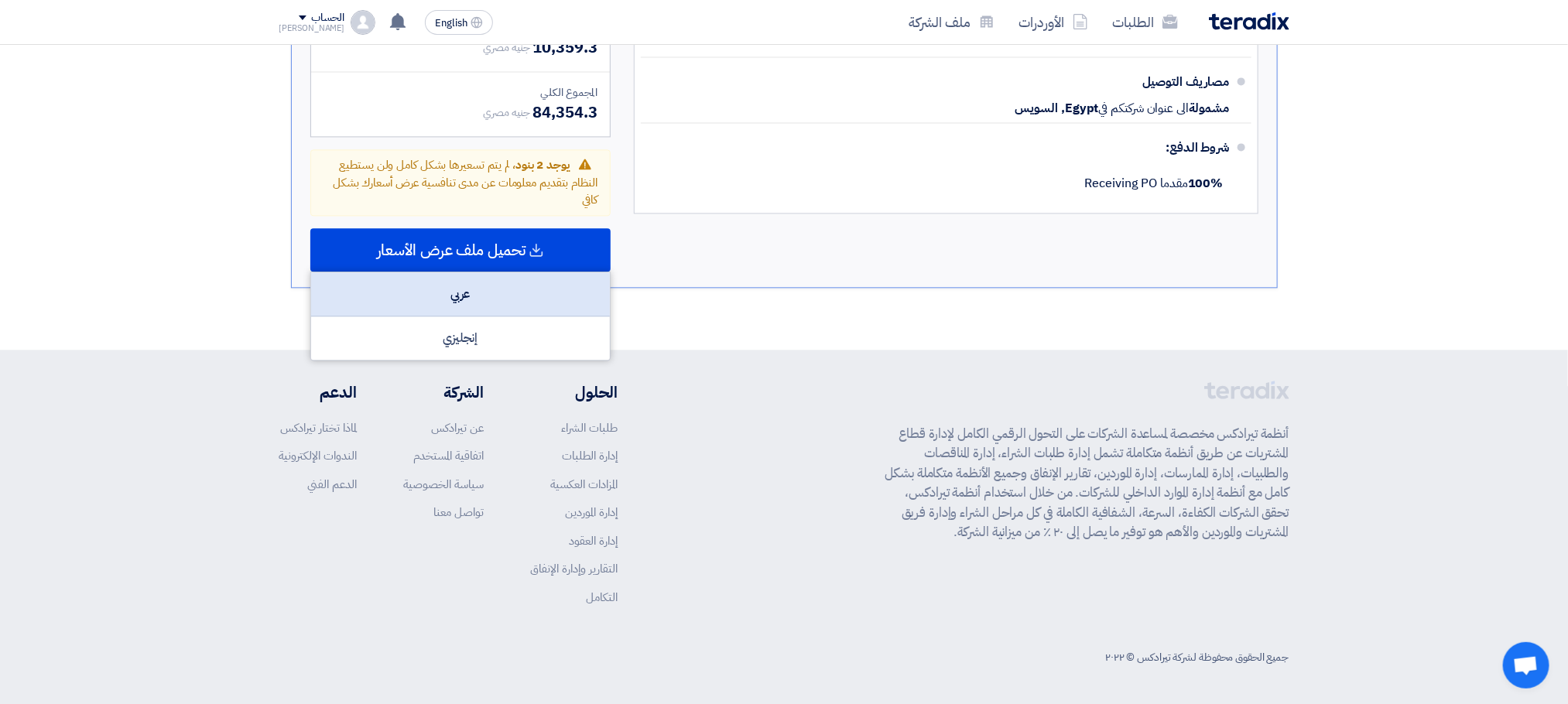
click at [490, 304] on div "عربي" at bounding box center [461, 294] width 299 height 44
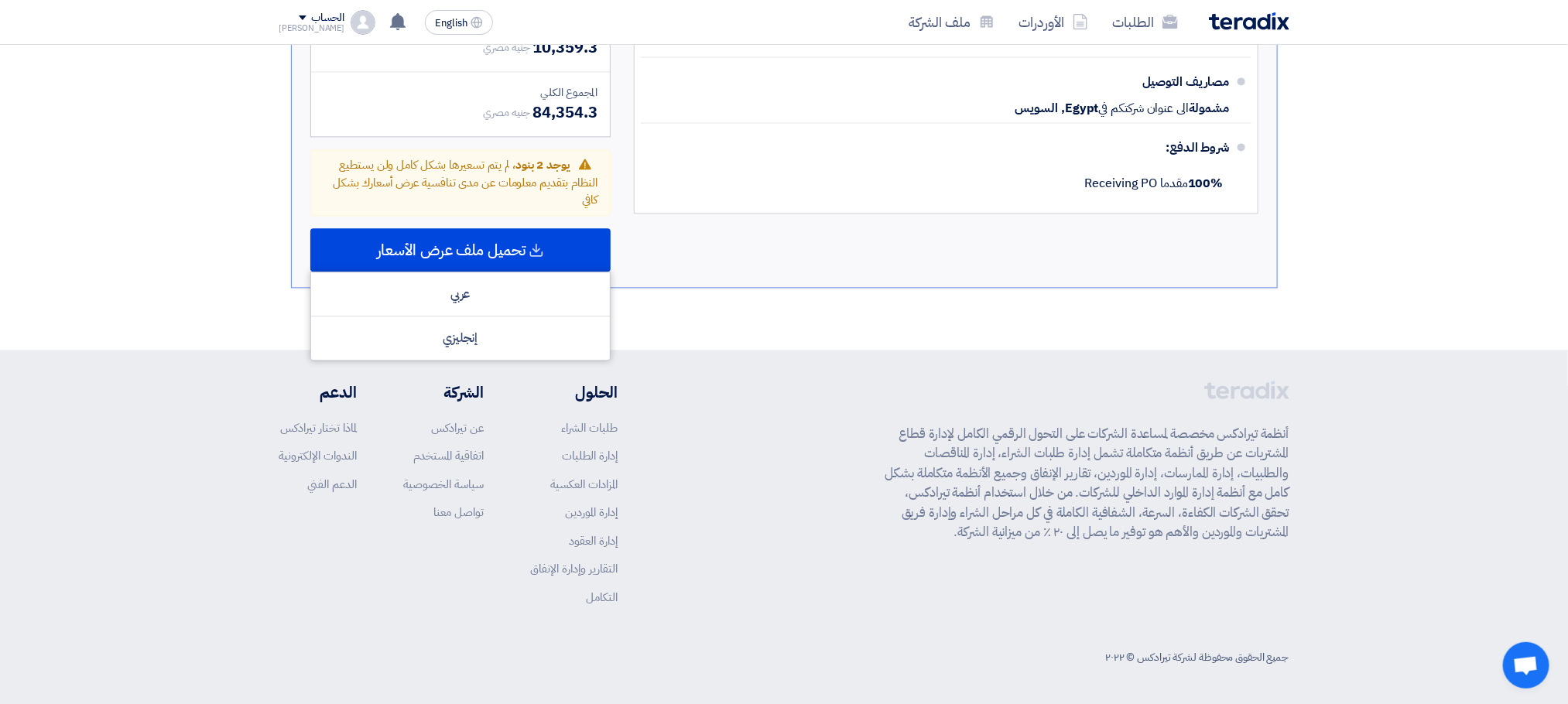
scroll to position [1200, 0]
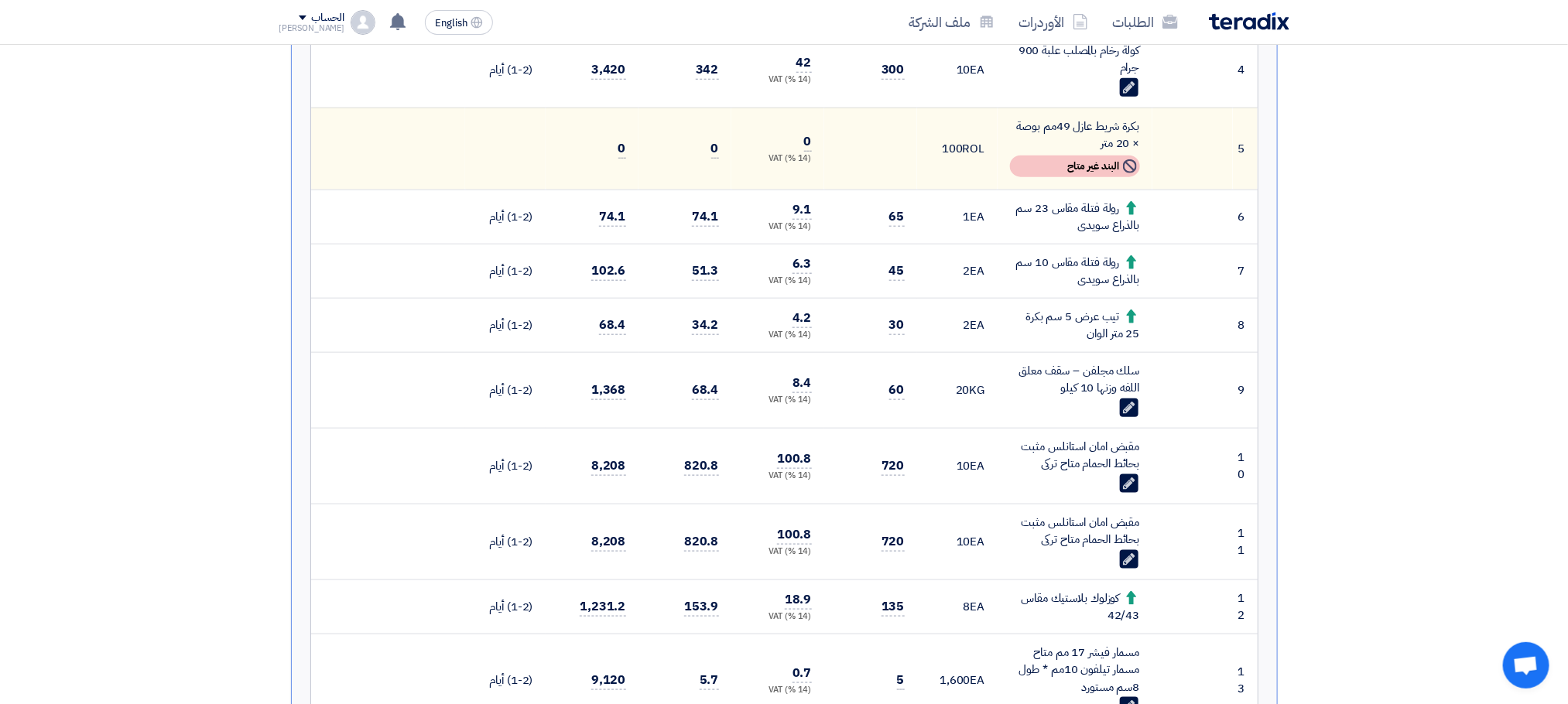
scroll to position [738, 0]
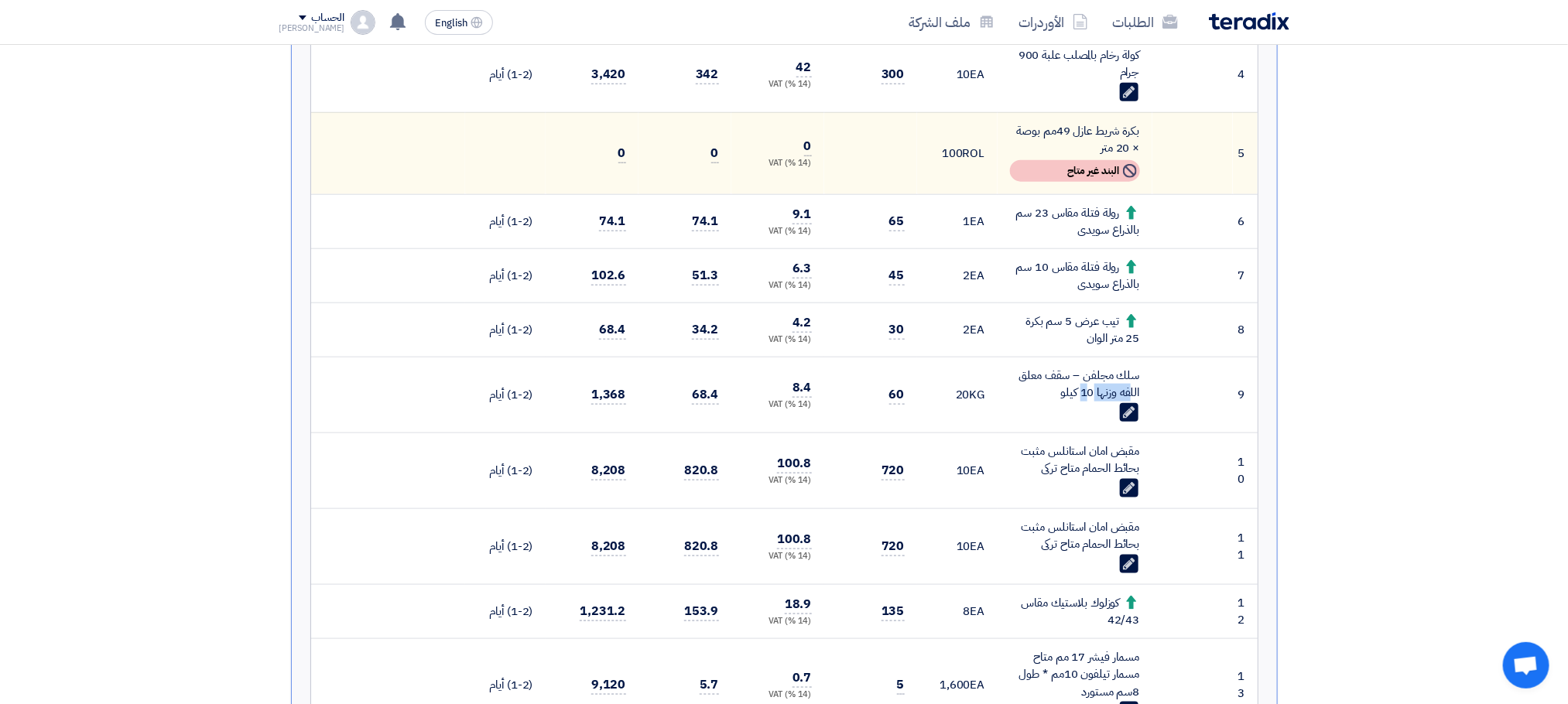
drag, startPoint x: 1102, startPoint y: 375, endPoint x: 1138, endPoint y: 372, distance: 36.1
click at [1138, 372] on div "سلك مجلفن – سقف معلق اللفه وزنها 10 كيلو" at bounding box center [1075, 384] width 130 height 34
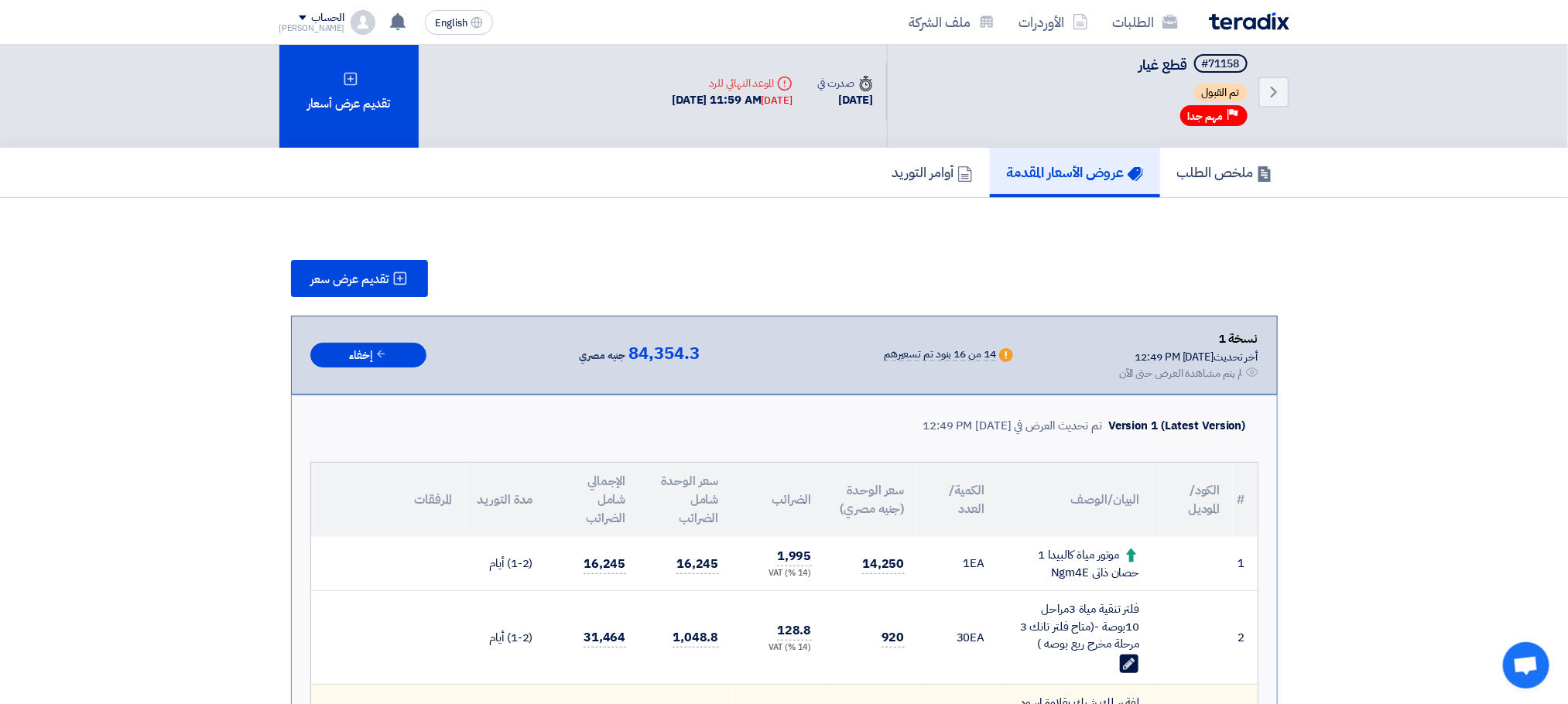
scroll to position [0, 0]
